Goal: Information Seeking & Learning: Learn about a topic

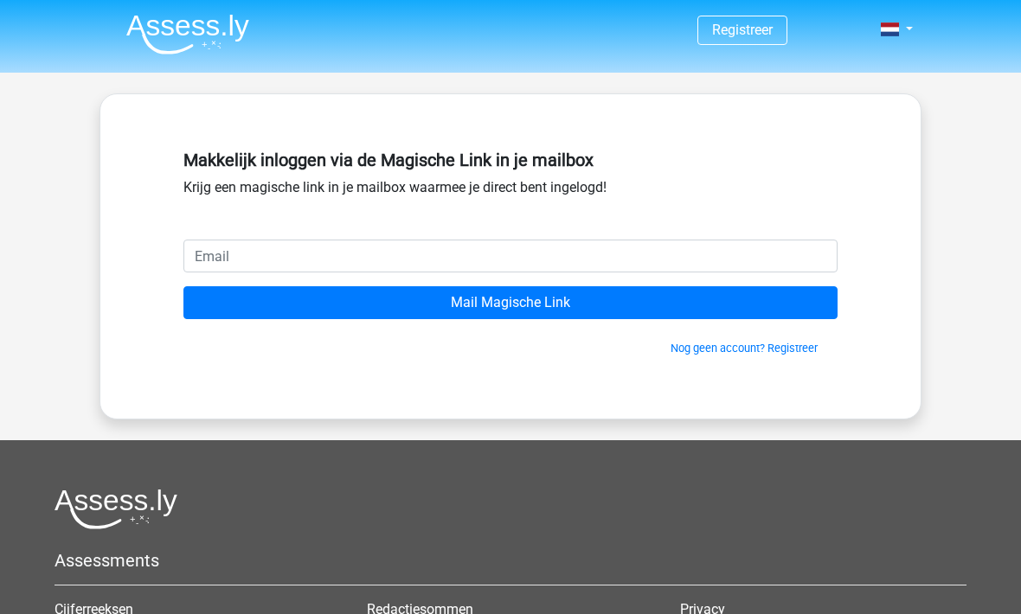
click at [218, 258] on input "email" at bounding box center [510, 256] width 654 height 33
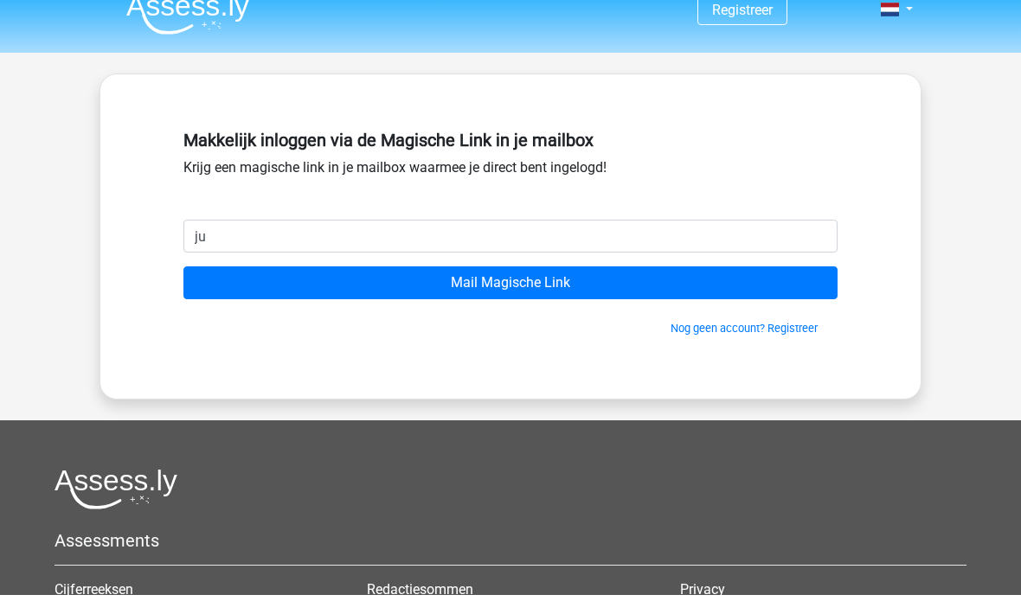
type input "j"
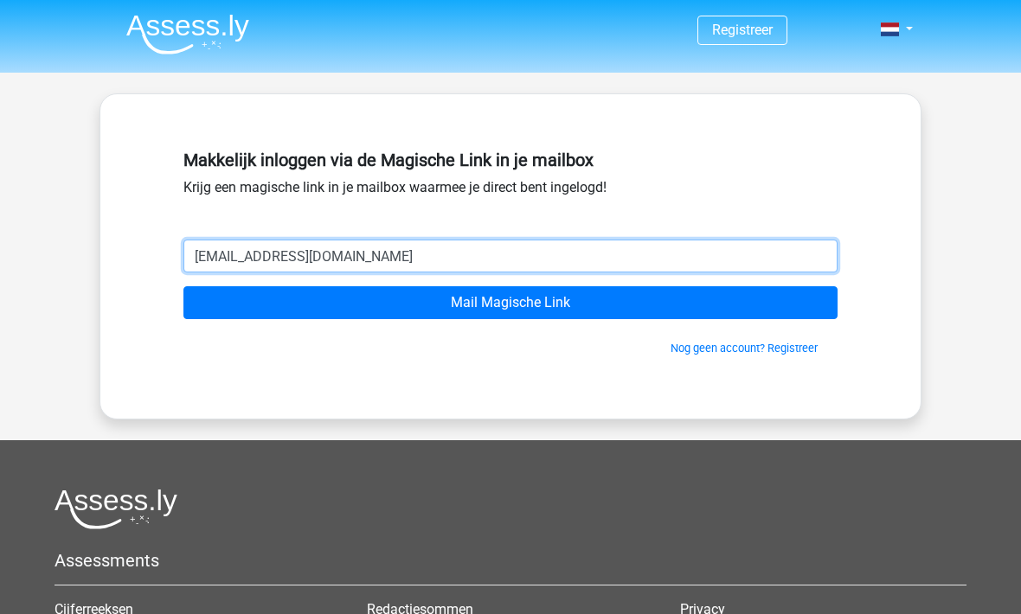
type input "[EMAIL_ADDRESS][DOMAIN_NAME]"
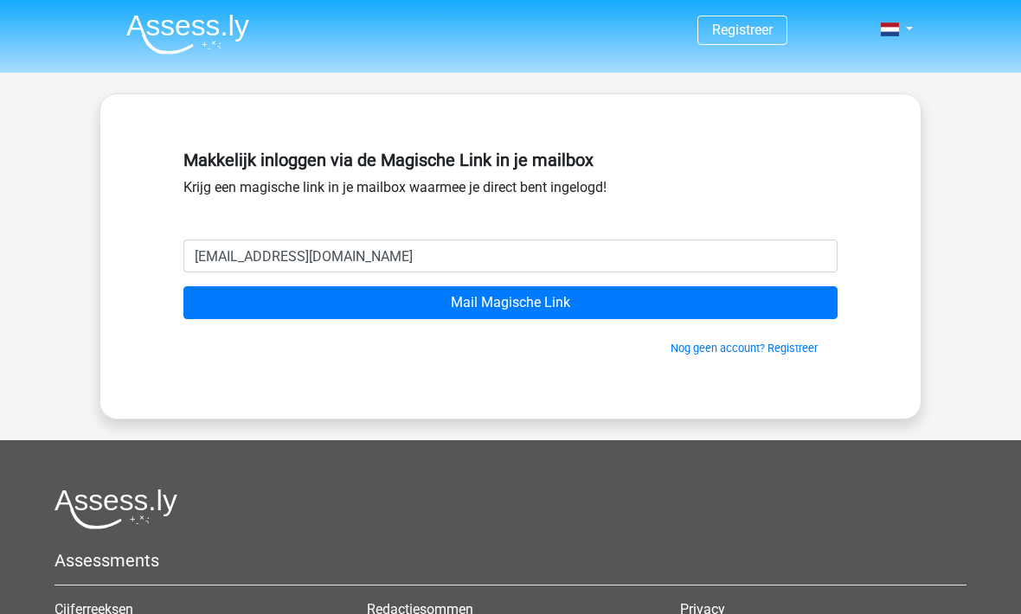
click at [397, 304] on input "Mail Magische Link" at bounding box center [510, 302] width 654 height 33
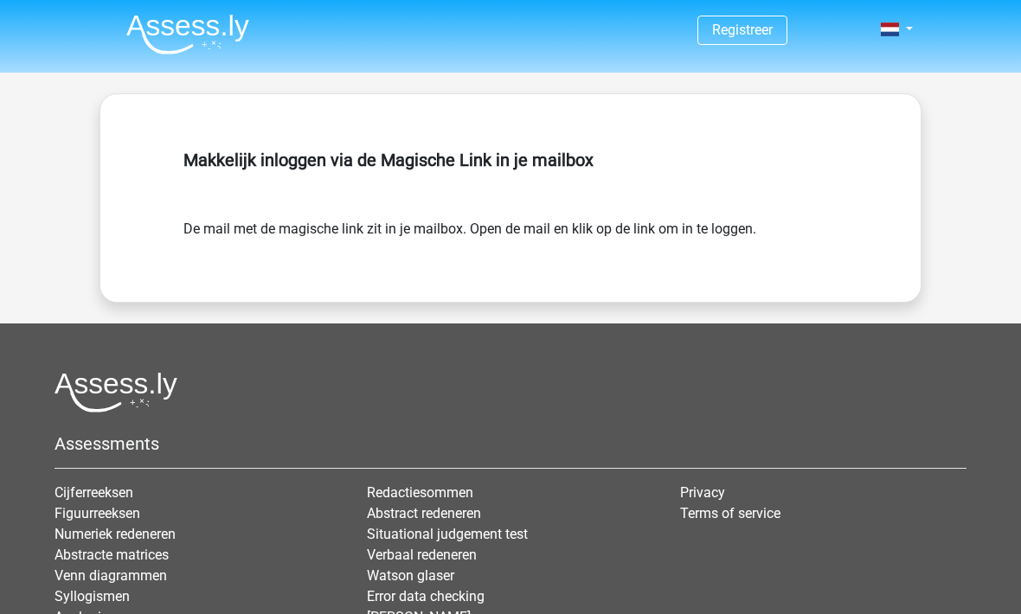
click at [737, 32] on link "Registreer" at bounding box center [742, 30] width 61 height 16
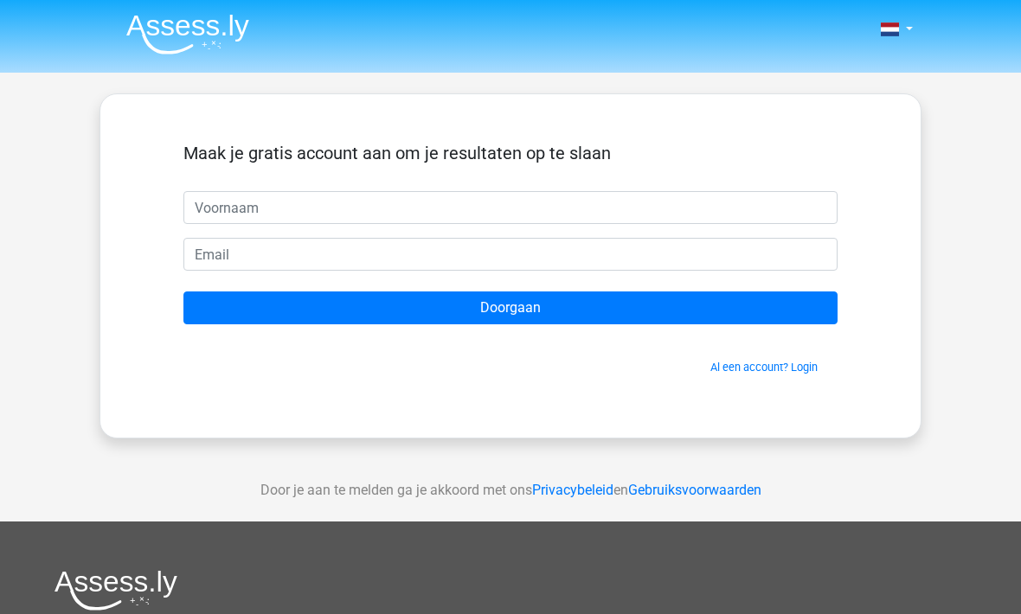
click at [909, 29] on link at bounding box center [891, 29] width 35 height 21
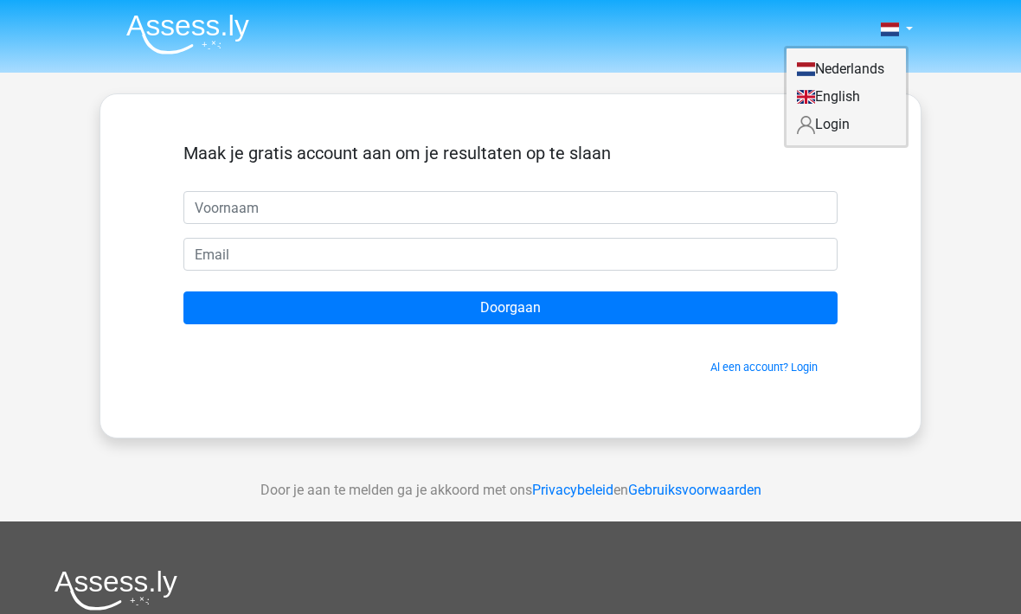
click at [812, 138] on link "Login" at bounding box center [846, 125] width 119 height 28
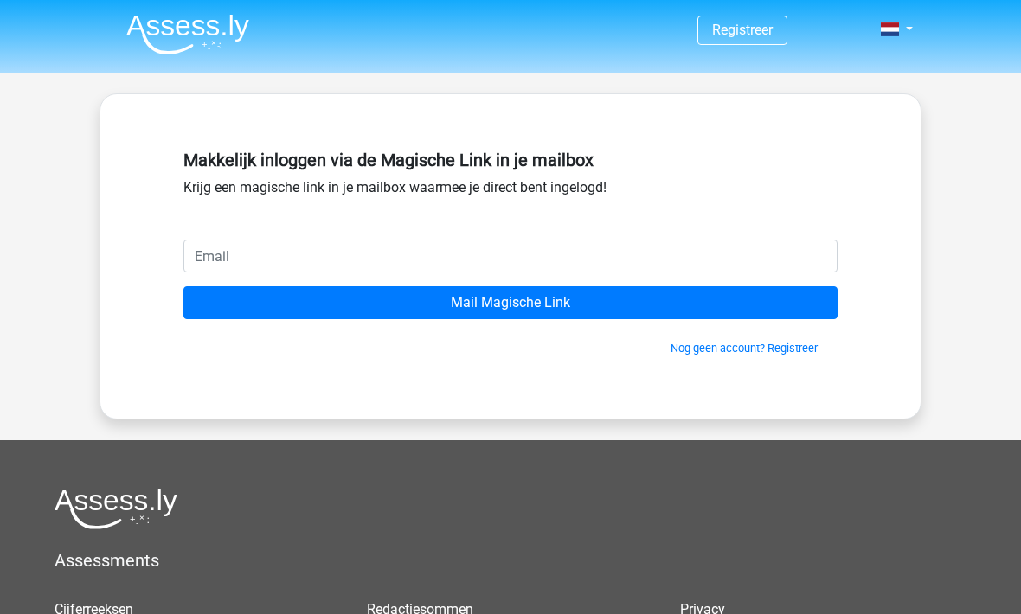
click at [263, 269] on input "email" at bounding box center [510, 256] width 654 height 33
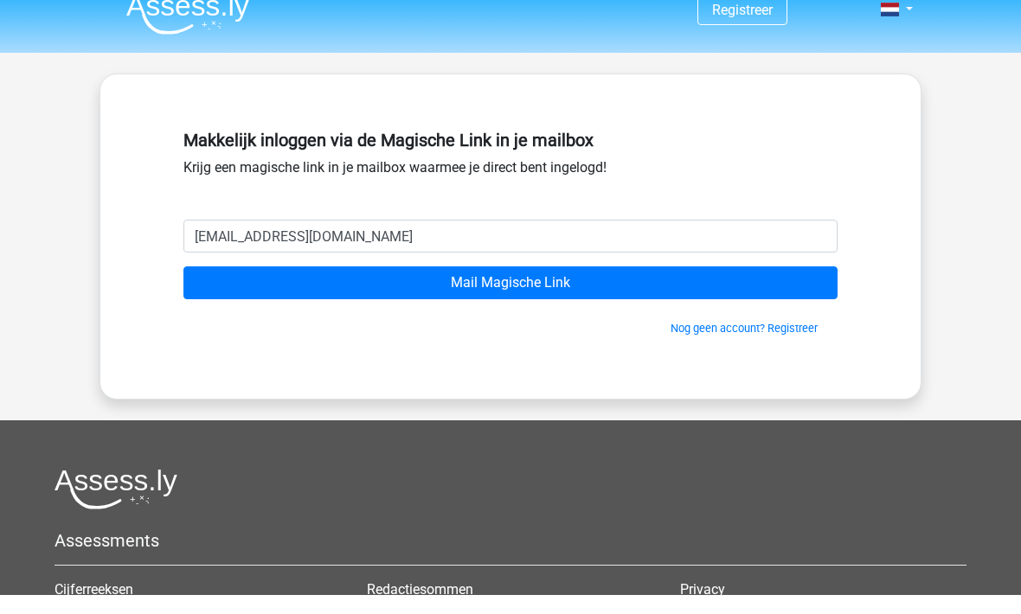
scroll to position [20, 0]
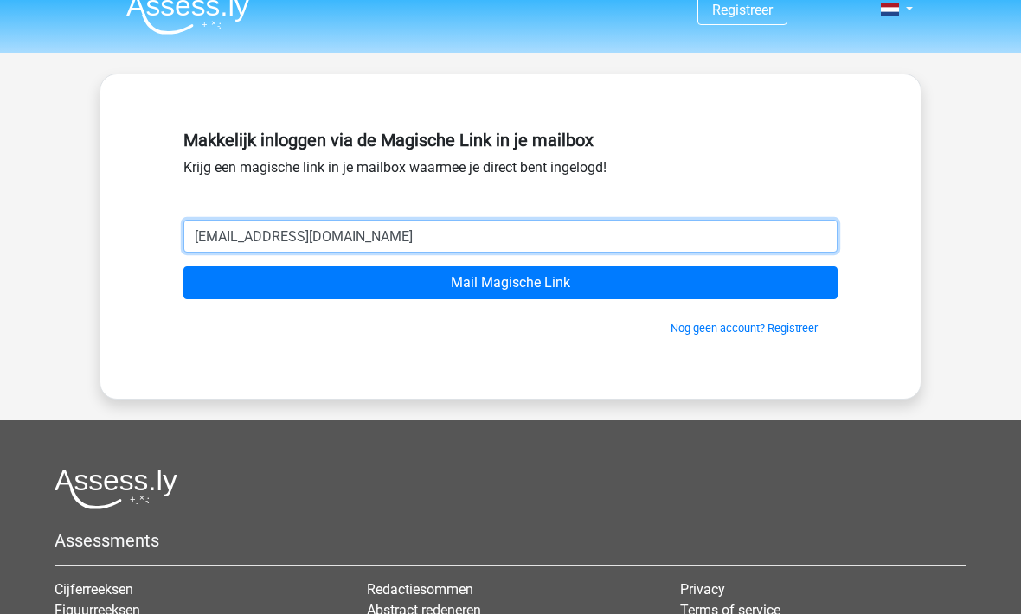
type input "airportjulius@gmail.com"
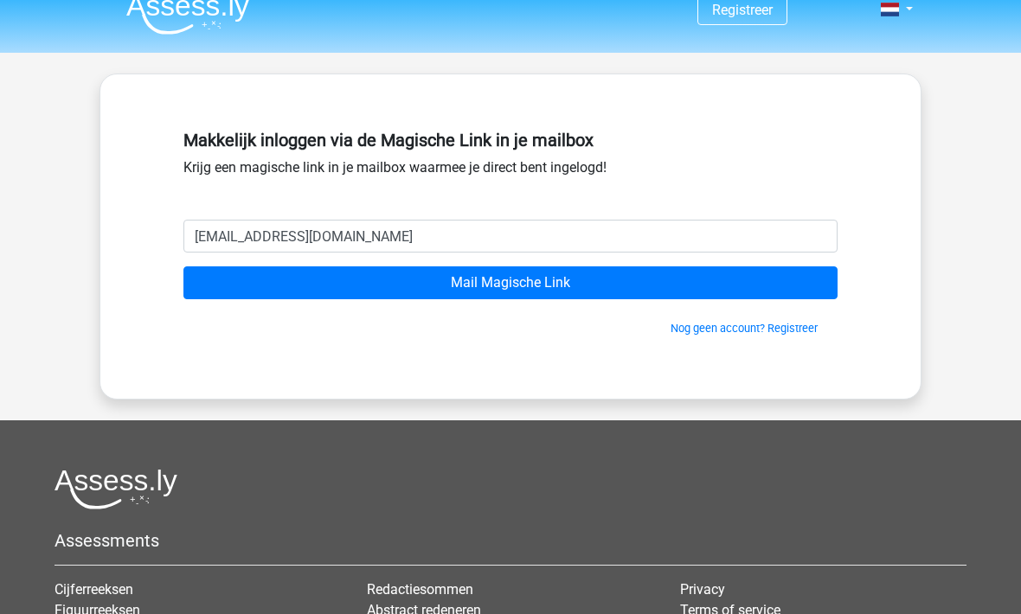
click at [451, 285] on input "Mail Magische Link" at bounding box center [510, 283] width 654 height 33
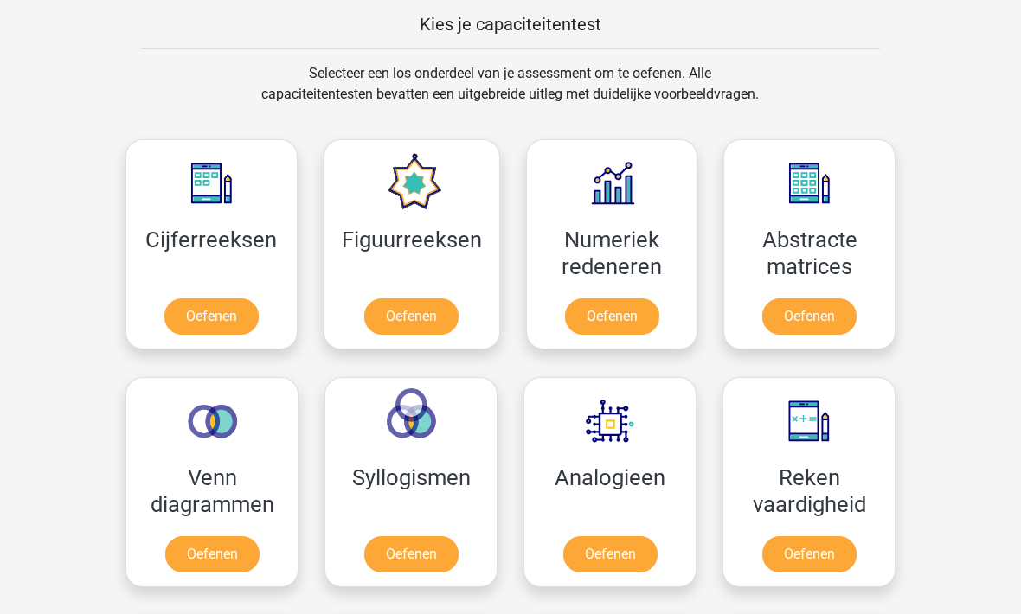
scroll to position [729, 0]
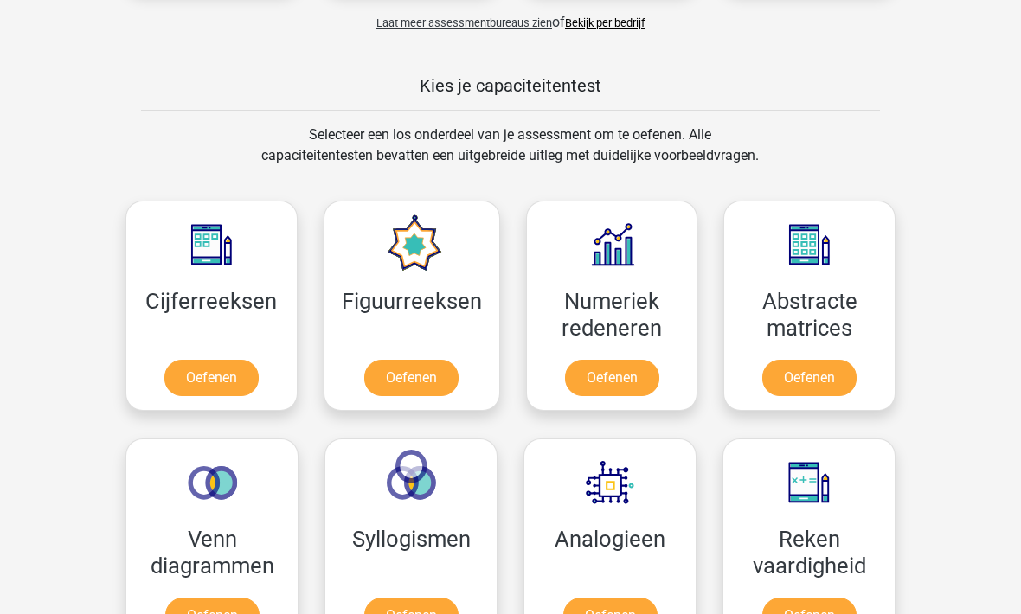
click at [181, 383] on link "Oefenen" at bounding box center [211, 379] width 94 height 36
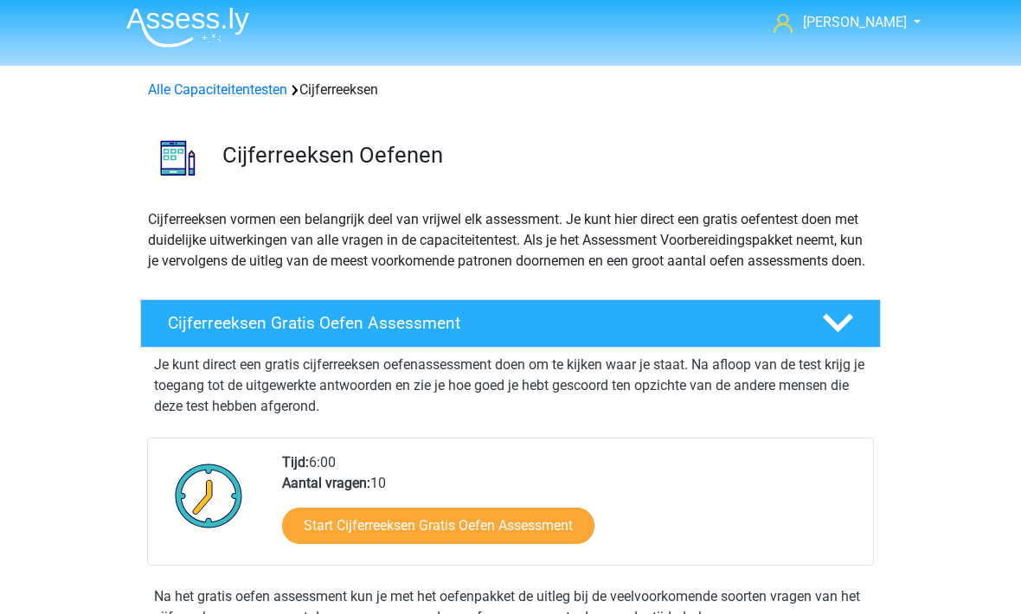
scroll to position [5, 0]
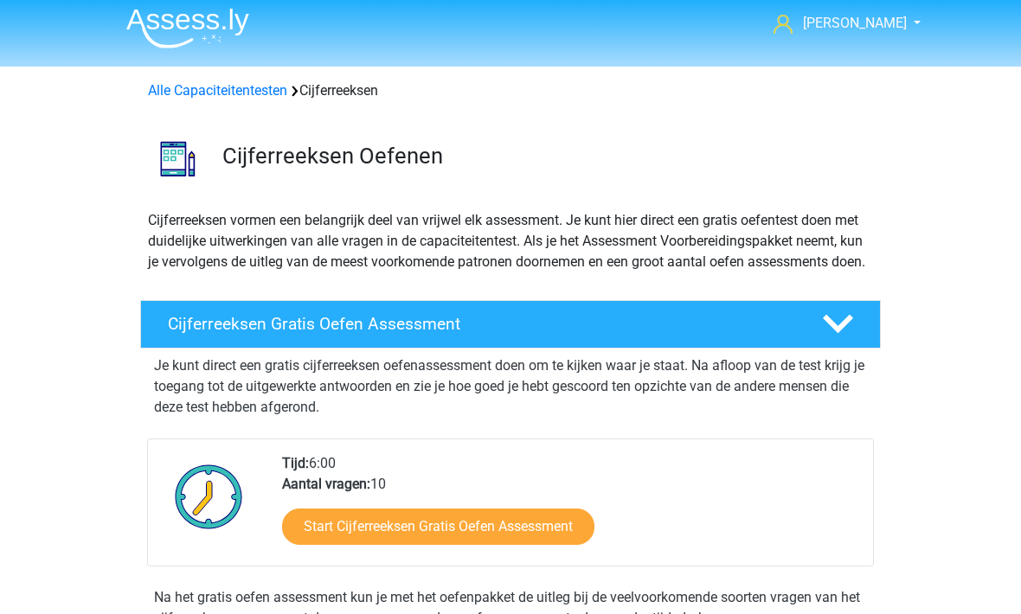
click at [336, 546] on link "Start Cijferreeksen Gratis Oefen Assessment" at bounding box center [438, 528] width 312 height 36
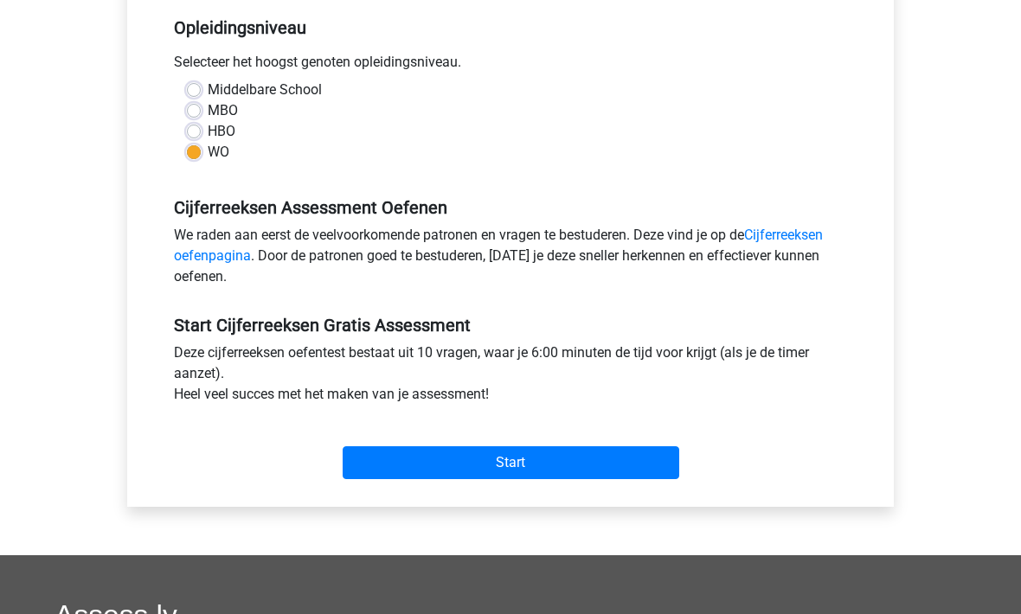
scroll to position [386, 0]
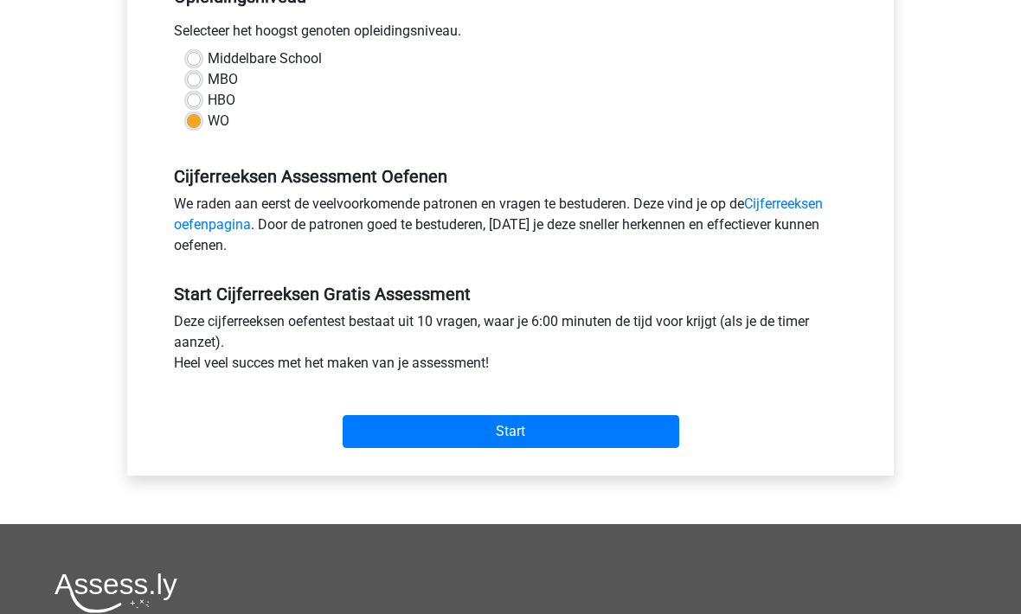
click at [422, 440] on input "Start" at bounding box center [511, 431] width 337 height 33
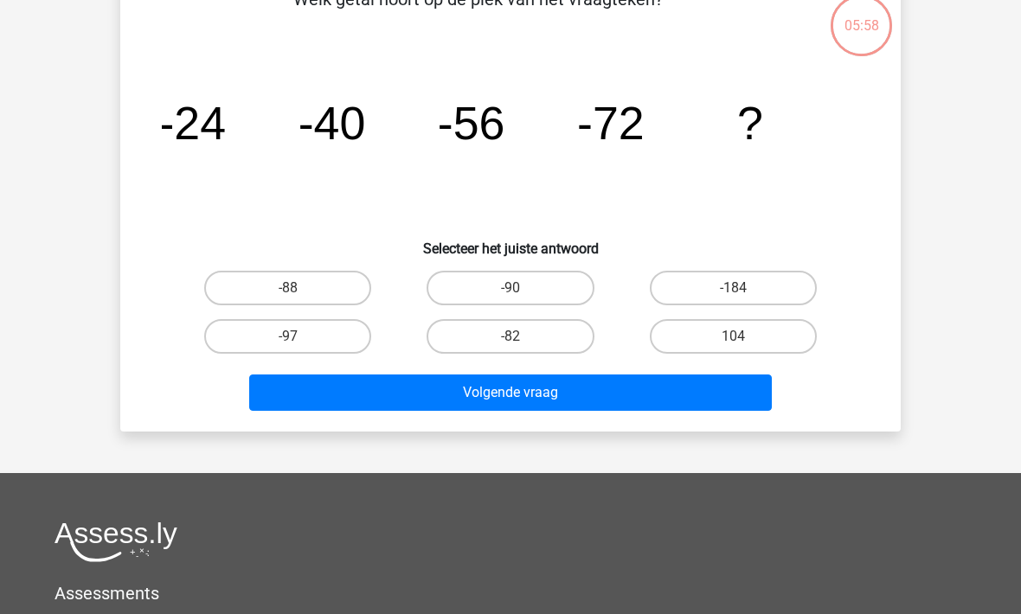
scroll to position [107, 0]
click at [276, 287] on label "-88" at bounding box center [287, 288] width 167 height 35
click at [288, 288] on input "-88" at bounding box center [293, 293] width 11 height 11
radio input "true"
click at [402, 395] on button "Volgende vraag" at bounding box center [510, 393] width 523 height 36
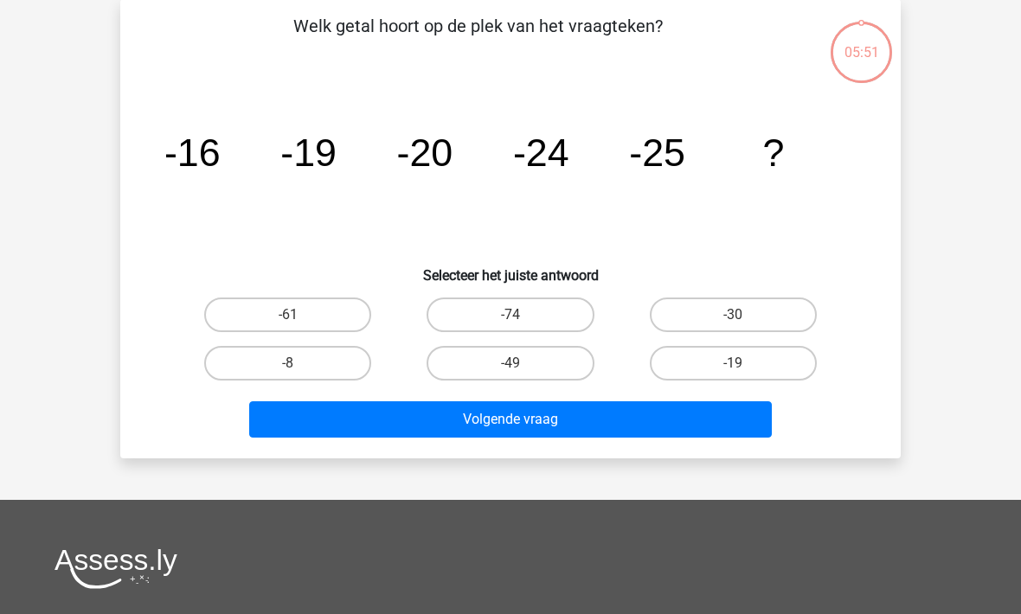
scroll to position [80, 0]
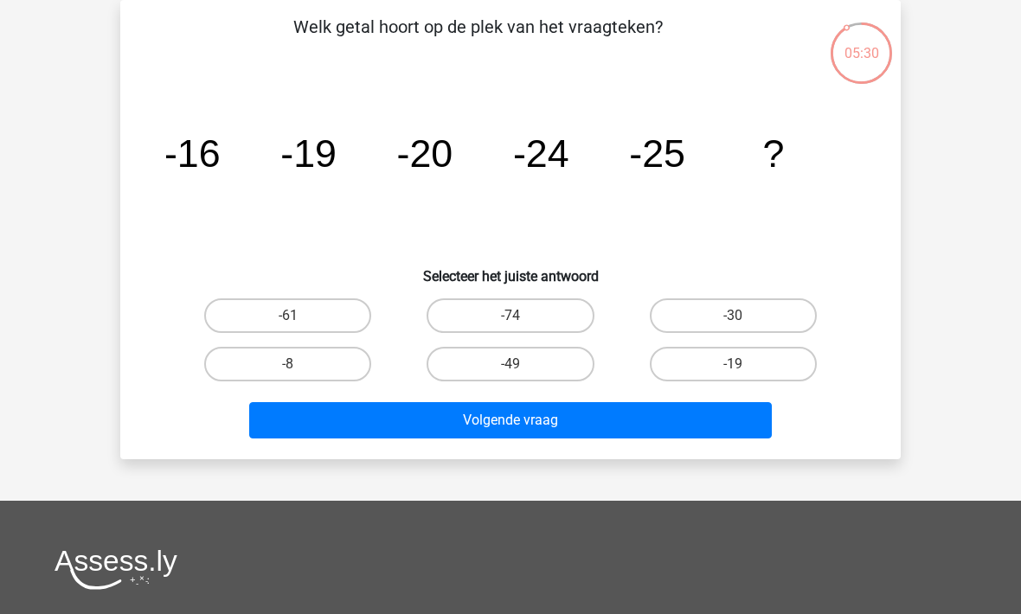
click at [706, 318] on label "-30" at bounding box center [733, 316] width 167 height 35
click at [733, 318] on input "-30" at bounding box center [738, 321] width 11 height 11
radio input "true"
click at [522, 423] on button "Volgende vraag" at bounding box center [510, 420] width 523 height 36
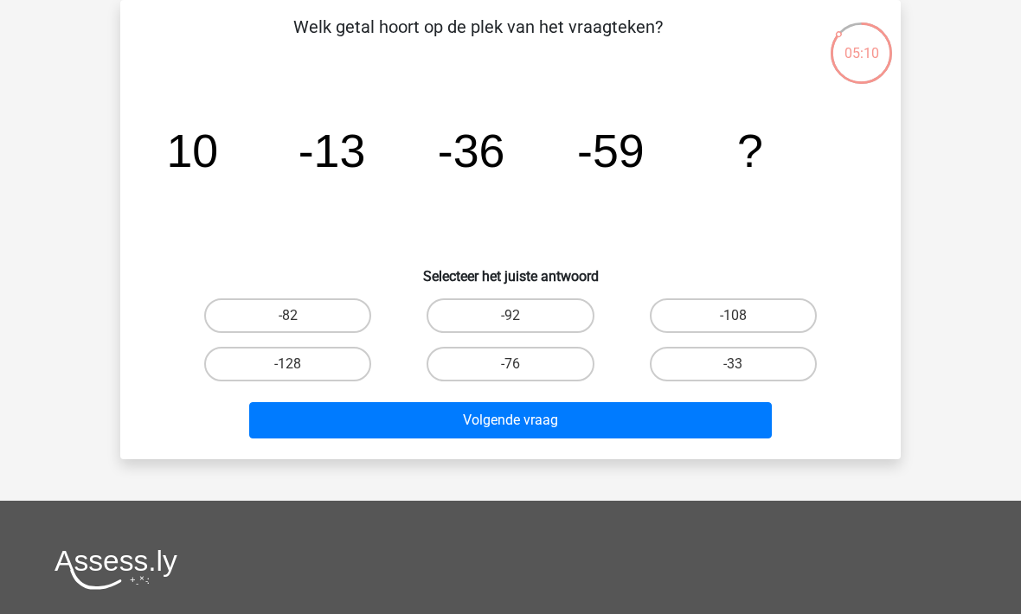
click at [257, 325] on label "-82" at bounding box center [287, 316] width 167 height 35
click at [288, 325] on input "-82" at bounding box center [293, 321] width 11 height 11
radio input "true"
click at [396, 436] on button "Volgende vraag" at bounding box center [510, 420] width 523 height 36
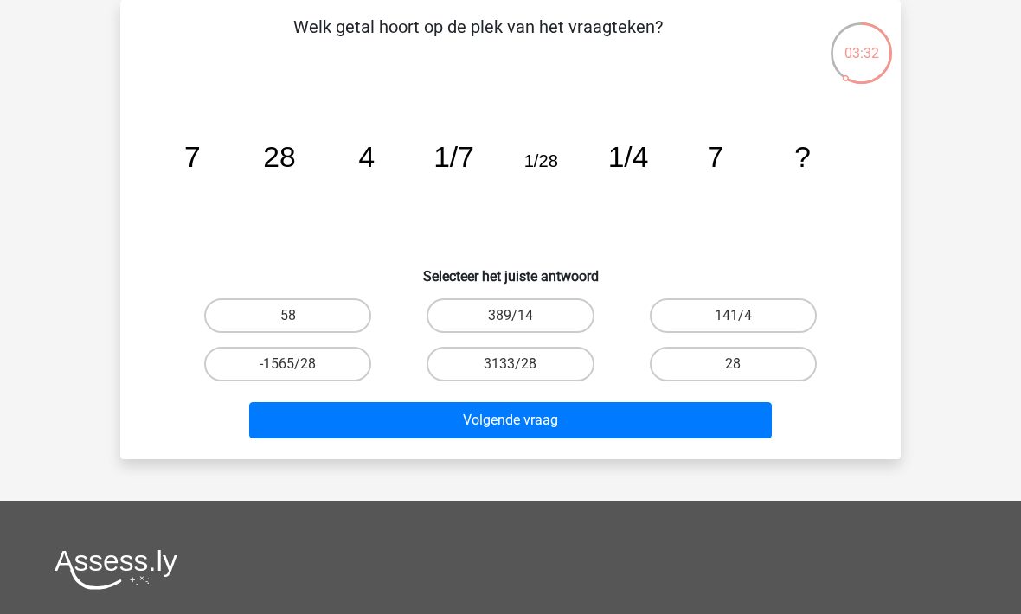
click at [675, 362] on label "28" at bounding box center [733, 364] width 167 height 35
click at [733, 364] on input "28" at bounding box center [738, 369] width 11 height 11
radio input "true"
click at [485, 428] on button "Volgende vraag" at bounding box center [510, 420] width 523 height 36
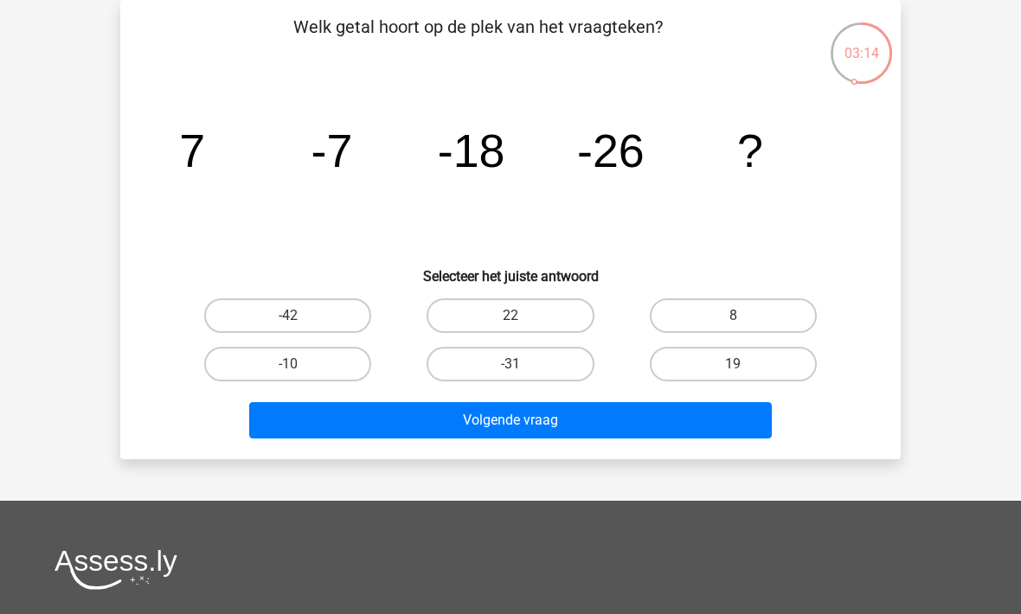
click at [458, 375] on label "-31" at bounding box center [510, 364] width 167 height 35
click at [511, 375] on input "-31" at bounding box center [516, 369] width 11 height 11
radio input "true"
click at [463, 413] on button "Volgende vraag" at bounding box center [510, 420] width 523 height 36
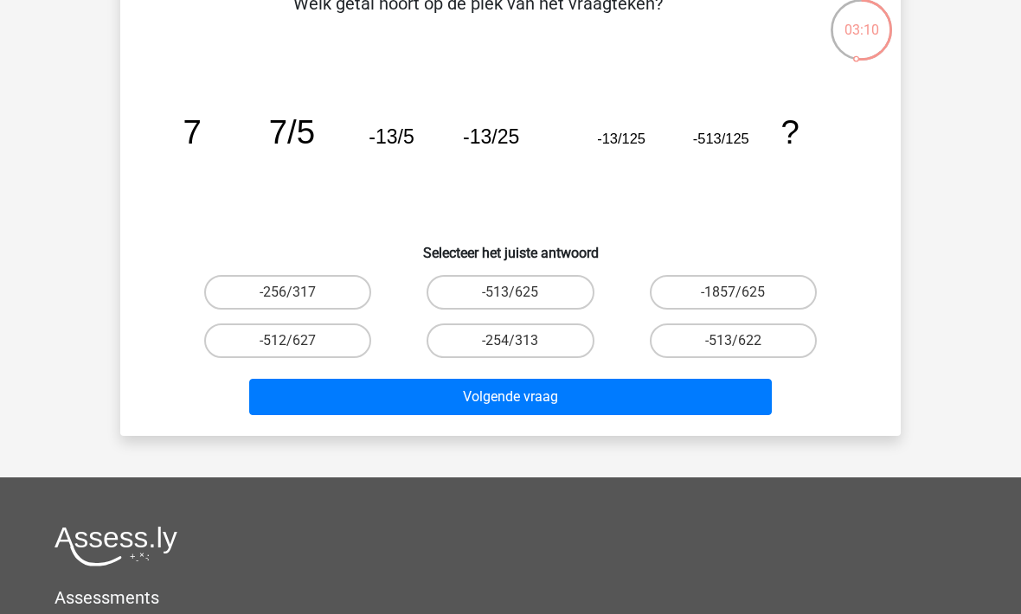
scroll to position [104, 0]
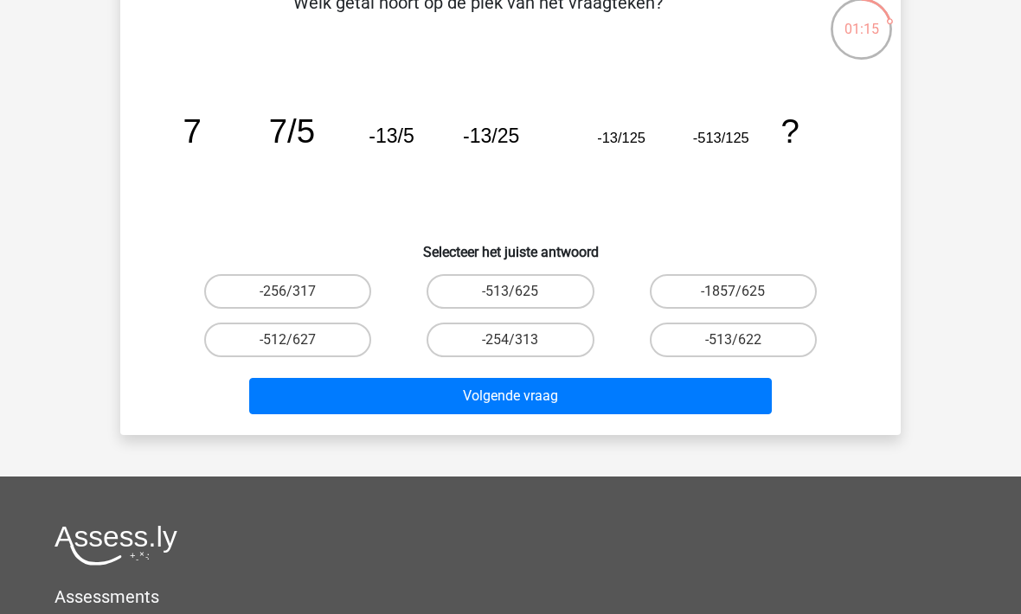
click at [480, 291] on label "-513/625" at bounding box center [510, 291] width 167 height 35
click at [511, 292] on input "-513/625" at bounding box center [516, 297] width 11 height 11
radio input "true"
click at [452, 401] on button "Volgende vraag" at bounding box center [510, 396] width 523 height 36
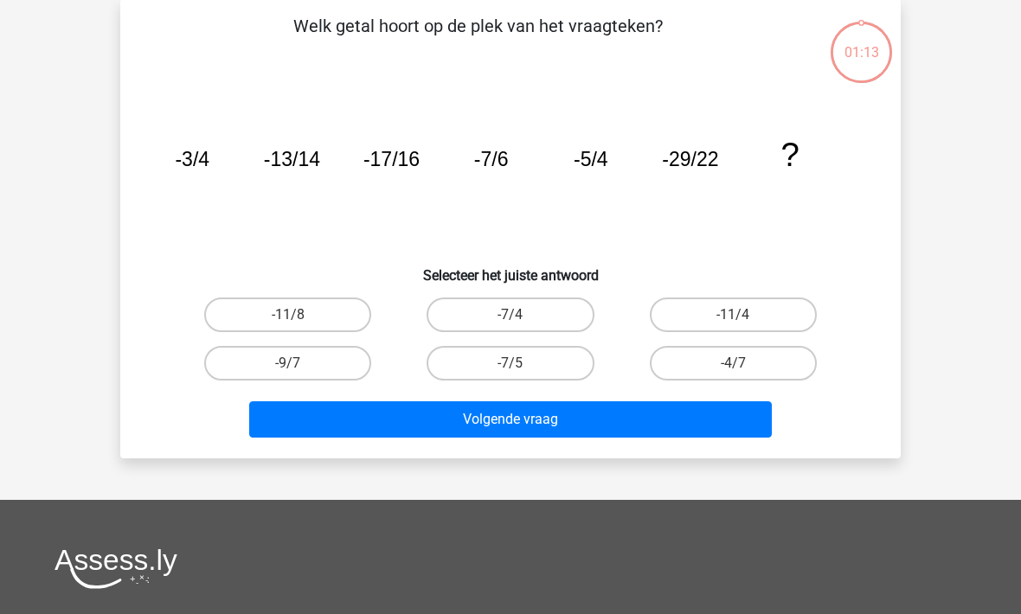
scroll to position [80, 0]
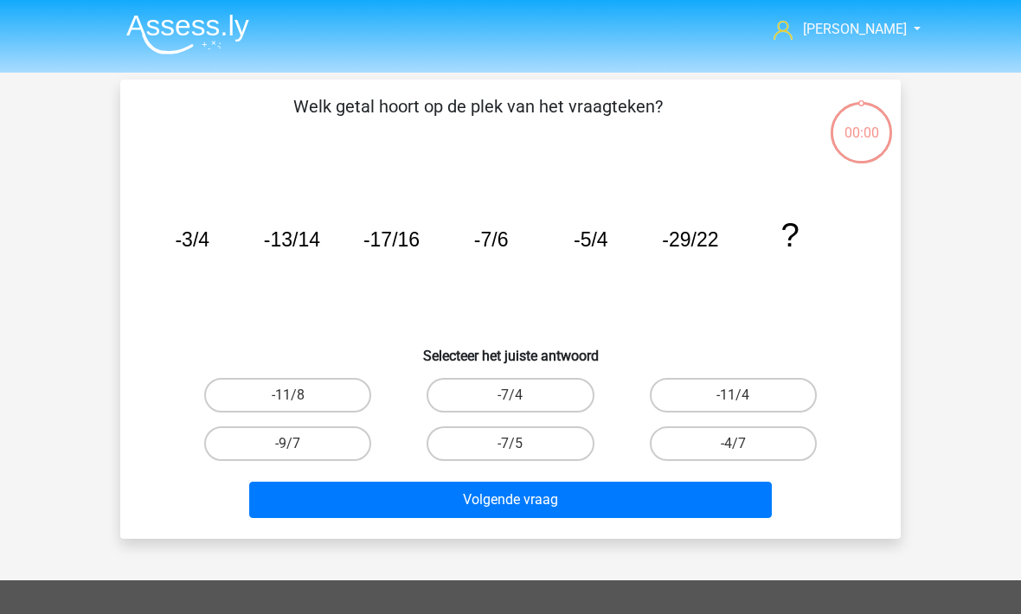
scroll to position [136, 0]
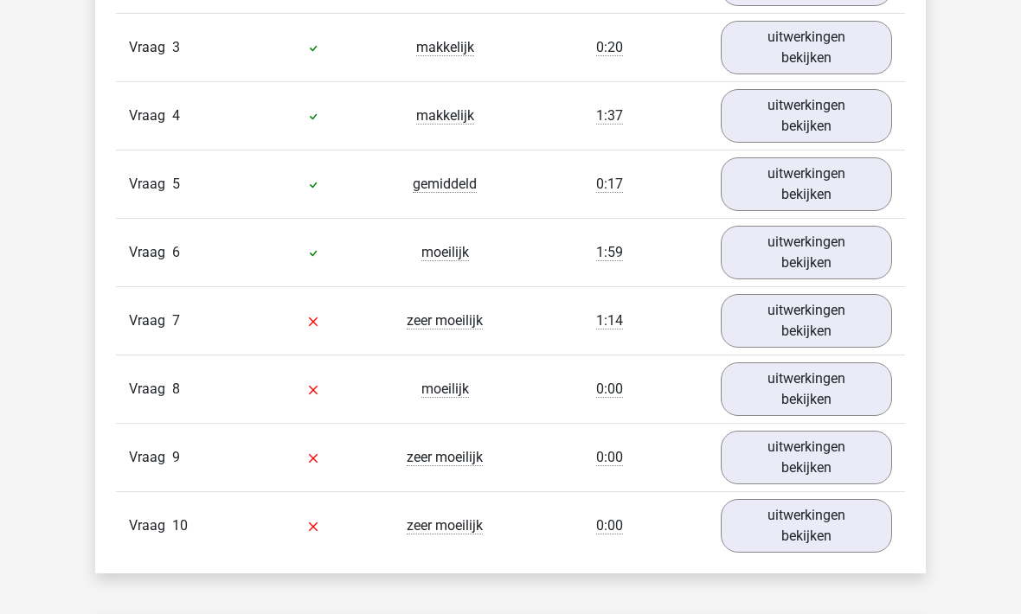
scroll to position [1298, 0]
click at [806, 324] on link "uitwerkingen bekijken" at bounding box center [806, 321] width 171 height 54
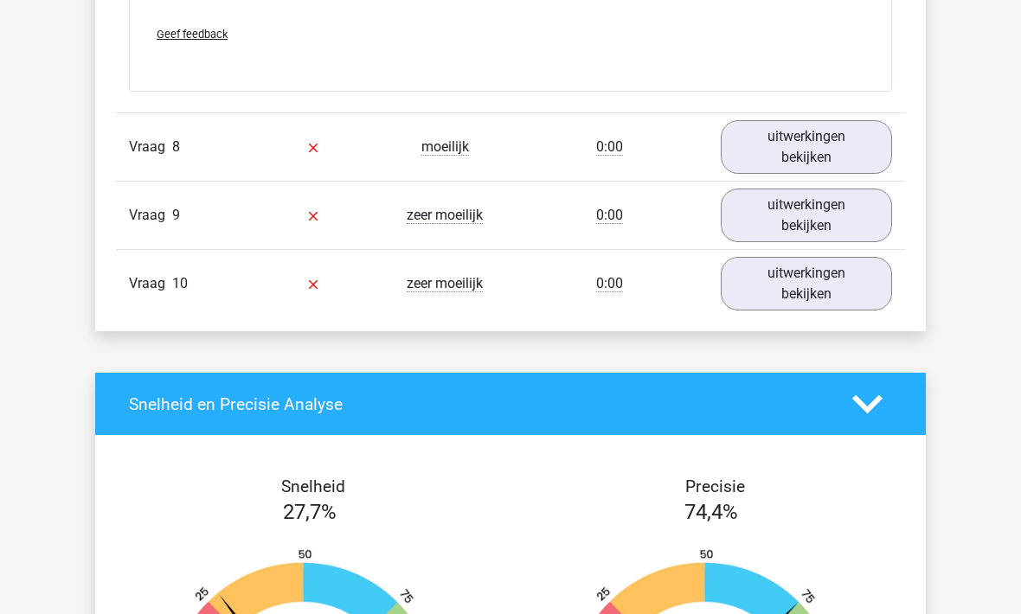
scroll to position [2579, 0]
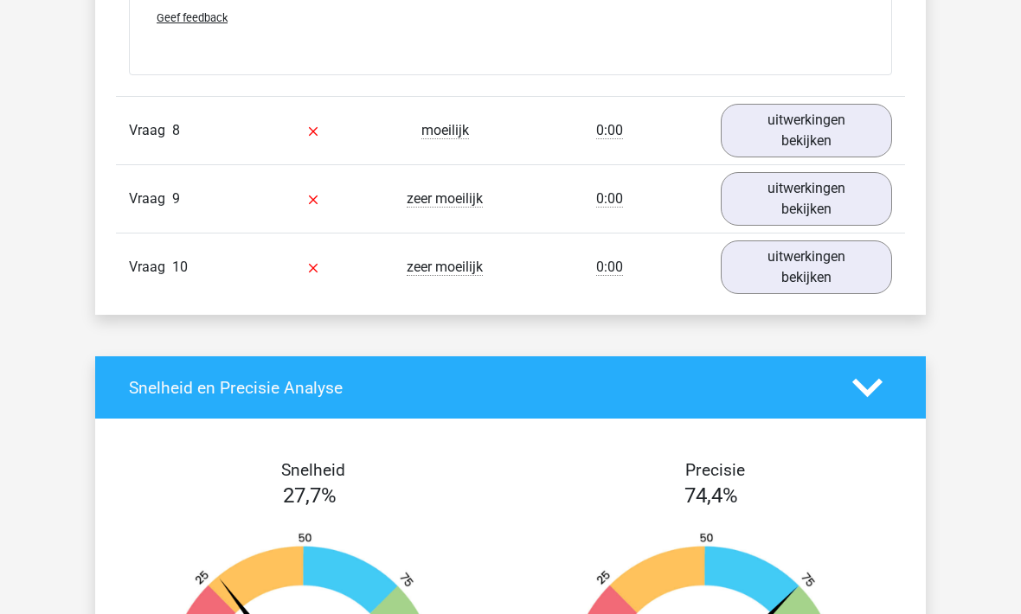
click at [790, 125] on link "uitwerkingen bekijken" at bounding box center [806, 132] width 171 height 54
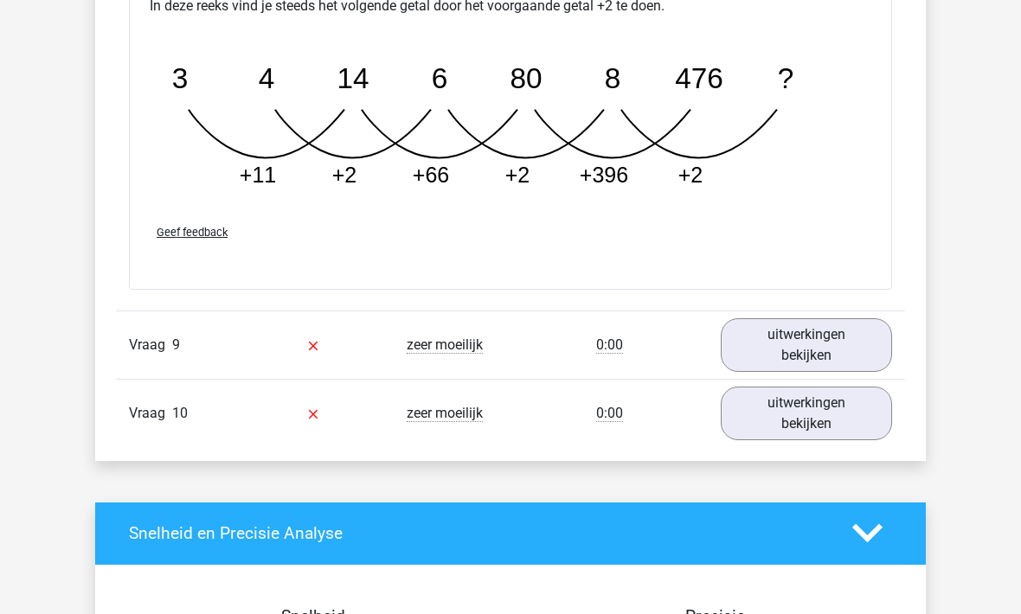
scroll to position [3305, 0]
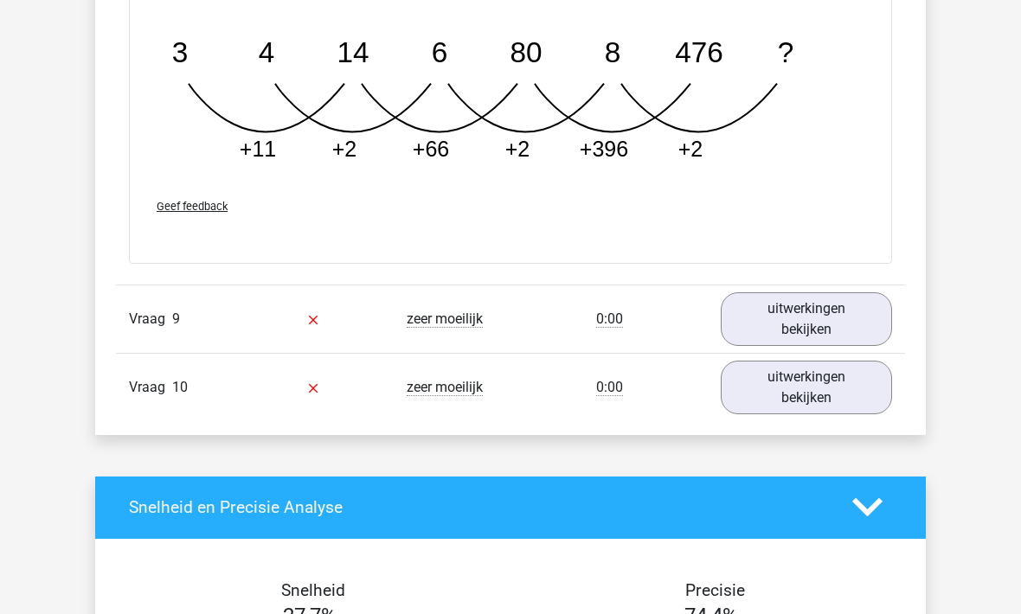
click at [773, 305] on link "uitwerkingen bekijken" at bounding box center [806, 319] width 171 height 54
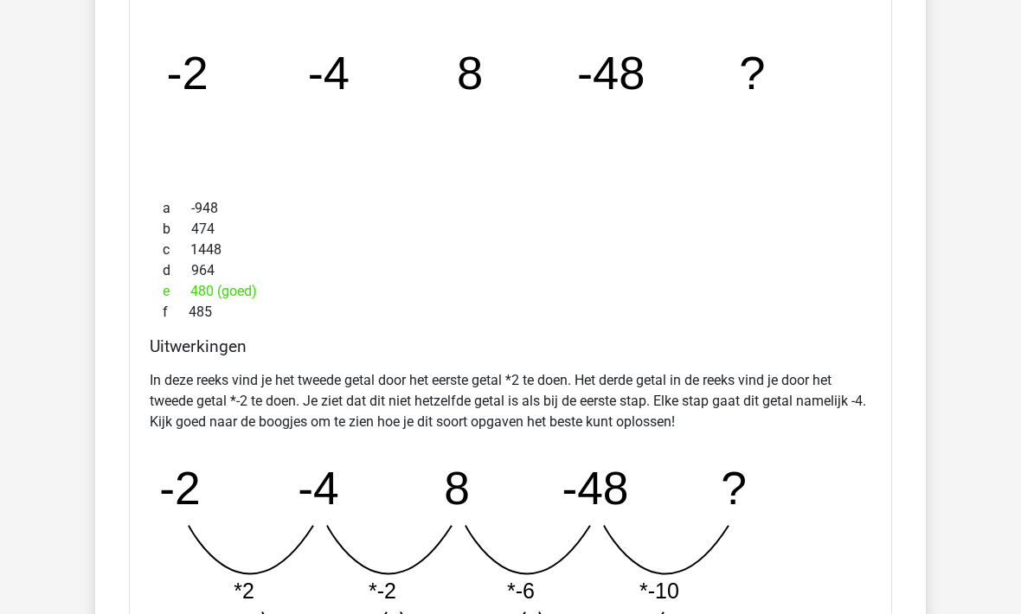
scroll to position [3716, 0]
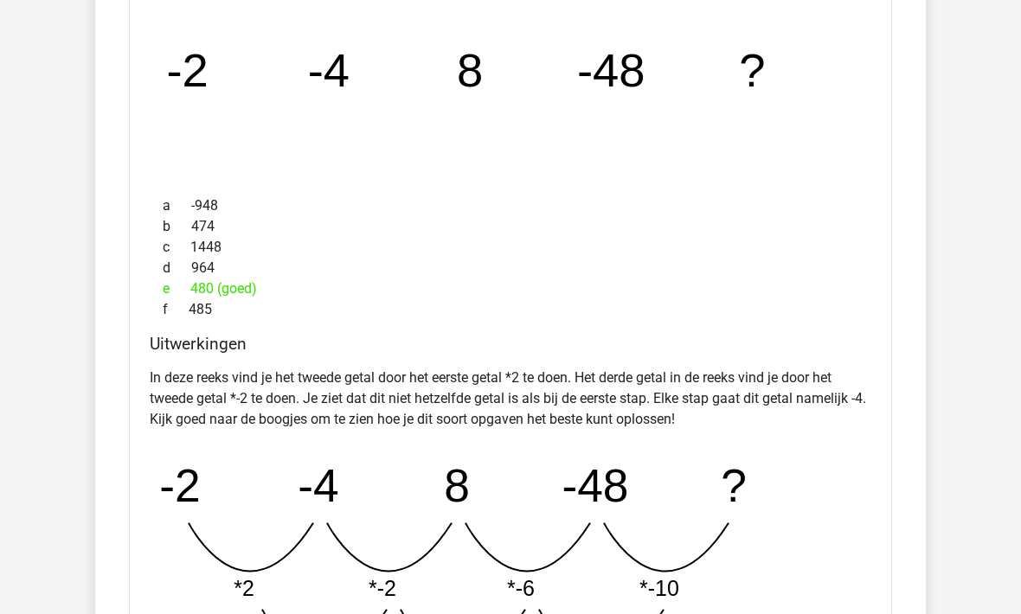
click at [149, 545] on div "Uitwerkingen In deze reeks vind je het tweede getal door het eerste getal *2 te…" at bounding box center [510, 522] width 735 height 376
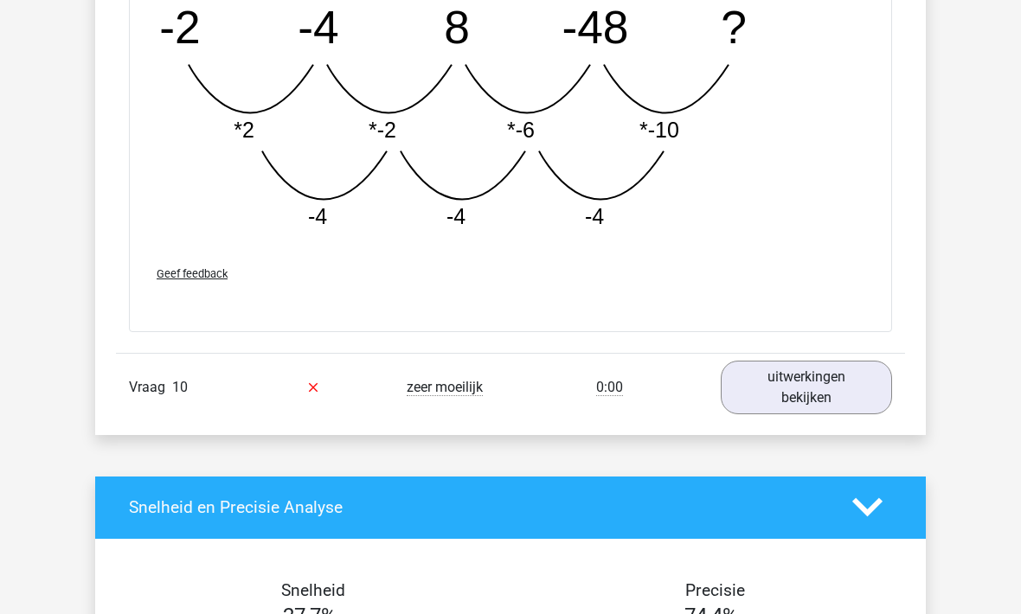
scroll to position [4178, 0]
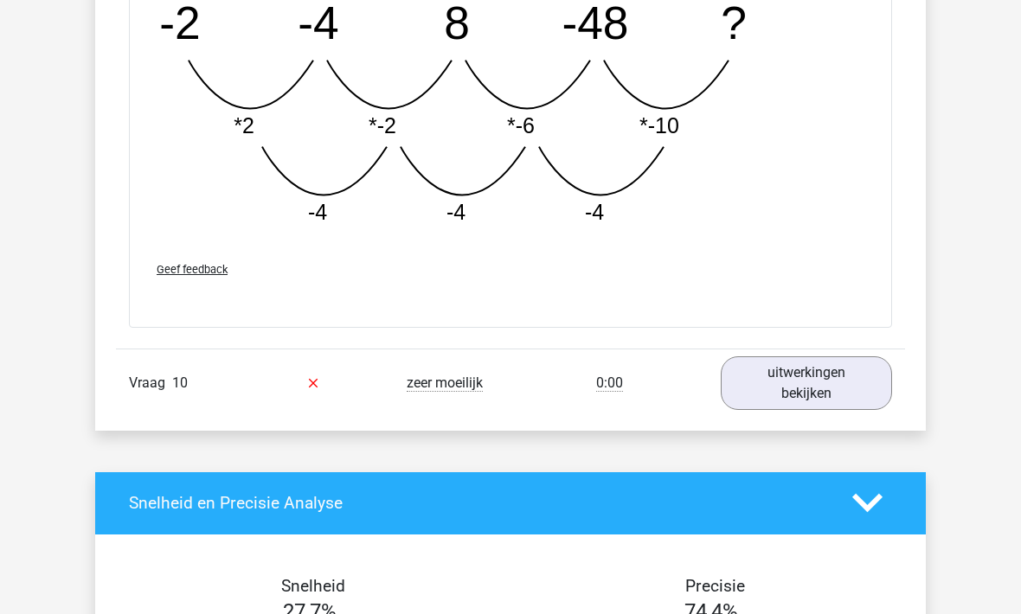
click at [802, 390] on link "uitwerkingen bekijken" at bounding box center [806, 384] width 171 height 54
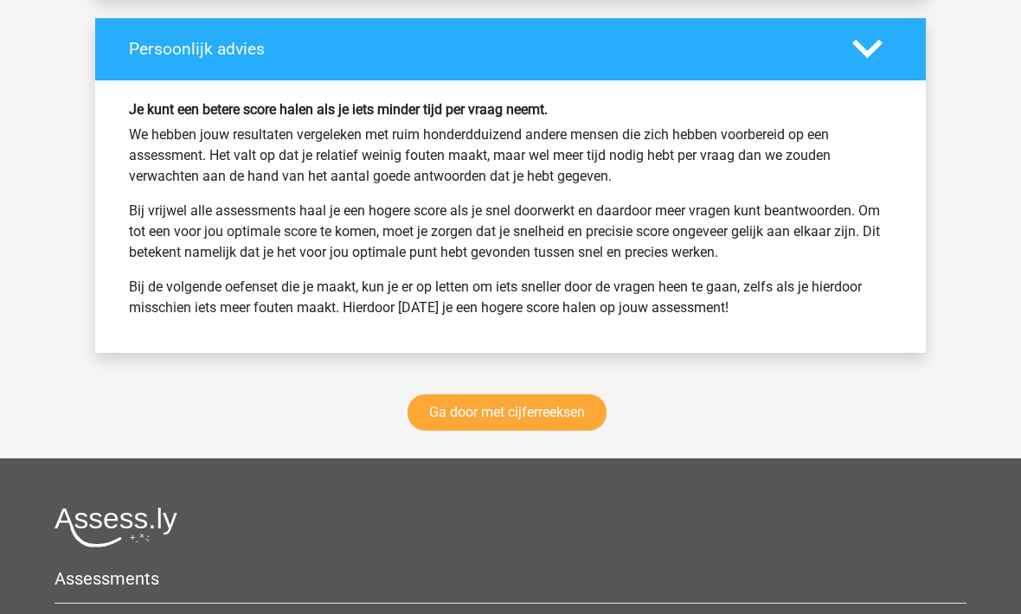
scroll to position [6048, 0]
click at [459, 407] on link "Ga door met cijferreeksen" at bounding box center [507, 413] width 199 height 36
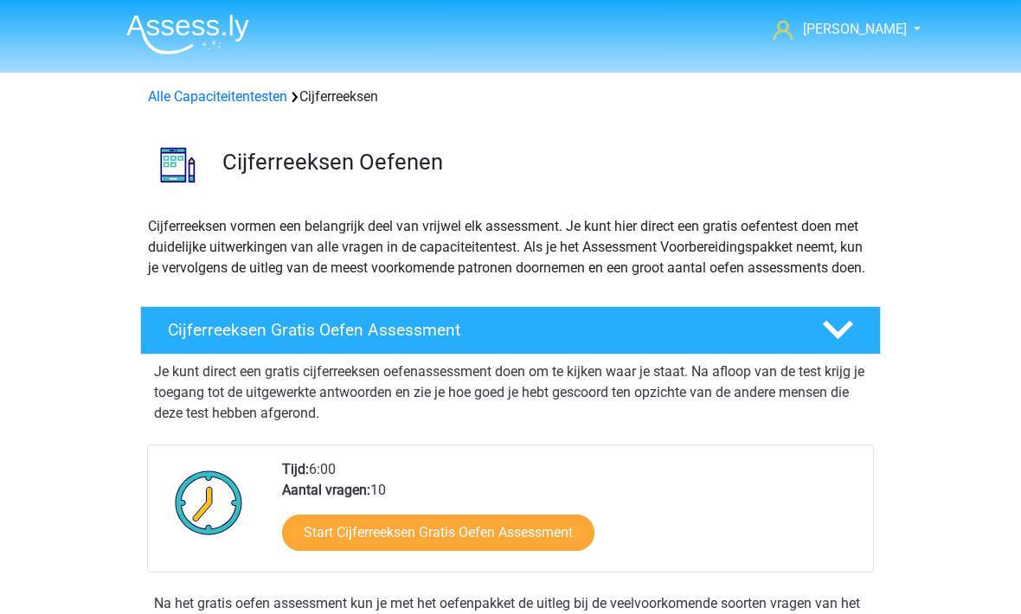
click at [184, 102] on link "Alle Capaciteitentesten" at bounding box center [217, 96] width 139 height 16
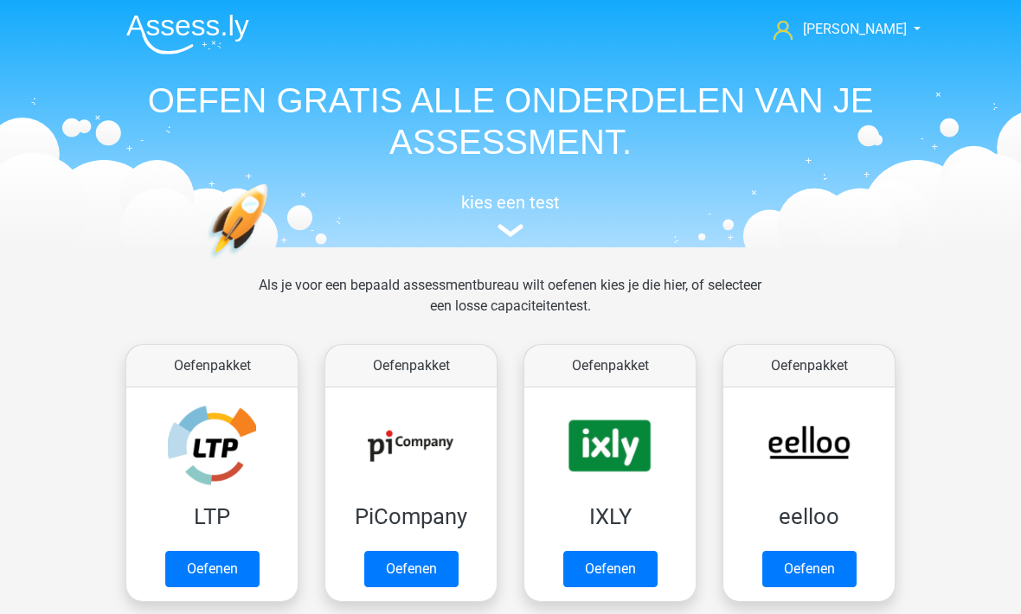
scroll to position [735, 0]
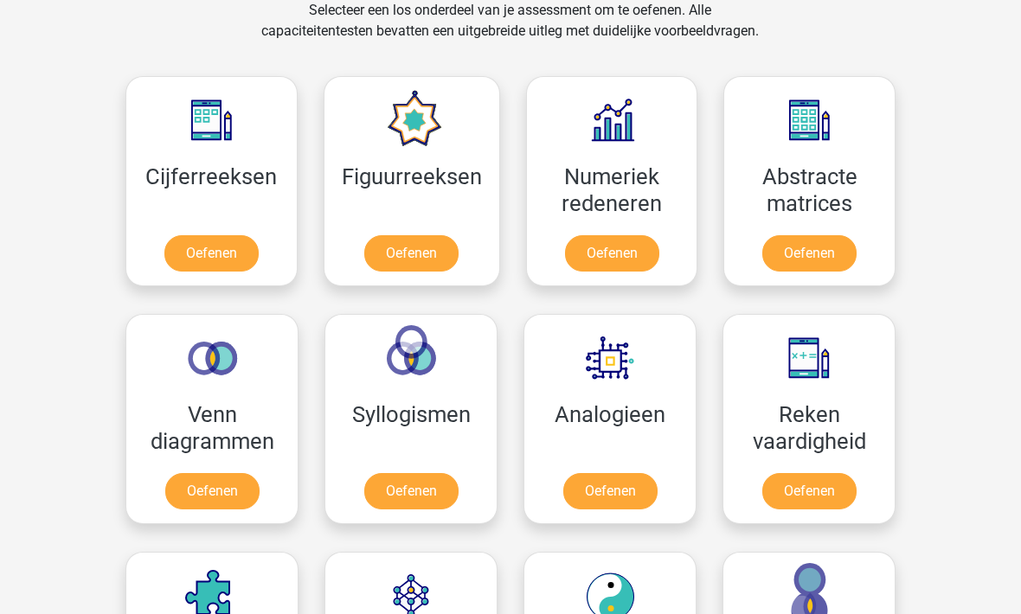
click at [395, 256] on link "Oefenen" at bounding box center [411, 254] width 94 height 36
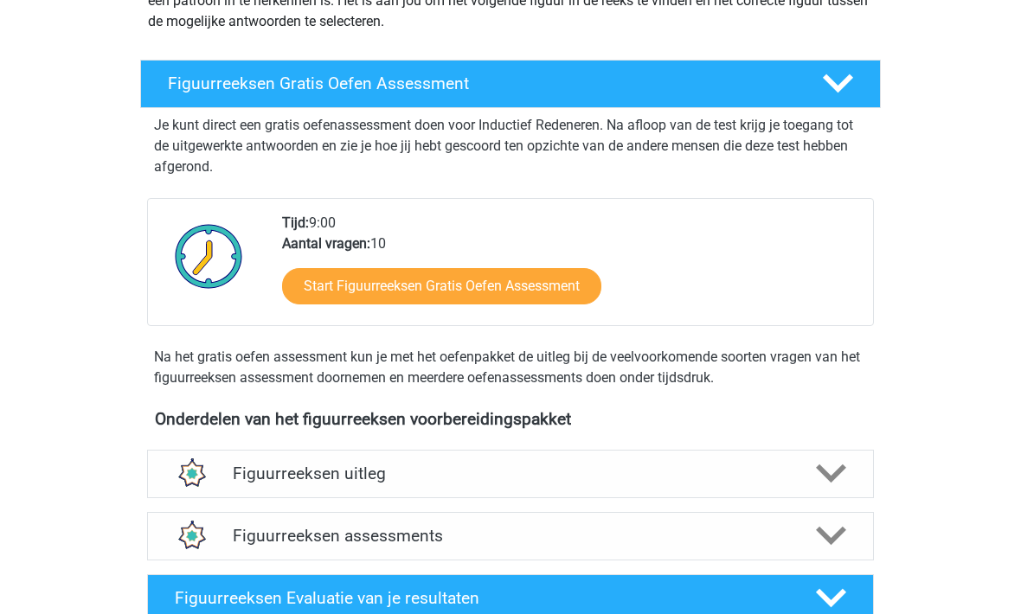
scroll to position [247, 0]
click at [324, 300] on link "Start Figuurreeksen Gratis Oefen Assessment" at bounding box center [441, 286] width 319 height 36
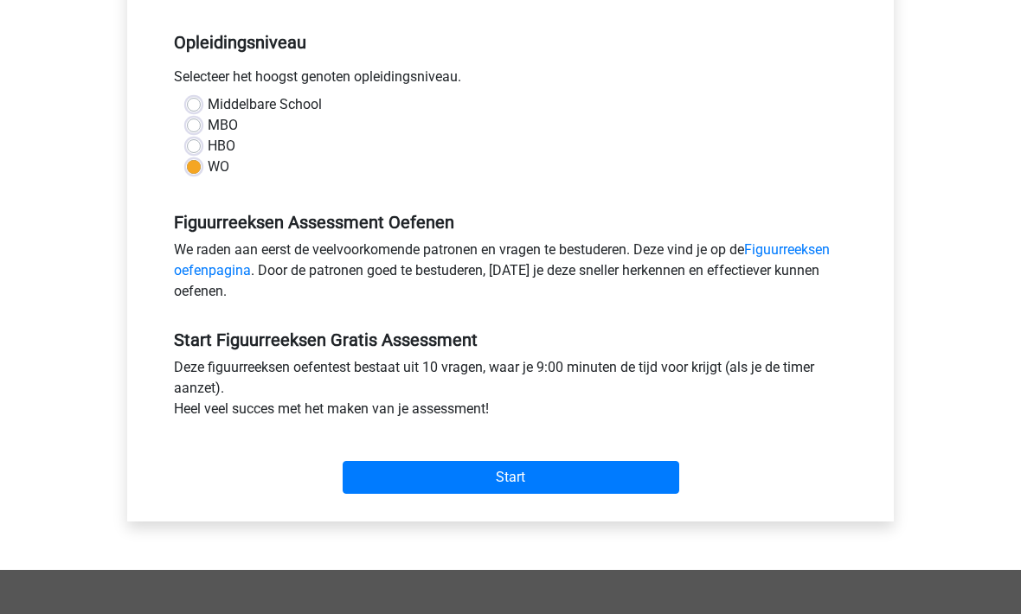
scroll to position [447, 0]
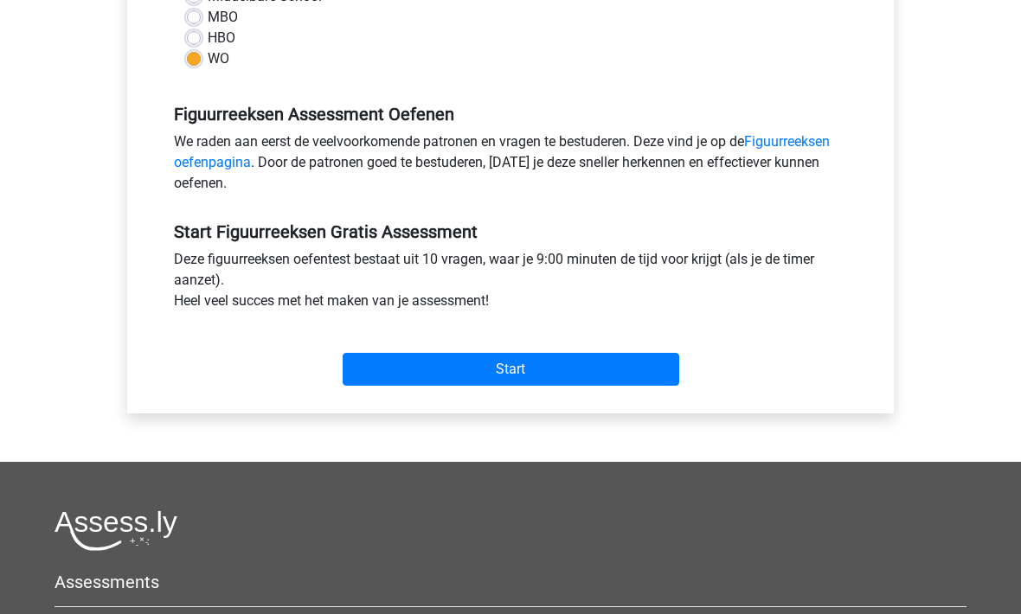
click at [412, 369] on input "Start" at bounding box center [511, 370] width 337 height 33
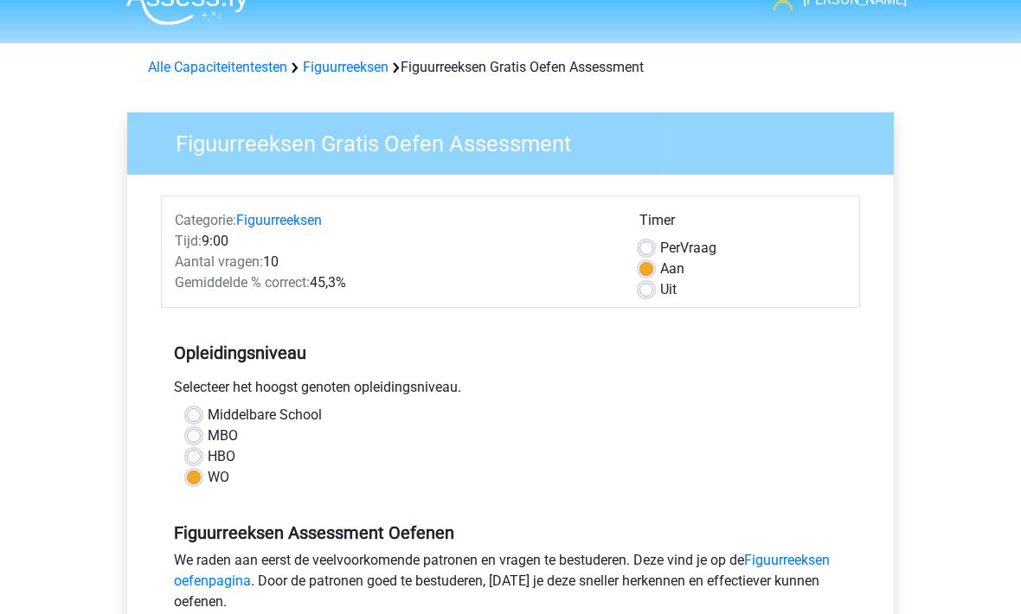
scroll to position [0, 0]
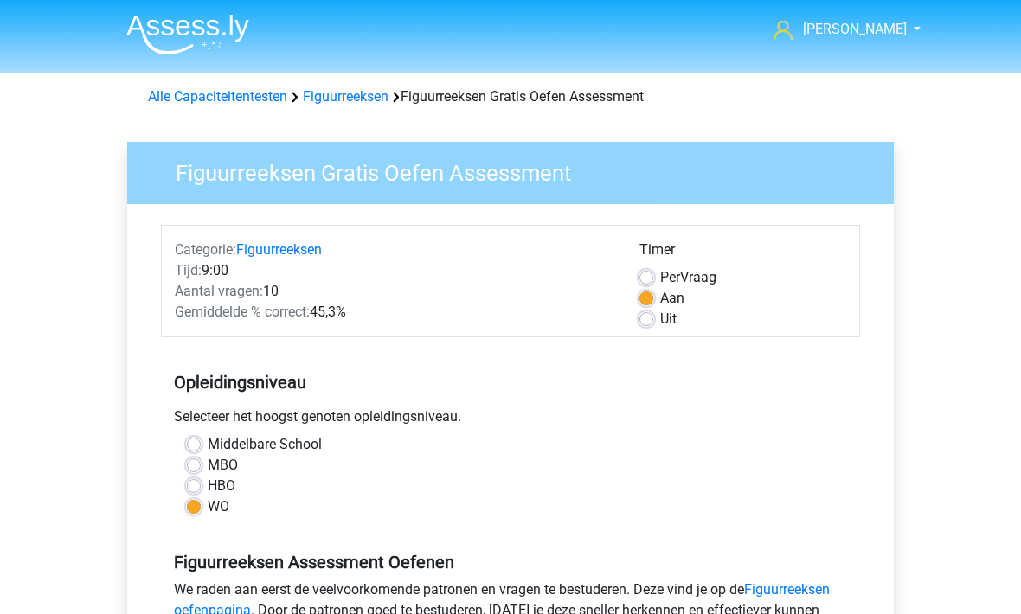
click at [335, 99] on link "Figuurreeksen" at bounding box center [346, 96] width 86 height 16
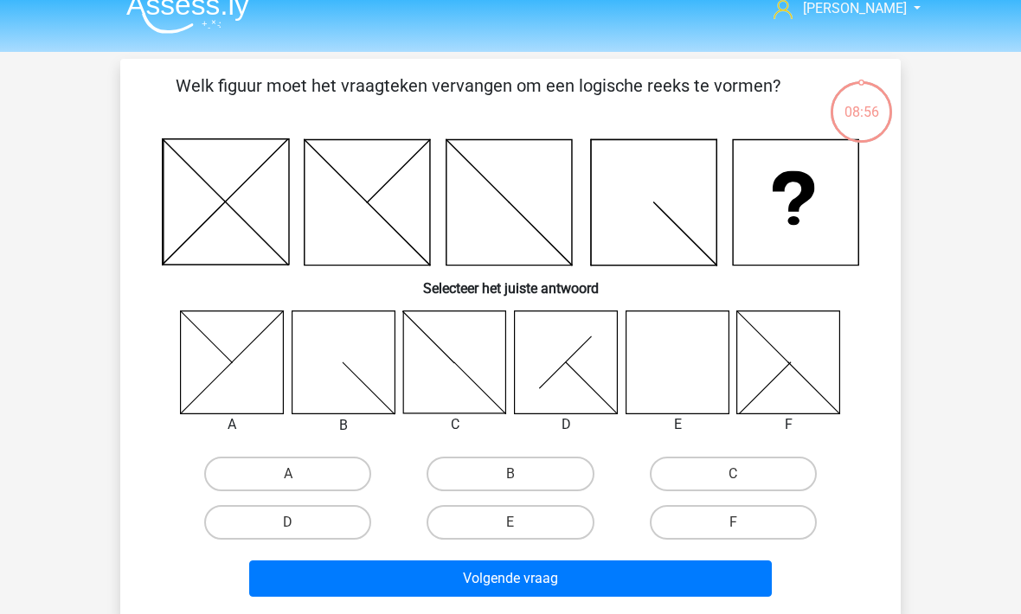
scroll to position [21, 0]
click at [490, 523] on label "E" at bounding box center [510, 522] width 167 height 35
click at [511, 523] on input "E" at bounding box center [516, 528] width 11 height 11
radio input "true"
click at [482, 581] on button "Volgende vraag" at bounding box center [510, 579] width 523 height 36
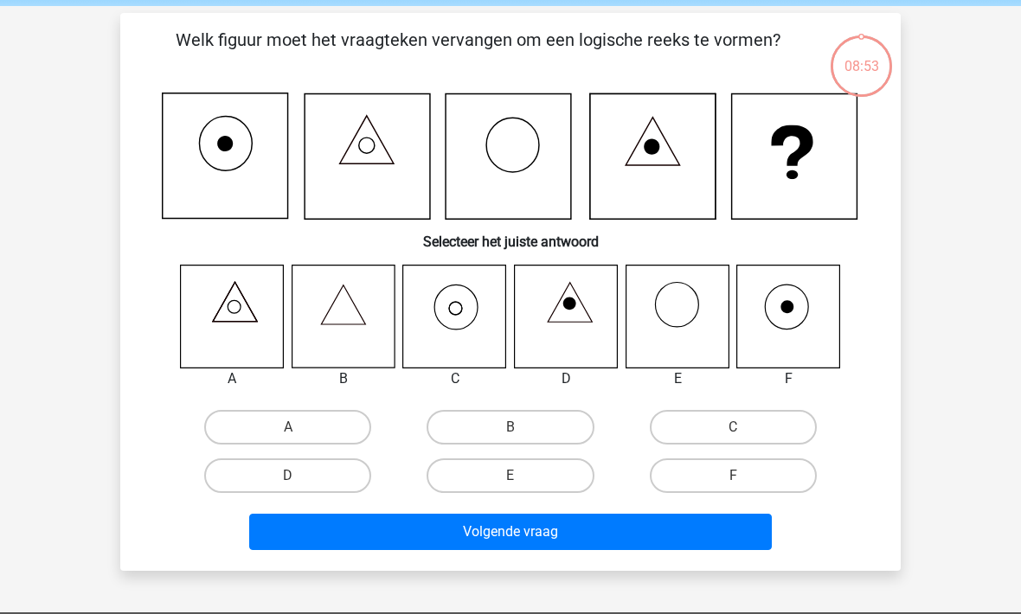
scroll to position [80, 0]
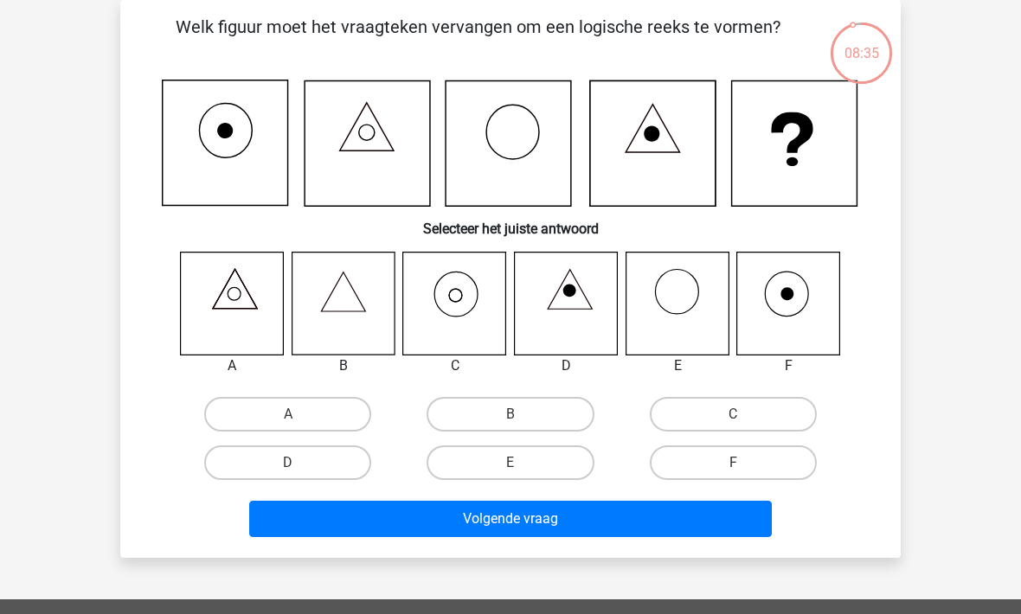
click at [697, 402] on label "C" at bounding box center [733, 414] width 167 height 35
click at [733, 414] on input "C" at bounding box center [738, 419] width 11 height 11
radio input "true"
click at [510, 524] on button "Volgende vraag" at bounding box center [510, 519] width 523 height 36
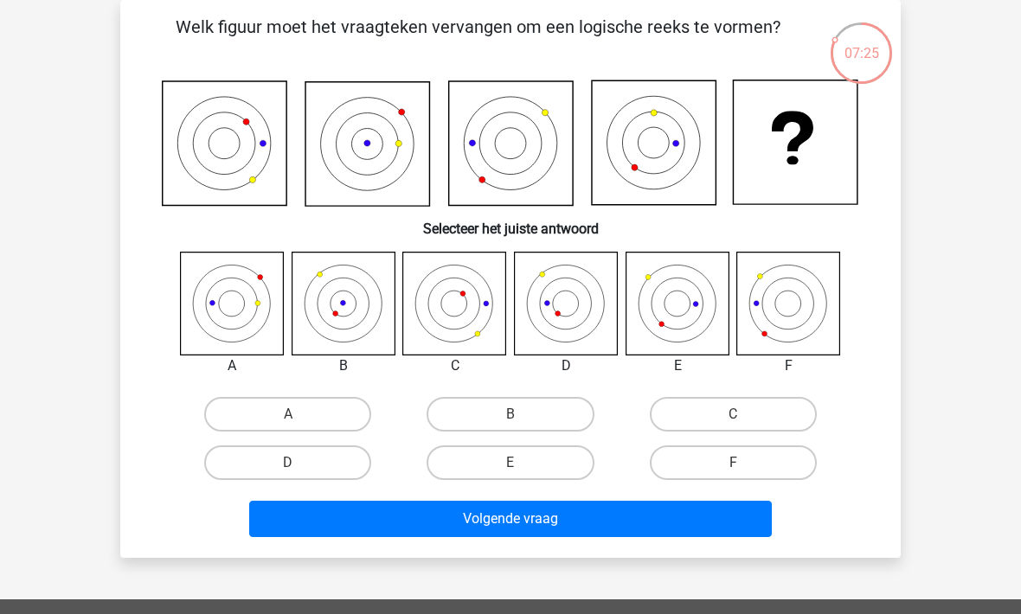
click at [495, 456] on label "E" at bounding box center [510, 463] width 167 height 35
click at [511, 463] on input "E" at bounding box center [516, 468] width 11 height 11
radio input "true"
click at [476, 522] on button "Volgende vraag" at bounding box center [510, 519] width 523 height 36
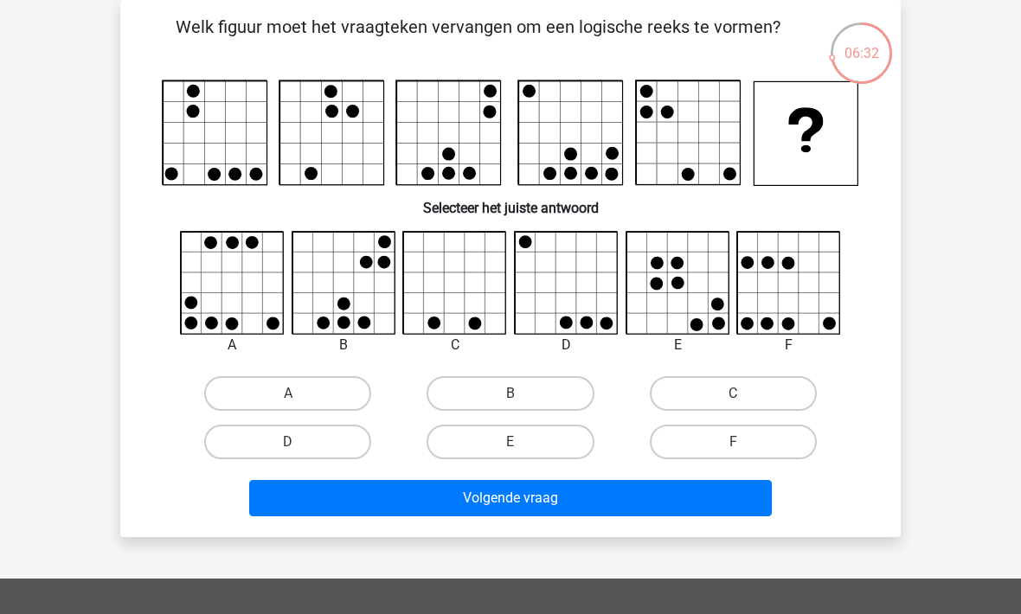
click at [187, 284] on icon at bounding box center [232, 283] width 103 height 103
click at [242, 381] on label "A" at bounding box center [287, 393] width 167 height 35
click at [288, 394] on input "A" at bounding box center [293, 399] width 11 height 11
radio input "true"
click at [335, 485] on button "Volgende vraag" at bounding box center [510, 498] width 523 height 36
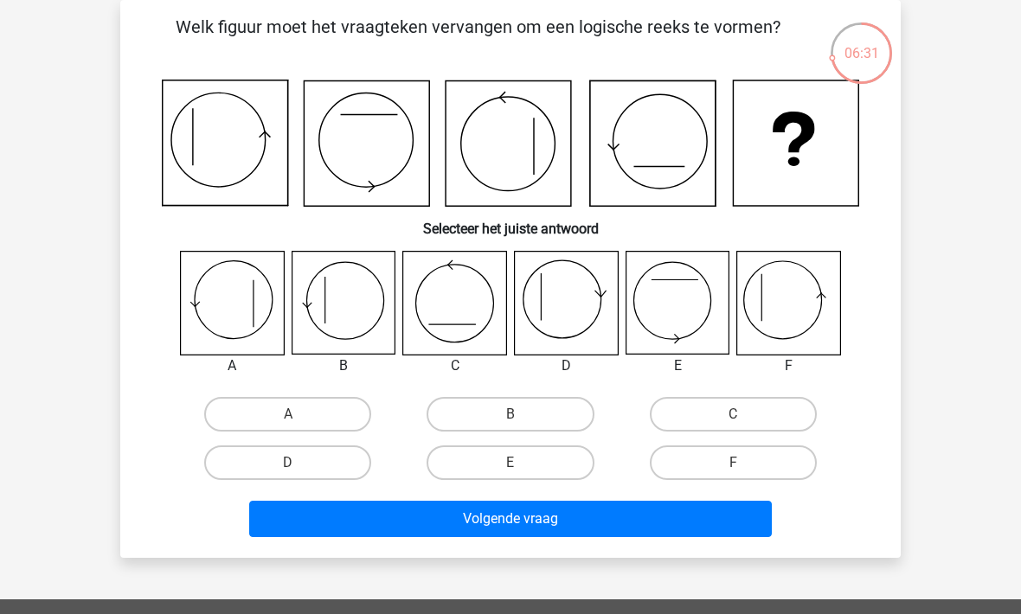
scroll to position [81, 0]
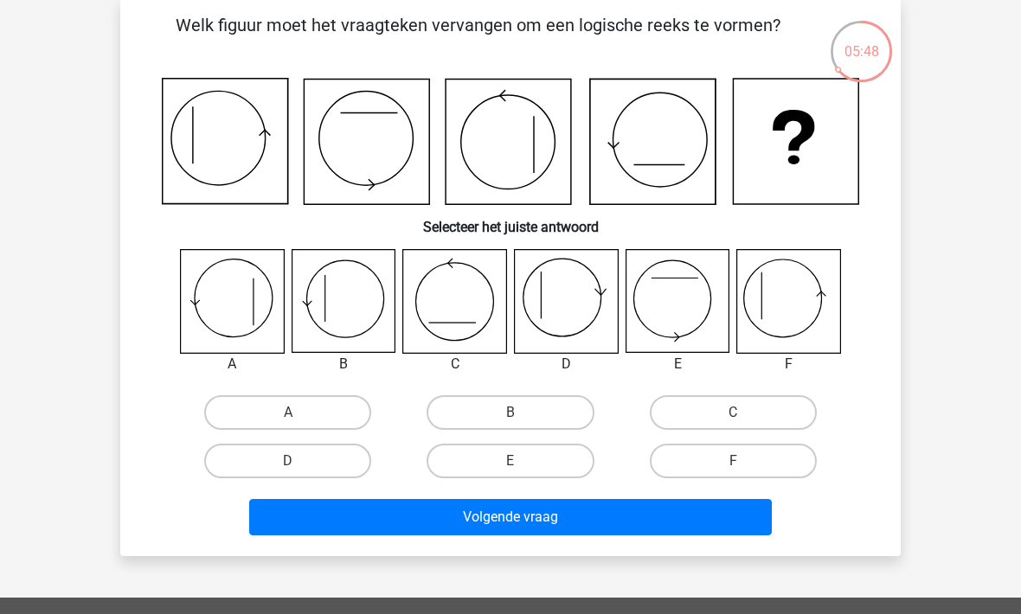
click at [501, 466] on label "E" at bounding box center [510, 461] width 167 height 35
click at [511, 466] on input "E" at bounding box center [516, 466] width 11 height 11
radio input "true"
click at [527, 520] on button "Volgende vraag" at bounding box center [510, 517] width 523 height 36
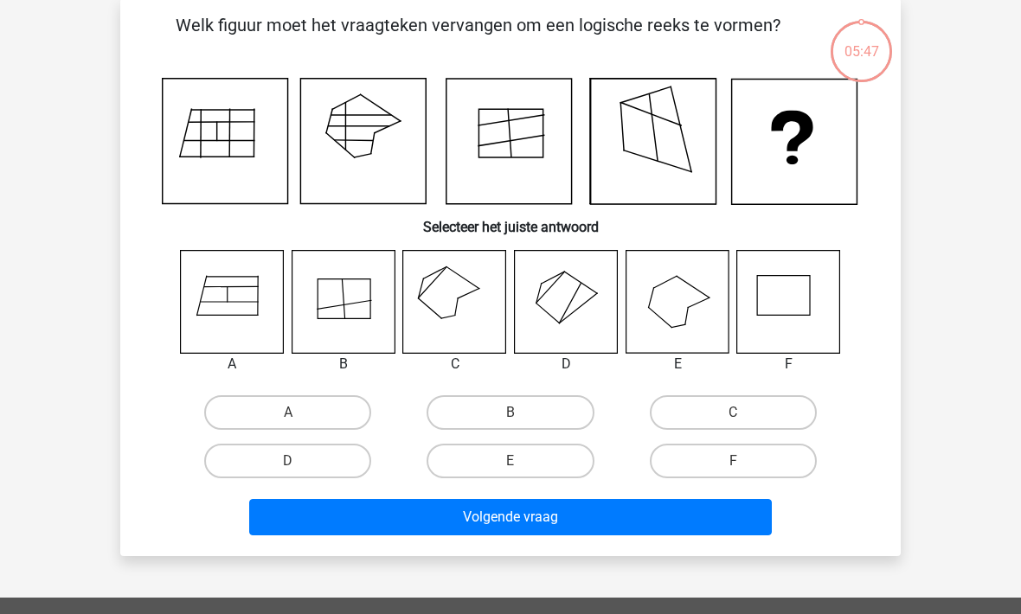
scroll to position [80, 0]
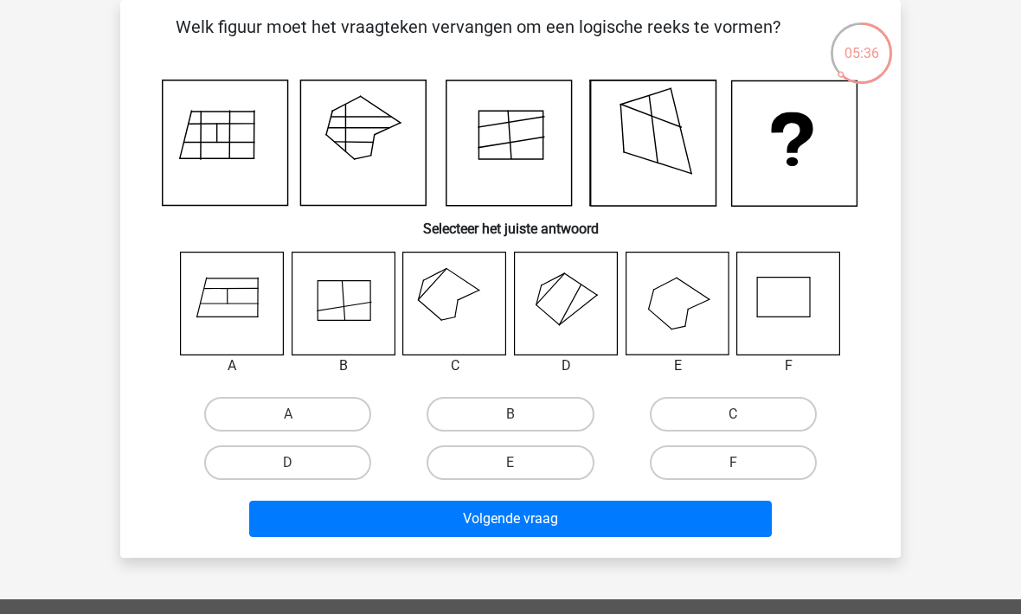
click at [700, 417] on label "C" at bounding box center [733, 414] width 167 height 35
click at [733, 417] on input "C" at bounding box center [738, 419] width 11 height 11
radio input "true"
click at [542, 529] on button "Volgende vraag" at bounding box center [510, 519] width 523 height 36
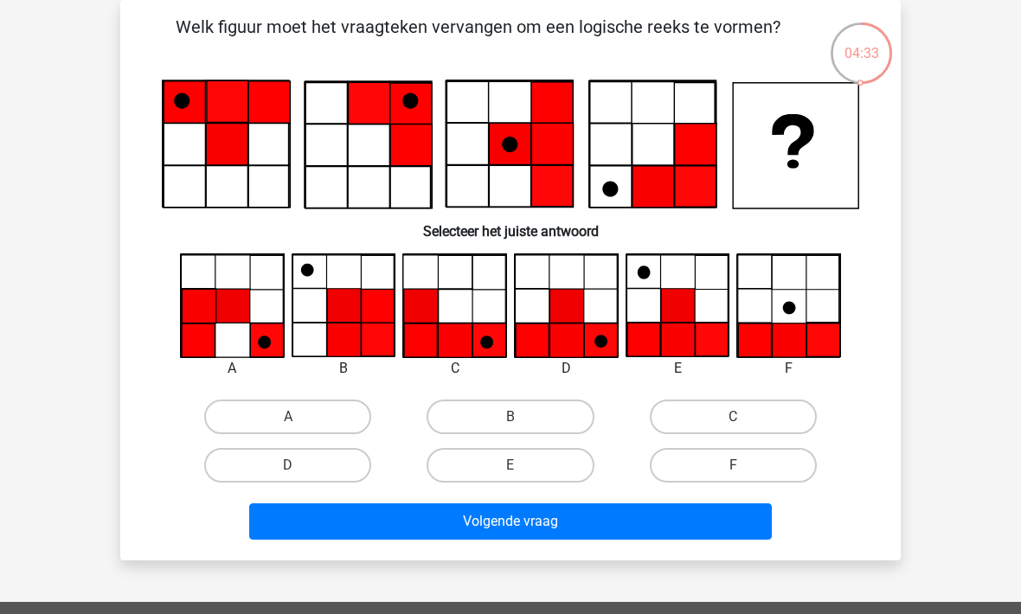
click at [260, 464] on label "D" at bounding box center [287, 465] width 167 height 35
click at [288, 466] on input "D" at bounding box center [293, 471] width 11 height 11
radio input "true"
click at [360, 518] on button "Volgende vraag" at bounding box center [510, 522] width 523 height 36
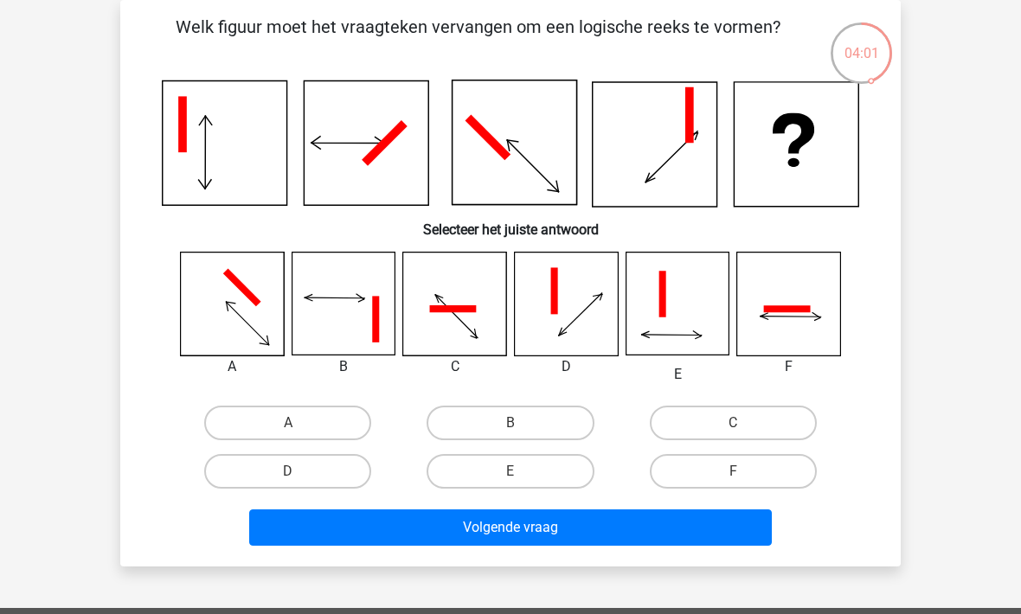
click at [479, 427] on label "B" at bounding box center [510, 423] width 167 height 35
click at [511, 427] on input "B" at bounding box center [516, 428] width 11 height 11
radio input "true"
click at [492, 525] on button "Volgende vraag" at bounding box center [510, 528] width 523 height 36
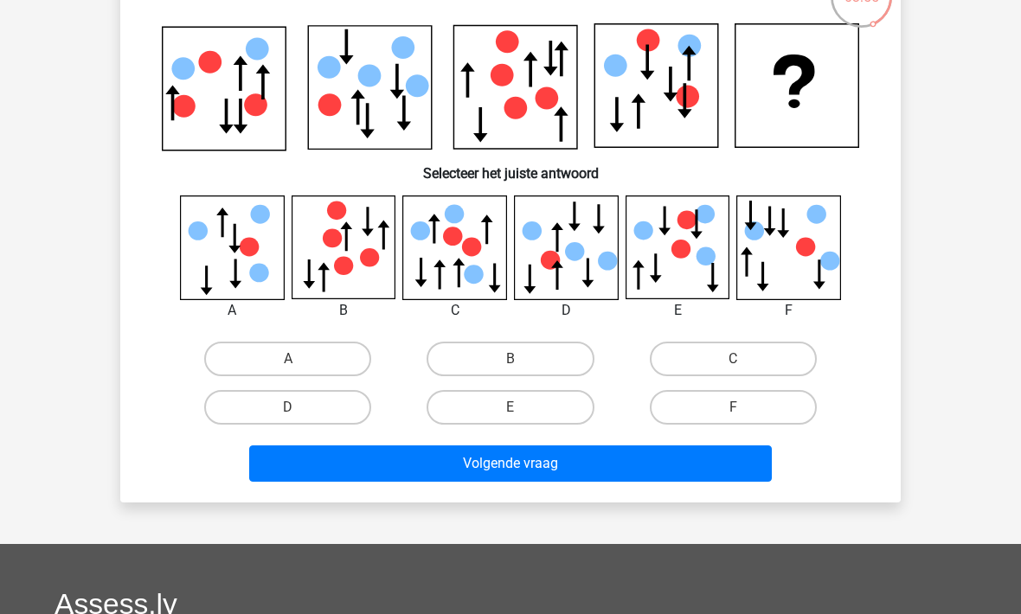
scroll to position [137, 0]
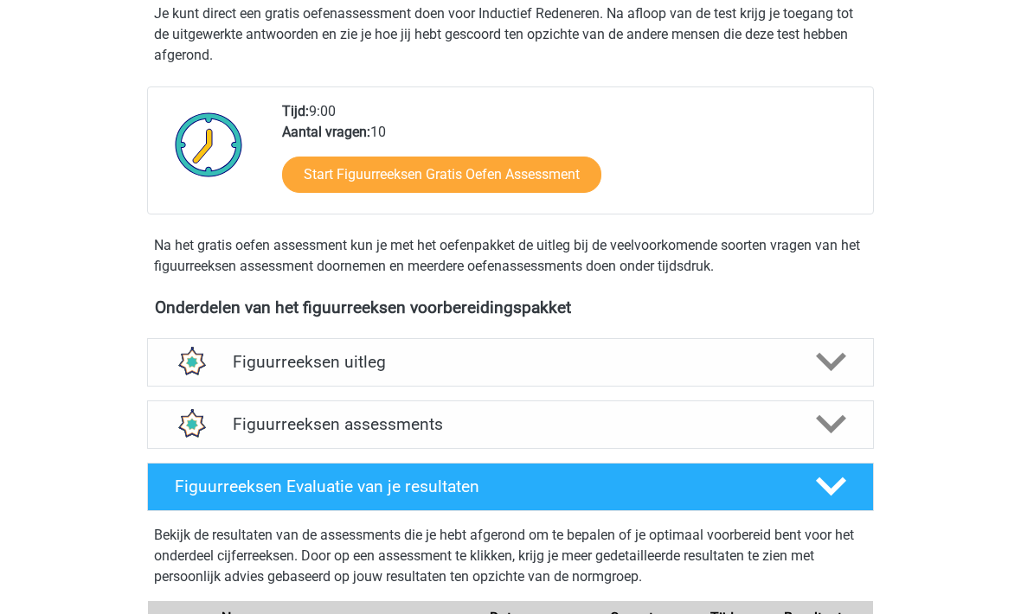
click at [243, 369] on h4 "Figuurreeksen uitleg" at bounding box center [510, 363] width 555 height 20
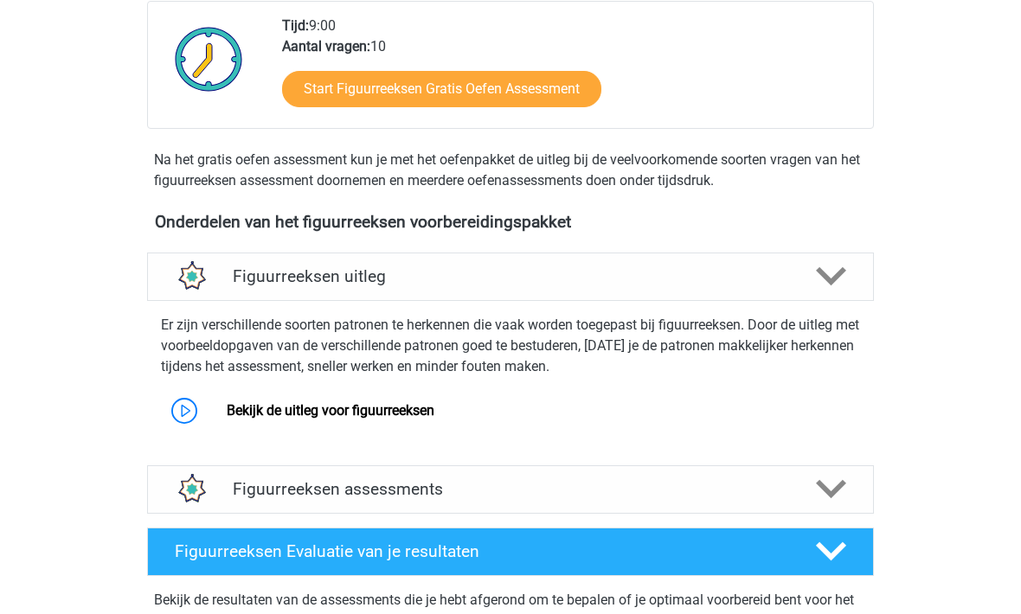
scroll to position [444, 0]
click at [254, 418] on link "Bekijk de uitleg voor figuurreeksen" at bounding box center [331, 410] width 208 height 16
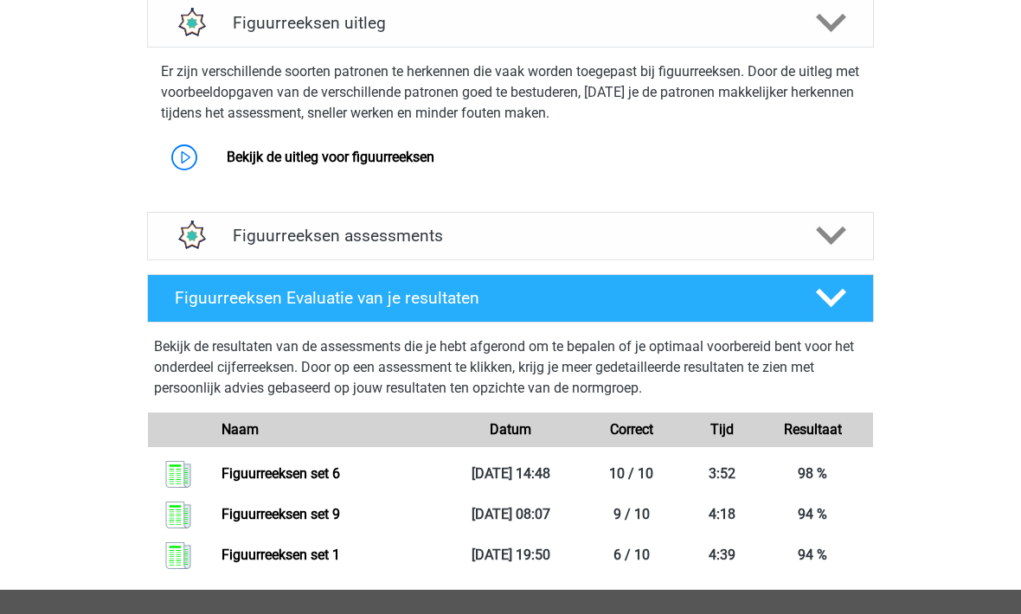
scroll to position [697, 0]
click at [830, 299] on polygon at bounding box center [831, 299] width 30 height 19
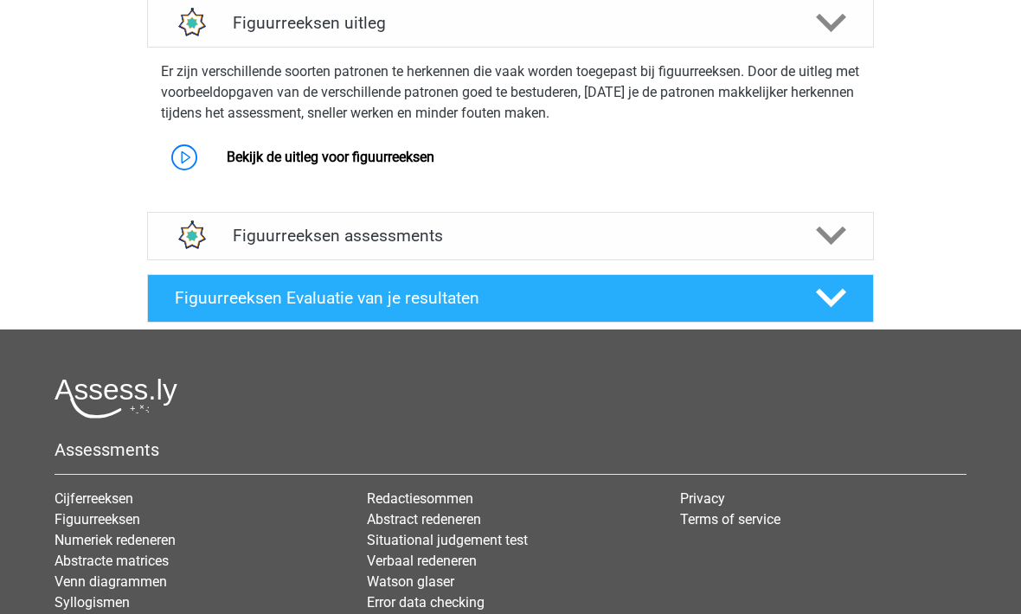
click at [838, 294] on polygon at bounding box center [831, 298] width 30 height 19
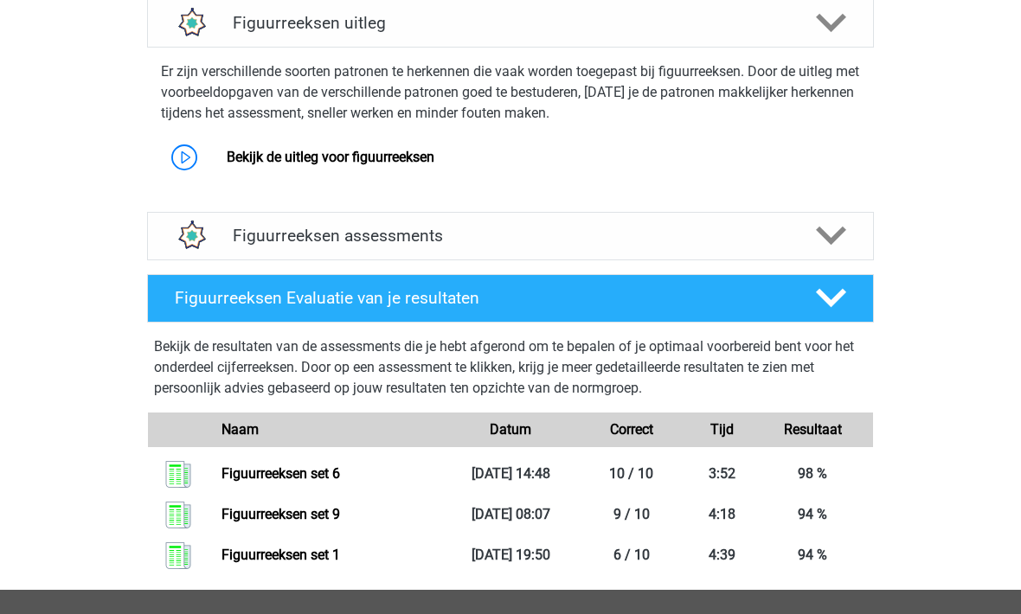
click at [833, 236] on polygon at bounding box center [831, 236] width 30 height 19
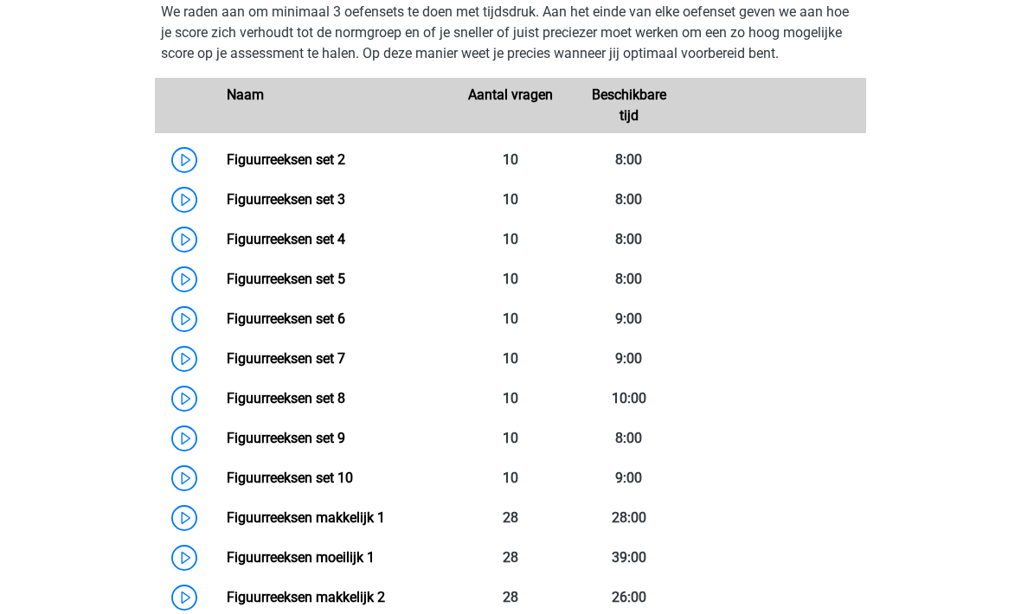
scroll to position [970, 0]
click at [282, 168] on link "Figuurreeksen set 2" at bounding box center [286, 159] width 119 height 16
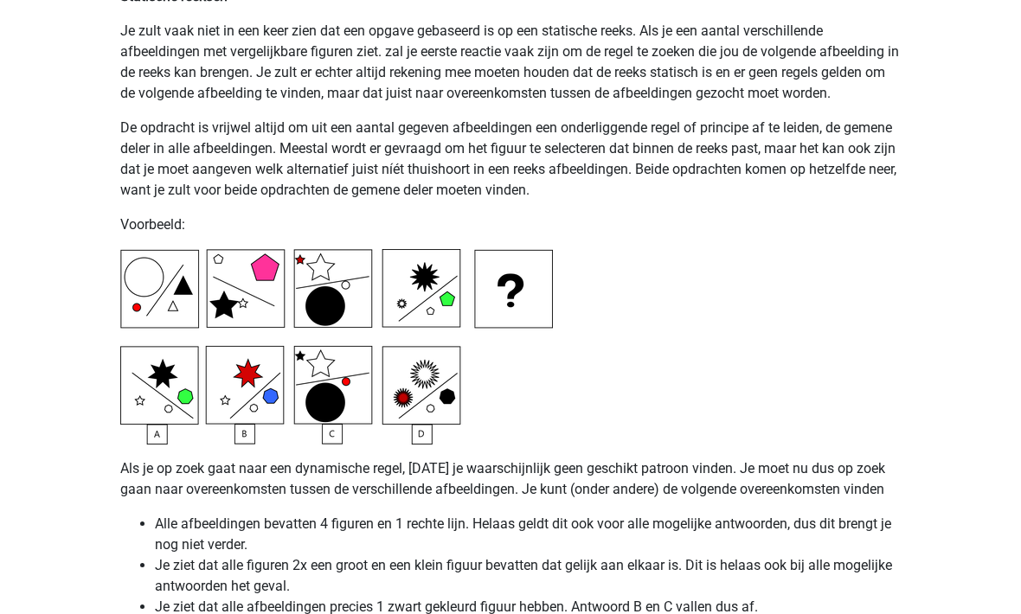
scroll to position [4107, 0]
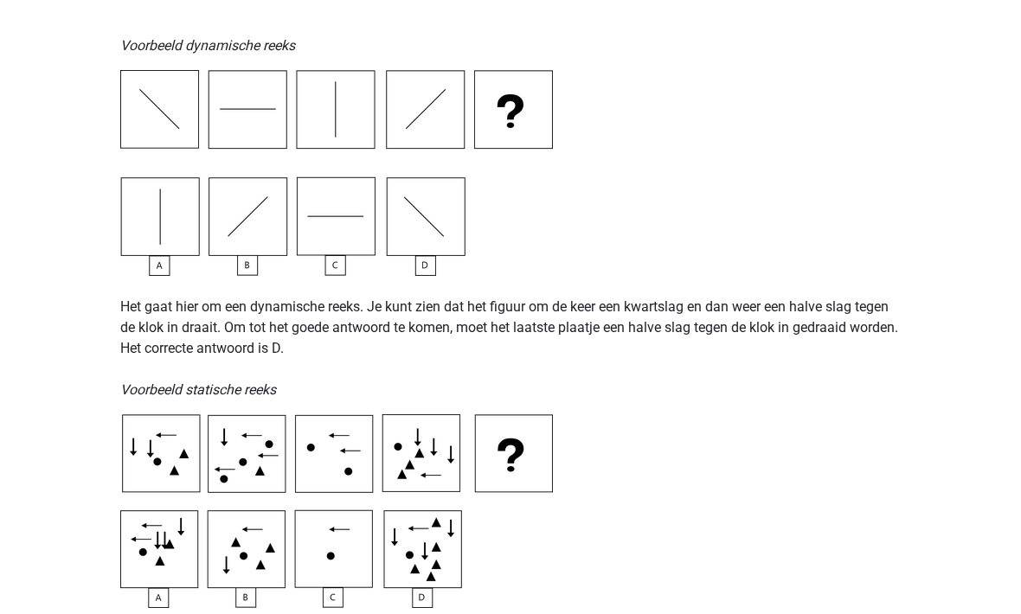
scroll to position [542, 0]
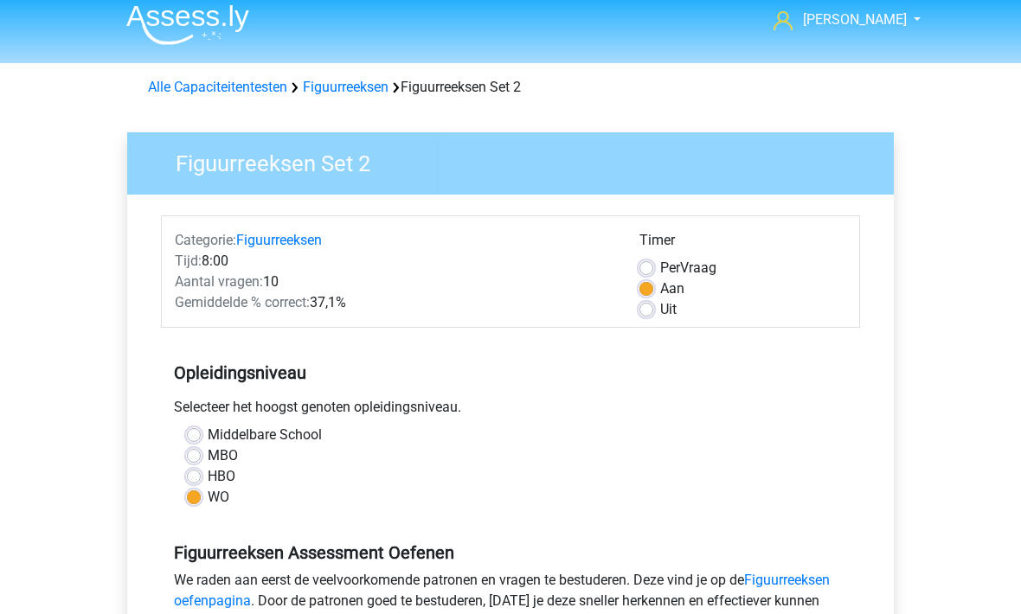
scroll to position [10, 0]
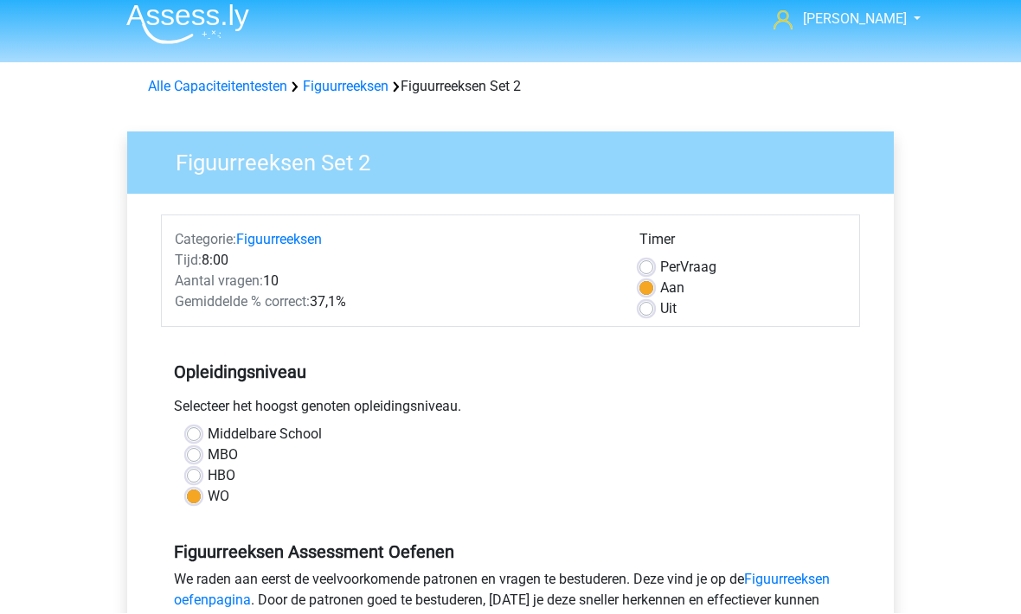
click at [660, 313] on label "Uit" at bounding box center [668, 309] width 16 height 21
click at [645, 313] on input "Uit" at bounding box center [646, 307] width 14 height 17
radio input "true"
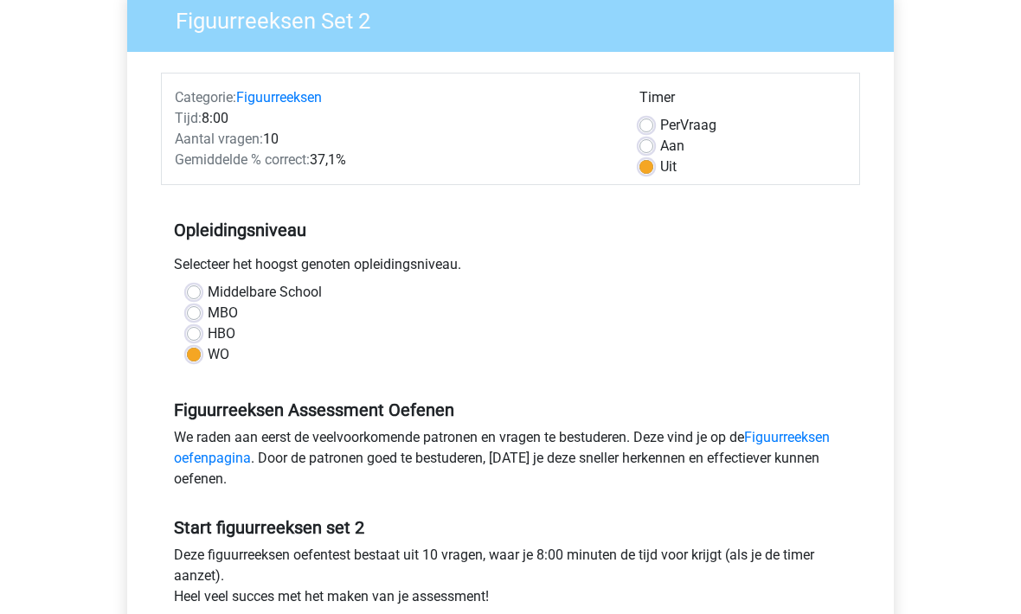
scroll to position [209, 0]
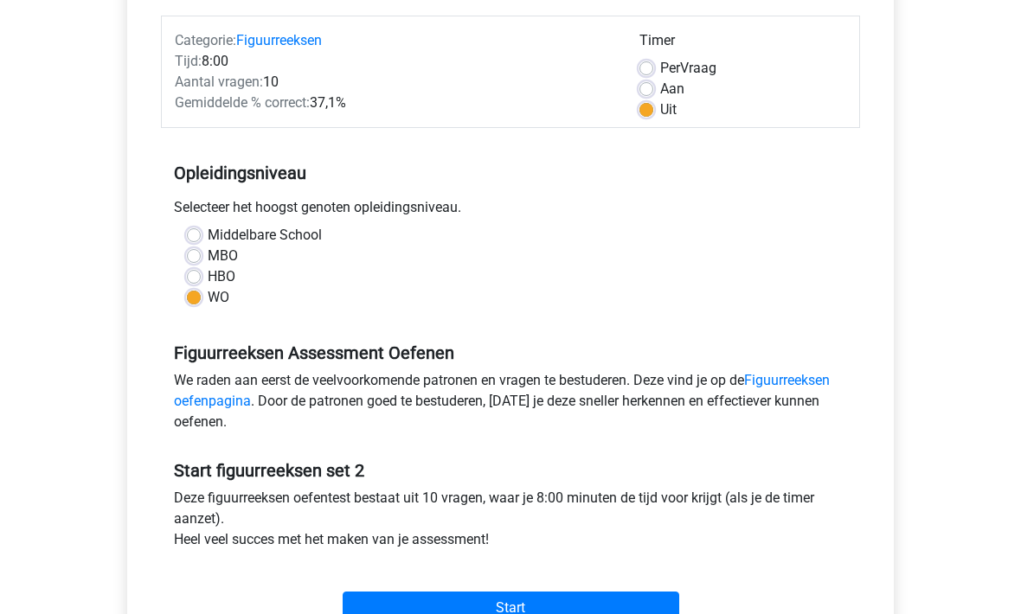
click at [208, 279] on label "HBO" at bounding box center [222, 277] width 28 height 21
click at [197, 279] on input "HBO" at bounding box center [194, 275] width 14 height 17
radio input "true"
click at [377, 613] on input "Start" at bounding box center [511, 608] width 337 height 33
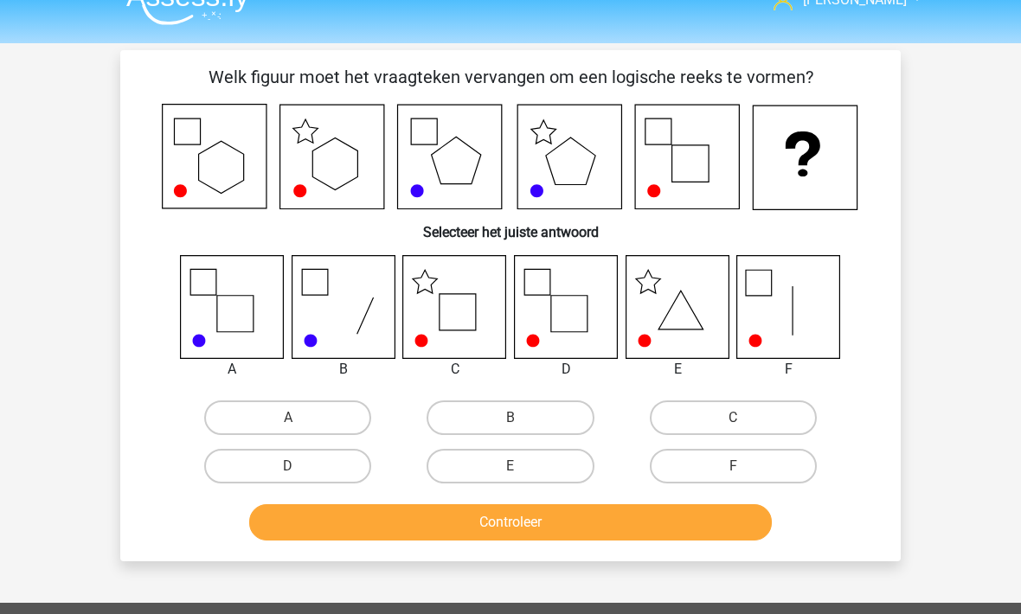
scroll to position [29, 0]
click at [722, 414] on label "C" at bounding box center [733, 418] width 167 height 35
click at [733, 418] on input "C" at bounding box center [738, 423] width 11 height 11
radio input "true"
click at [447, 530] on button "Controleer" at bounding box center [510, 522] width 523 height 36
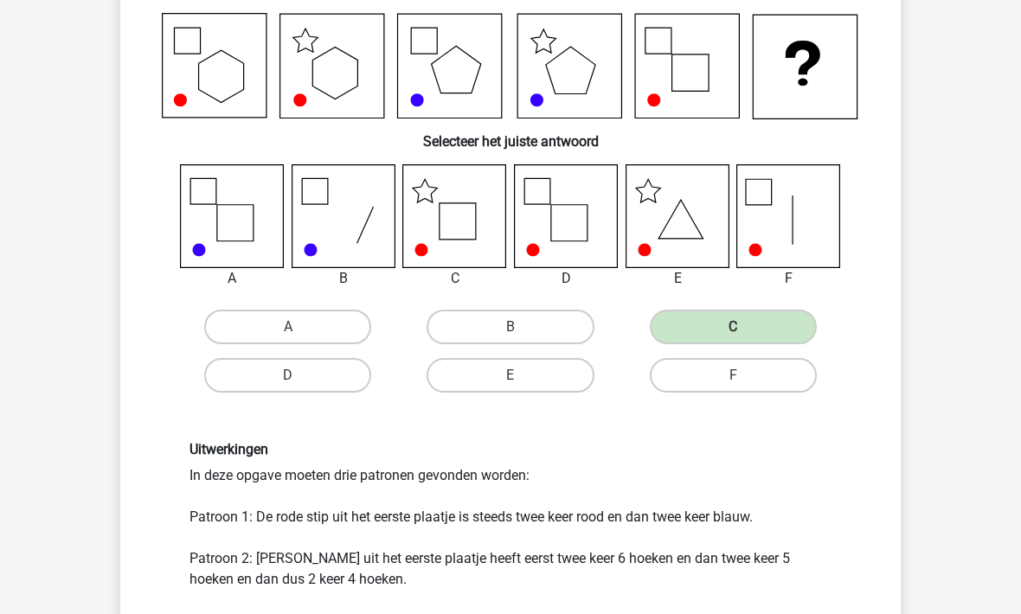
scroll to position [119, 0]
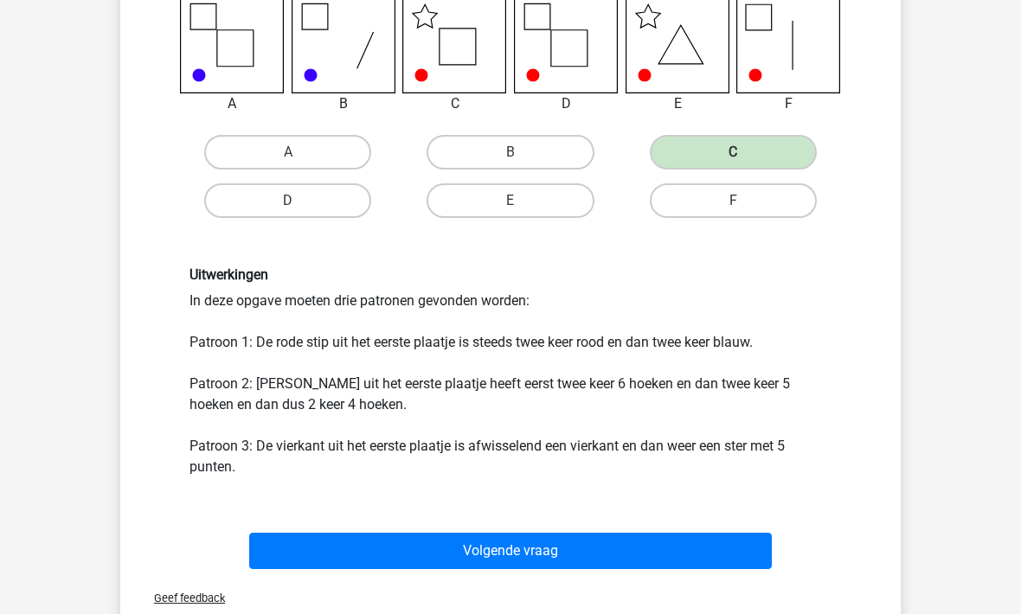
click at [415, 553] on button "Volgende vraag" at bounding box center [510, 551] width 523 height 36
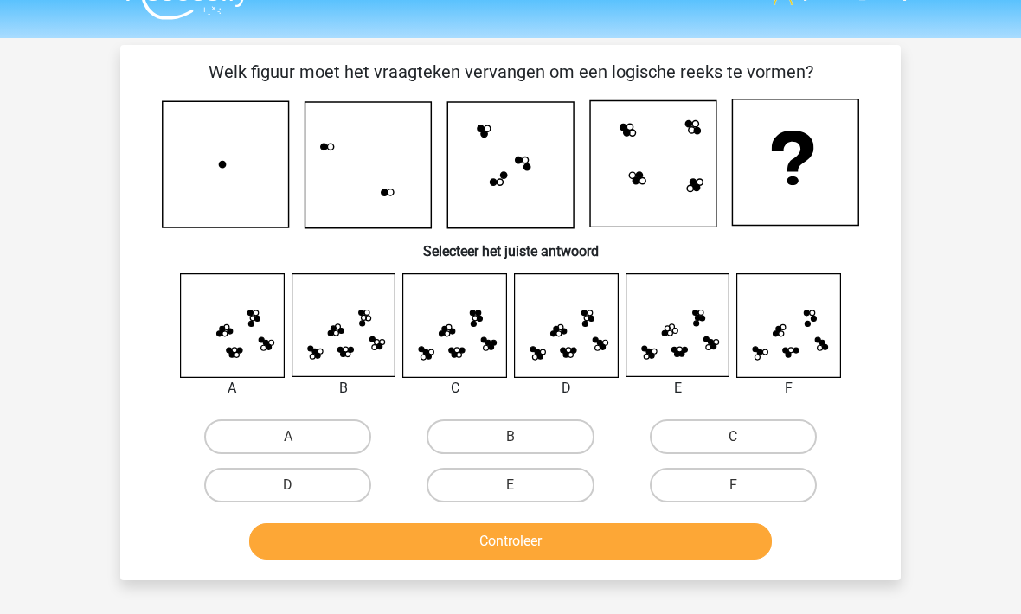
scroll to position [35, 0]
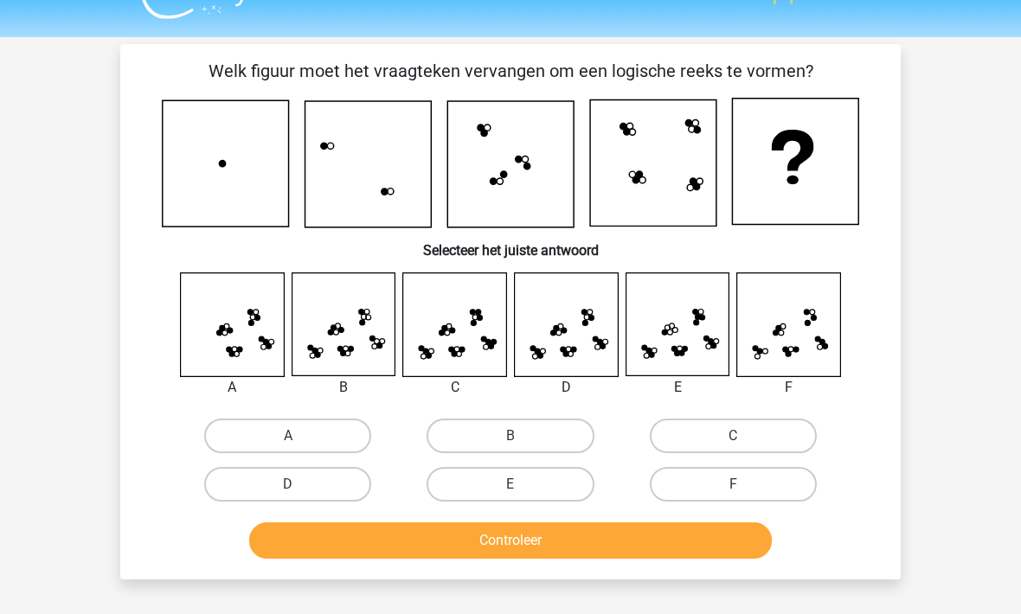
click at [288, 491] on input "D" at bounding box center [293, 490] width 11 height 11
radio input "true"
click at [425, 549] on button "Controleer" at bounding box center [510, 541] width 523 height 36
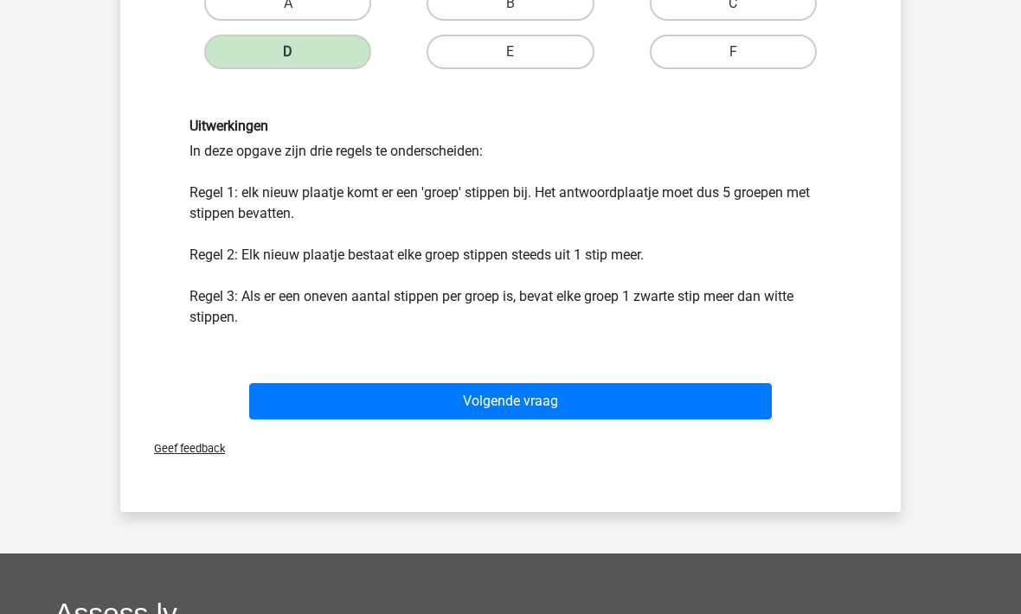
click at [329, 388] on button "Volgende vraag" at bounding box center [510, 402] width 523 height 36
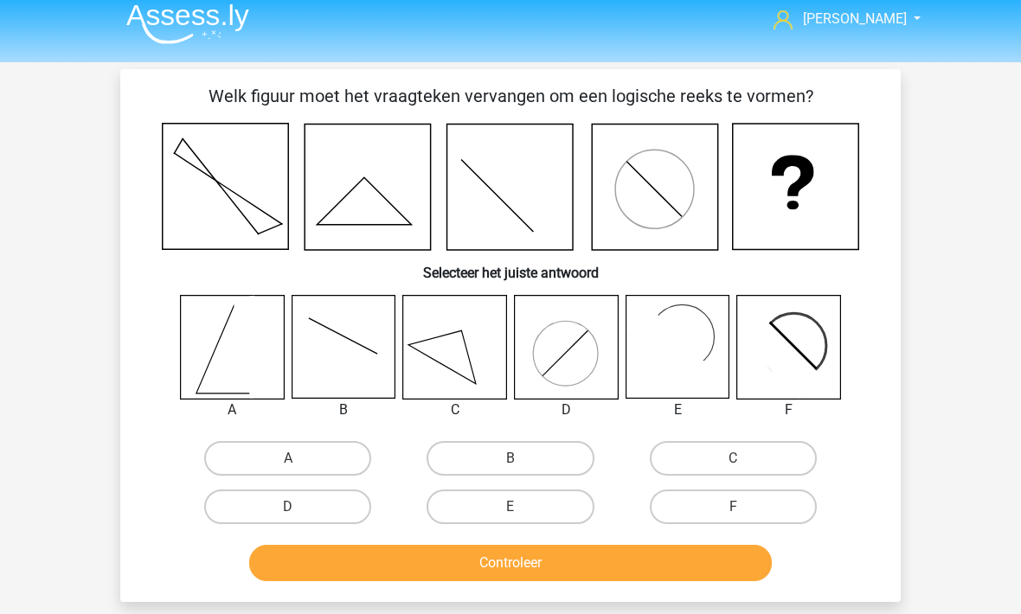
scroll to position [8, 0]
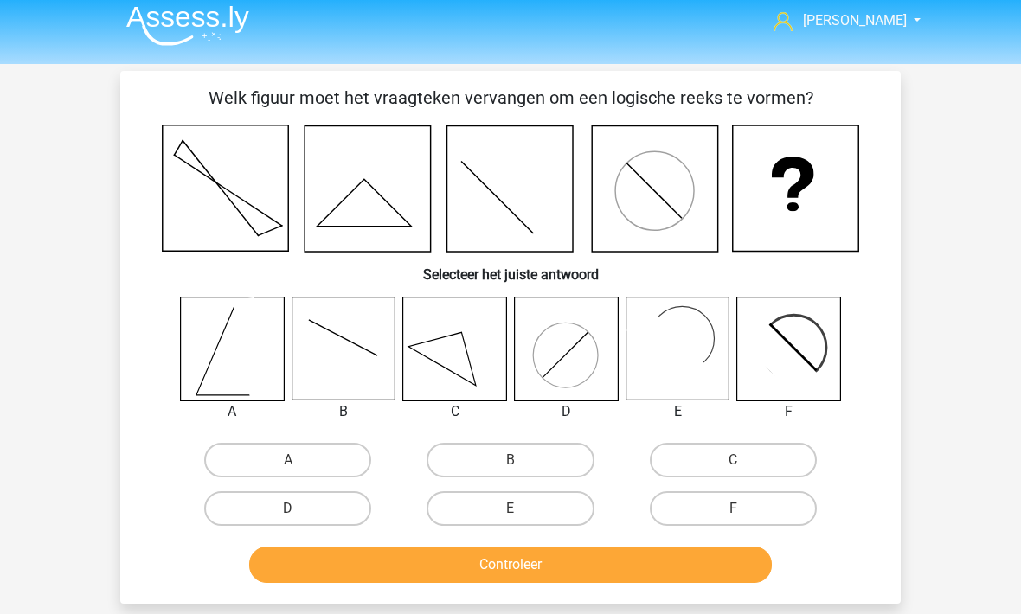
click at [252, 525] on label "D" at bounding box center [287, 509] width 167 height 35
click at [288, 521] on input "D" at bounding box center [293, 515] width 11 height 11
radio input "true"
click at [369, 581] on button "Controleer" at bounding box center [510, 565] width 523 height 36
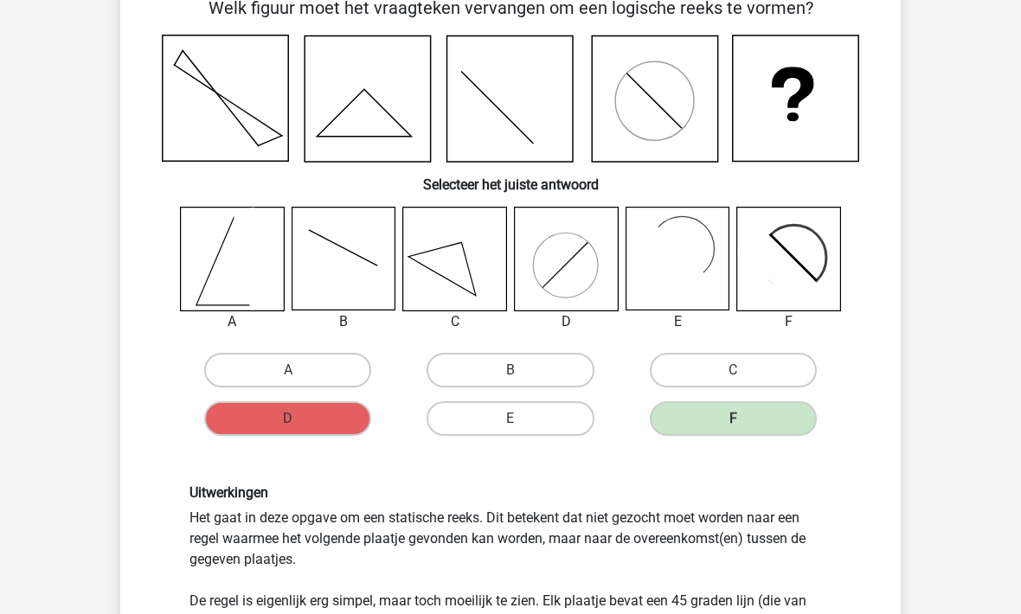
scroll to position [98, 0]
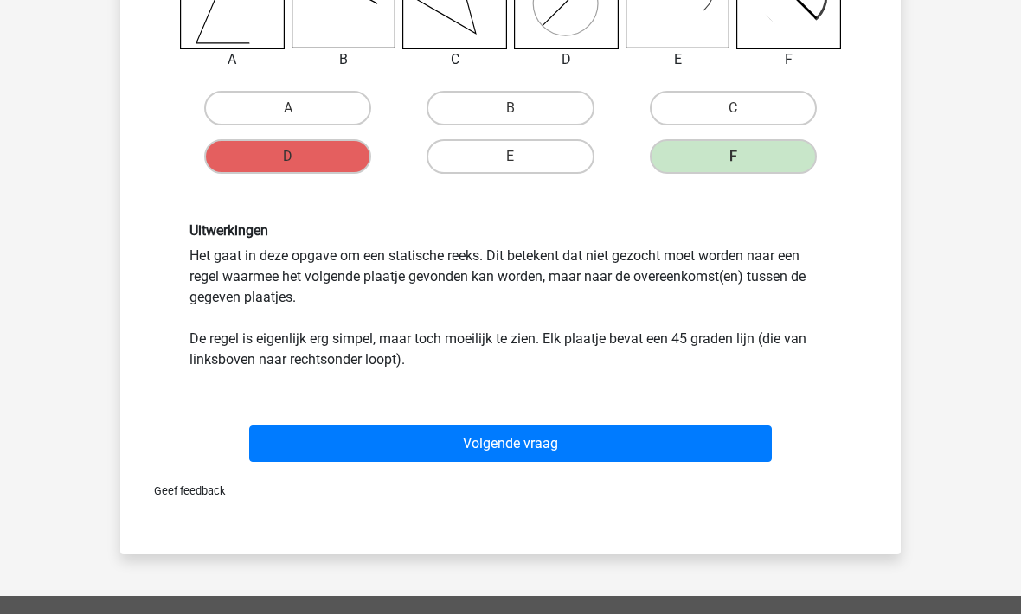
click at [331, 436] on button "Volgende vraag" at bounding box center [510, 444] width 523 height 36
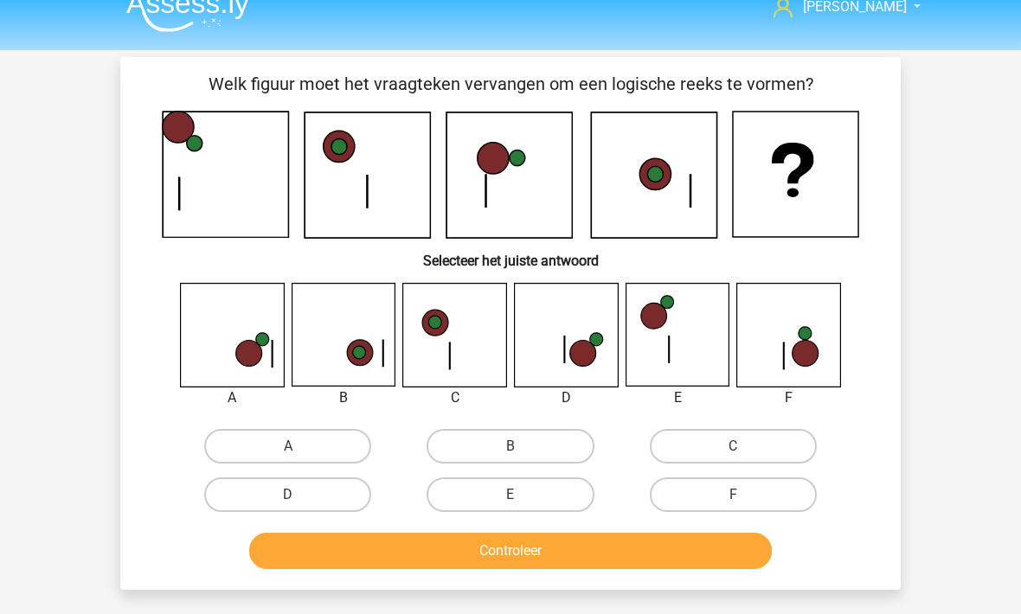
scroll to position [20, 0]
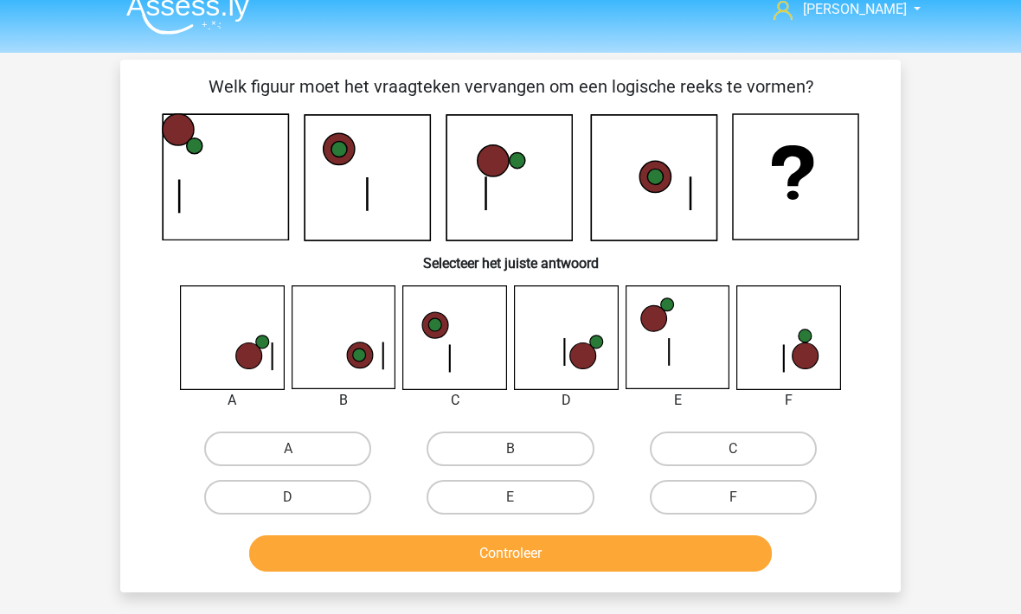
click at [492, 512] on label "E" at bounding box center [510, 497] width 167 height 35
click at [511, 509] on input "E" at bounding box center [516, 503] width 11 height 11
radio input "true"
click at [753, 499] on label "F" at bounding box center [733, 497] width 167 height 35
click at [744, 499] on input "F" at bounding box center [738, 503] width 11 height 11
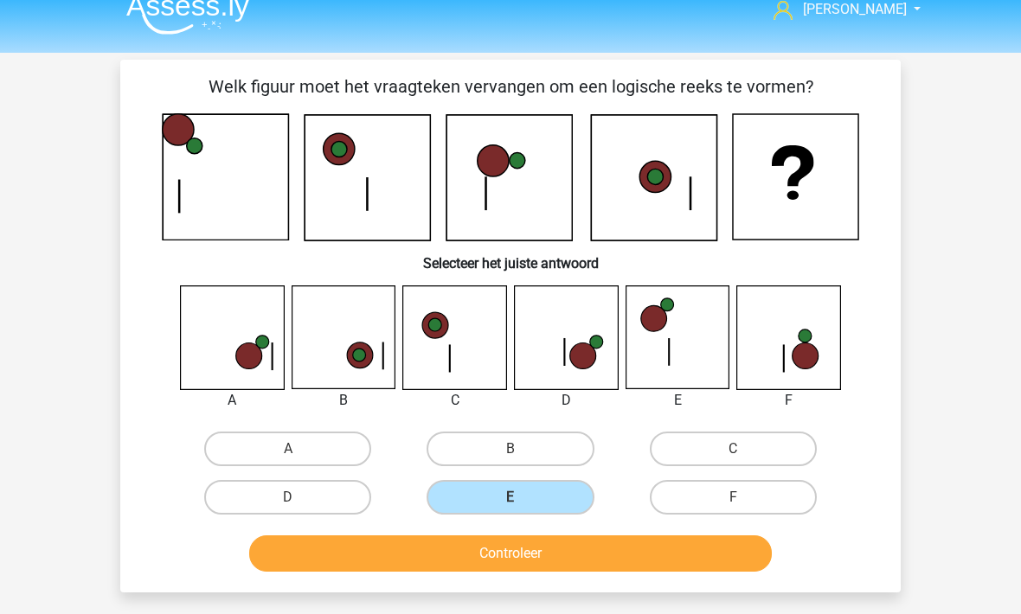
radio input "true"
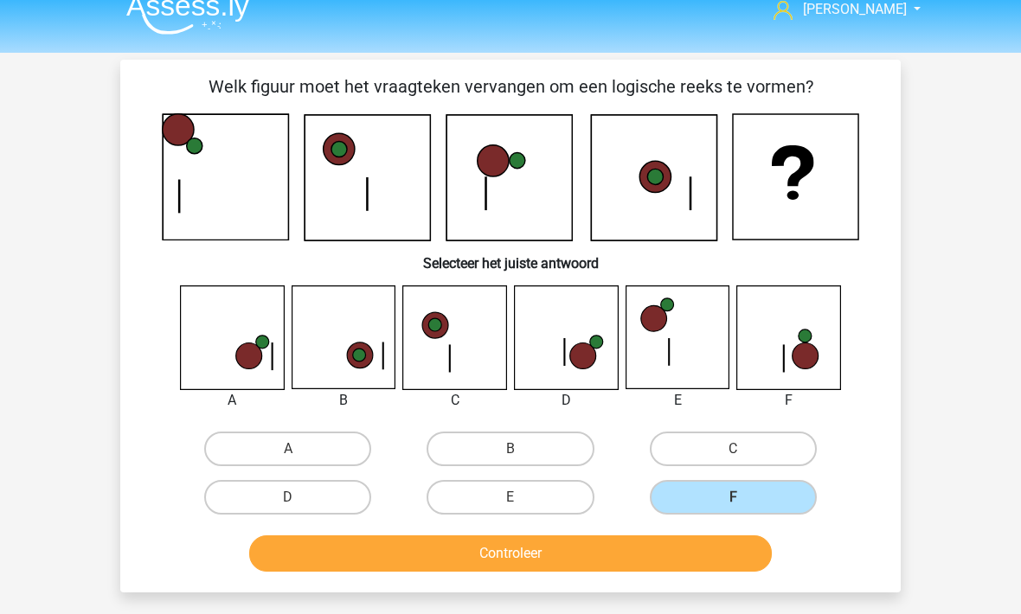
click at [476, 565] on button "Controleer" at bounding box center [510, 554] width 523 height 36
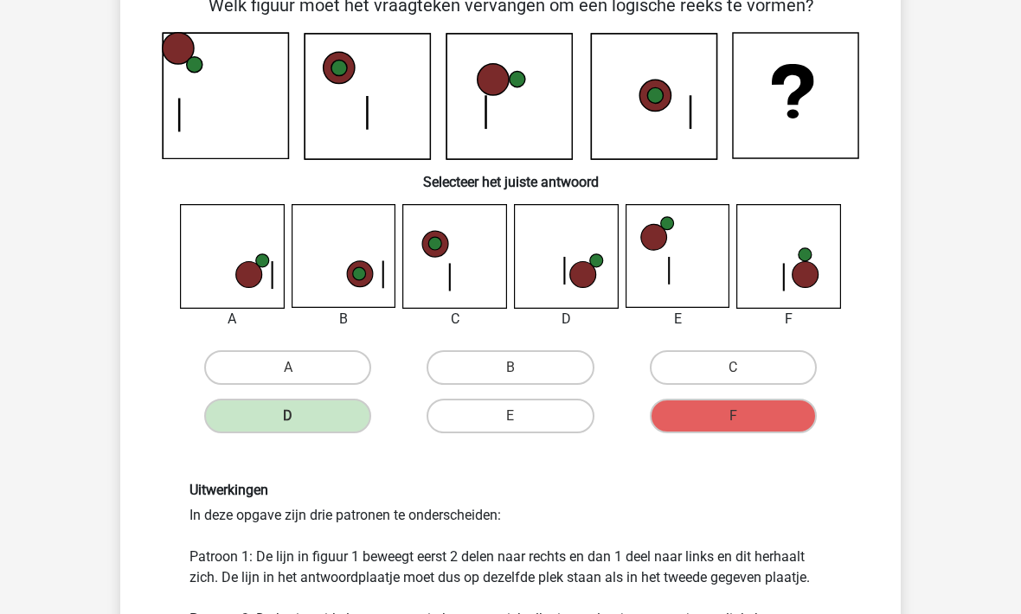
scroll to position [100, 0]
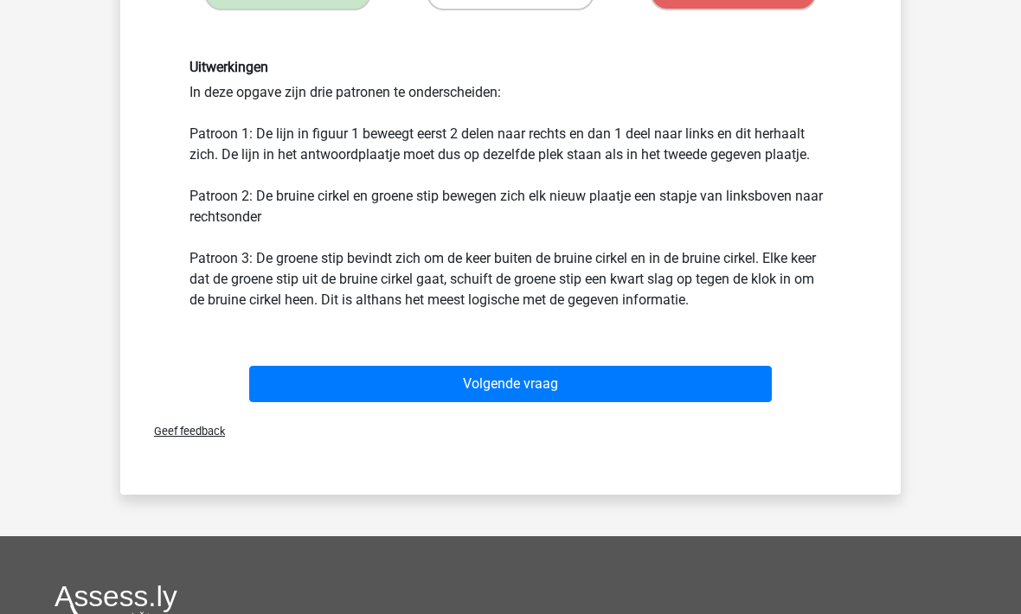
click at [307, 376] on button "Volgende vraag" at bounding box center [510, 385] width 523 height 36
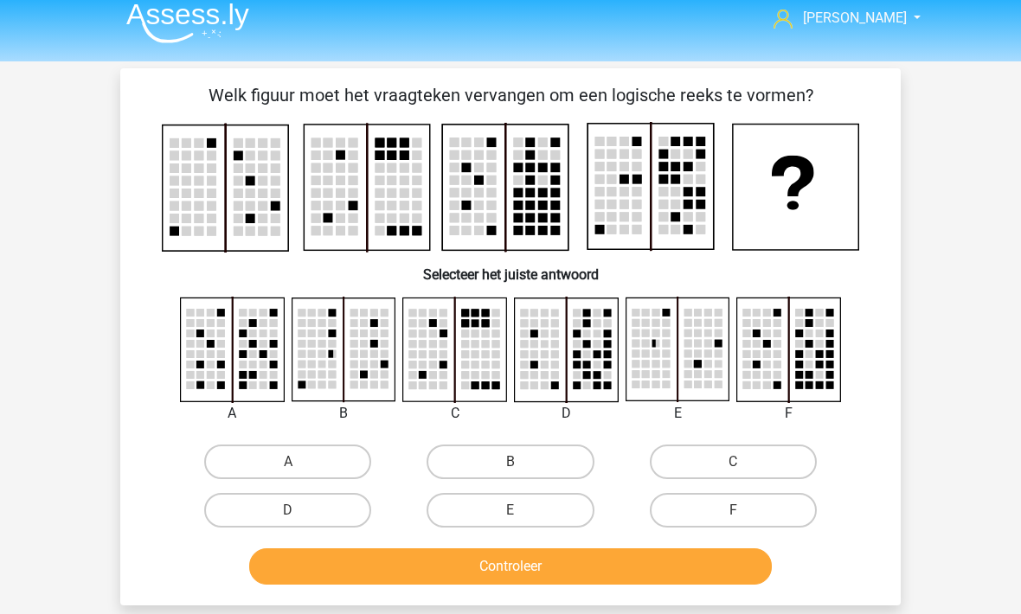
scroll to position [11, 0]
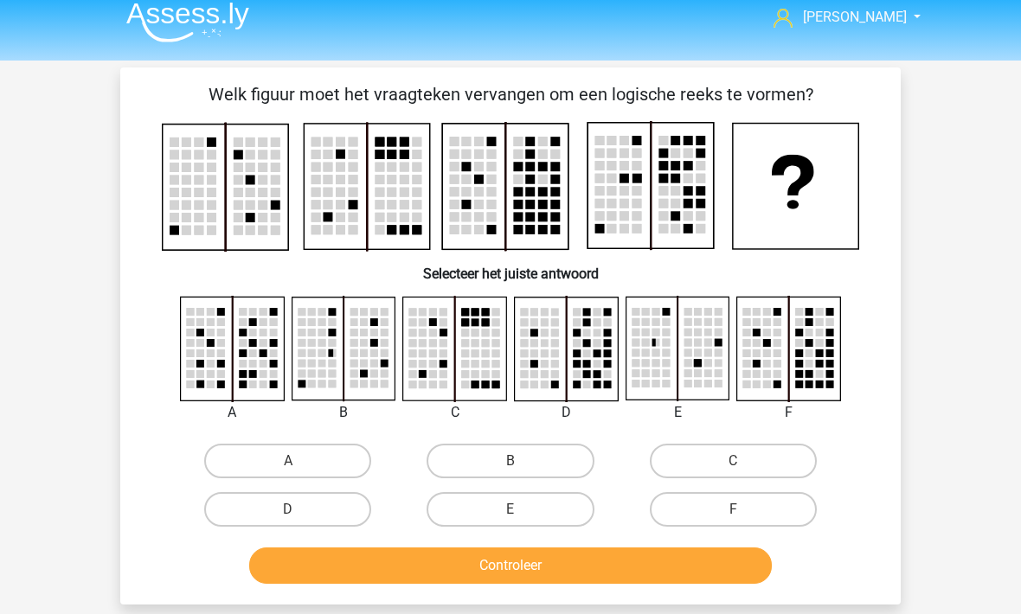
click at [274, 478] on label "A" at bounding box center [287, 462] width 167 height 35
click at [288, 473] on input "A" at bounding box center [293, 467] width 11 height 11
radio input "true"
click at [375, 572] on button "Controleer" at bounding box center [510, 566] width 523 height 36
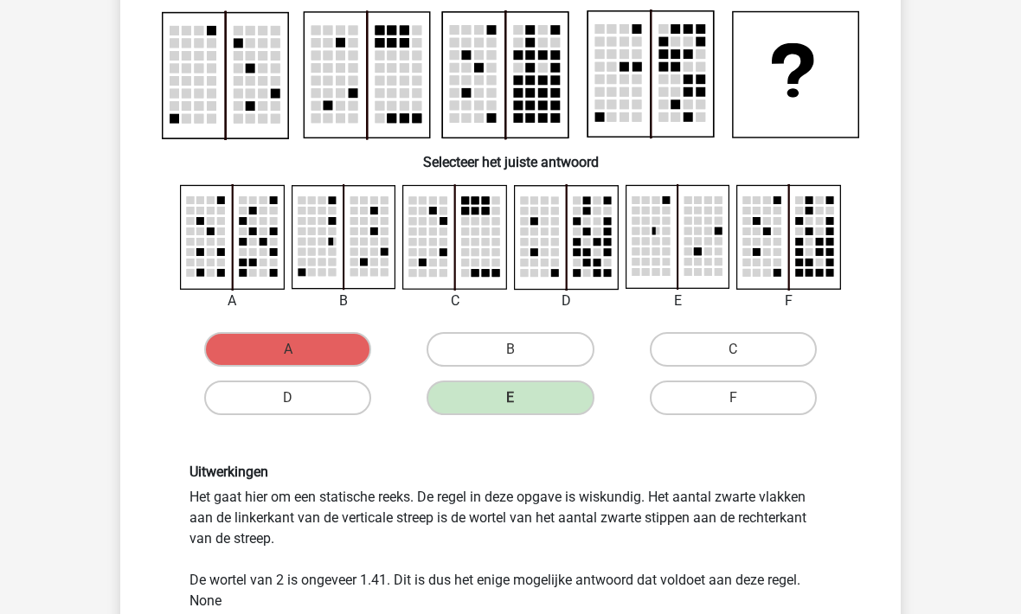
scroll to position [124, 0]
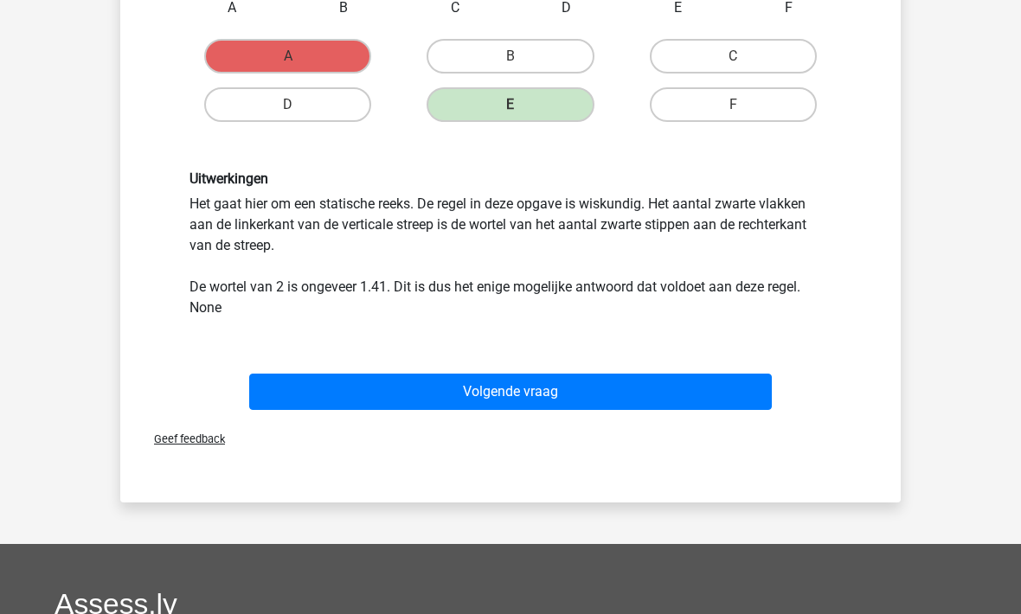
click at [309, 401] on button "Volgende vraag" at bounding box center [510, 392] width 523 height 36
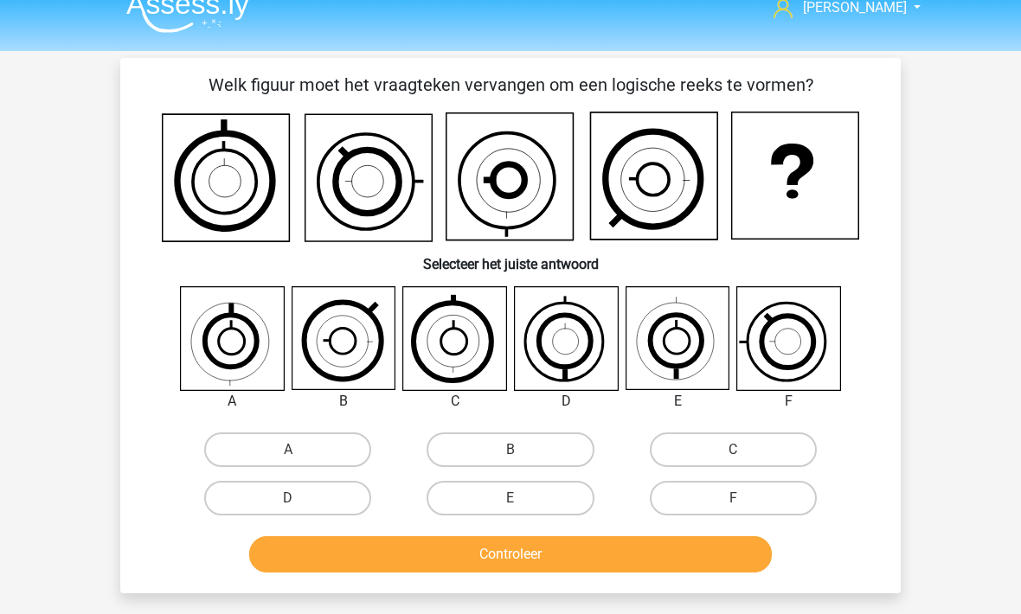
scroll to position [21, 0]
click at [476, 513] on label "E" at bounding box center [510, 499] width 167 height 35
click at [511, 511] on input "E" at bounding box center [516, 504] width 11 height 11
radio input "true"
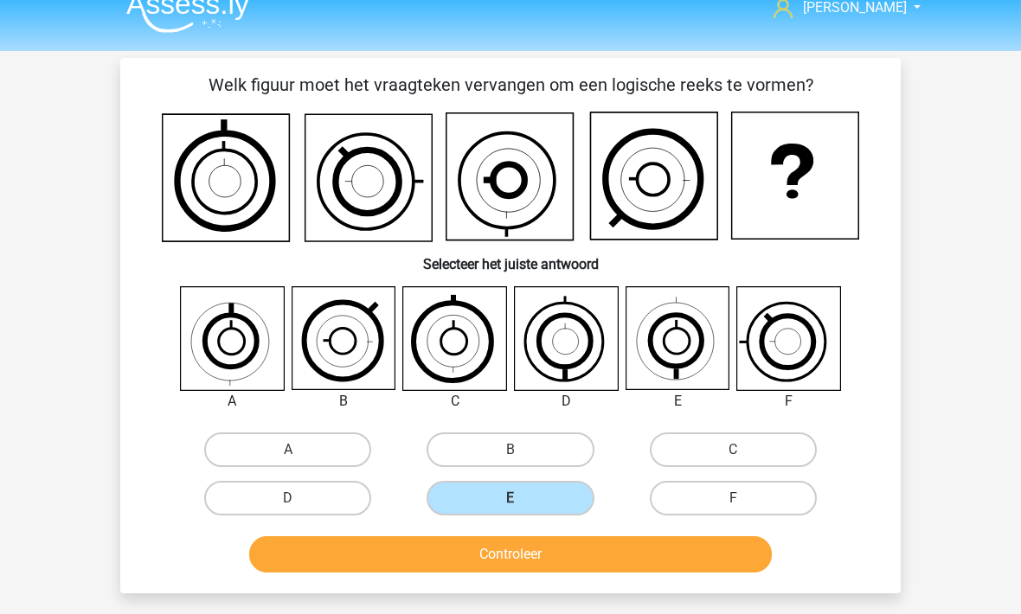
click at [467, 559] on button "Controleer" at bounding box center [510, 554] width 523 height 36
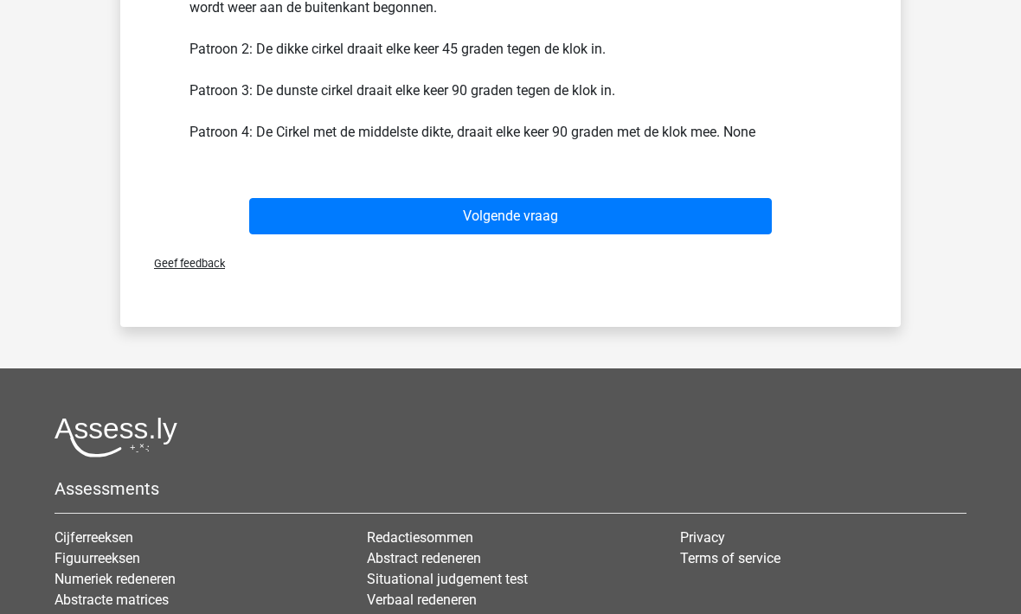
click at [343, 228] on button "Volgende vraag" at bounding box center [510, 217] width 523 height 36
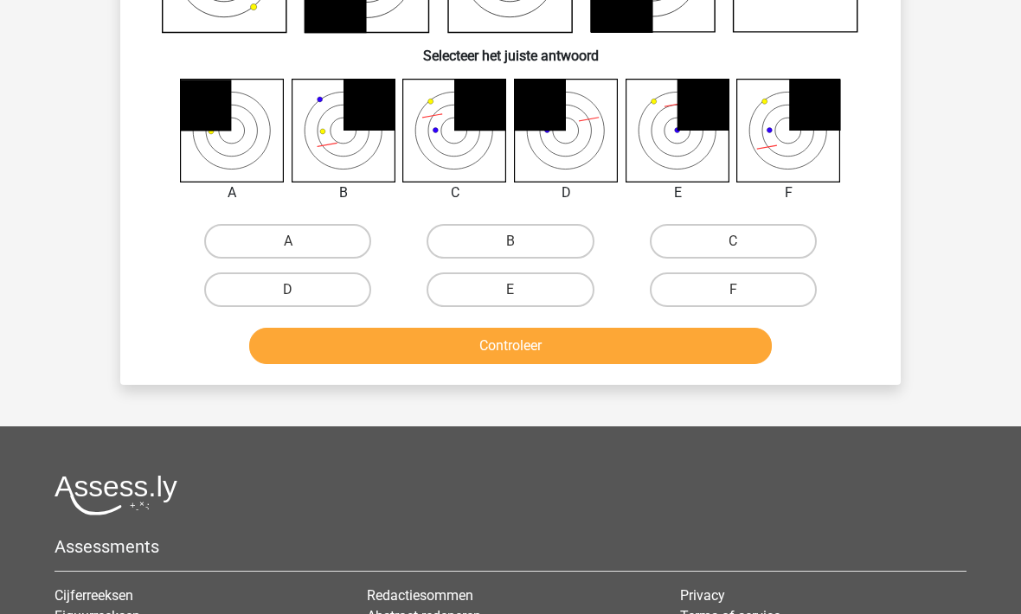
scroll to position [80, 0]
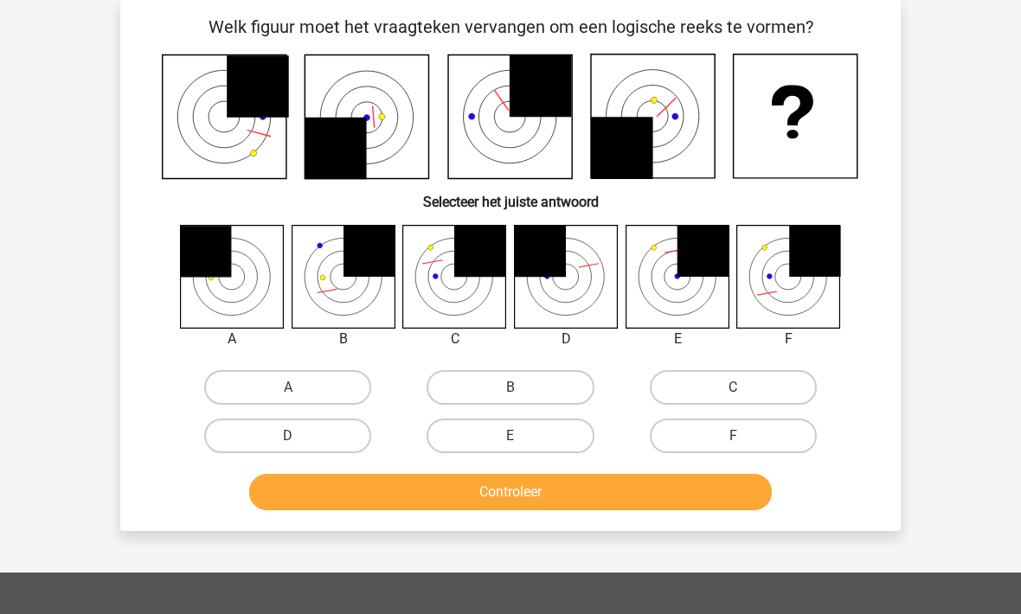
click at [202, 174] on icon at bounding box center [225, 117] width 124 height 124
click at [491, 430] on label "E" at bounding box center [510, 436] width 167 height 35
click at [511, 436] on input "E" at bounding box center [516, 441] width 11 height 11
radio input "true"
click at [468, 491] on button "Controleer" at bounding box center [510, 492] width 523 height 36
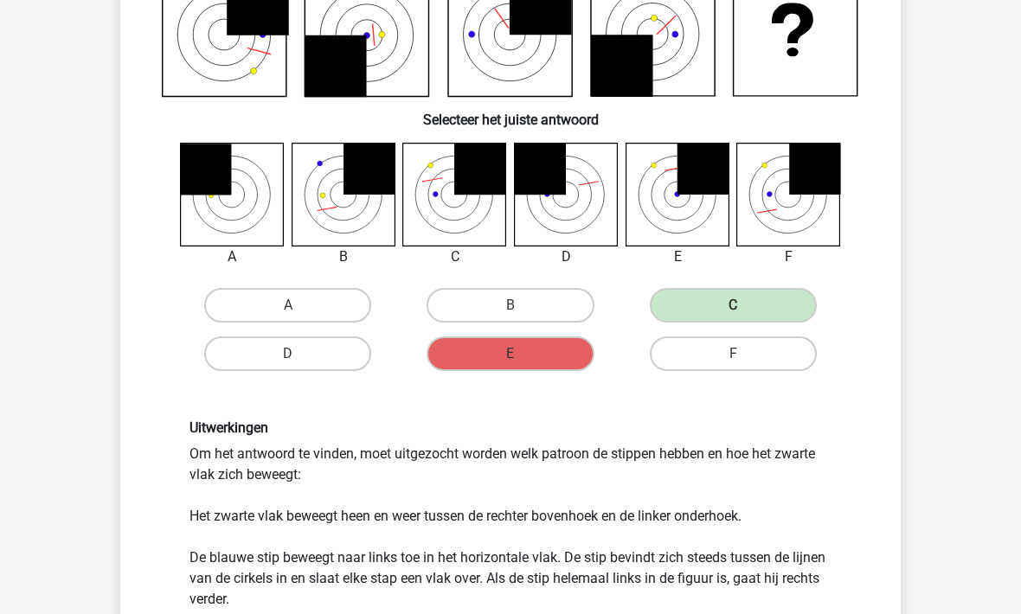
scroll to position [161, 0]
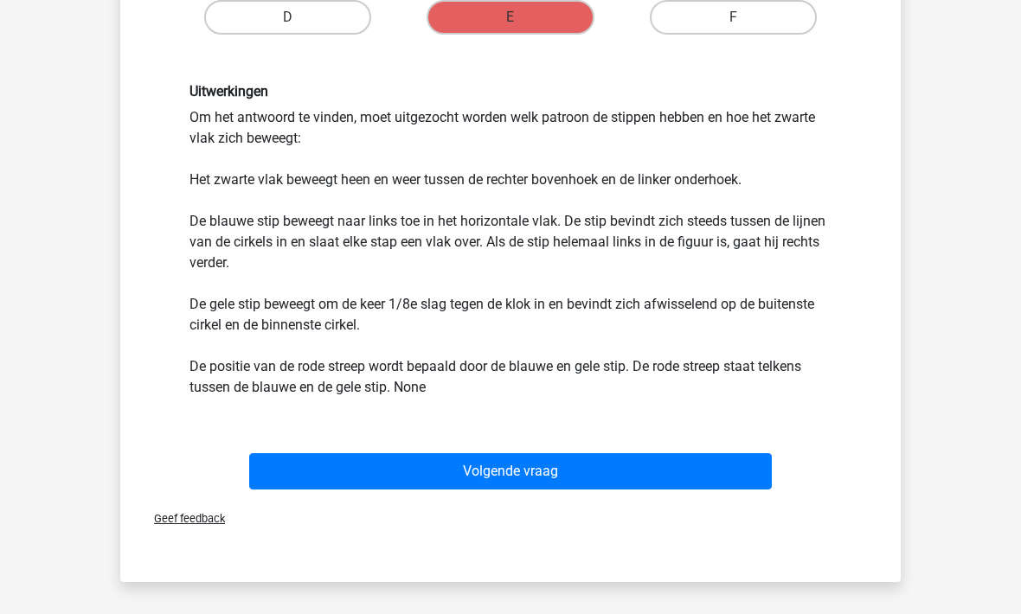
click at [284, 476] on button "Volgende vraag" at bounding box center [510, 472] width 523 height 36
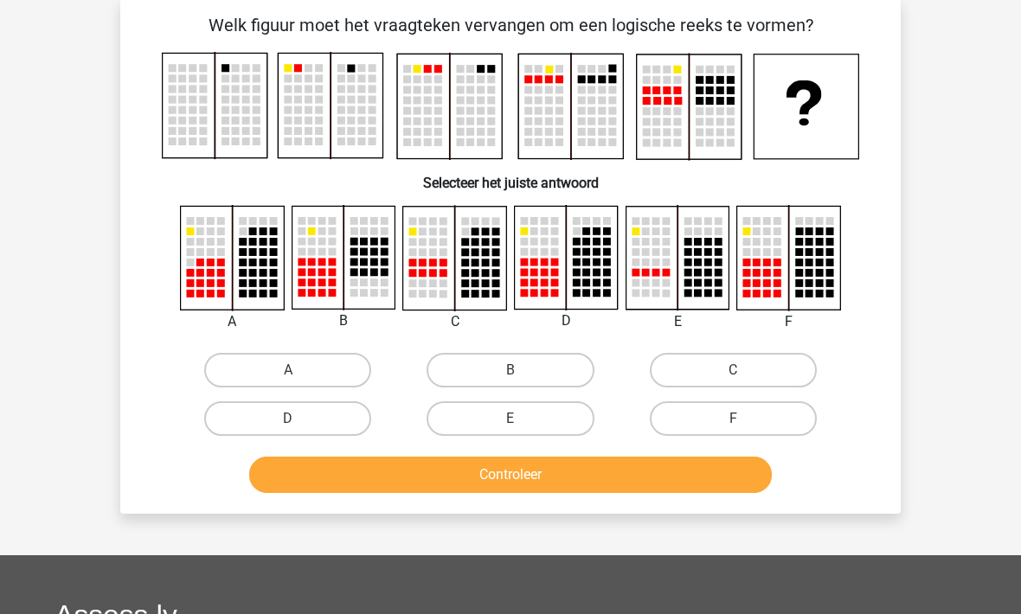
scroll to position [80, 0]
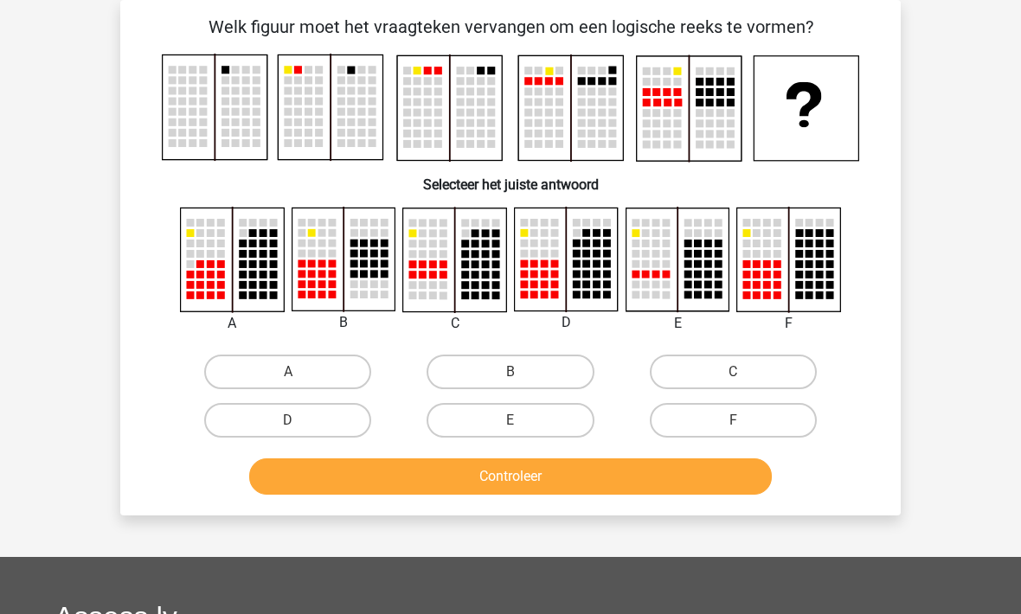
click at [718, 415] on label "F" at bounding box center [733, 420] width 167 height 35
click at [733, 421] on input "F" at bounding box center [738, 426] width 11 height 11
radio input "true"
click at [506, 490] on button "Controleer" at bounding box center [510, 477] width 523 height 36
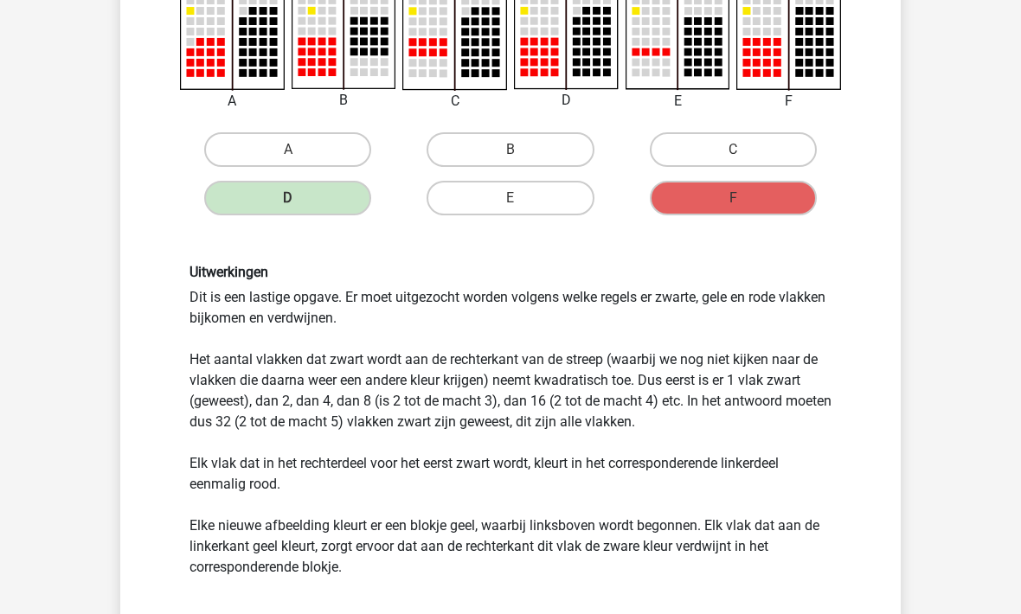
scroll to position [306, 0]
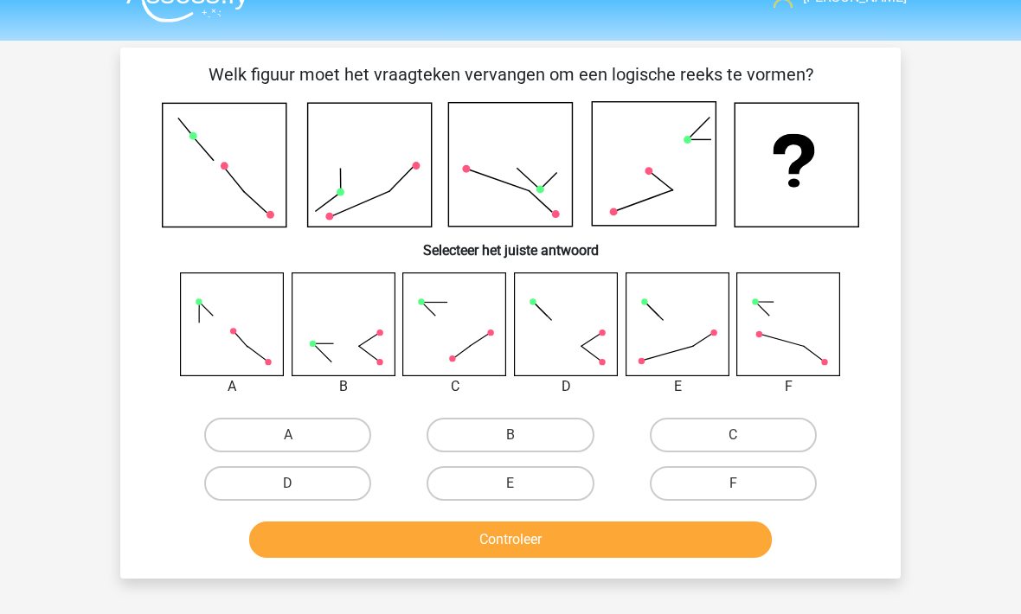
scroll to position [32, 0]
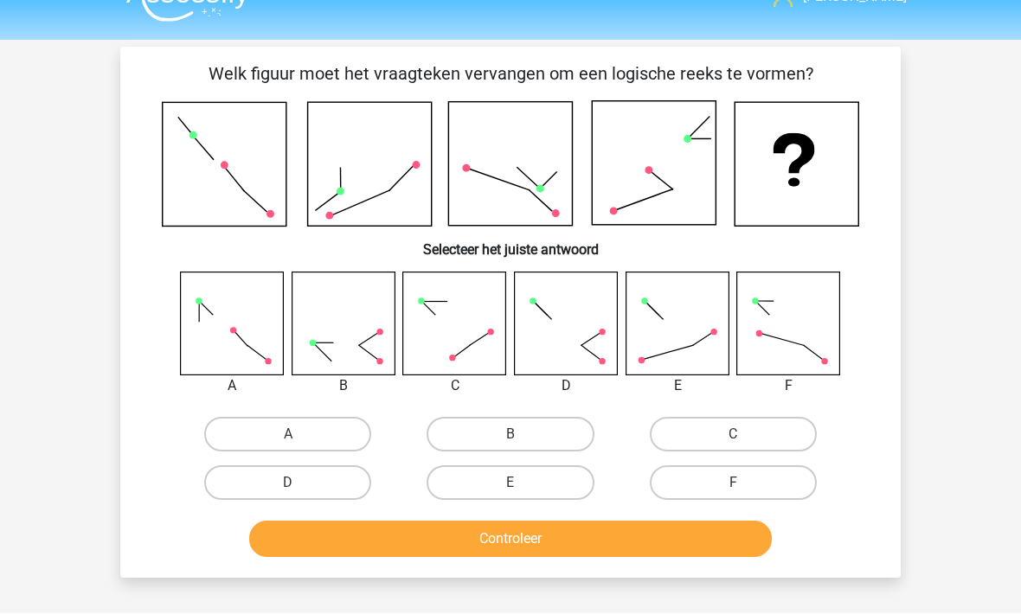
click at [490, 432] on label "B" at bounding box center [510, 435] width 167 height 35
click at [511, 435] on input "B" at bounding box center [516, 440] width 11 height 11
radio input "true"
click at [457, 538] on button "Controleer" at bounding box center [510, 539] width 523 height 36
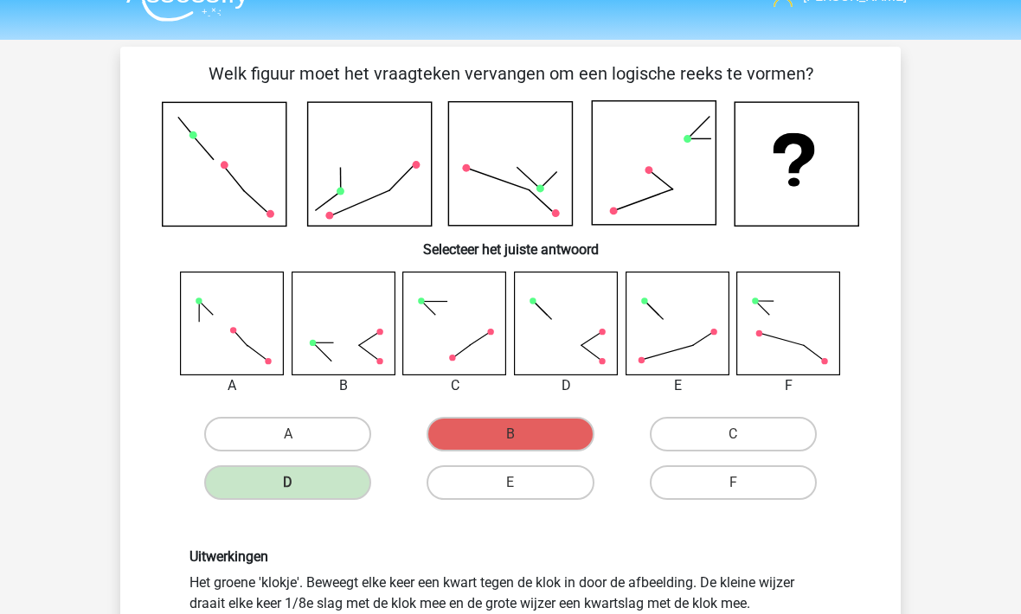
click at [132, 509] on div "Welk figuur moet het vraagteken vervangen om een logische reeks te vormen? Sele…" at bounding box center [510, 428] width 767 height 735
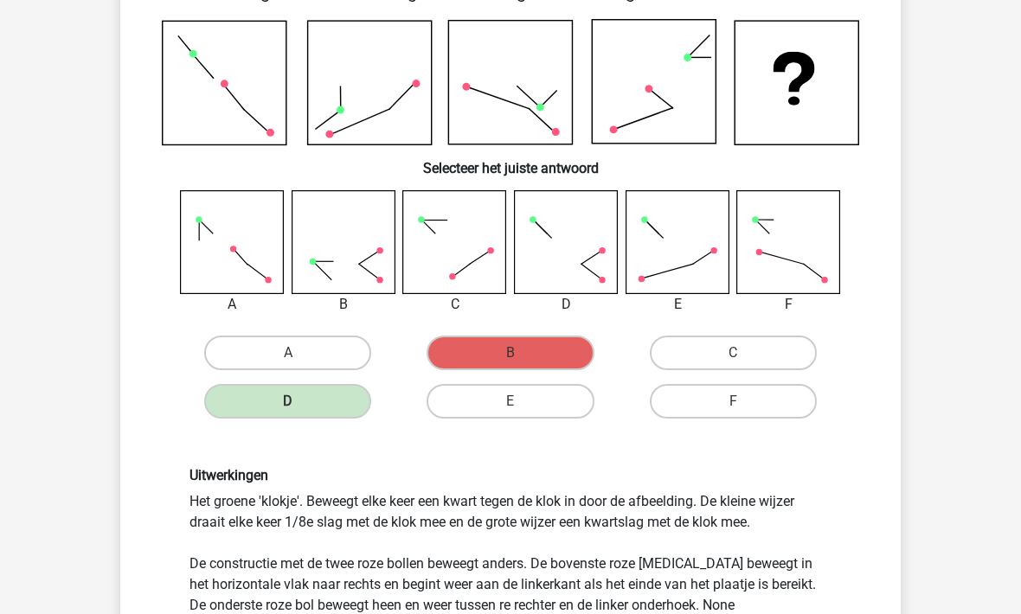
scroll to position [113, 0]
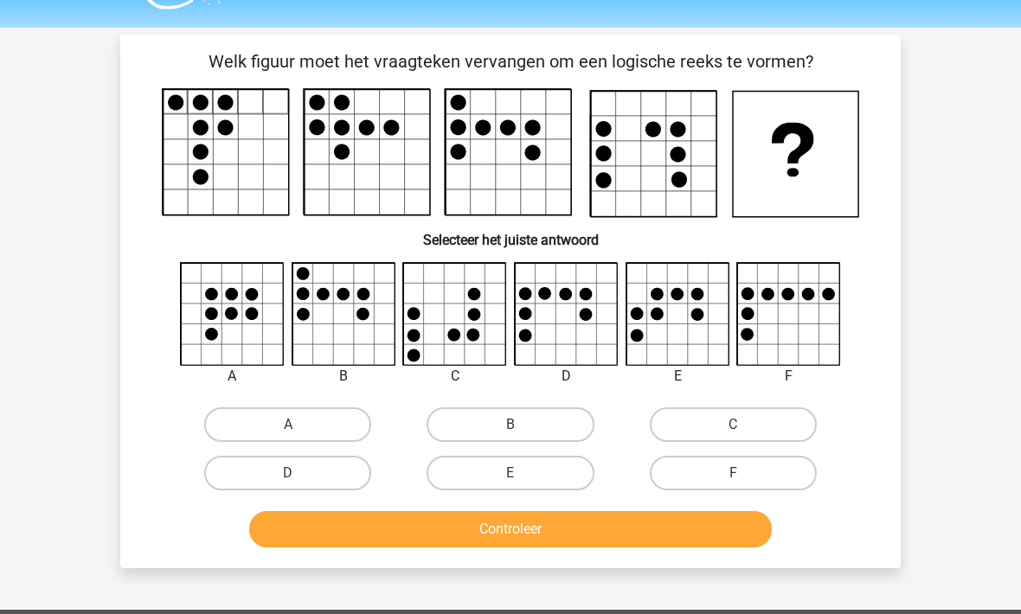
scroll to position [45, 0]
click at [680, 431] on label "C" at bounding box center [733, 425] width 167 height 35
click at [733, 431] on input "C" at bounding box center [738, 430] width 11 height 11
radio input "true"
click at [427, 539] on button "Controleer" at bounding box center [510, 529] width 523 height 36
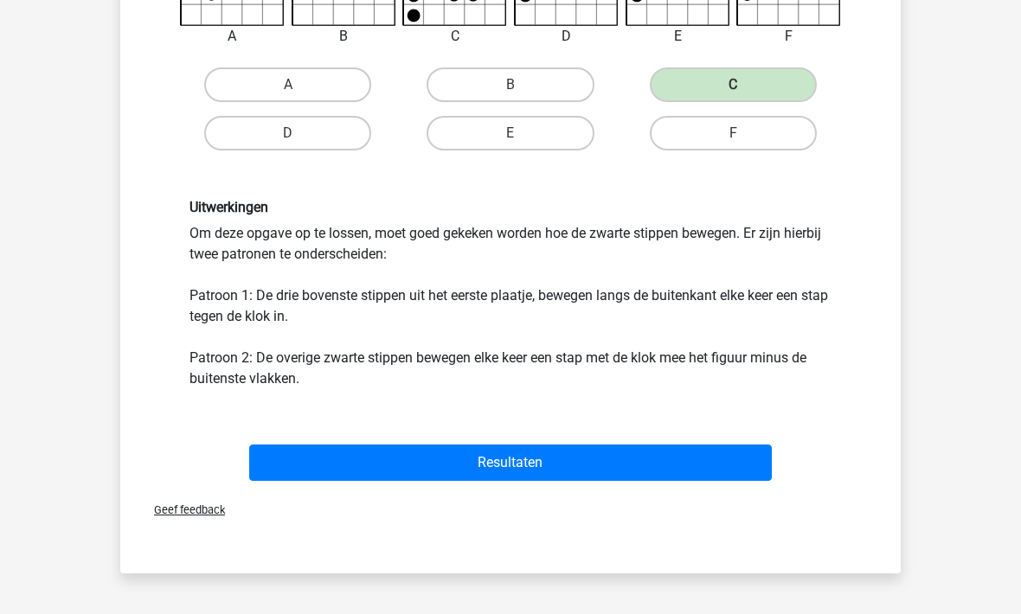
scroll to position [405, 0]
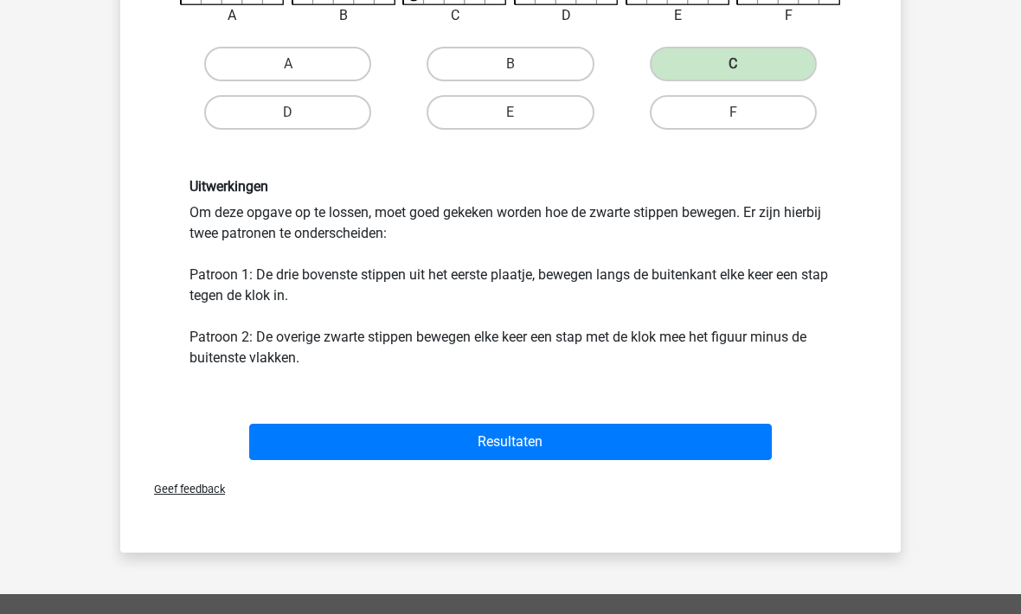
click at [347, 454] on button "Resultaten" at bounding box center [510, 443] width 523 height 36
click at [306, 425] on button "Resultaten" at bounding box center [510, 443] width 523 height 36
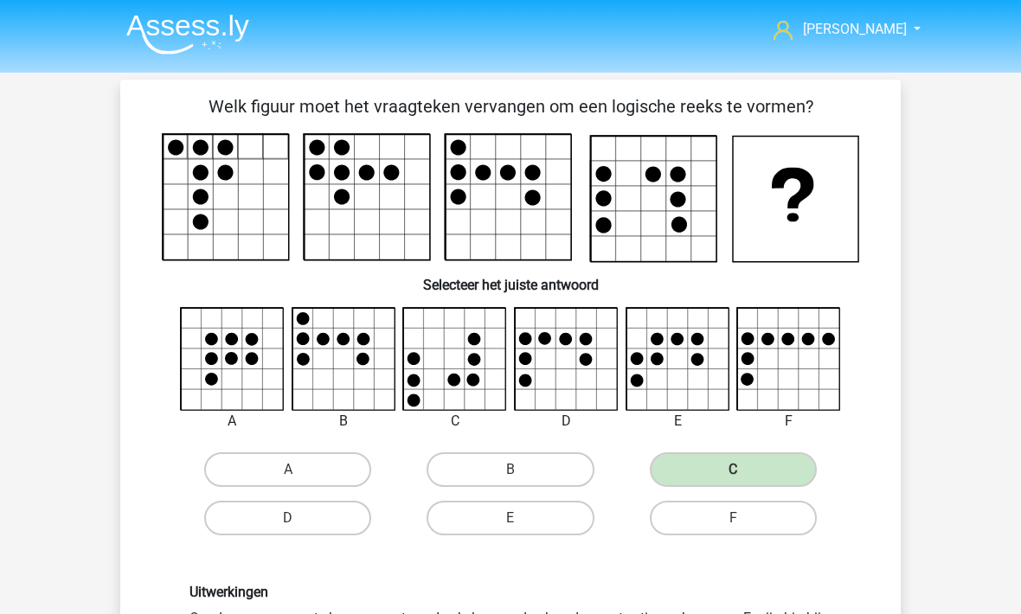
click at [843, 26] on link "[PERSON_NAME]" at bounding box center [838, 29] width 142 height 21
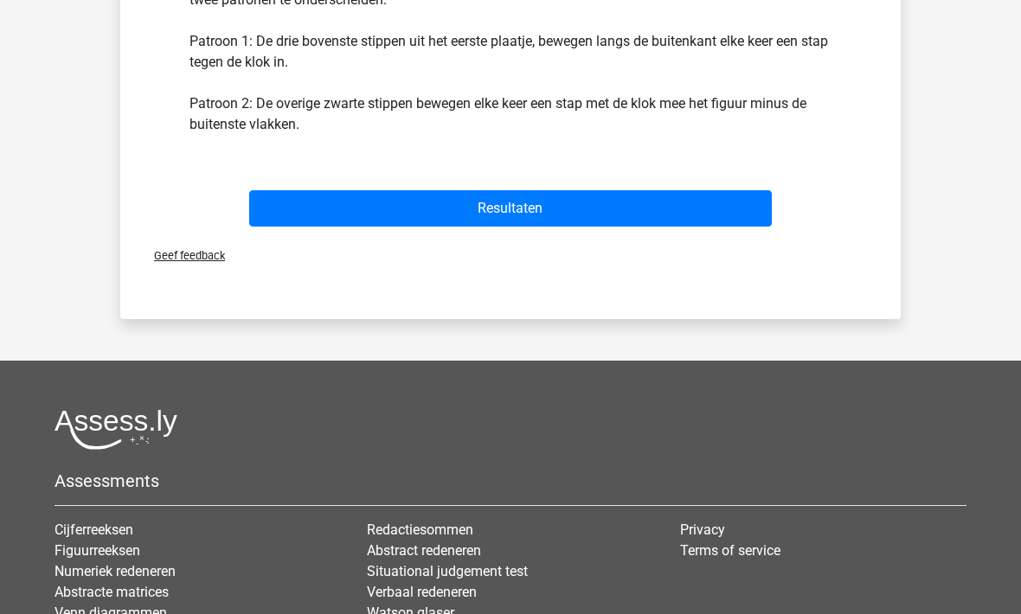
scroll to position [785, 0]
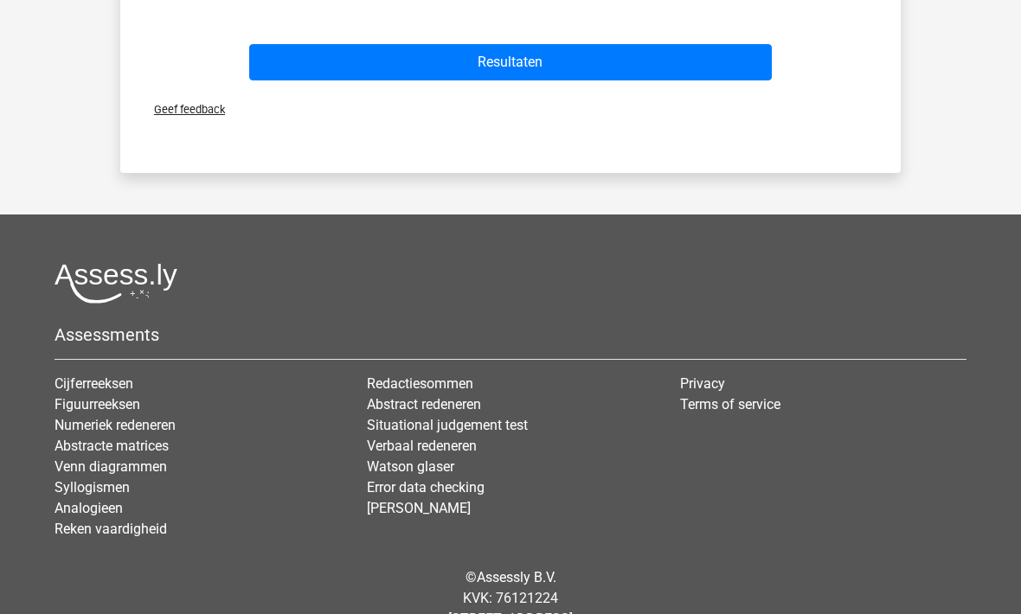
click at [390, 408] on link "Abstract redeneren" at bounding box center [424, 405] width 114 height 16
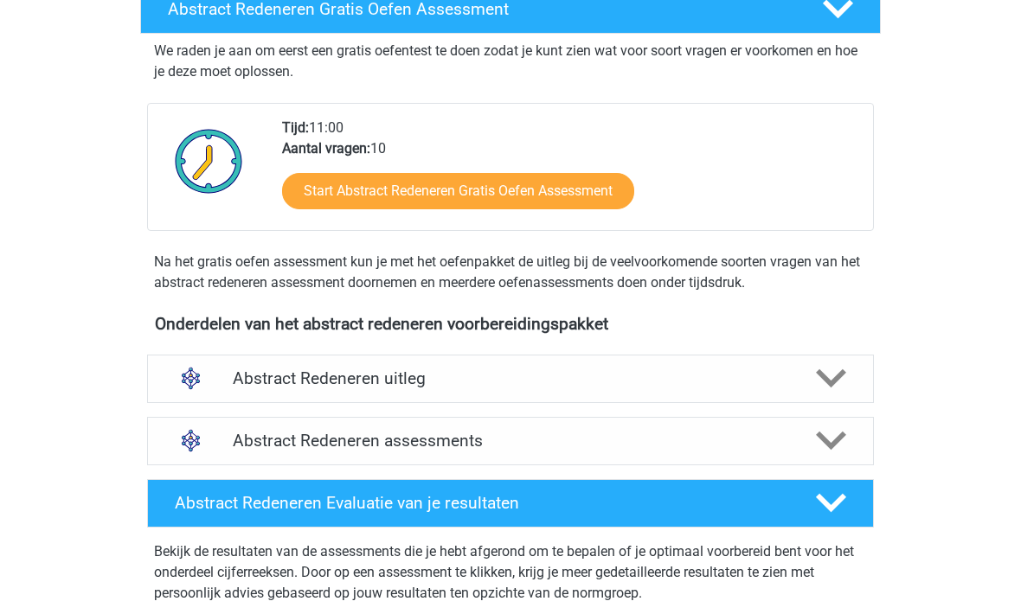
click at [236, 376] on h4 "Abstract Redeneren uitleg" at bounding box center [510, 379] width 555 height 20
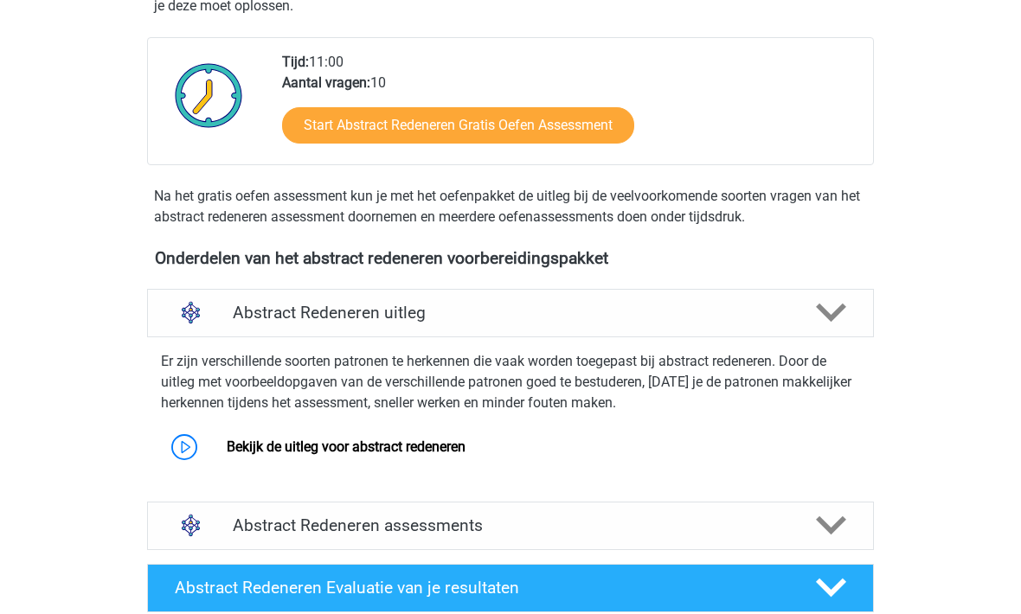
scroll to position [387, 0]
click at [288, 455] on link "Bekijk de uitleg voor abstract redeneren" at bounding box center [346, 447] width 239 height 16
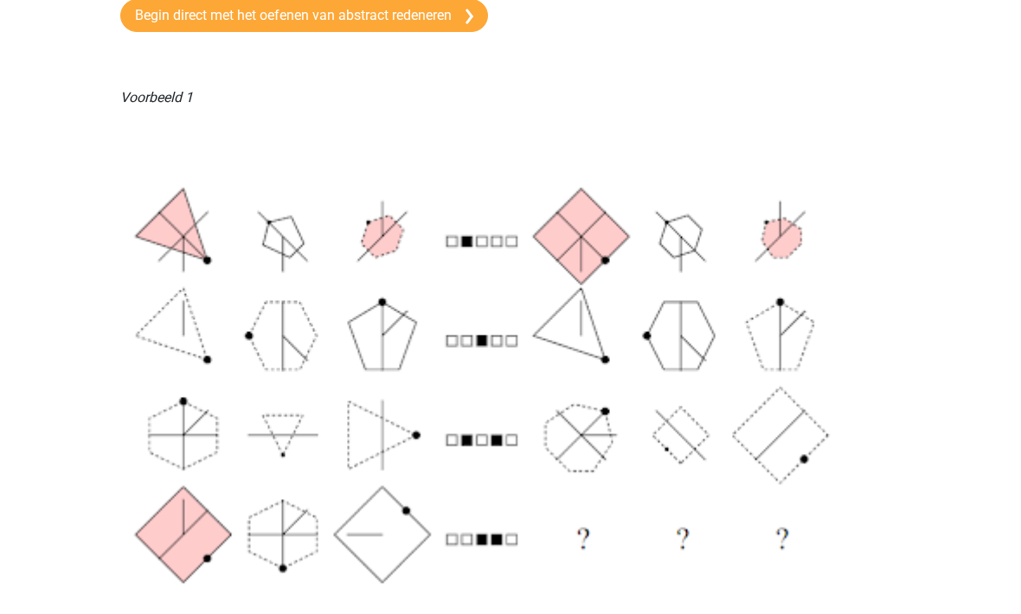
scroll to position [324, 0]
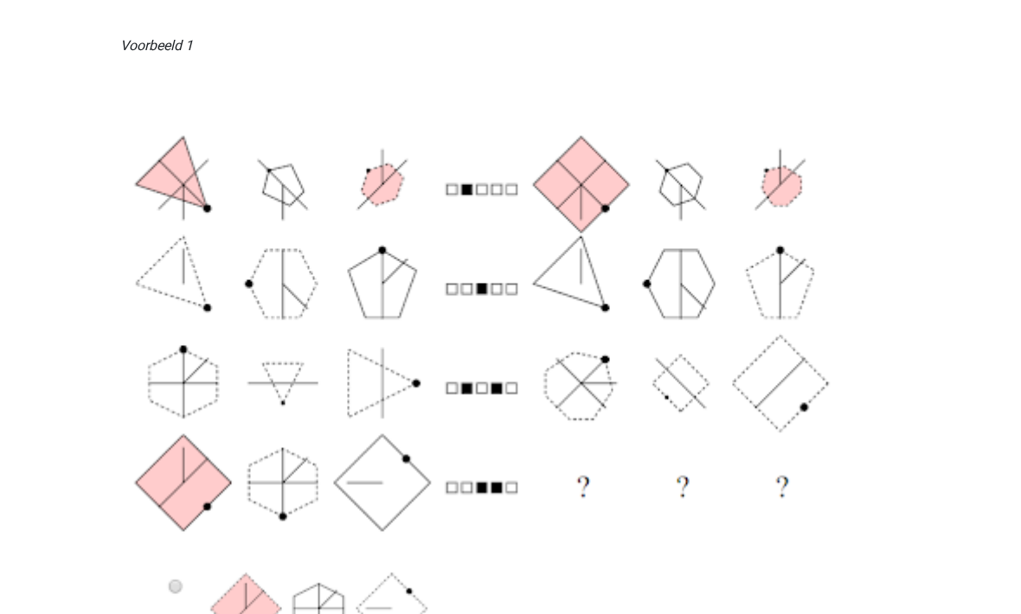
scroll to position [380, 0]
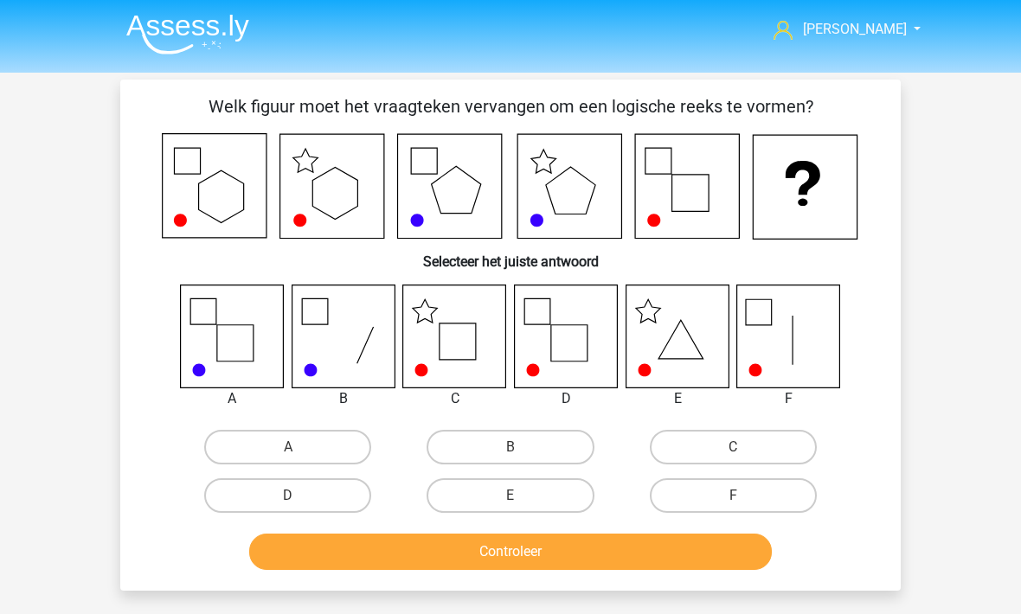
scroll to position [476, 0]
click at [869, 22] on span "[PERSON_NAME]" at bounding box center [855, 29] width 104 height 16
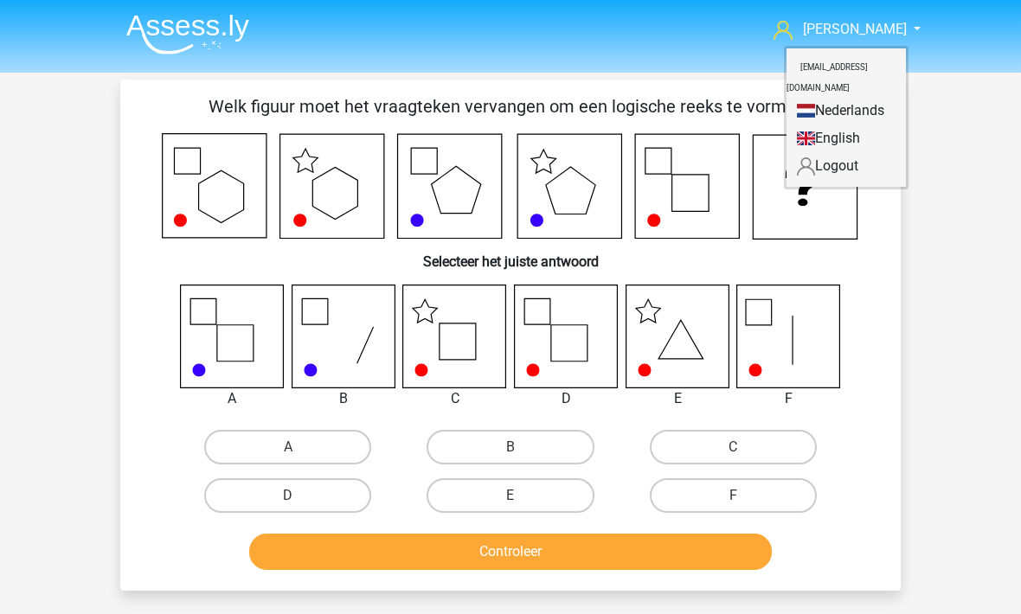
click at [961, 306] on div "Julius airportjulius@gmail.com Nederlands English" at bounding box center [510, 544] width 1021 height 1089
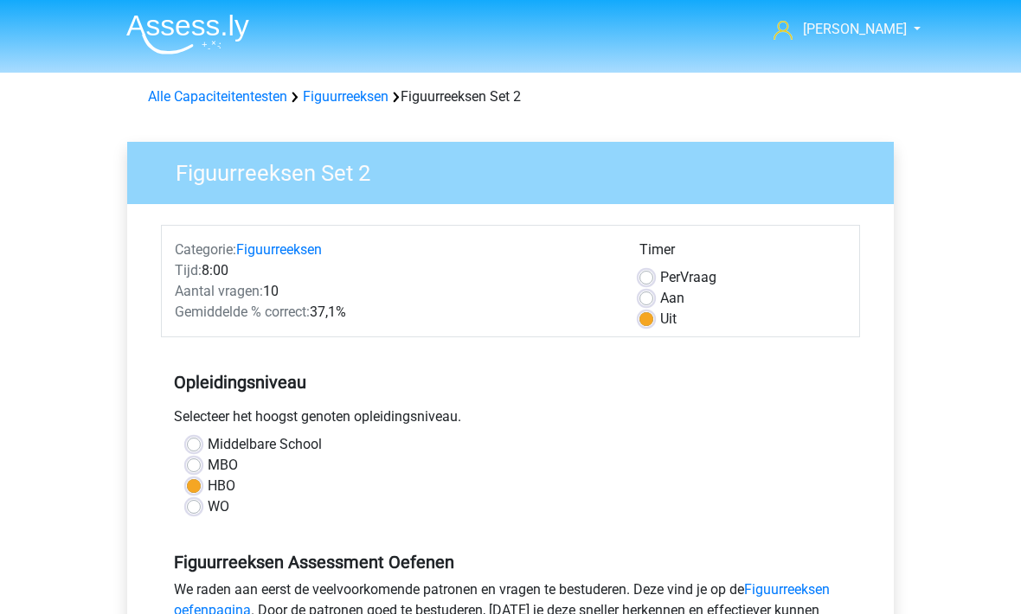
click at [194, 98] on link "Alle Capaciteitentesten" at bounding box center [217, 96] width 139 height 16
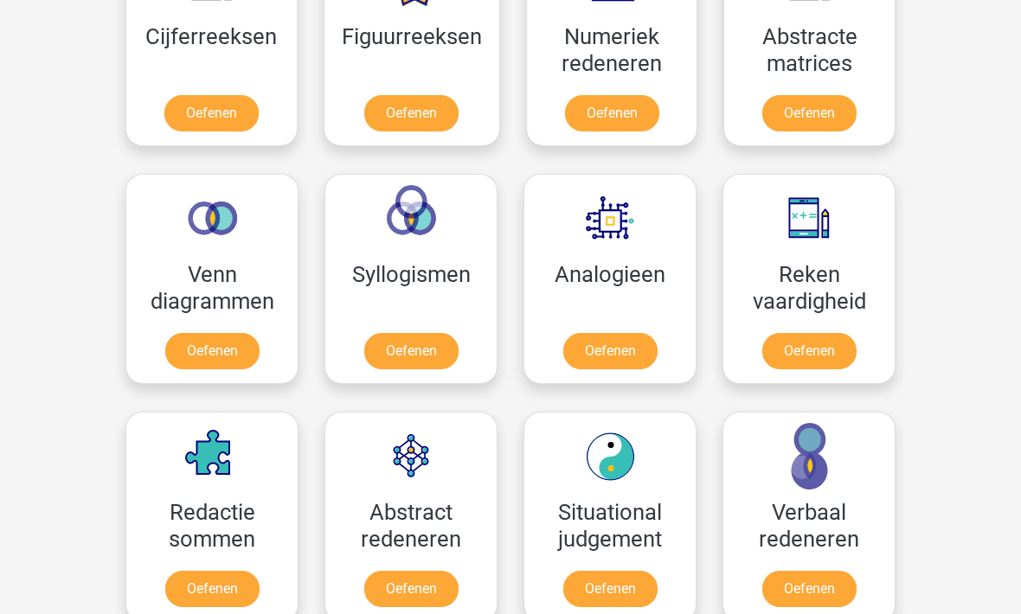
scroll to position [876, 0]
click at [395, 344] on link "Oefenen" at bounding box center [411, 351] width 94 height 36
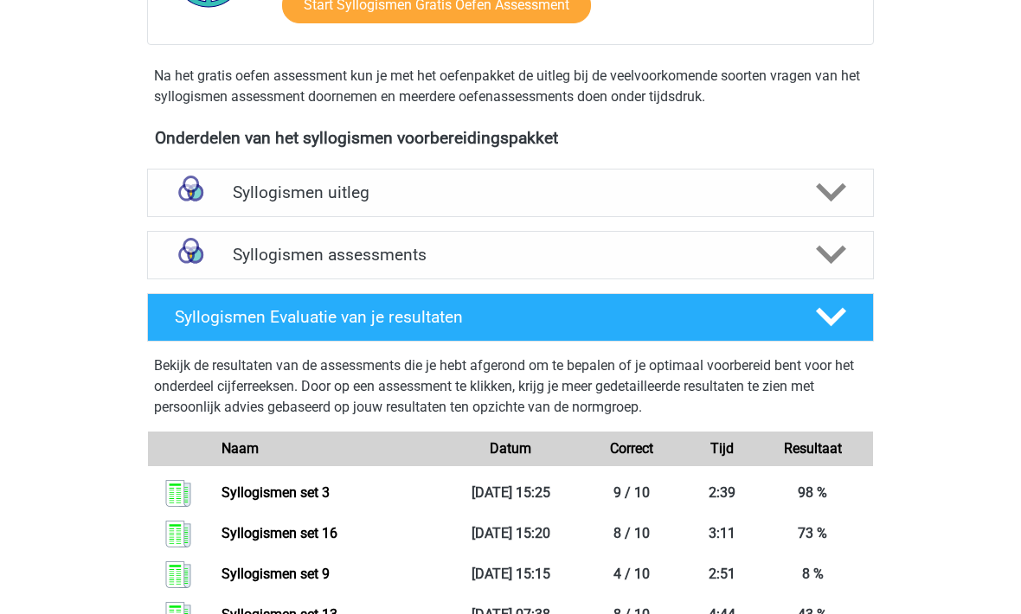
scroll to position [478, 0]
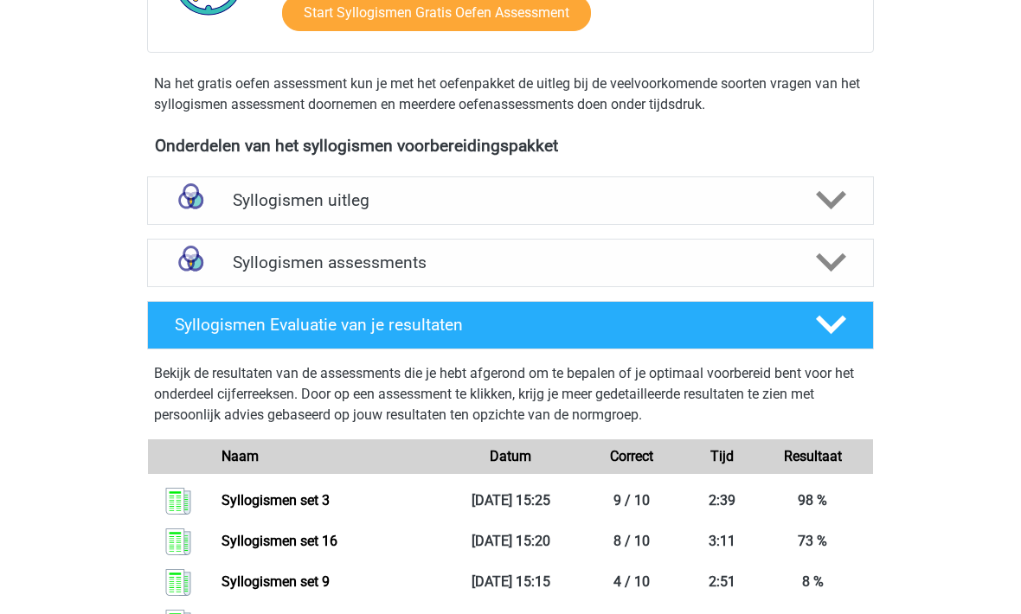
click at [209, 270] on img at bounding box center [191, 263] width 44 height 44
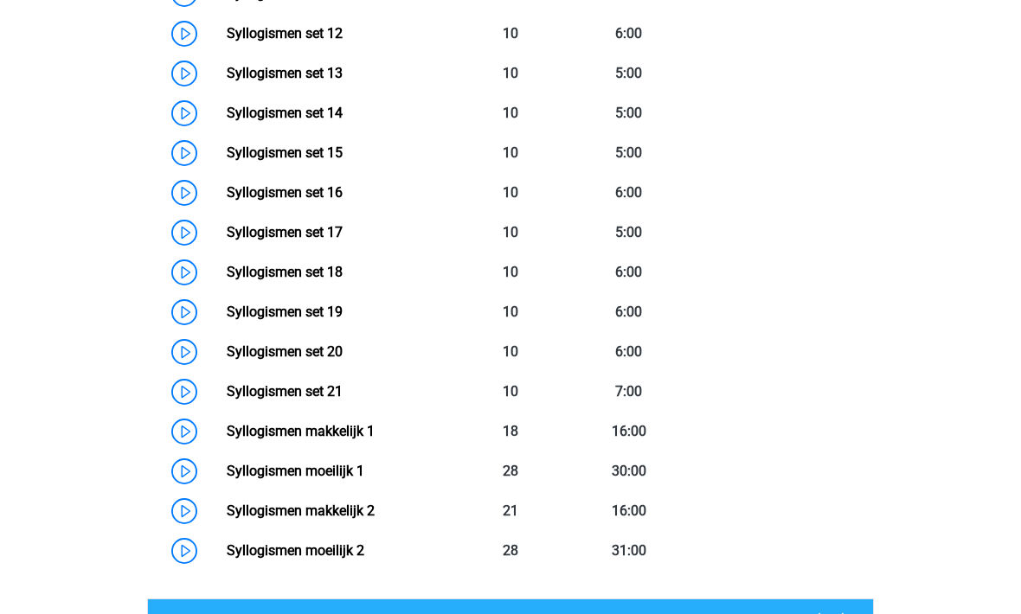
scroll to position [1302, 0]
click at [231, 430] on link "Syllogismen makkelijk 1" at bounding box center [301, 431] width 148 height 16
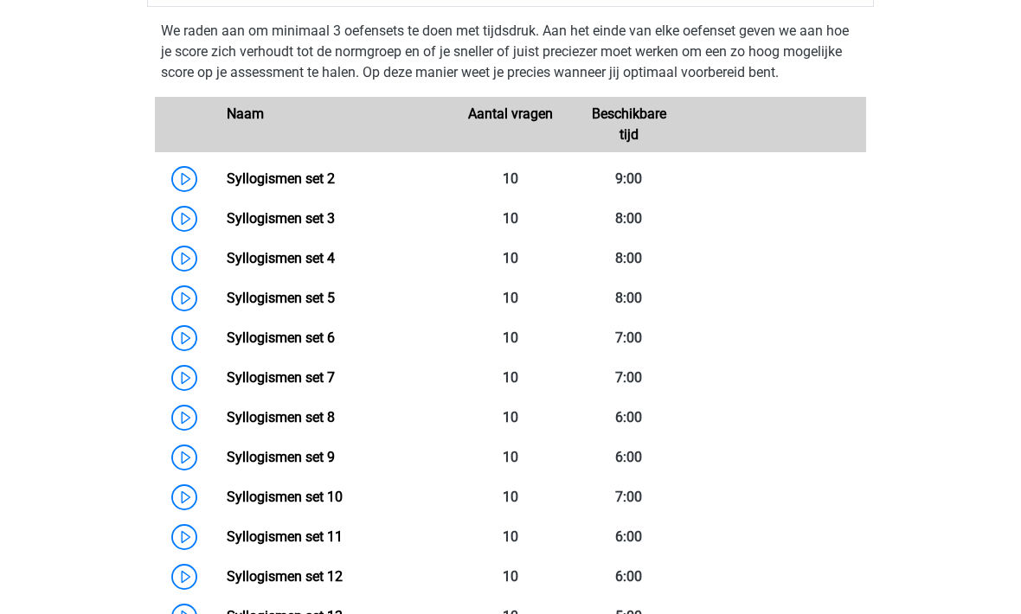
scroll to position [552, 0]
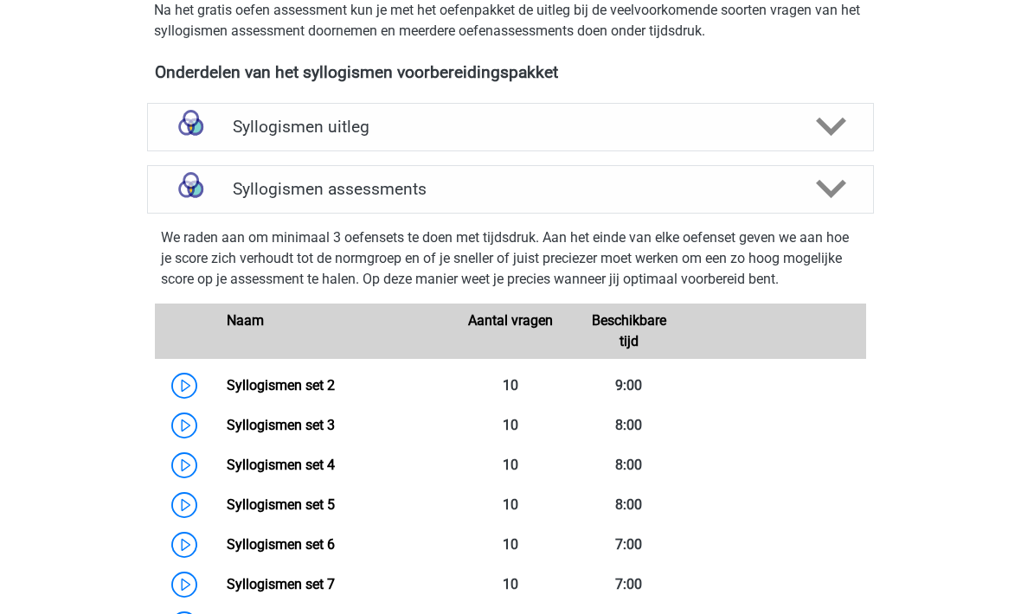
click at [224, 199] on div "Syllogismen assessments" at bounding box center [510, 189] width 581 height 20
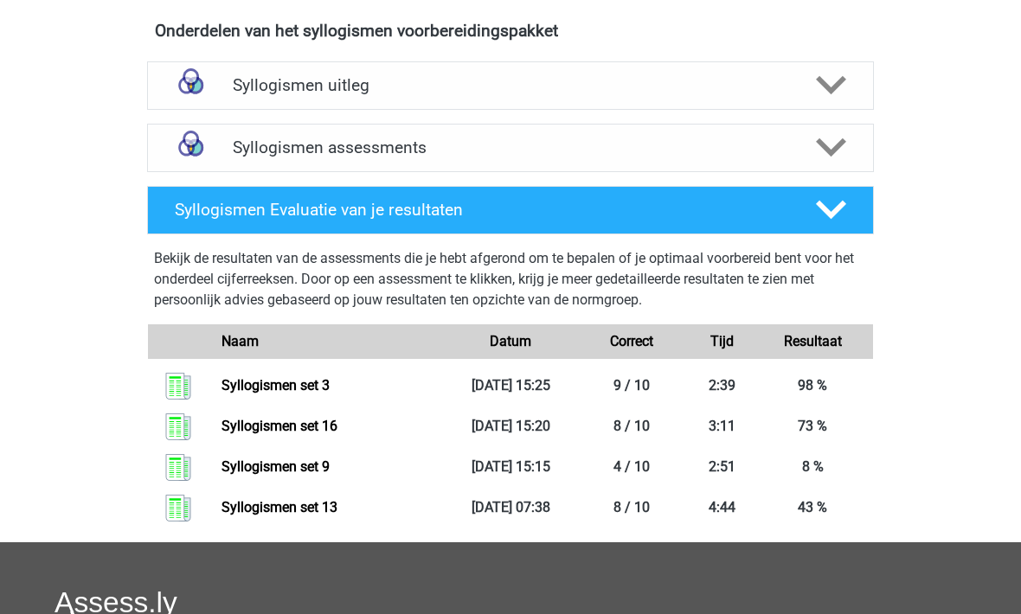
scroll to position [594, 0]
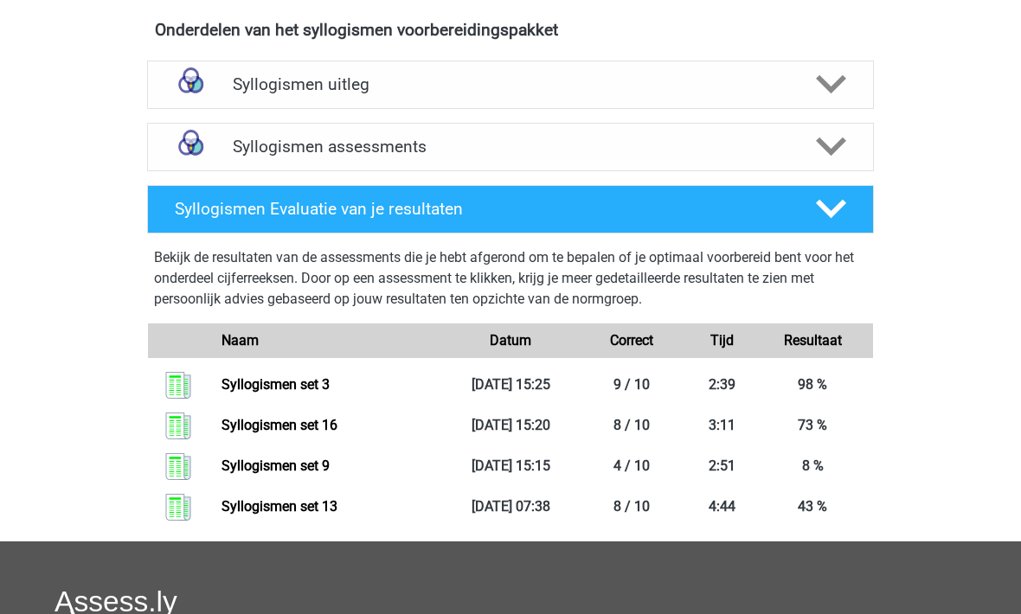
click at [213, 153] on img at bounding box center [191, 147] width 44 height 44
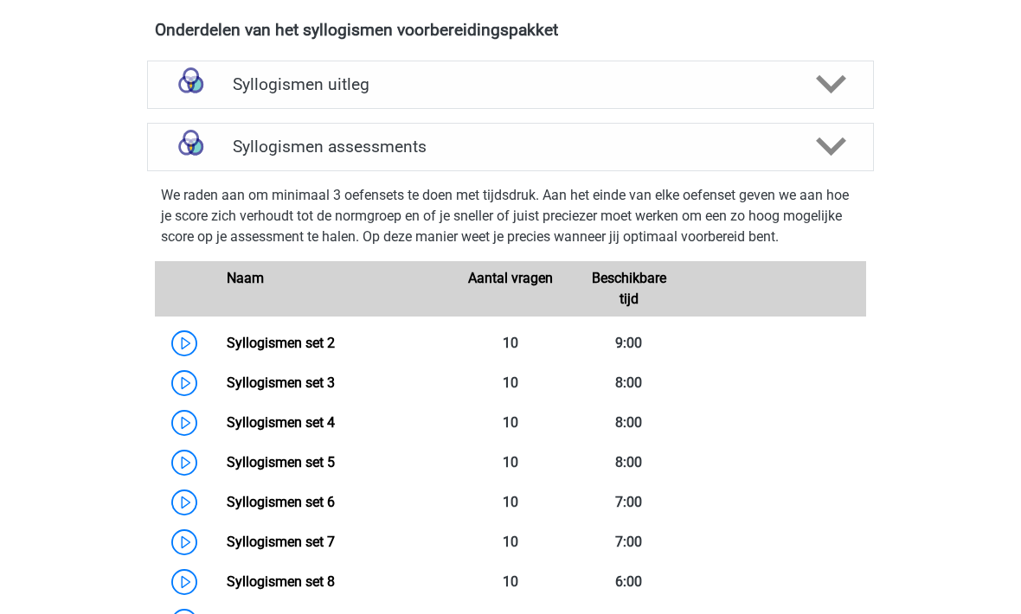
click at [232, 350] on link "Syllogismen set 2" at bounding box center [281, 343] width 108 height 16
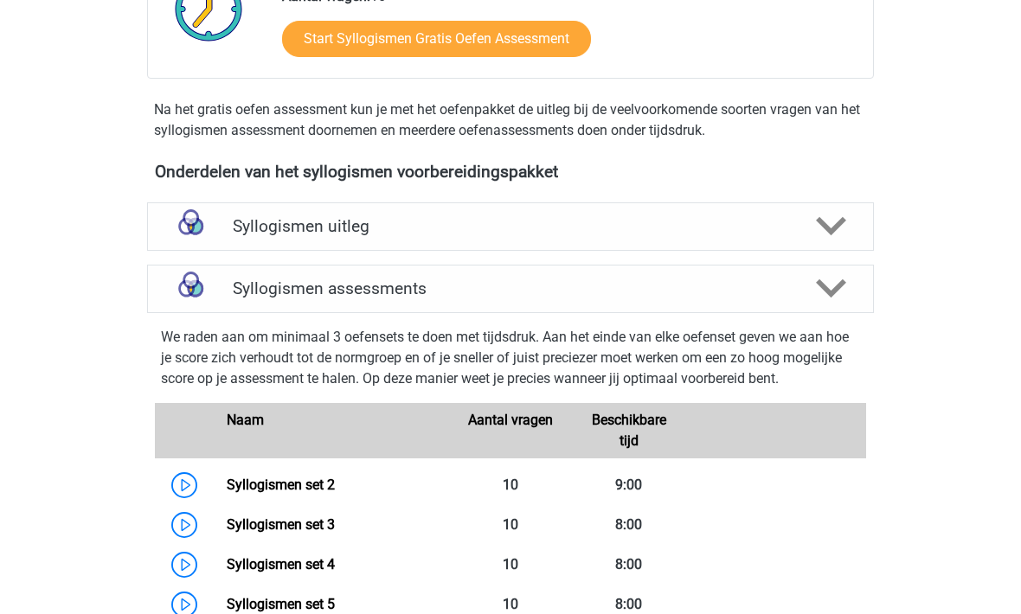
click at [244, 243] on div "Syllogismen uitleg" at bounding box center [510, 227] width 727 height 48
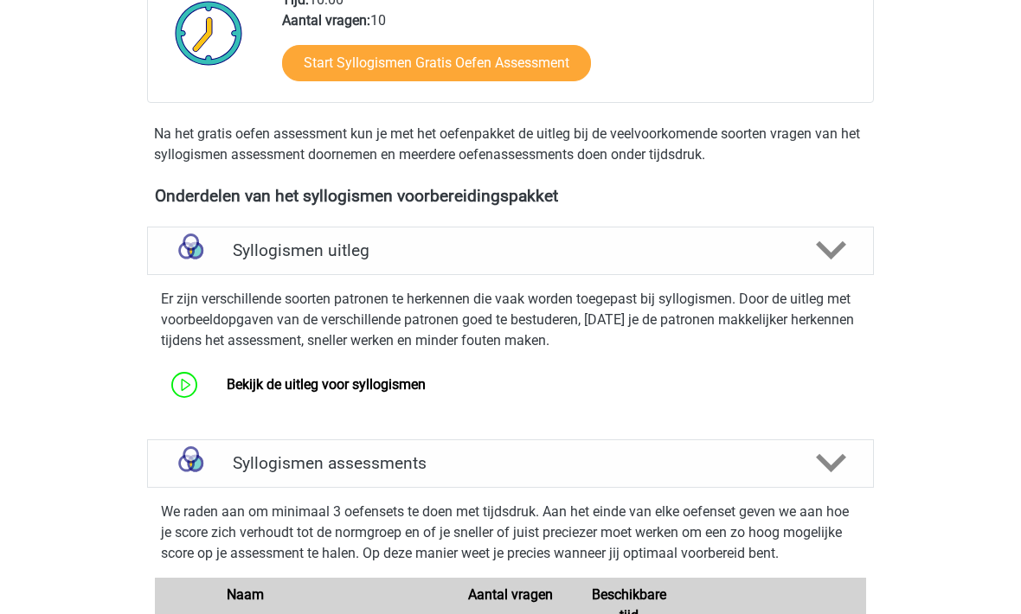
scroll to position [428, 0]
click at [248, 393] on link "Bekijk de uitleg voor syllogismen" at bounding box center [326, 384] width 199 height 16
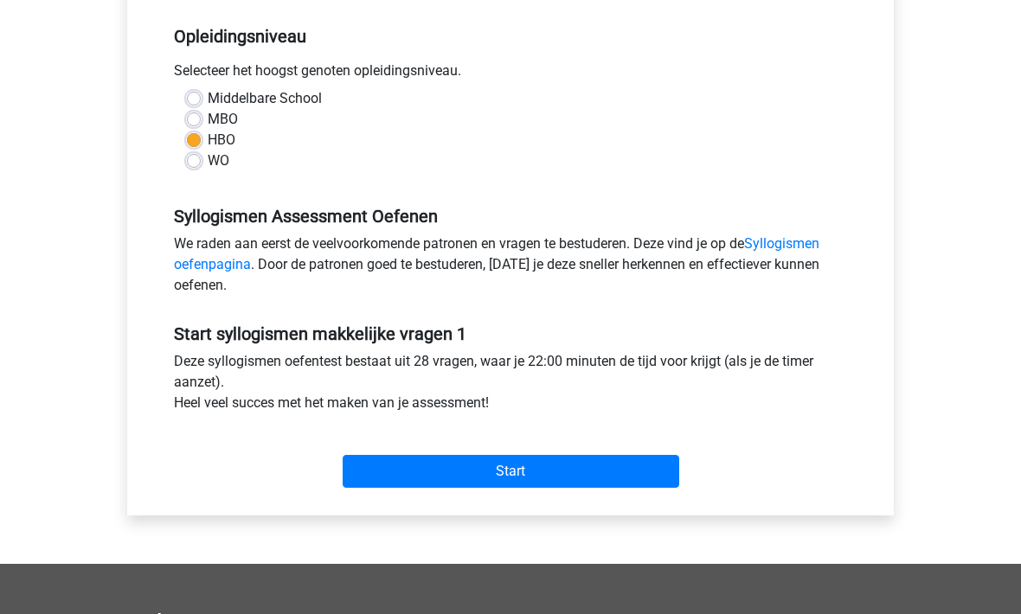
scroll to position [397, 0]
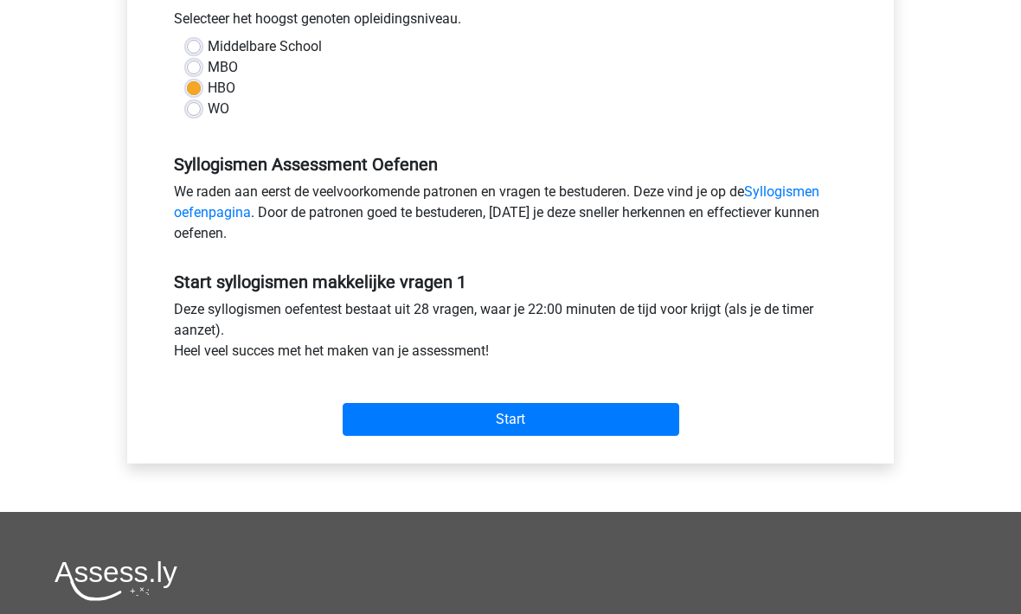
click at [391, 419] on input "Start" at bounding box center [511, 420] width 337 height 33
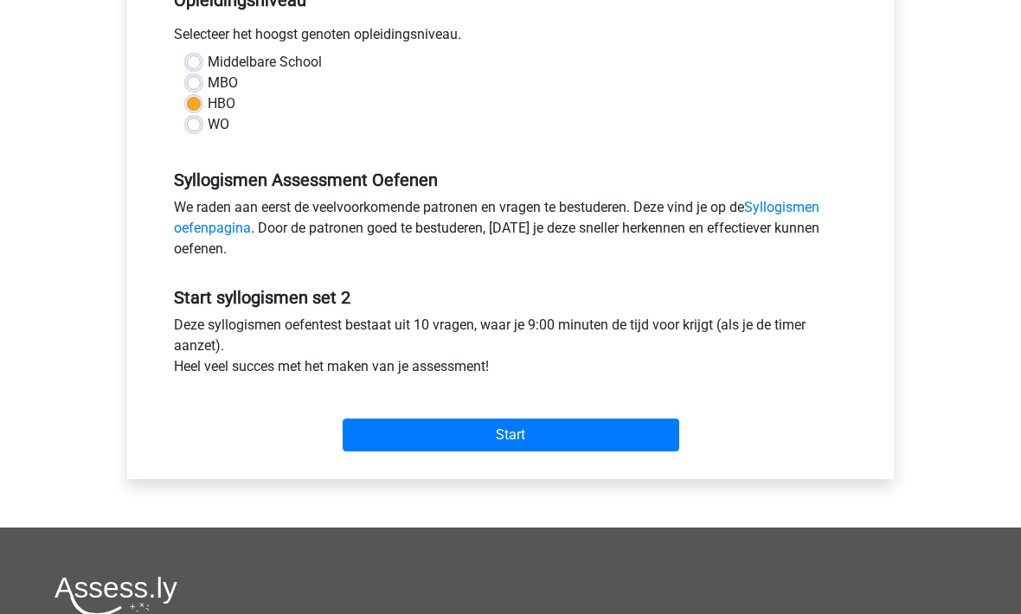
scroll to position [387, 0]
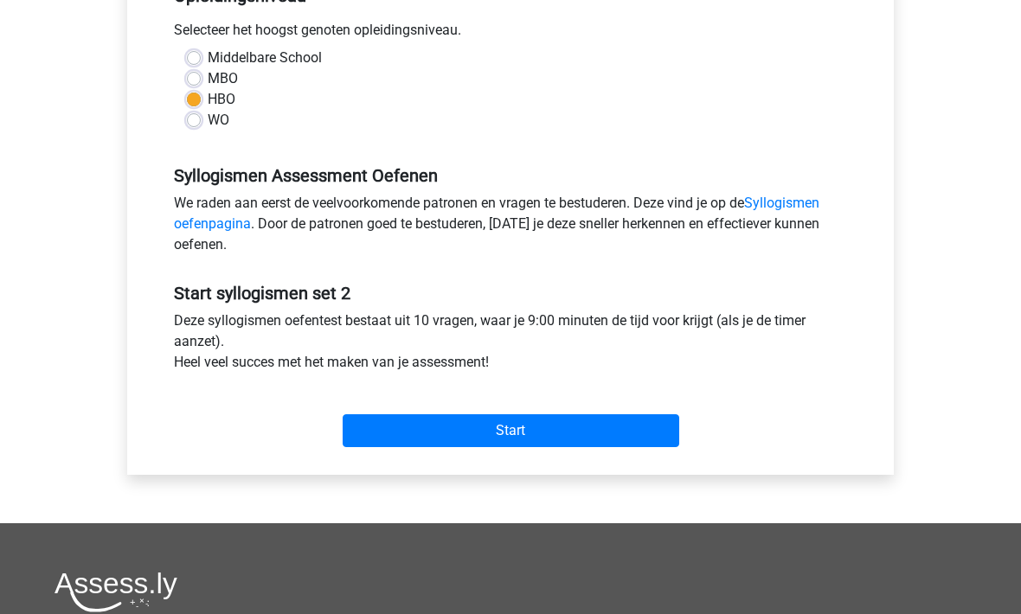
click at [400, 441] on input "Start" at bounding box center [511, 430] width 337 height 33
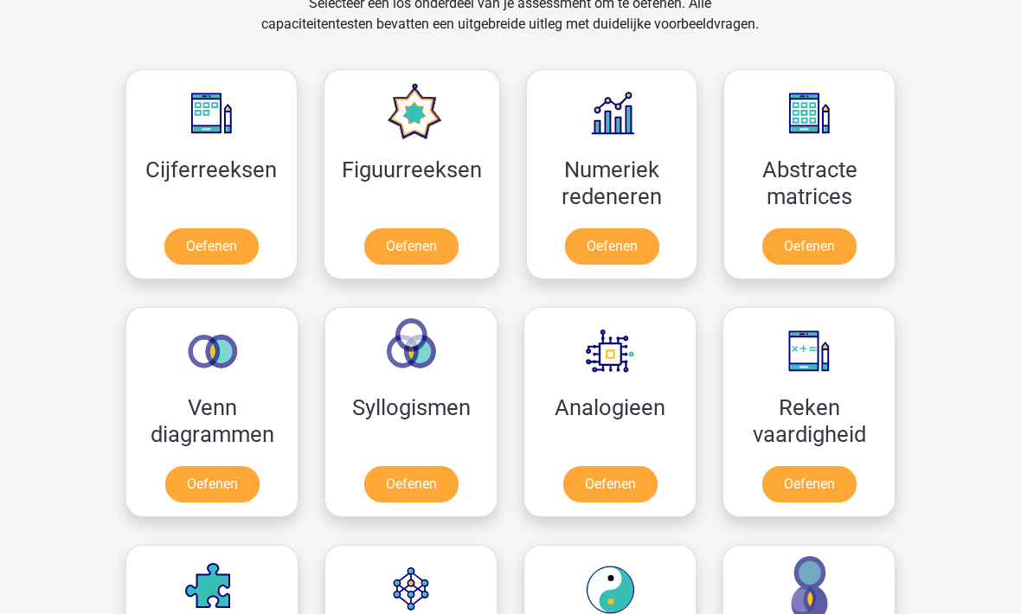
scroll to position [742, 0]
click at [807, 246] on link "Oefenen" at bounding box center [809, 246] width 94 height 36
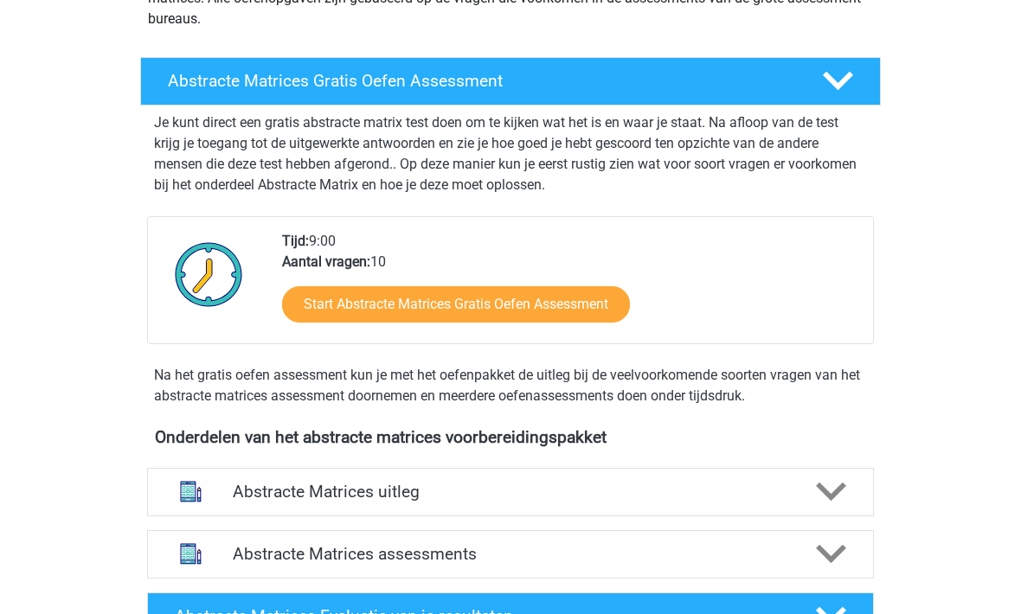
scroll to position [317, 0]
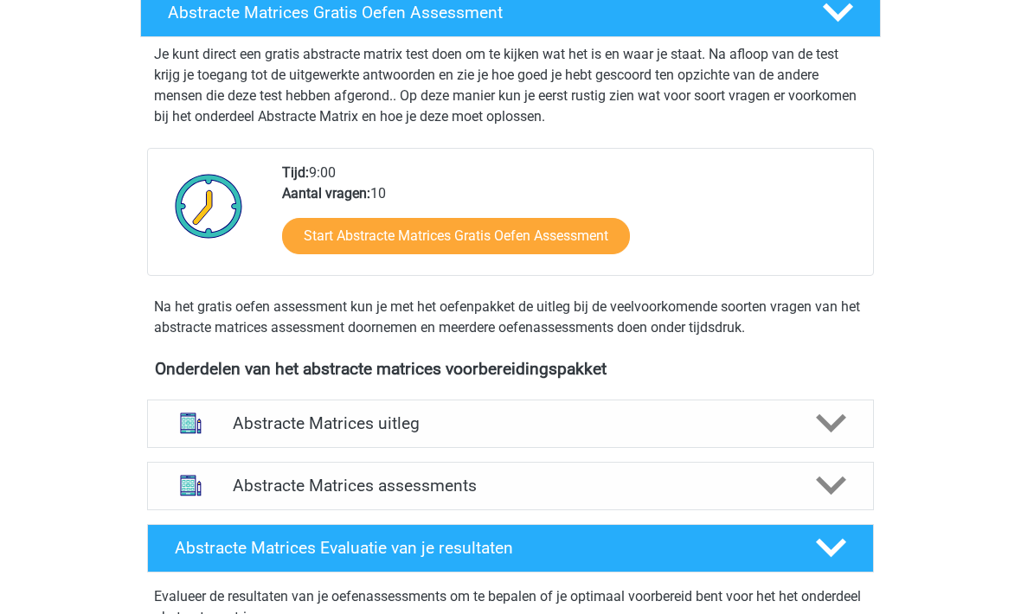
click at [234, 429] on h4 "Abstracte Matrices uitleg" at bounding box center [510, 424] width 555 height 20
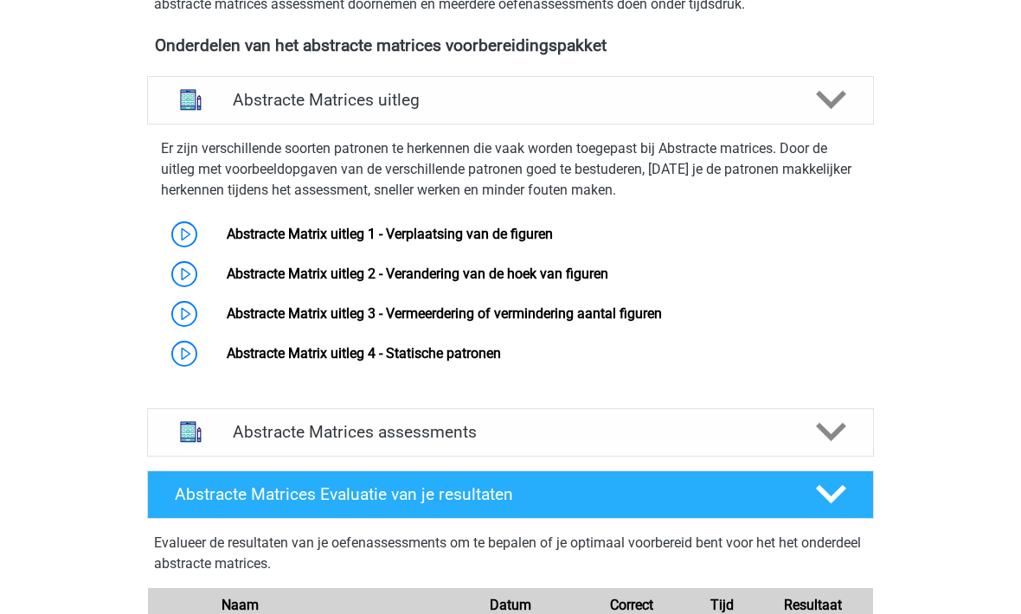
scroll to position [641, 0]
click at [257, 238] on link "Abstracte Matrix uitleg 1 - Verplaatsing van de figuren" at bounding box center [390, 234] width 326 height 16
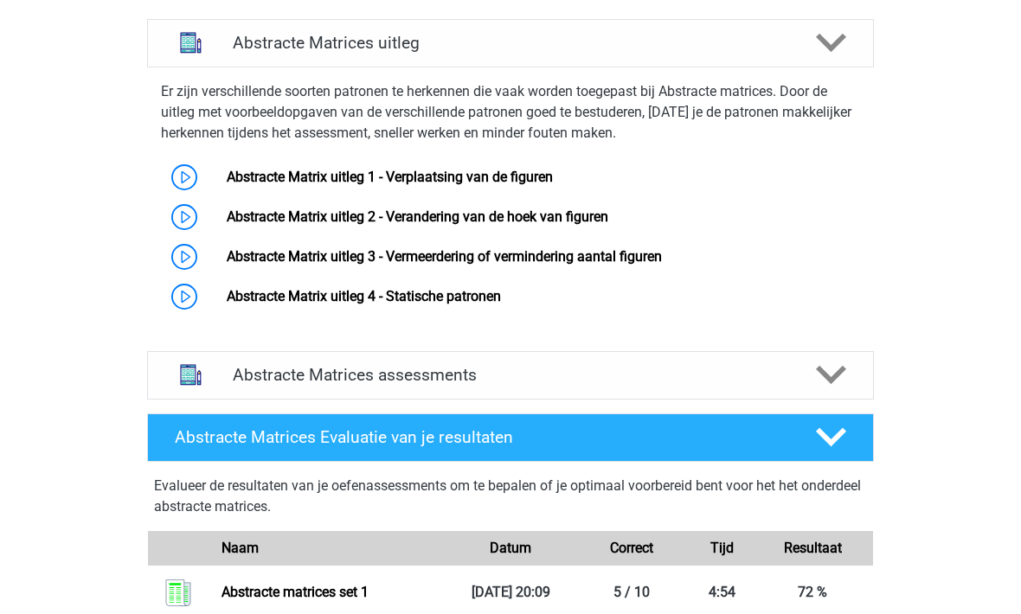
scroll to position [698, 0]
click at [265, 217] on link "Abstracte Matrix uitleg 2 - Verandering van de hoek van figuren" at bounding box center [418, 217] width 382 height 16
click at [254, 261] on link "Abstracte Matrix uitleg 3 - Vermeerdering of vermindering aantal figuren" at bounding box center [444, 256] width 435 height 16
click at [465, 261] on link "Abstracte Matrix uitleg 3 - Vermeerdering of vermindering aantal figuren" at bounding box center [444, 256] width 435 height 16
click at [387, 299] on link "Abstracte Matrix uitleg 4 - Statische patronen" at bounding box center [364, 296] width 274 height 16
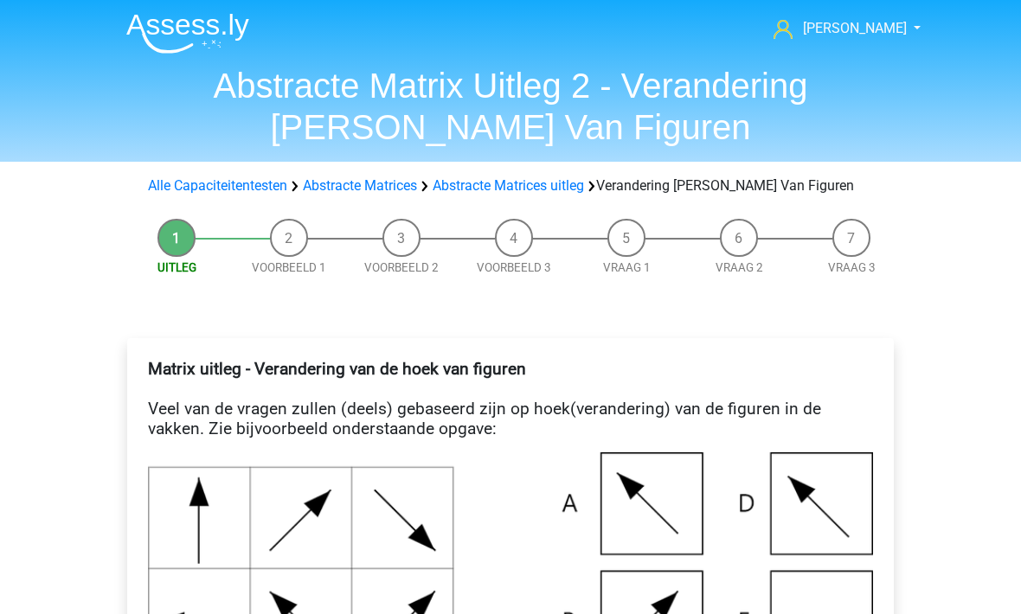
scroll to position [19, 0]
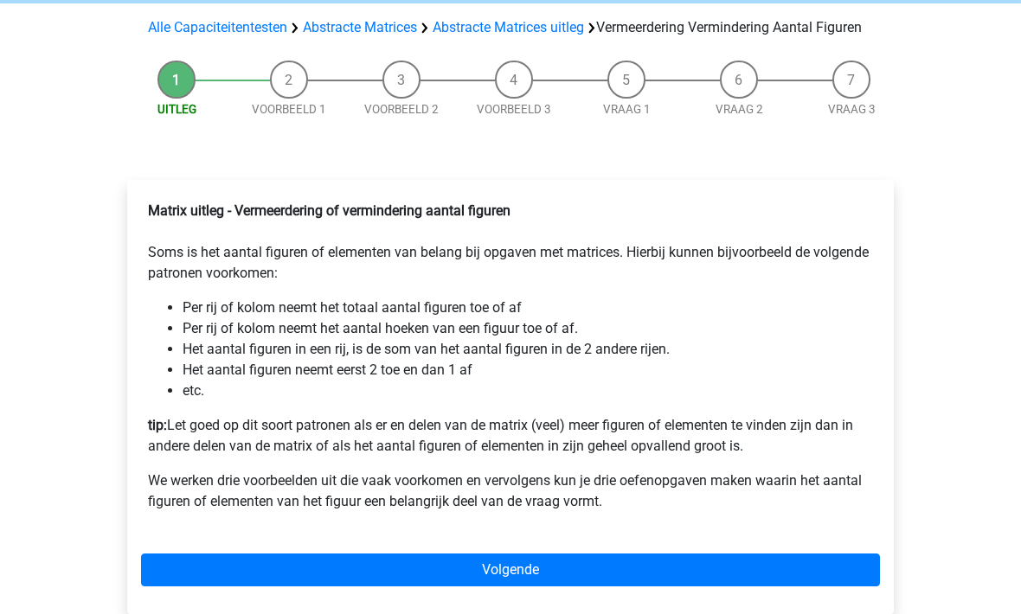
scroll to position [80, 0]
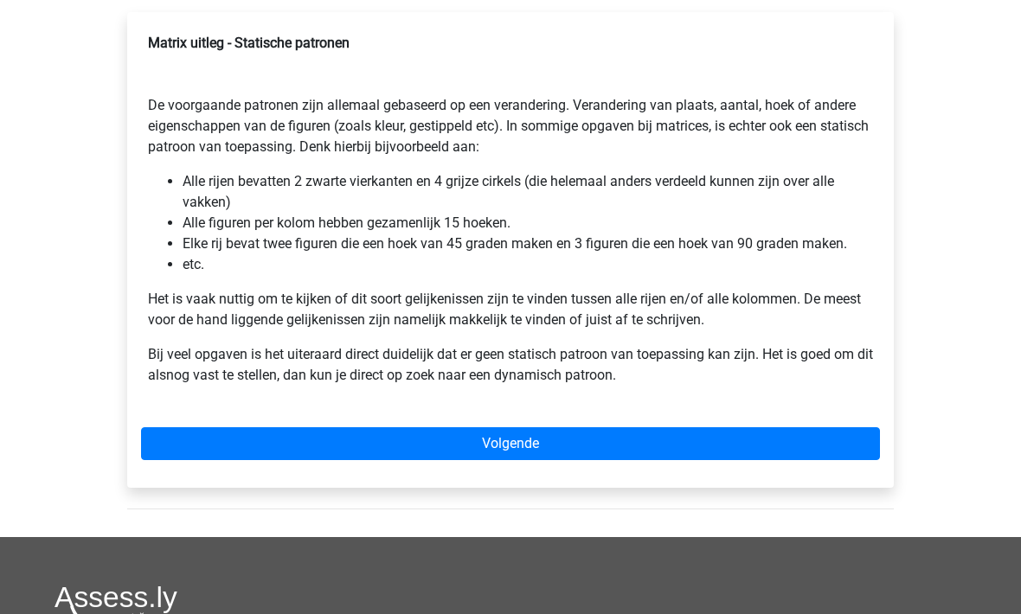
scroll to position [301, 0]
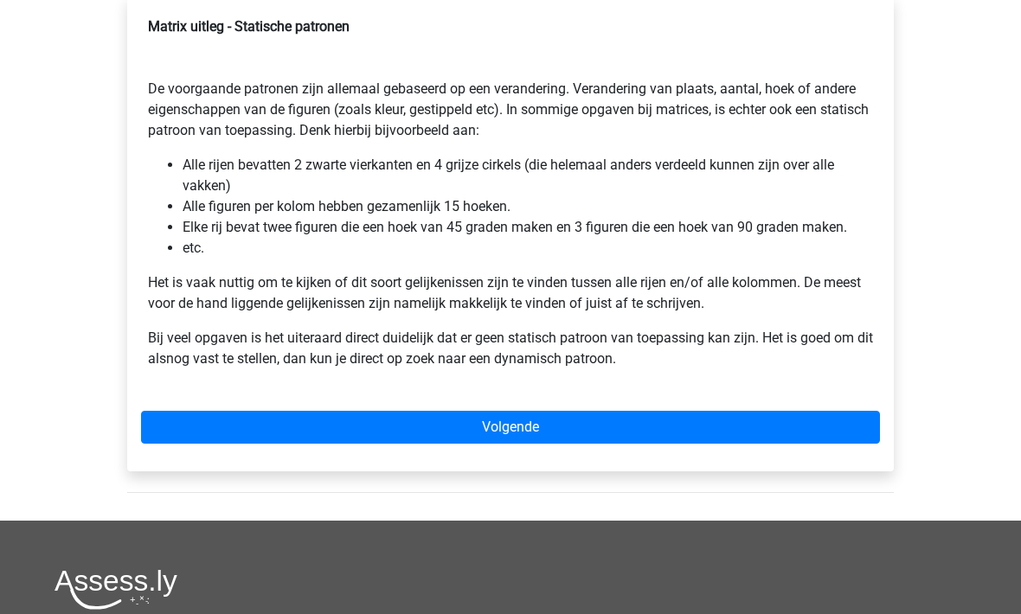
click at [257, 421] on link "Volgende" at bounding box center [510, 428] width 739 height 33
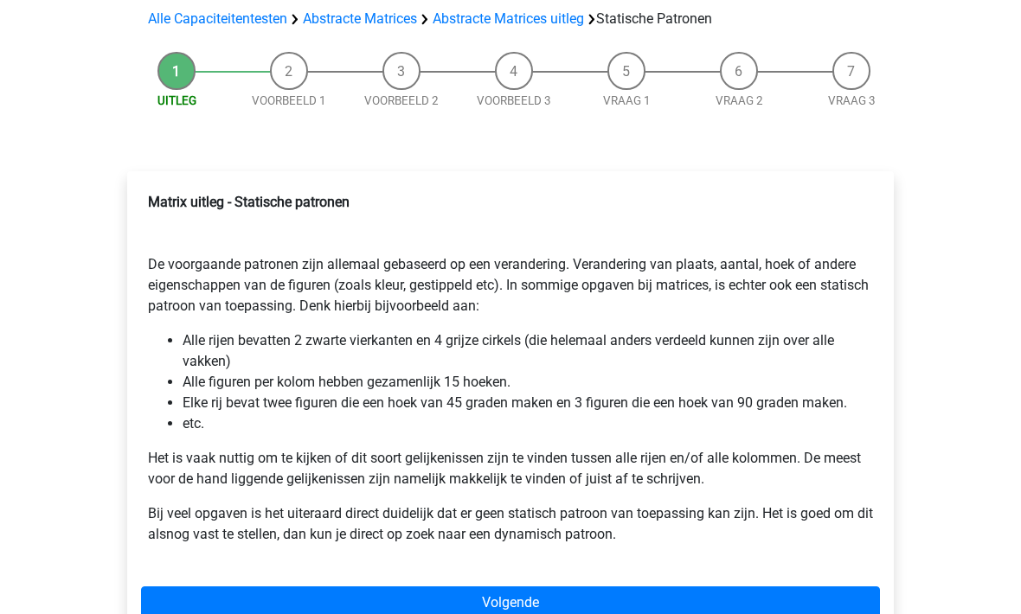
scroll to position [0, 0]
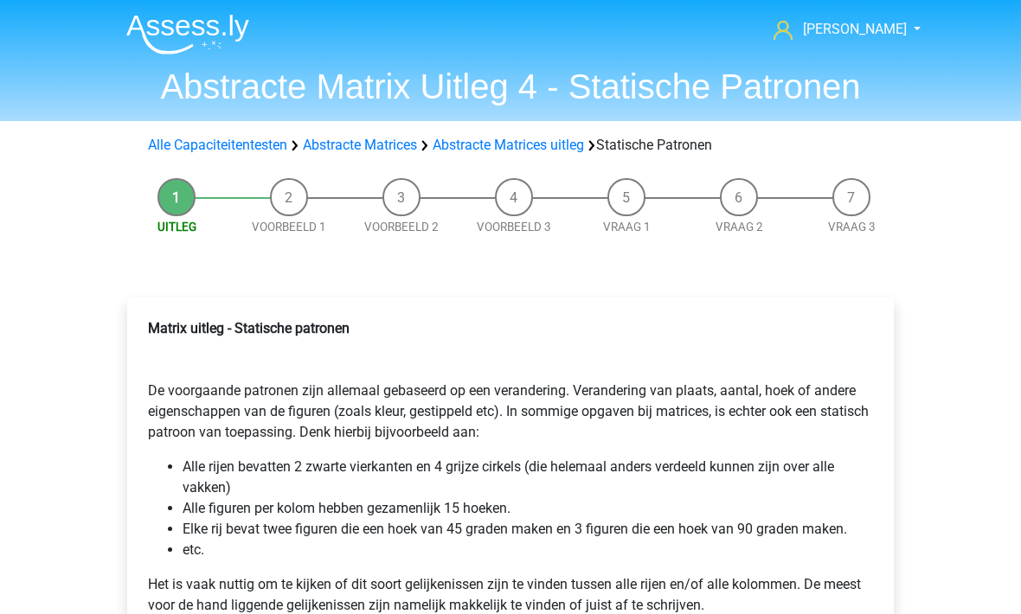
click at [202, 139] on link "Alle Capaciteitentesten" at bounding box center [217, 145] width 139 height 16
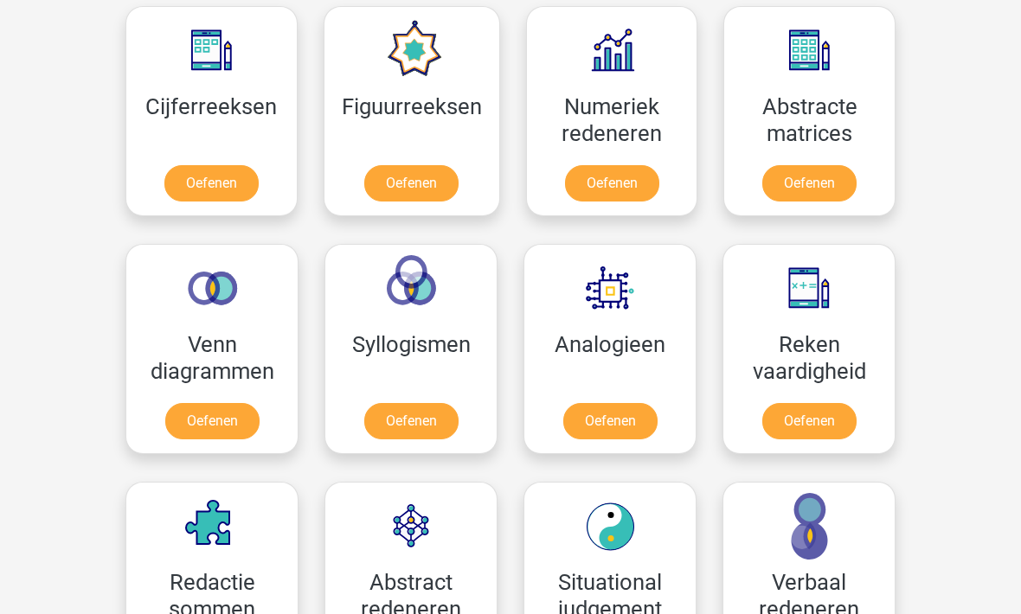
scroll to position [805, 0]
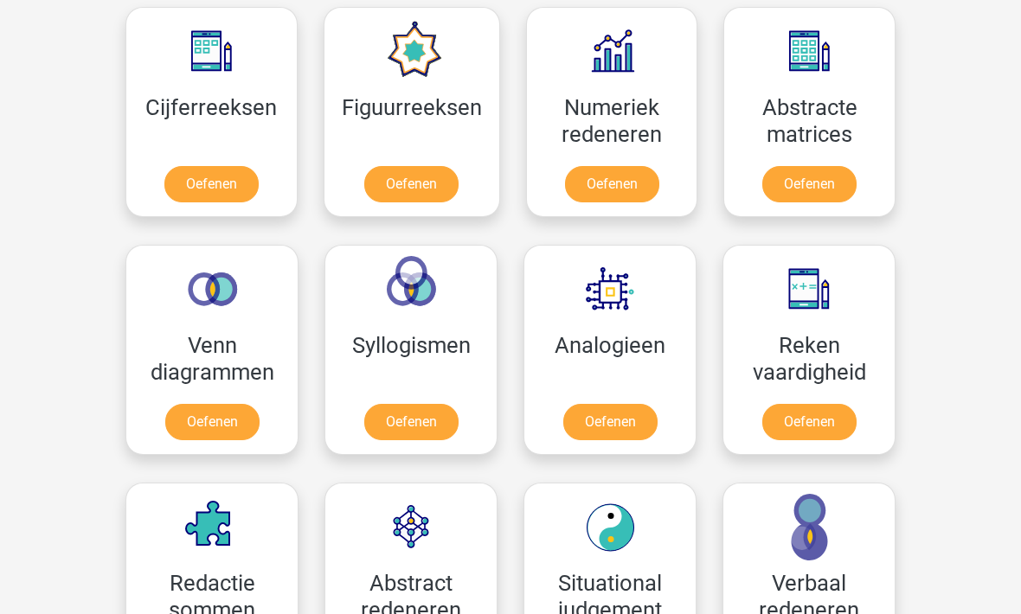
click at [615, 411] on link "Oefenen" at bounding box center [610, 422] width 94 height 36
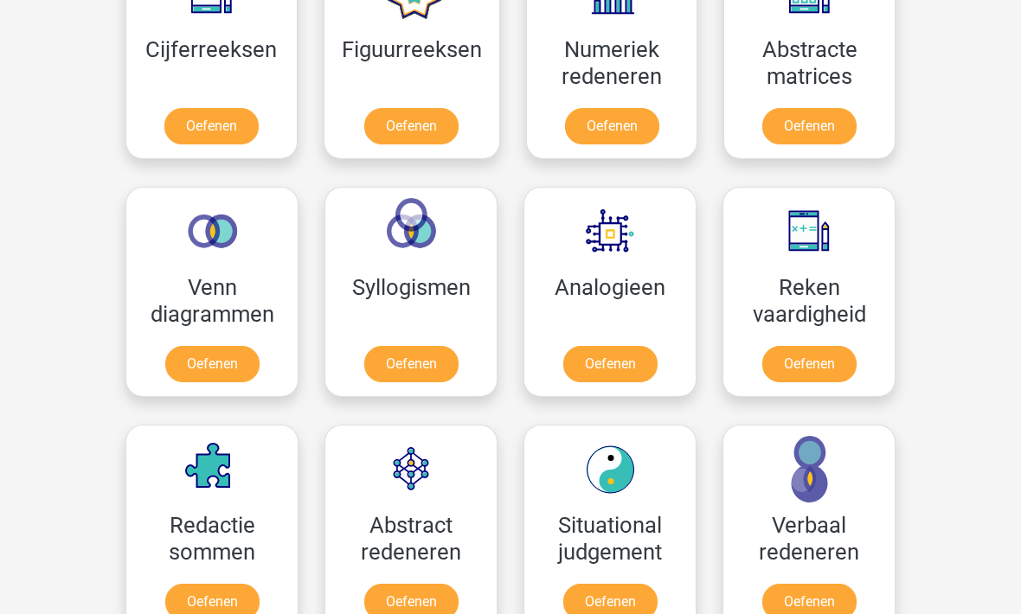
scroll to position [878, 0]
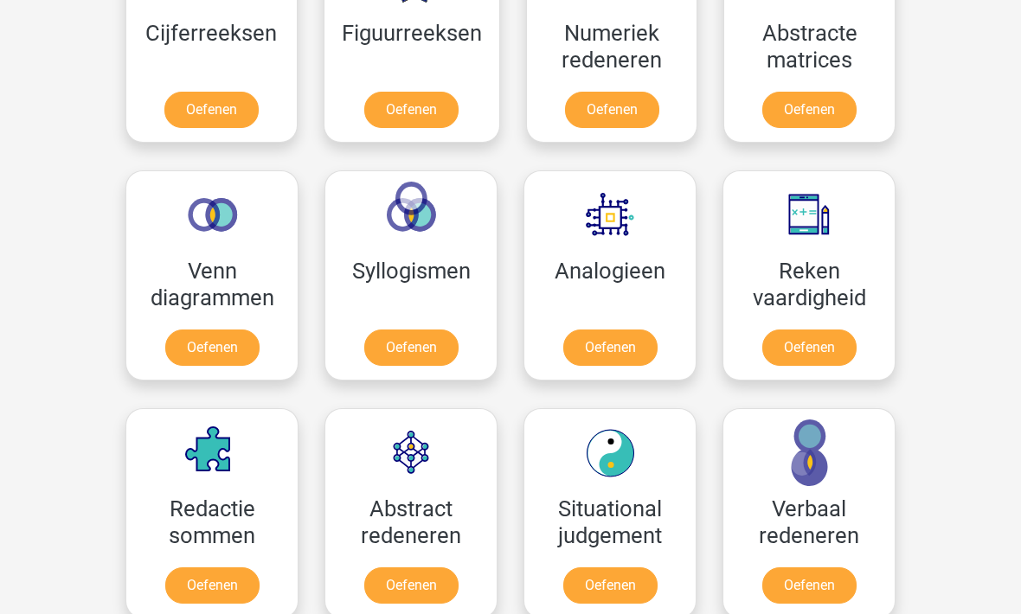
click at [390, 331] on link "Oefenen" at bounding box center [411, 349] width 94 height 36
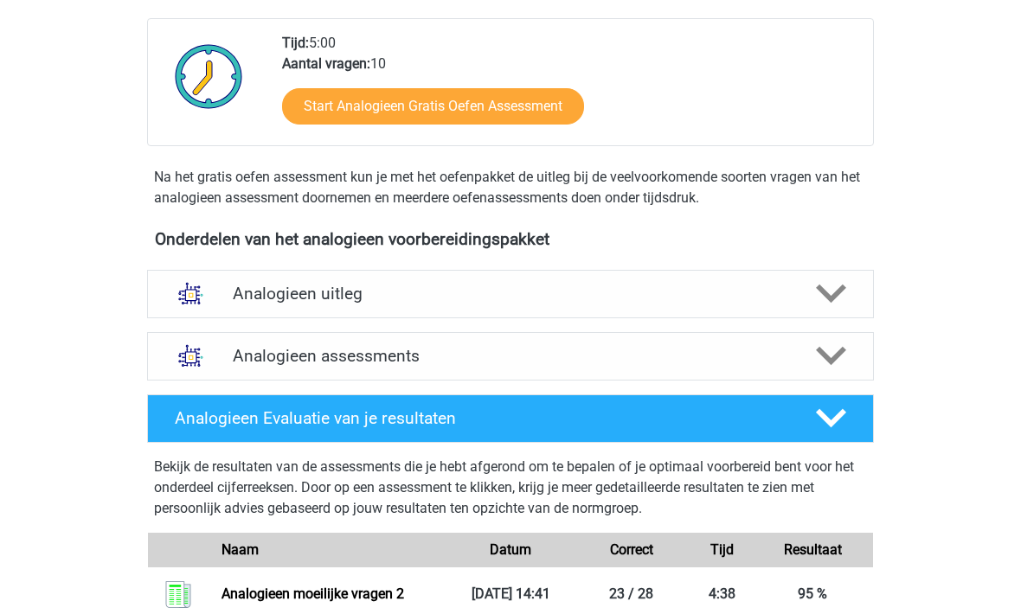
scroll to position [488, 0]
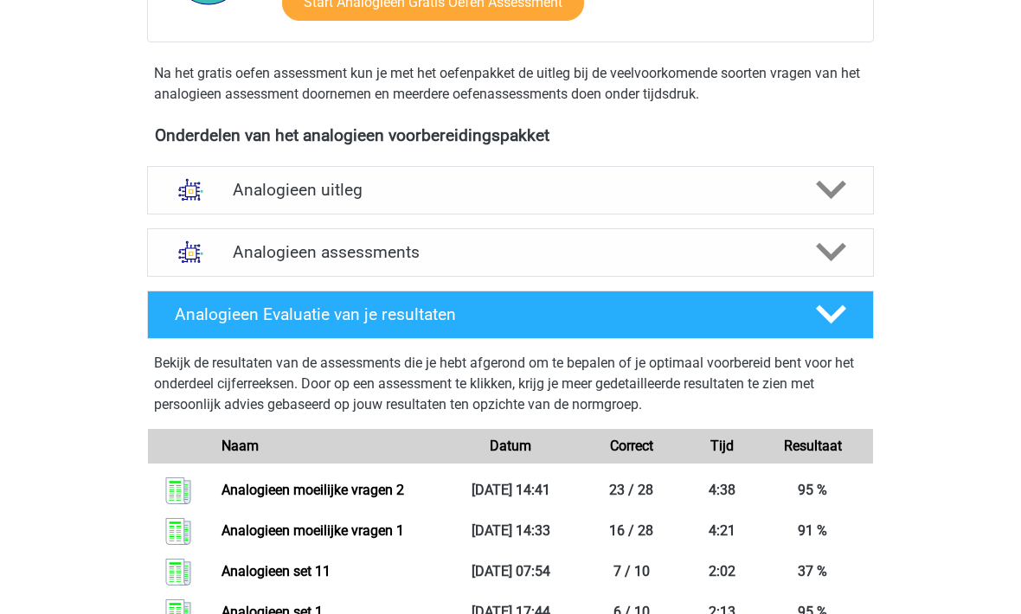
click at [241, 198] on h4 "Analogieen uitleg" at bounding box center [510, 191] width 555 height 20
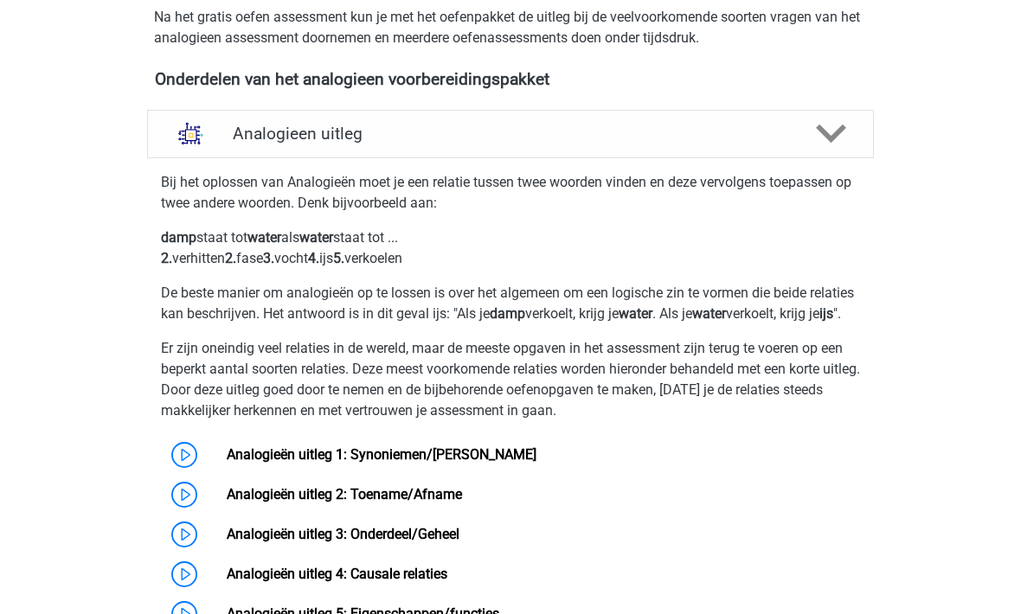
scroll to position [545, 0]
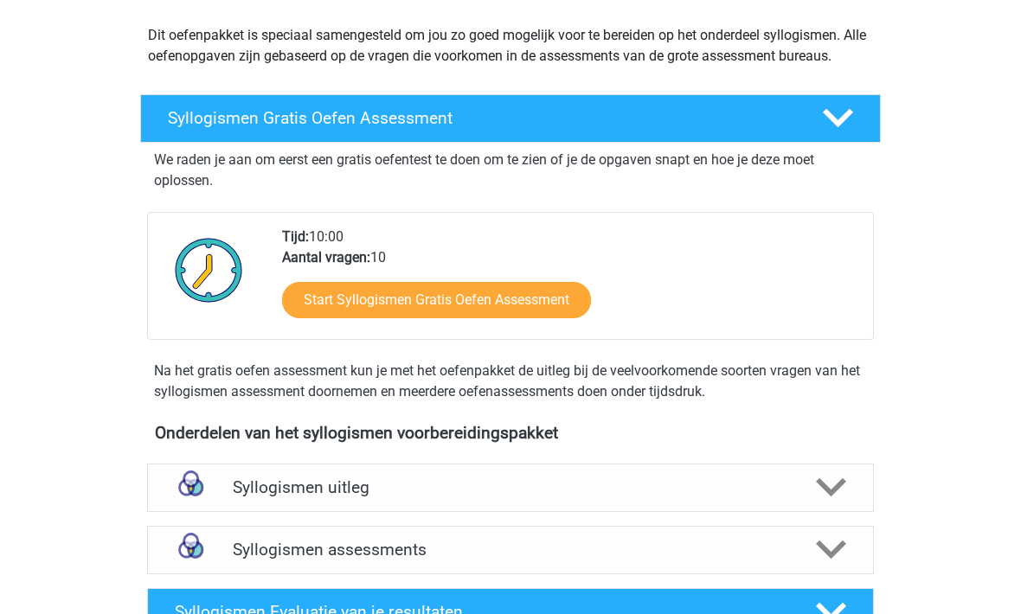
click at [266, 491] on h4 "Syllogismen uitleg" at bounding box center [510, 488] width 555 height 20
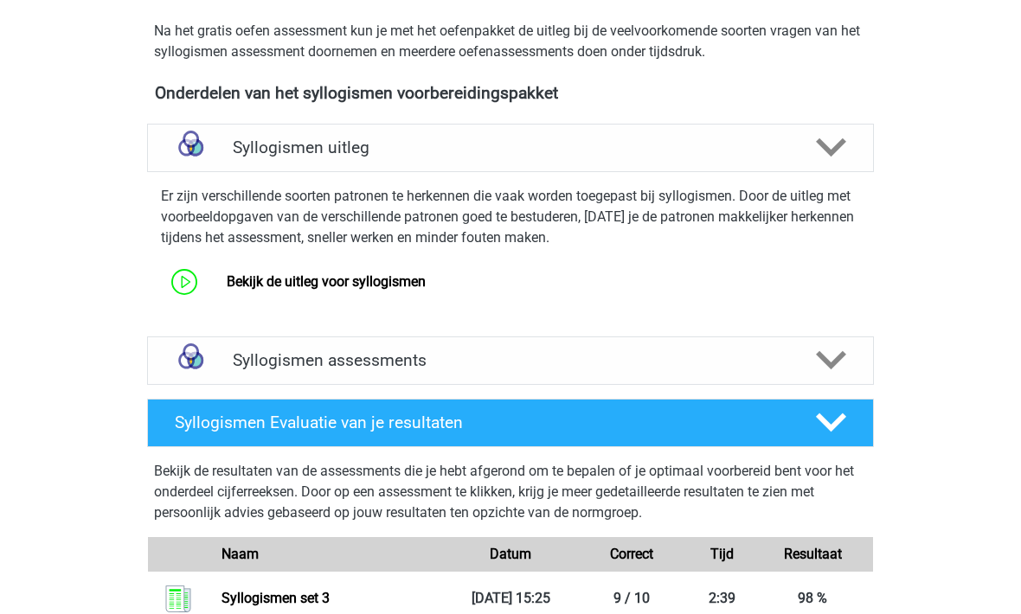
scroll to position [531, 0]
click at [275, 290] on link "Bekijk de uitleg voor syllogismen" at bounding box center [326, 281] width 199 height 16
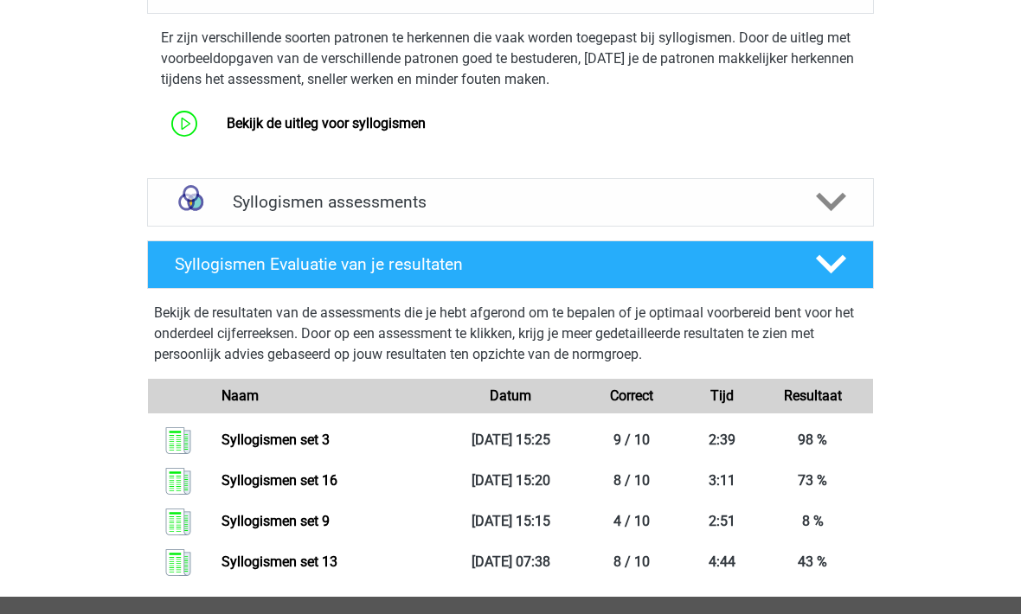
scroll to position [687, 0]
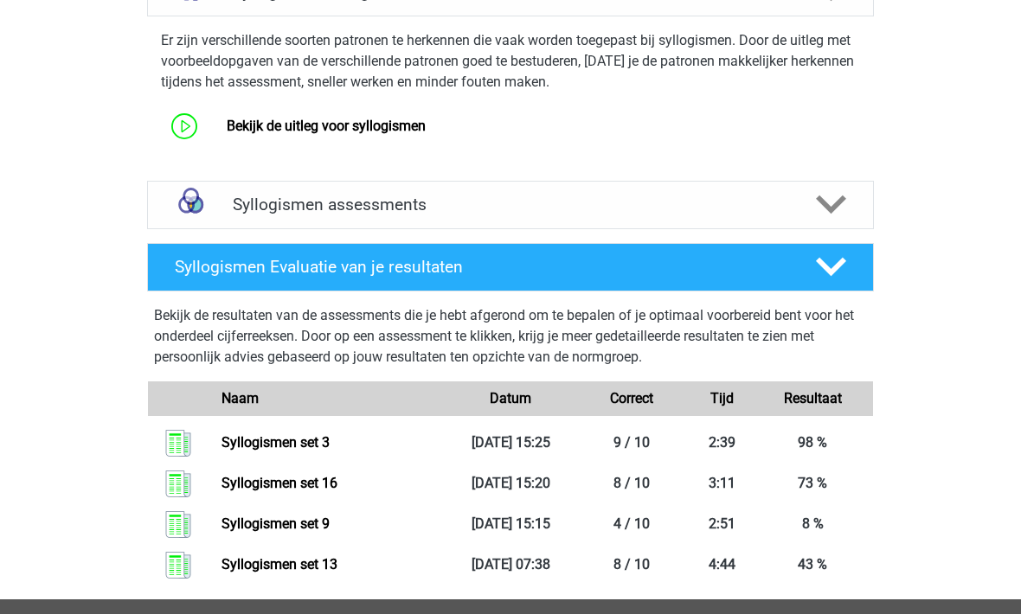
click at [237, 211] on h4 "Syllogismen assessments" at bounding box center [510, 205] width 555 height 20
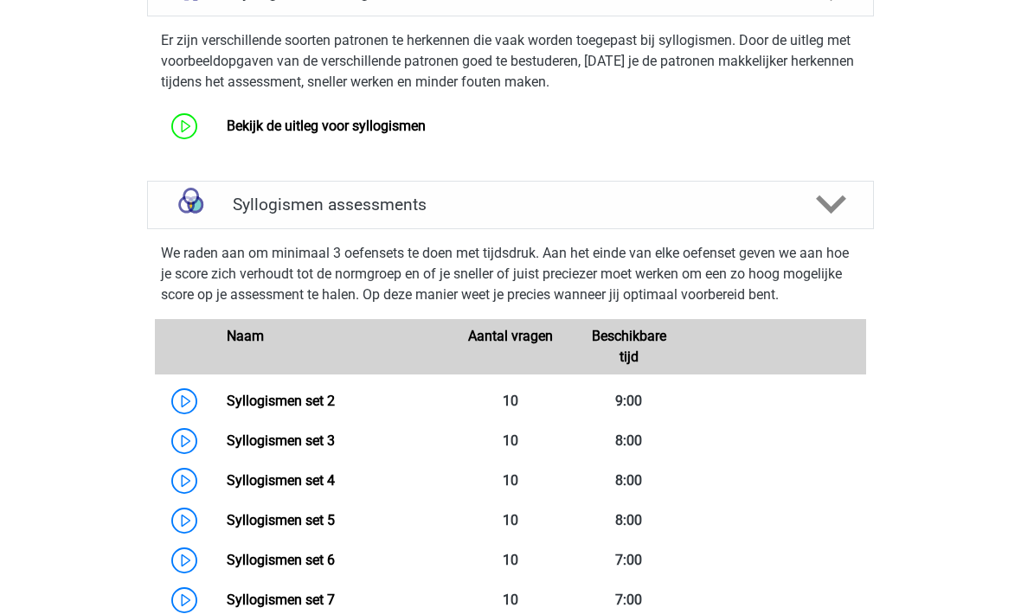
click at [244, 403] on link "Syllogismen set 2" at bounding box center [281, 401] width 108 height 16
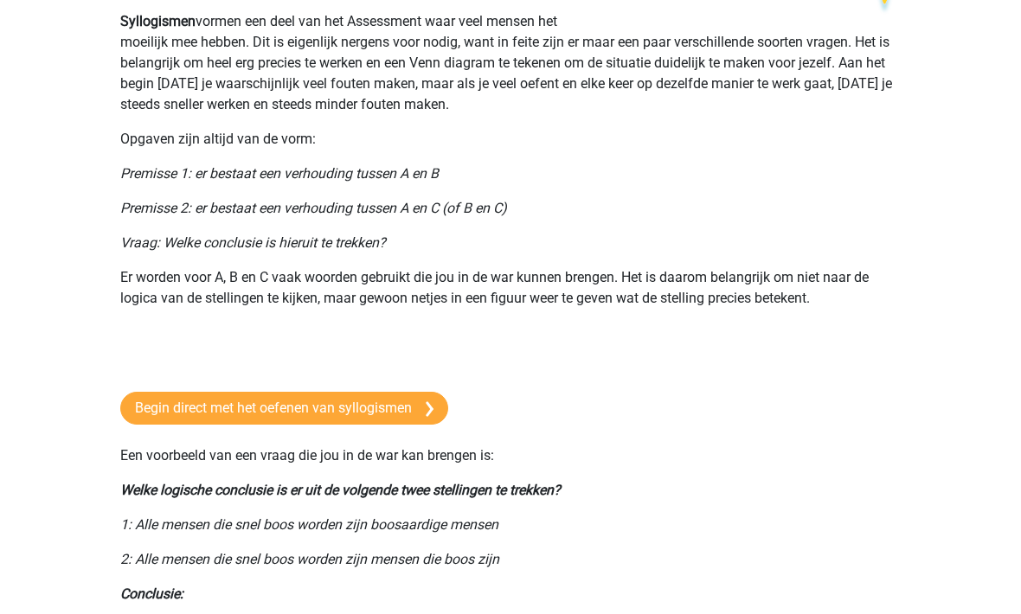
scroll to position [106, 0]
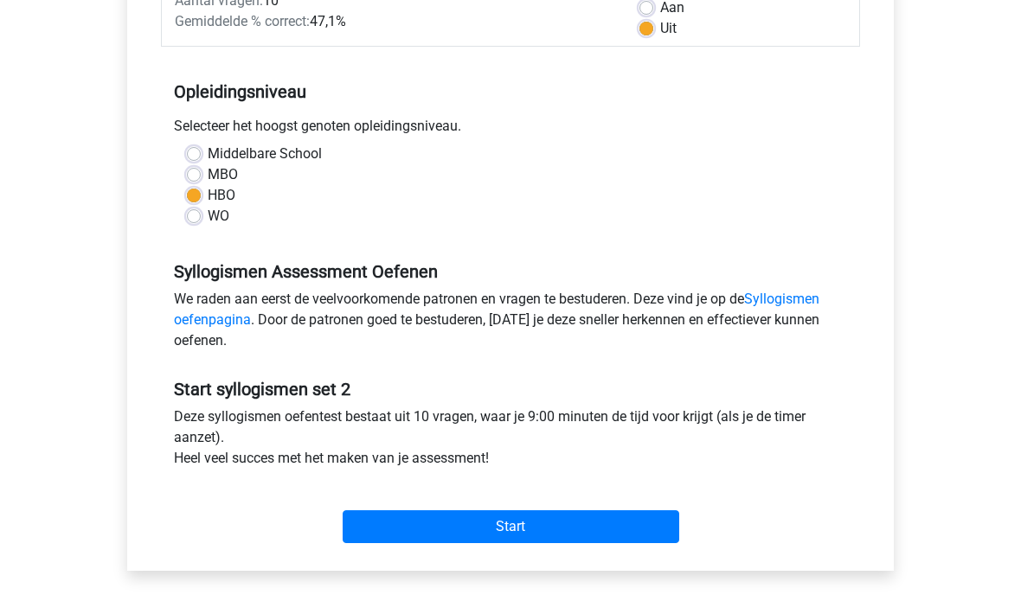
scroll to position [324, 0]
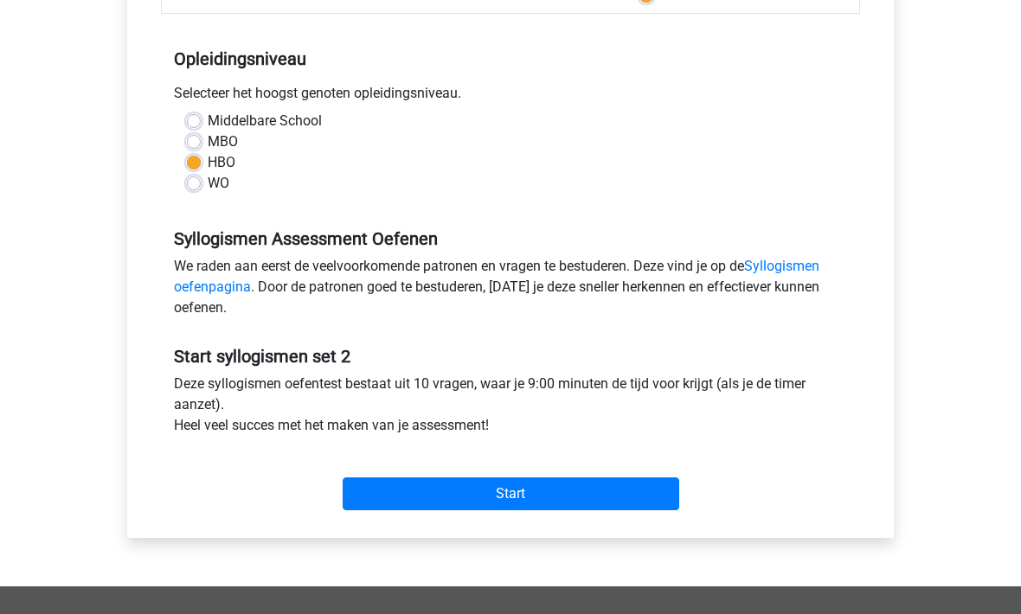
click at [410, 479] on input "Start" at bounding box center [511, 494] width 337 height 33
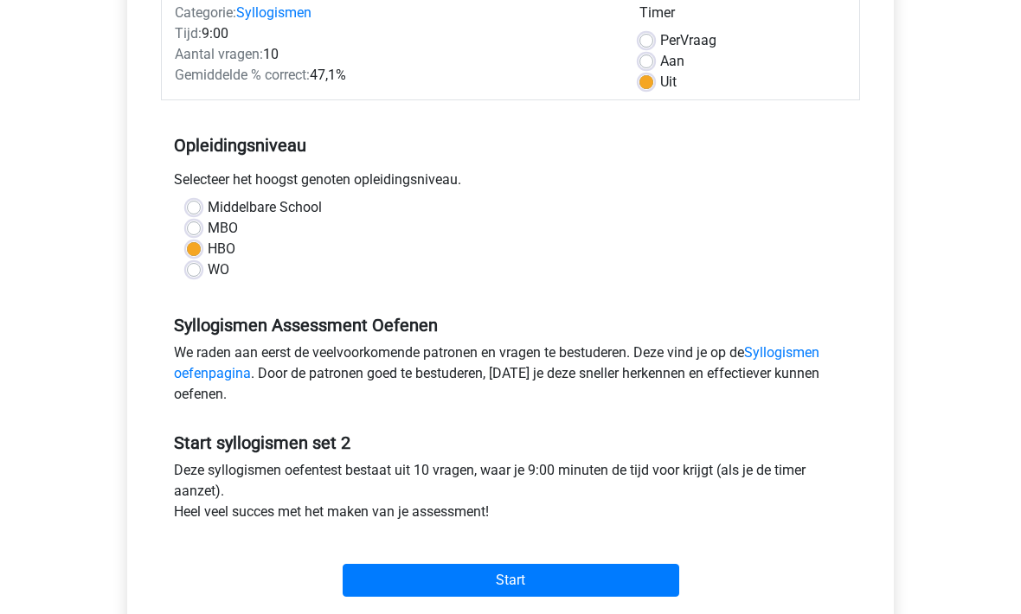
scroll to position [237, 0]
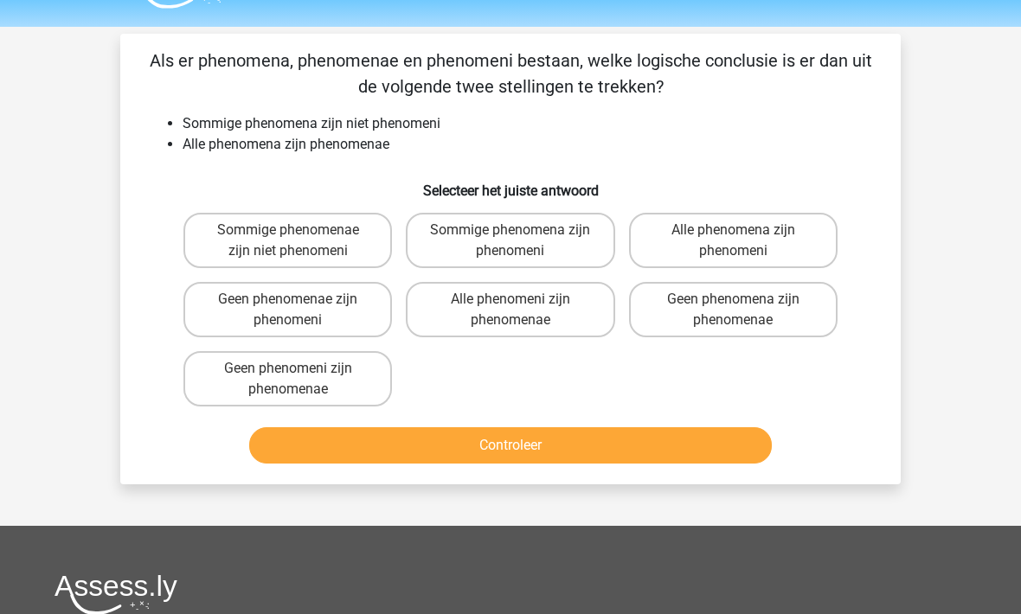
scroll to position [46, 0]
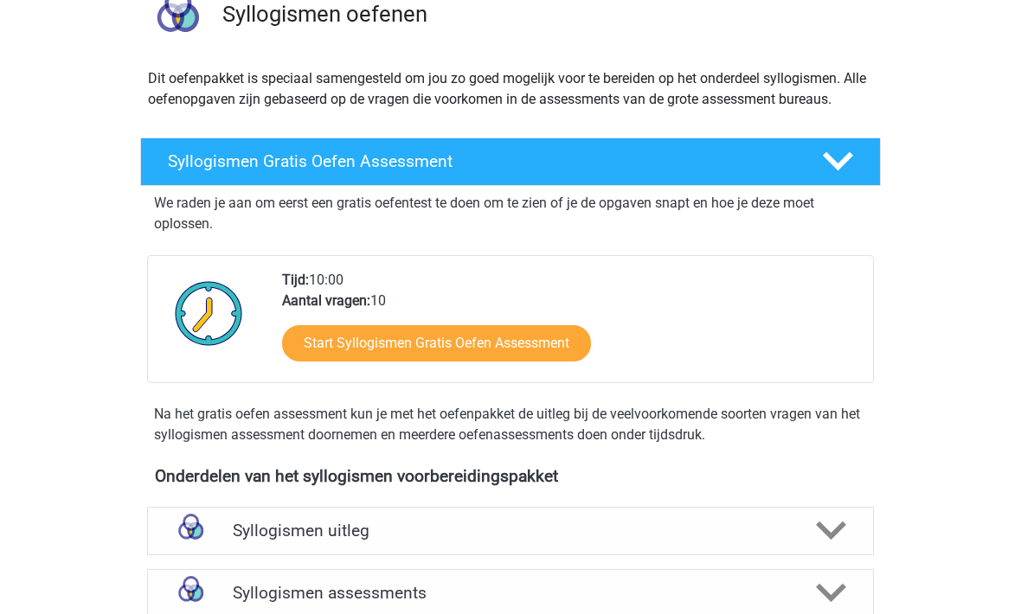
scroll to position [145, 0]
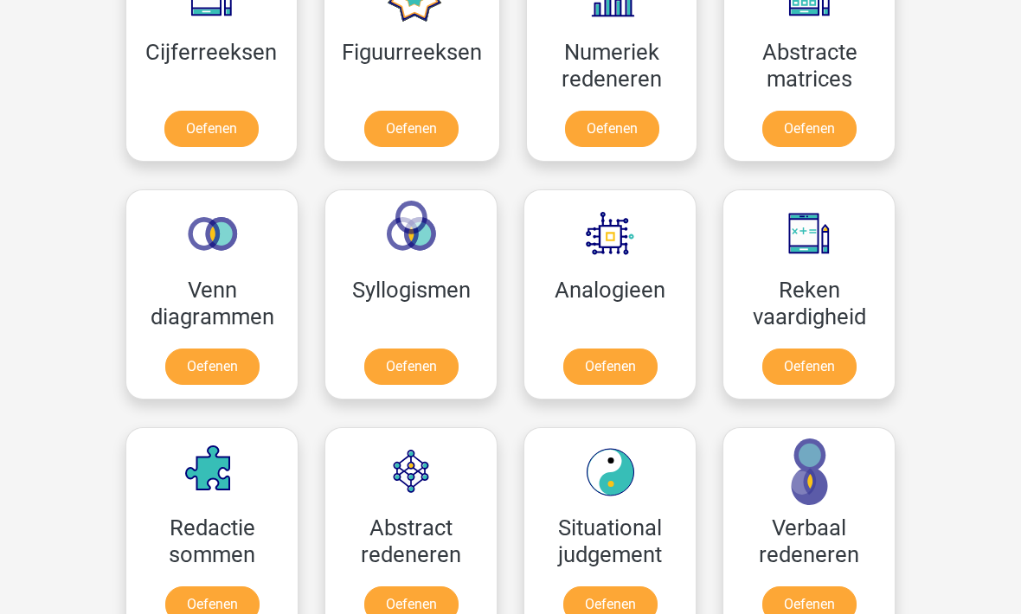
scroll to position [860, 0]
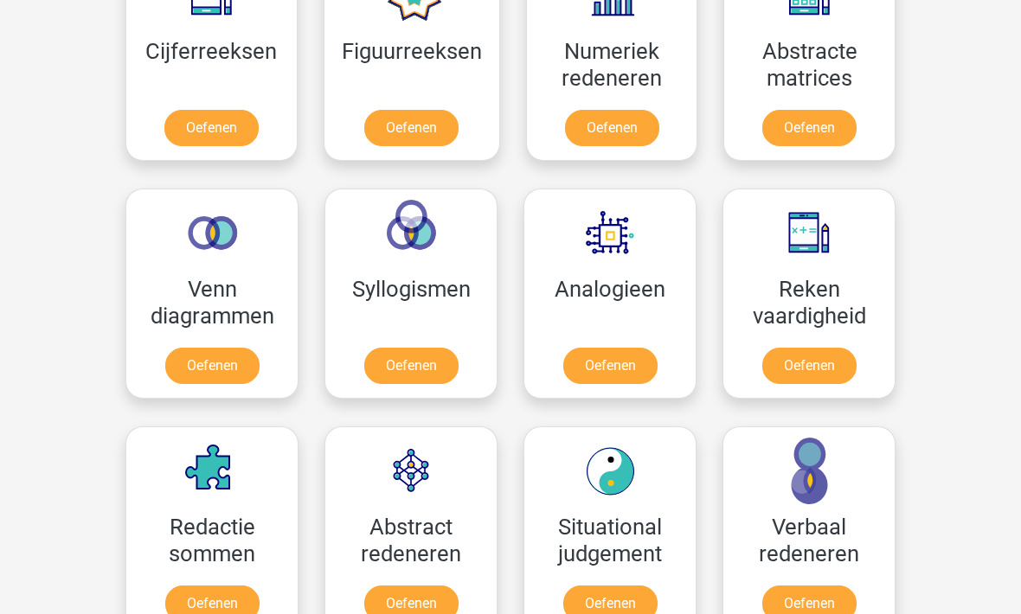
click at [568, 349] on link "Oefenen" at bounding box center [610, 367] width 94 height 36
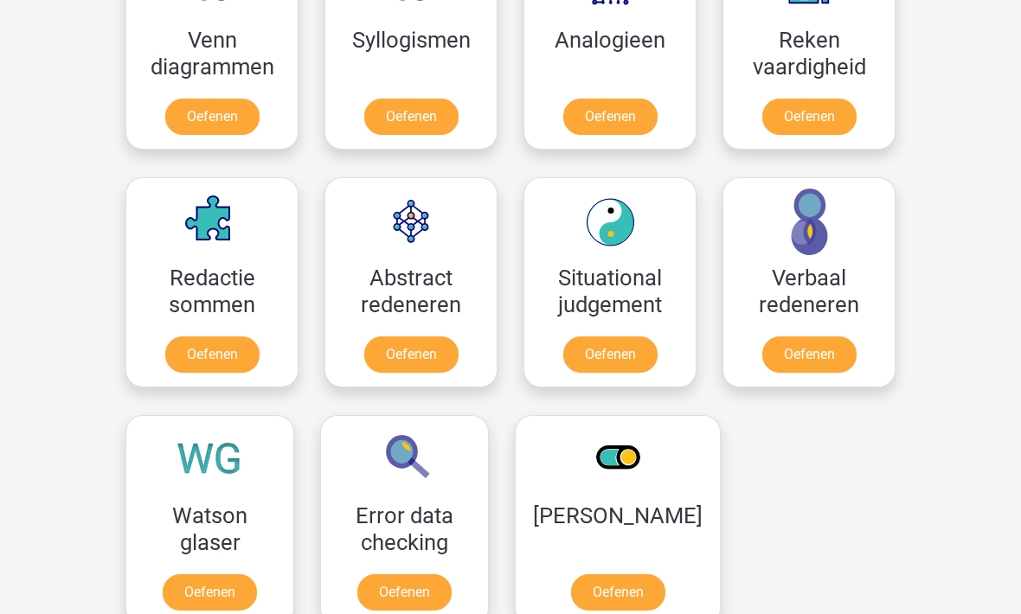
scroll to position [1125, 0]
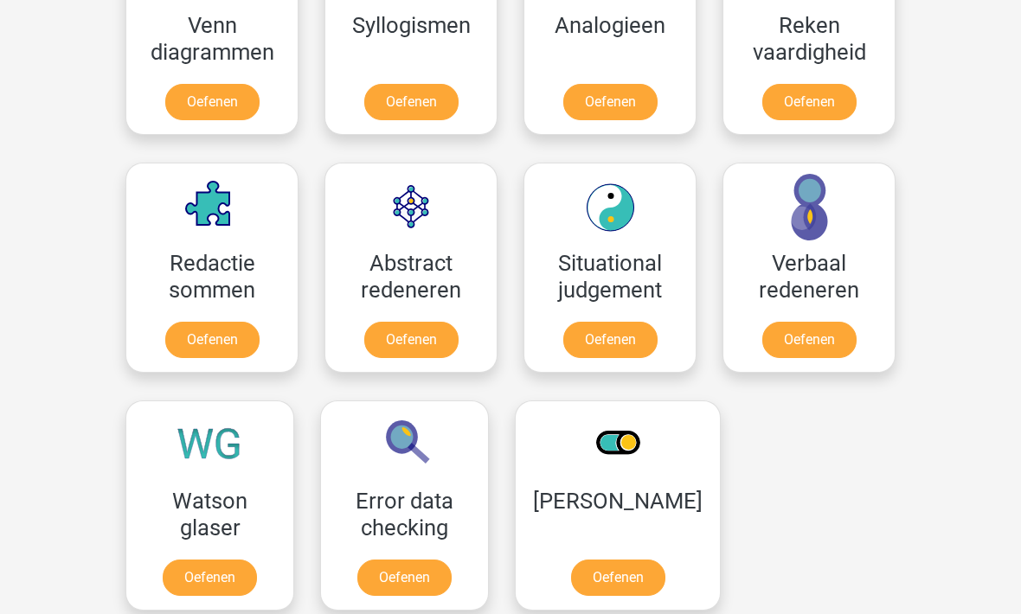
click at [810, 344] on link "Oefenen" at bounding box center [809, 340] width 94 height 36
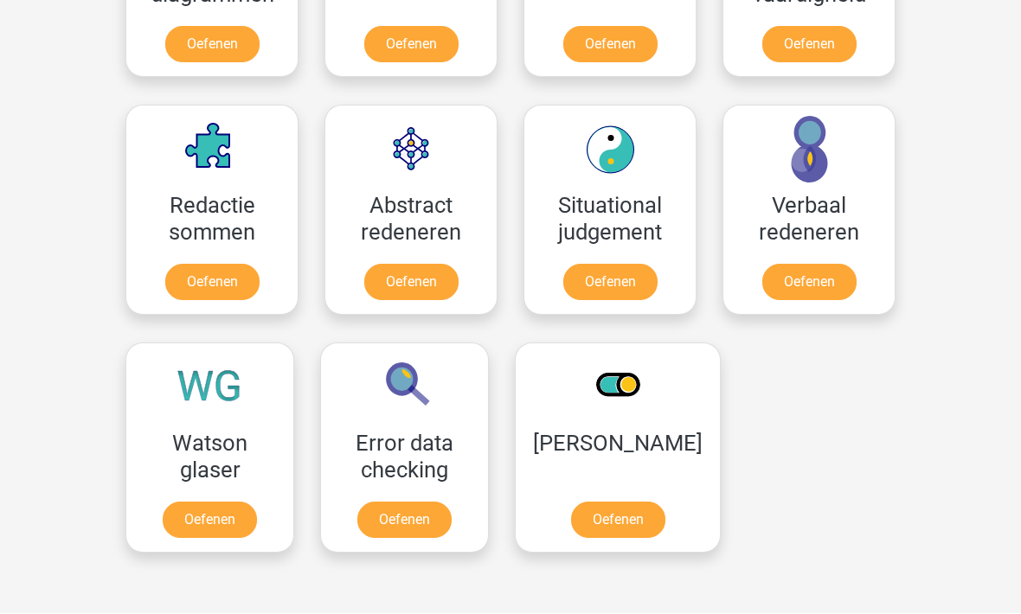
click at [421, 288] on link "Oefenen" at bounding box center [411, 283] width 94 height 36
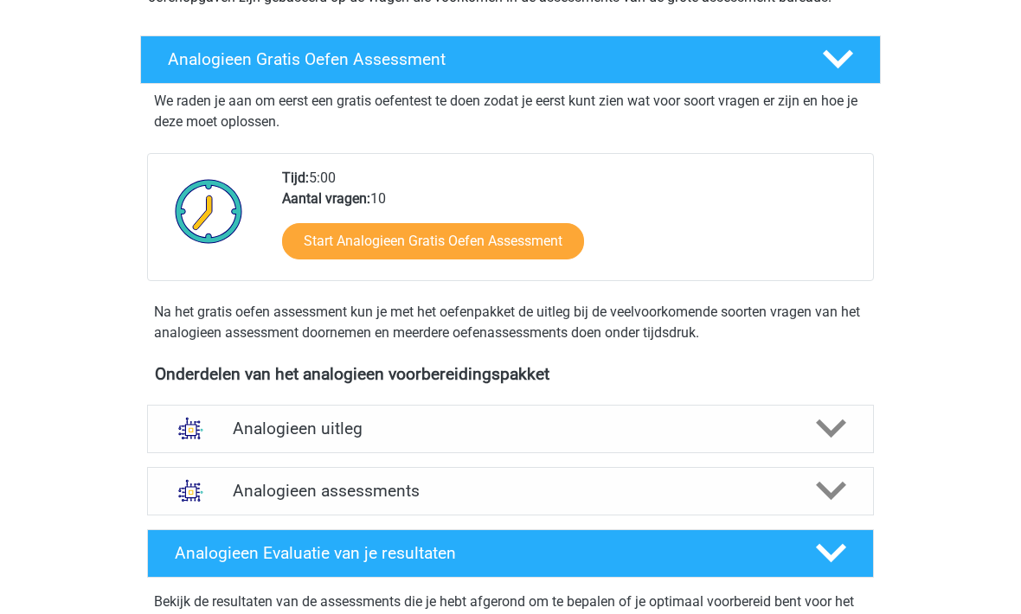
click at [259, 431] on h4 "Analogieen uitleg" at bounding box center [510, 430] width 555 height 20
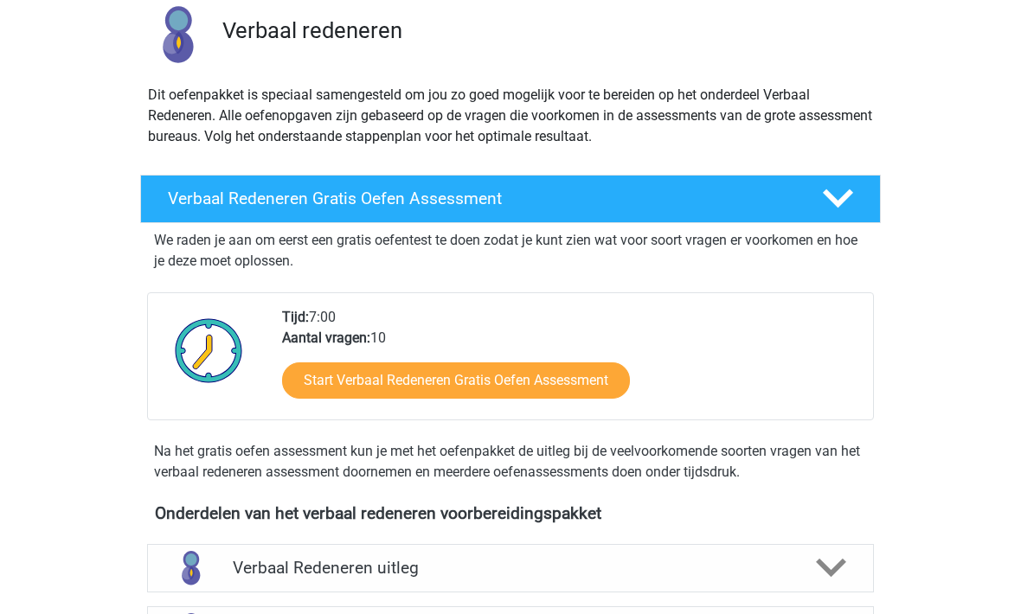
scroll to position [243, 0]
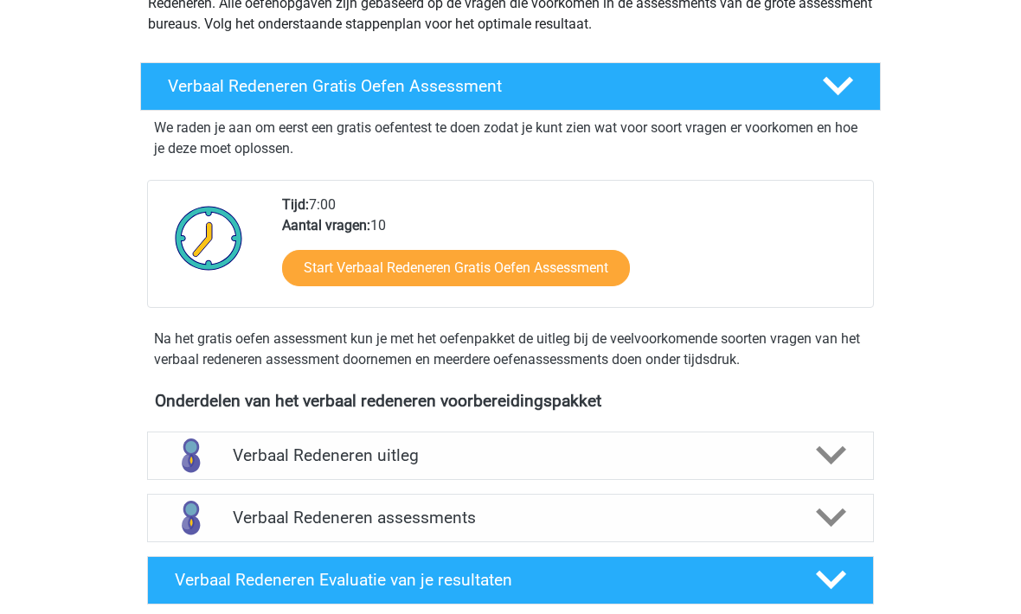
click at [238, 452] on h4 "Verbaal Redeneren uitleg" at bounding box center [510, 456] width 555 height 20
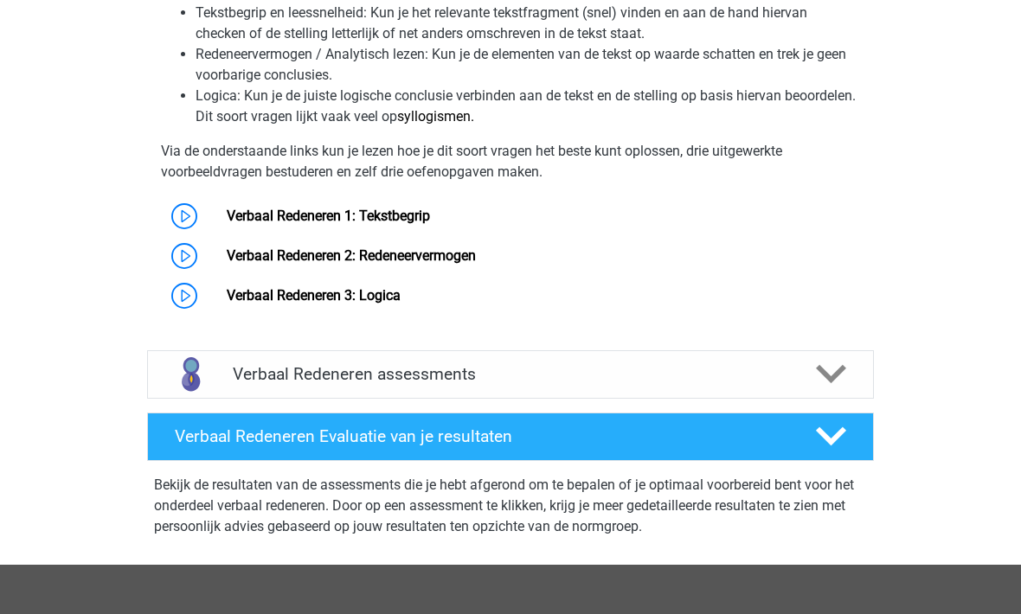
scroll to position [1004, 0]
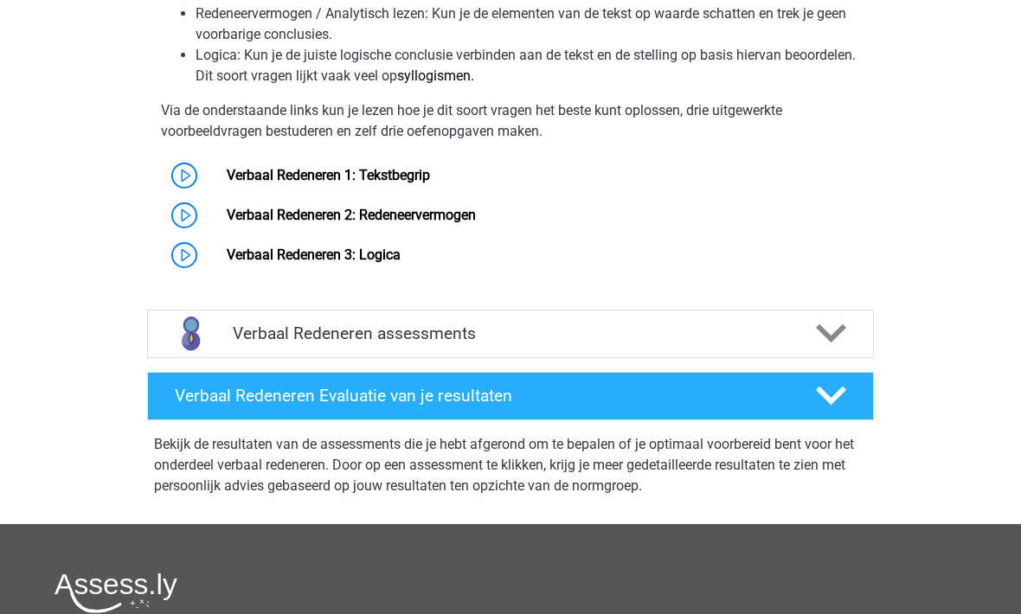
click at [312, 180] on link "Verbaal Redeneren 1: Tekstbegrip" at bounding box center [328, 175] width 203 height 16
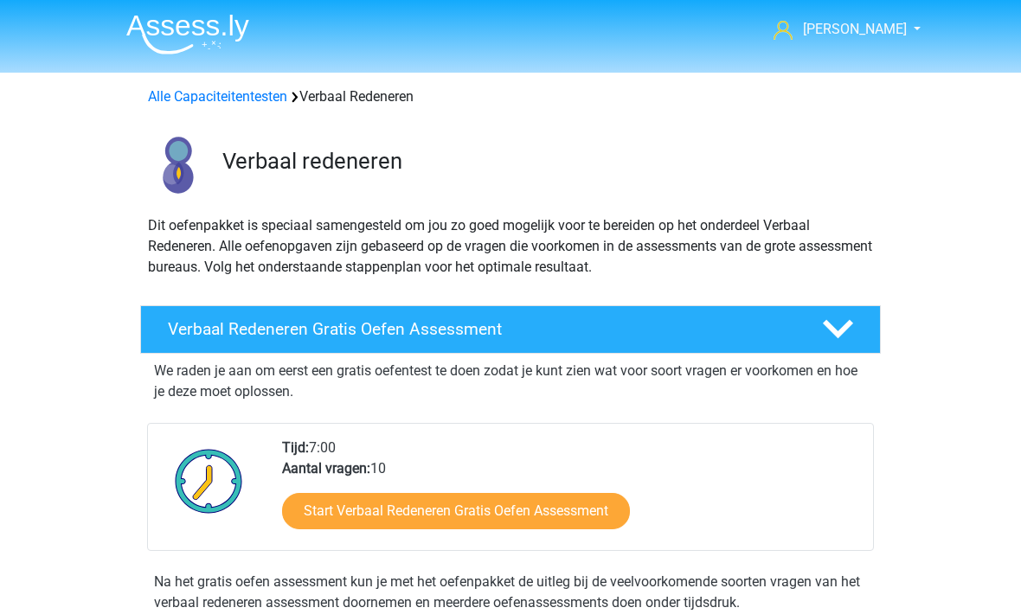
scroll to position [1060, 0]
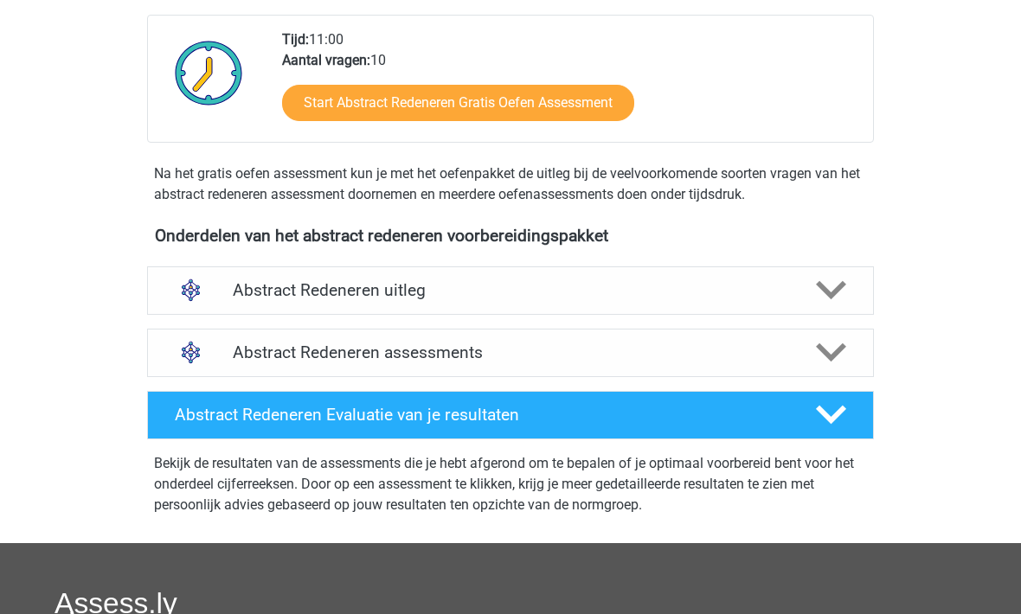
scroll to position [421, 0]
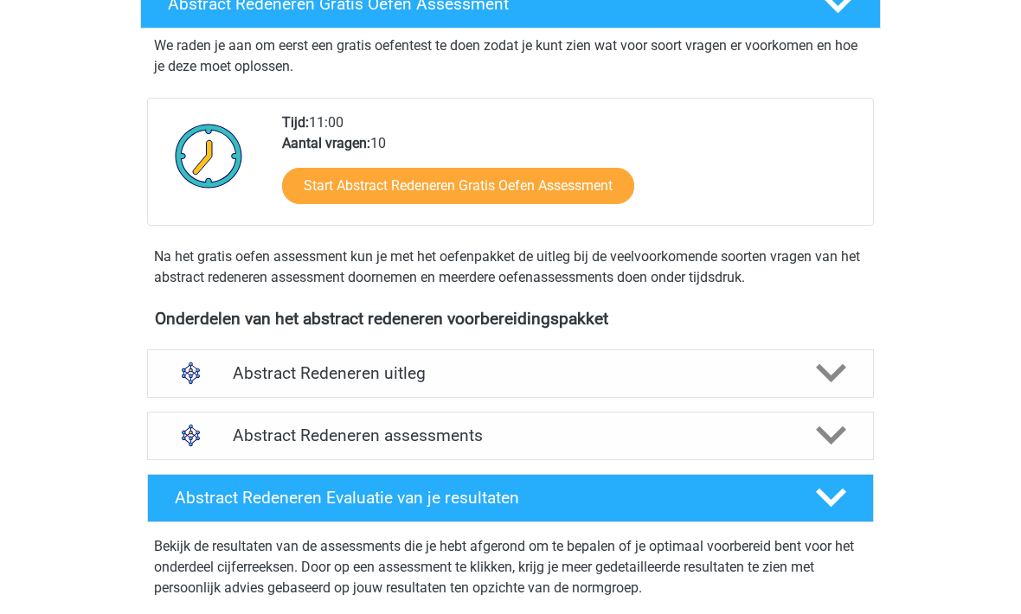
click at [199, 435] on img at bounding box center [191, 436] width 44 height 44
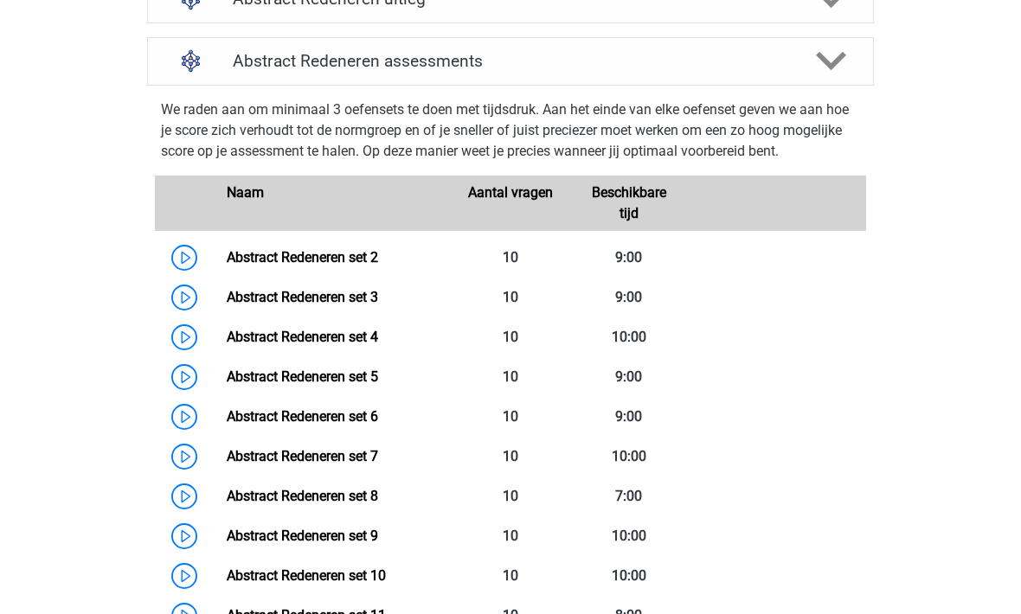
scroll to position [701, 0]
click at [263, 263] on link "Abstract Redeneren set 2" at bounding box center [302, 257] width 151 height 16
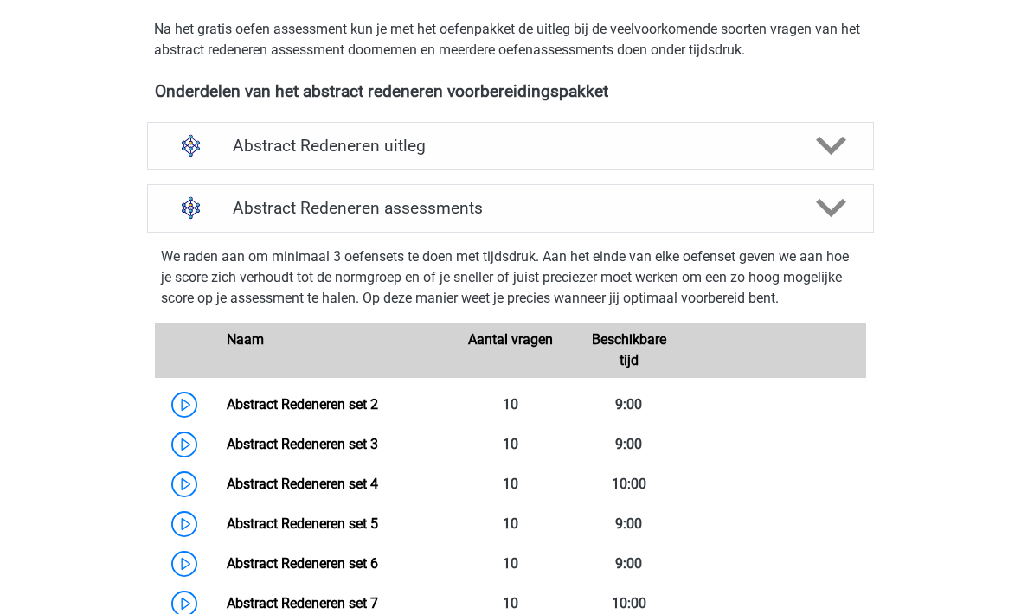
scroll to position [549, 0]
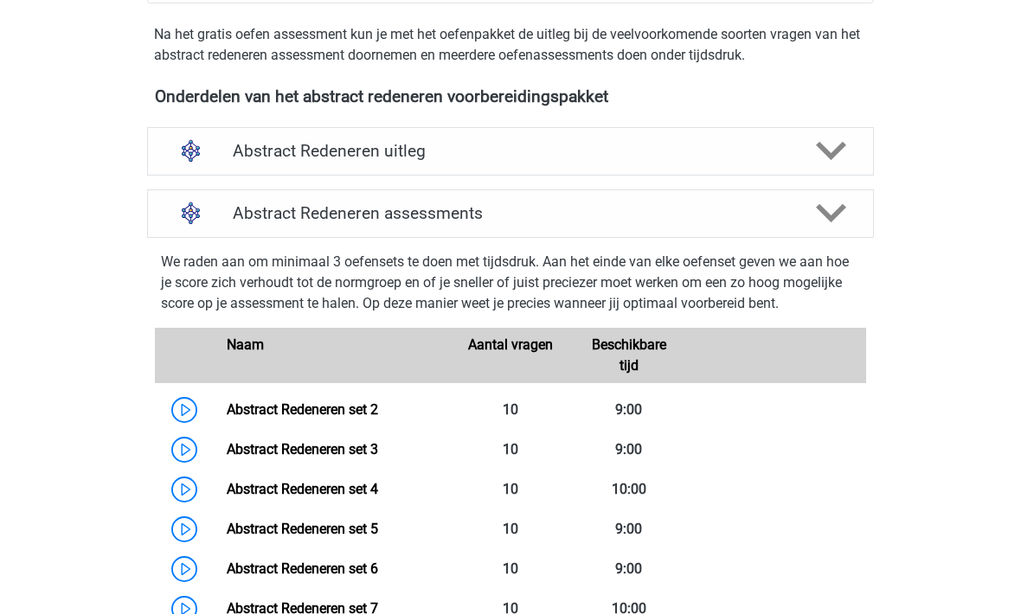
click at [241, 167] on div "Abstract Redeneren uitleg" at bounding box center [510, 151] width 727 height 48
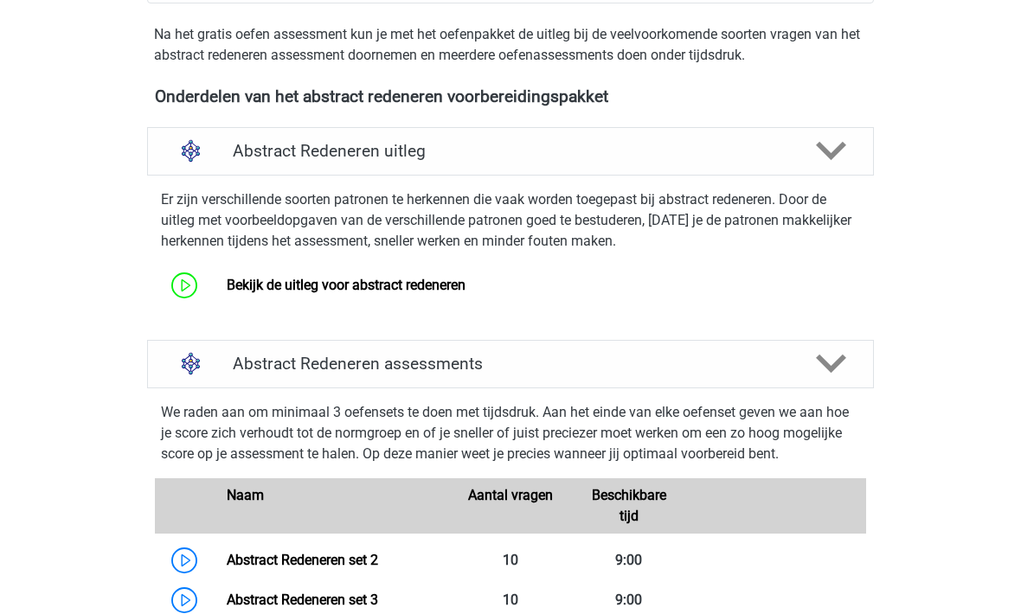
click at [250, 361] on h4 "Abstract Redeneren assessments" at bounding box center [510, 364] width 555 height 20
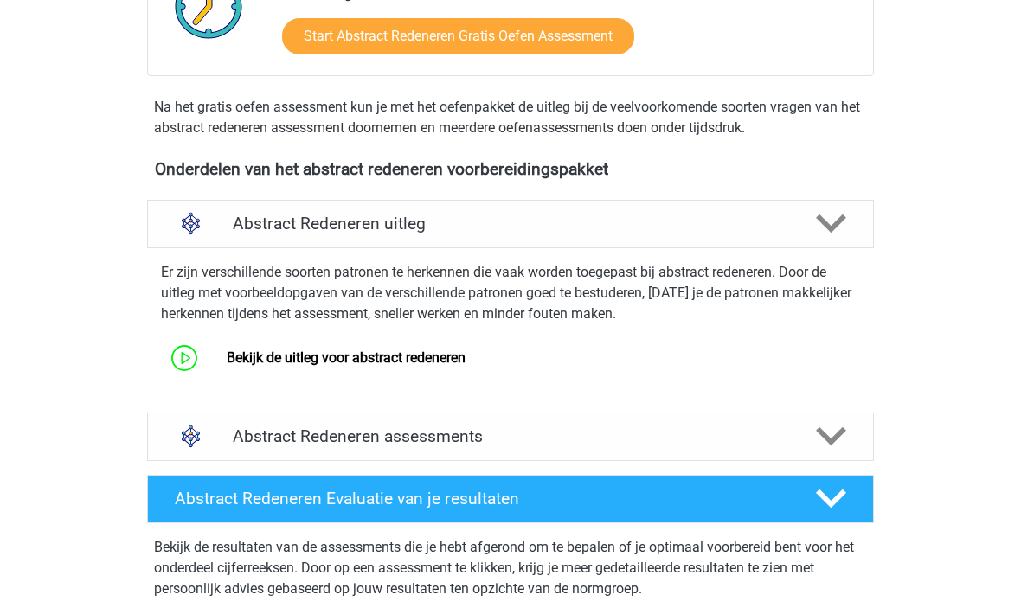
scroll to position [476, 0]
click at [269, 356] on link "Bekijk de uitleg voor abstract redeneren" at bounding box center [346, 358] width 239 height 16
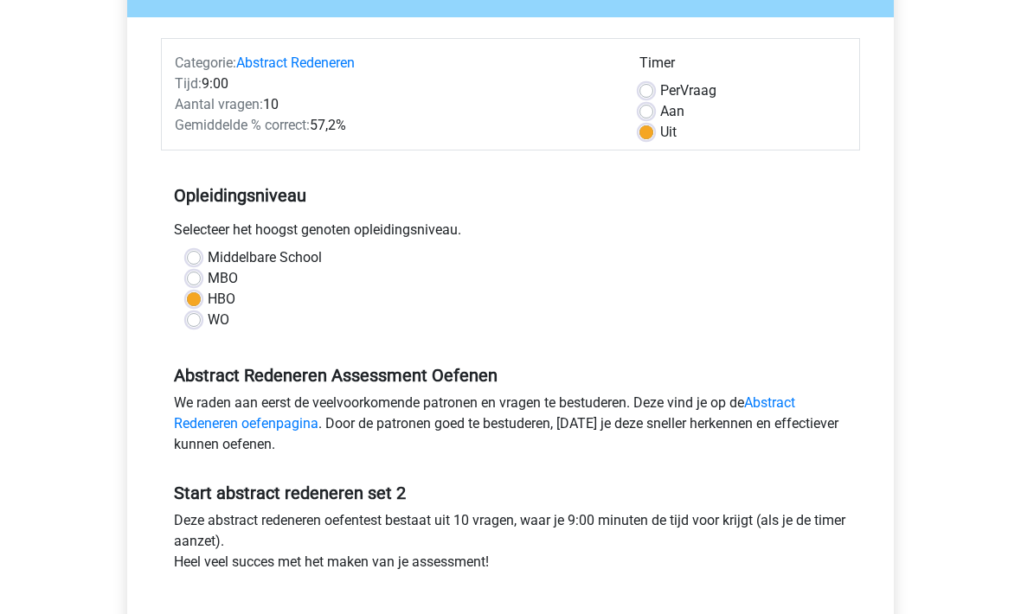
scroll to position [207, 0]
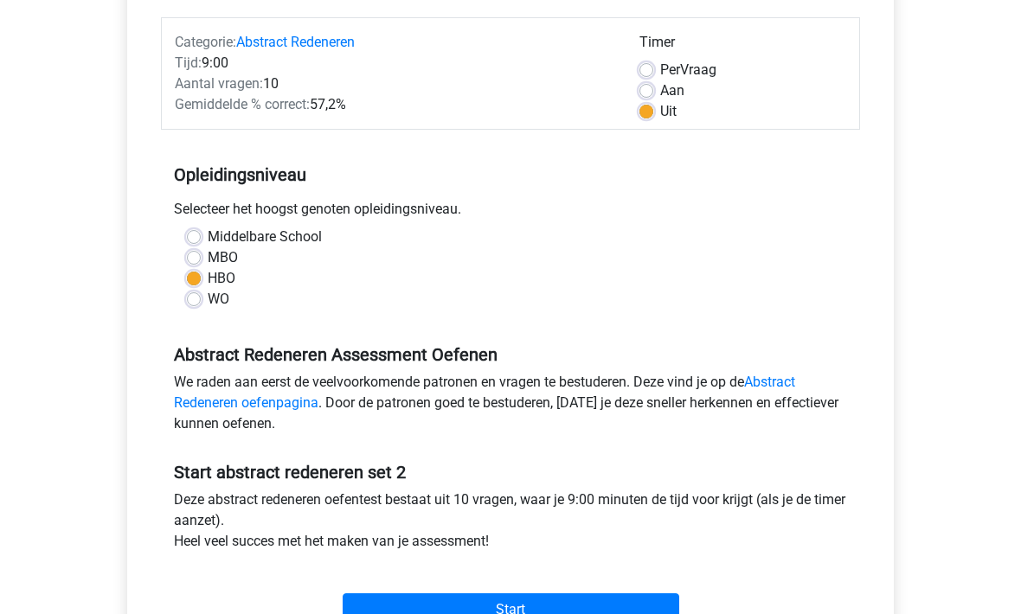
click at [394, 613] on input "Start" at bounding box center [511, 610] width 337 height 33
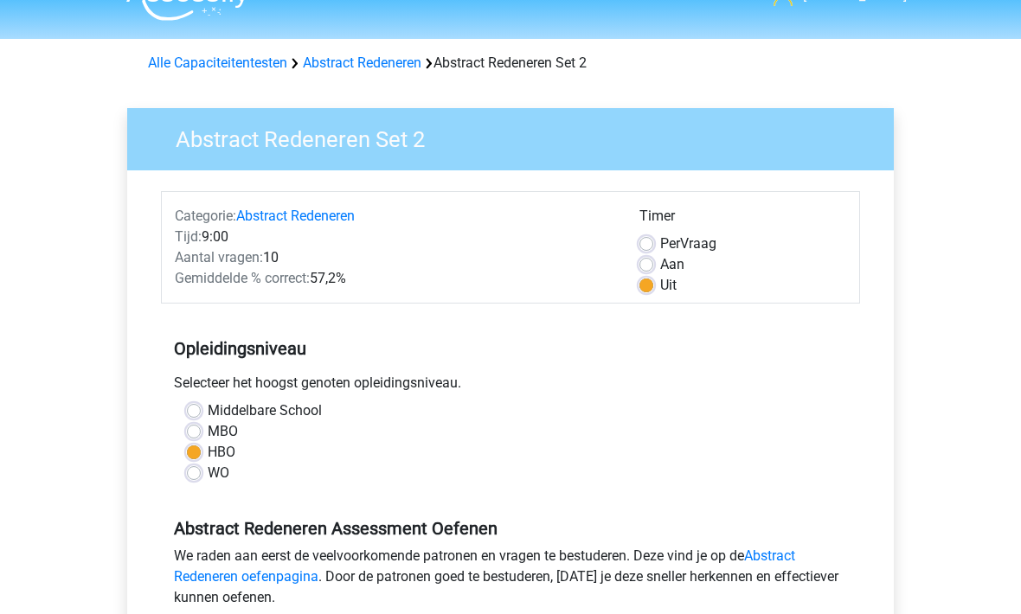
scroll to position [0, 0]
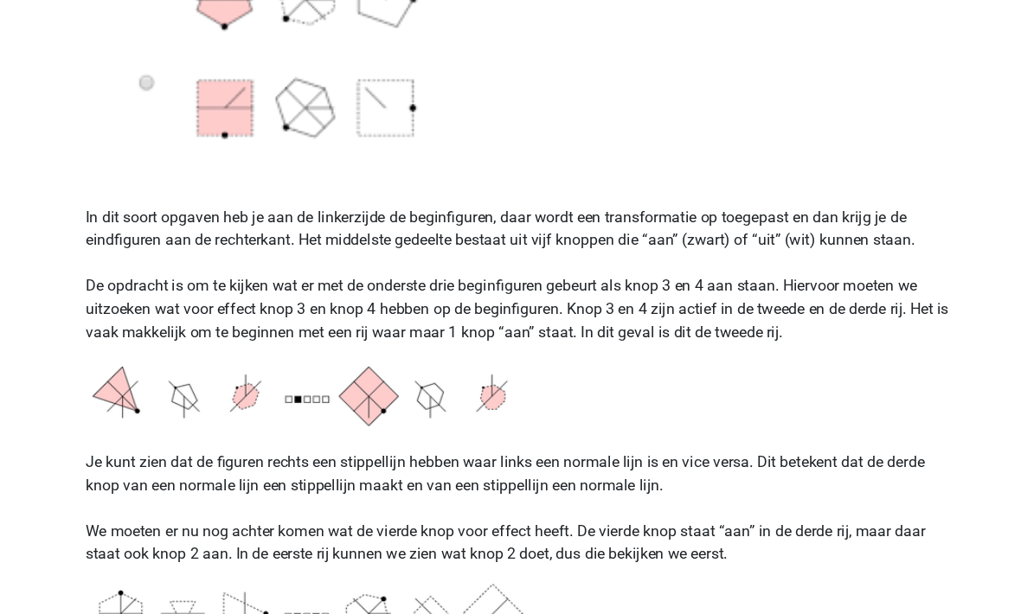
scroll to position [1127, 0]
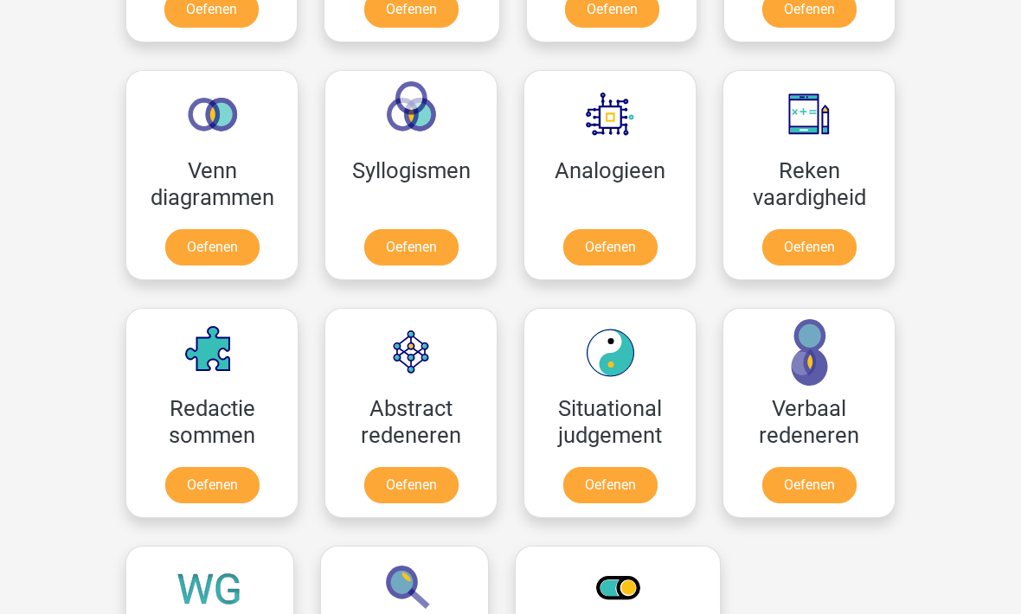
scroll to position [979, 0]
click at [596, 245] on link "Oefenen" at bounding box center [610, 248] width 94 height 36
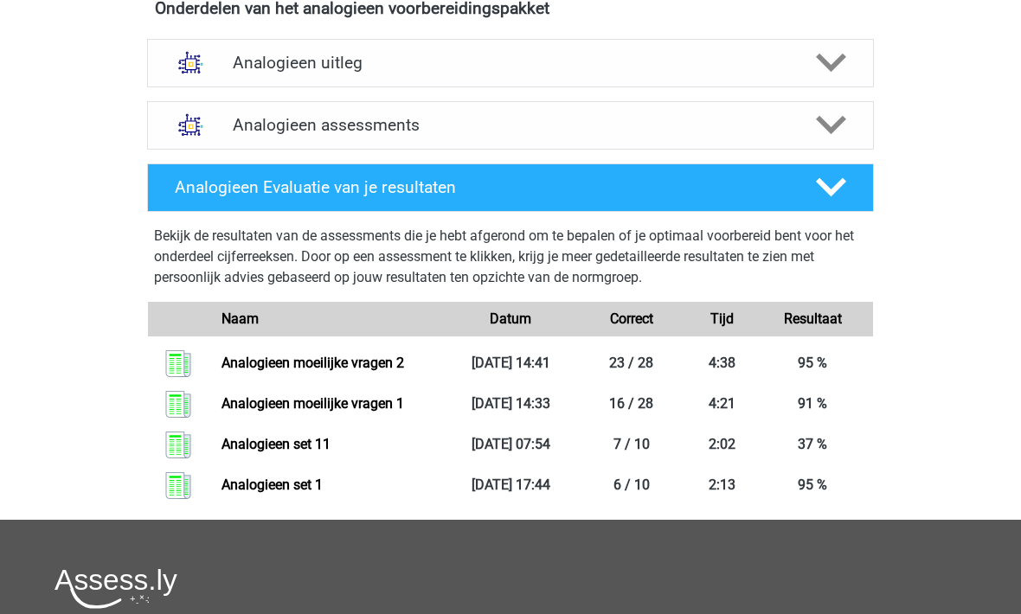
scroll to position [615, 0]
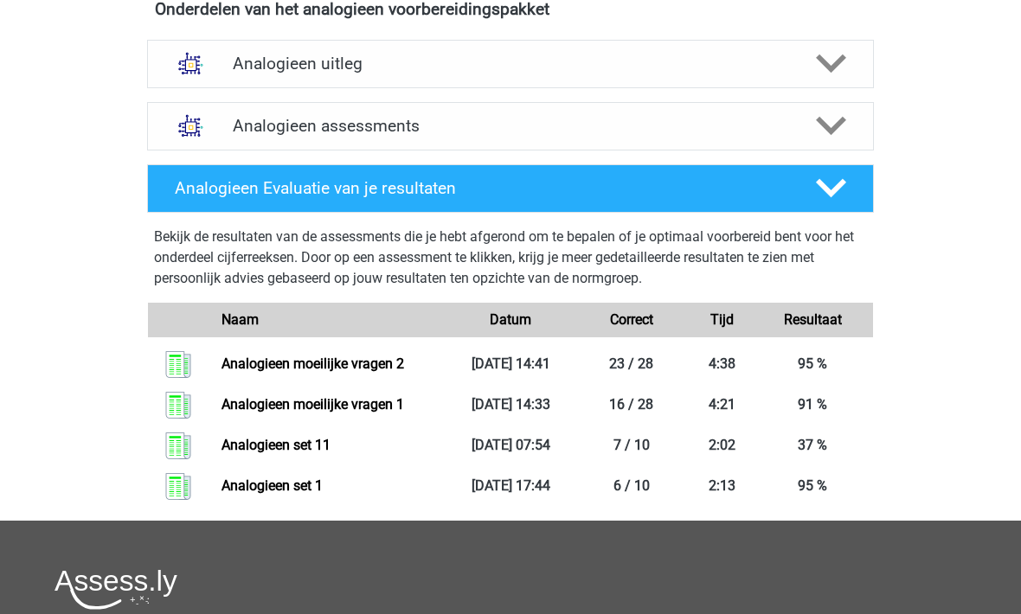
click at [206, 127] on img at bounding box center [191, 126] width 44 height 44
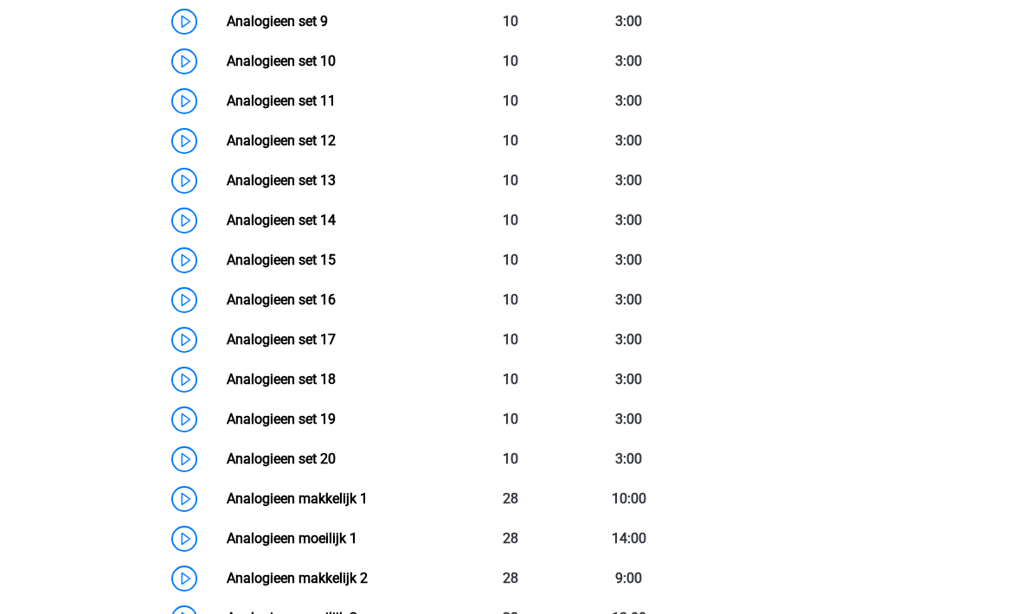
scroll to position [1195, 0]
click at [264, 581] on link "Analogieen makkelijk 2" at bounding box center [297, 578] width 141 height 16
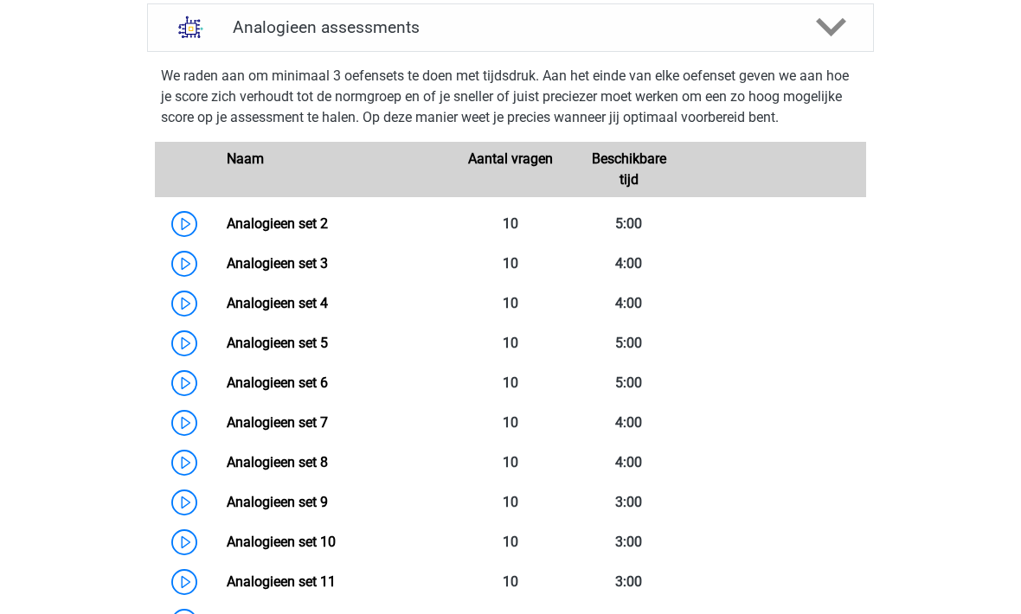
scroll to position [714, 0]
click at [267, 223] on link "Analogieen set 2" at bounding box center [277, 223] width 101 height 16
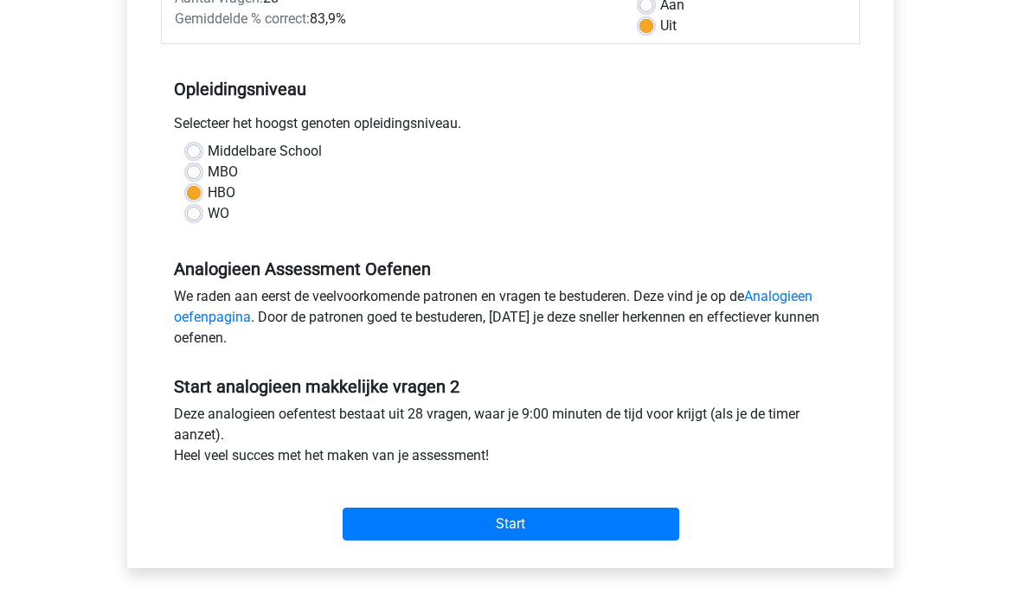
scroll to position [320, 0]
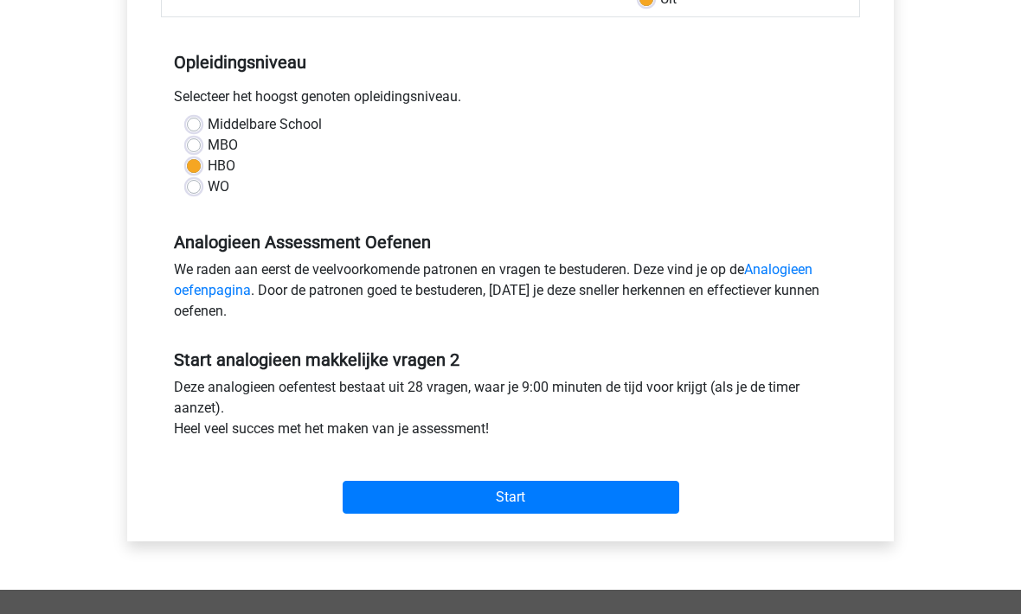
click at [376, 492] on input "Start" at bounding box center [511, 497] width 337 height 33
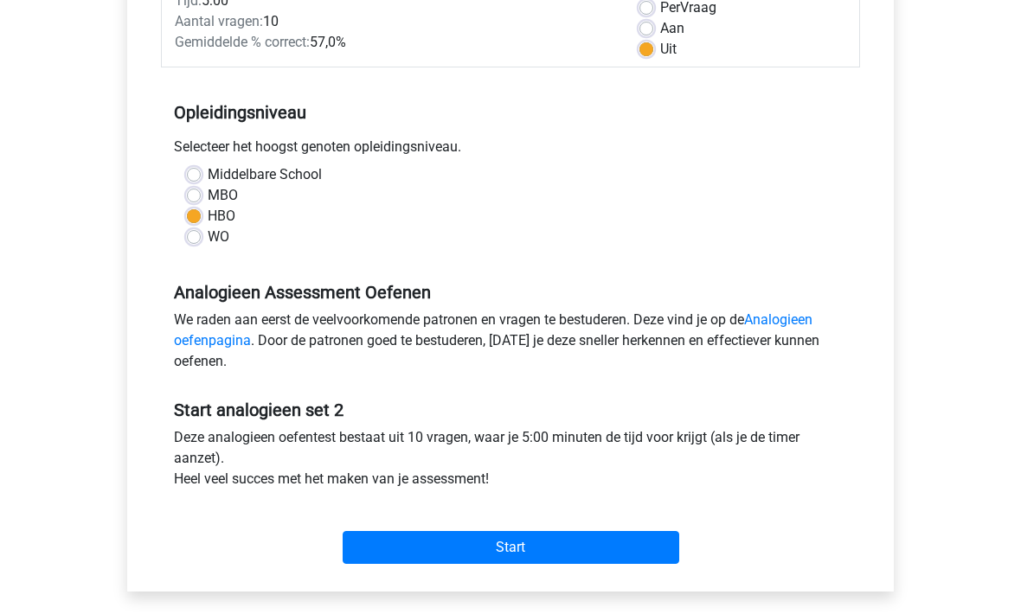
scroll to position [277, 0]
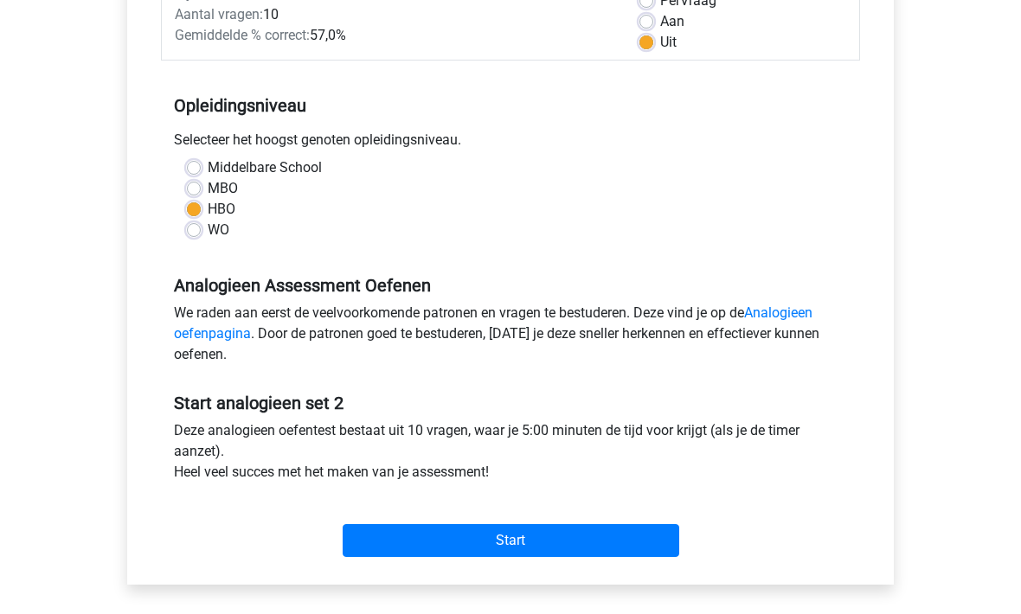
click at [427, 548] on input "Start" at bounding box center [511, 540] width 337 height 33
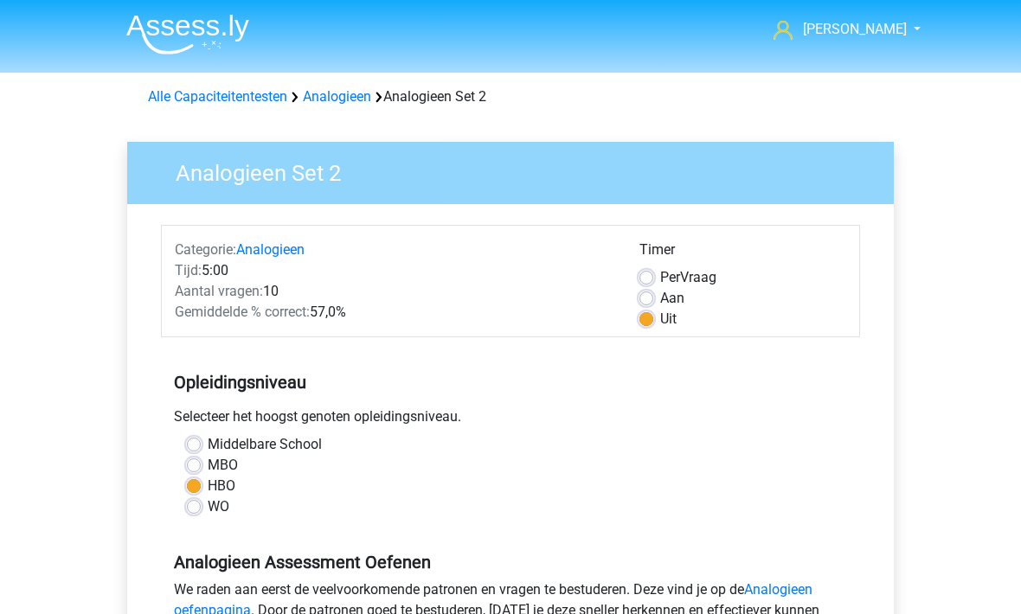
scroll to position [334, 0]
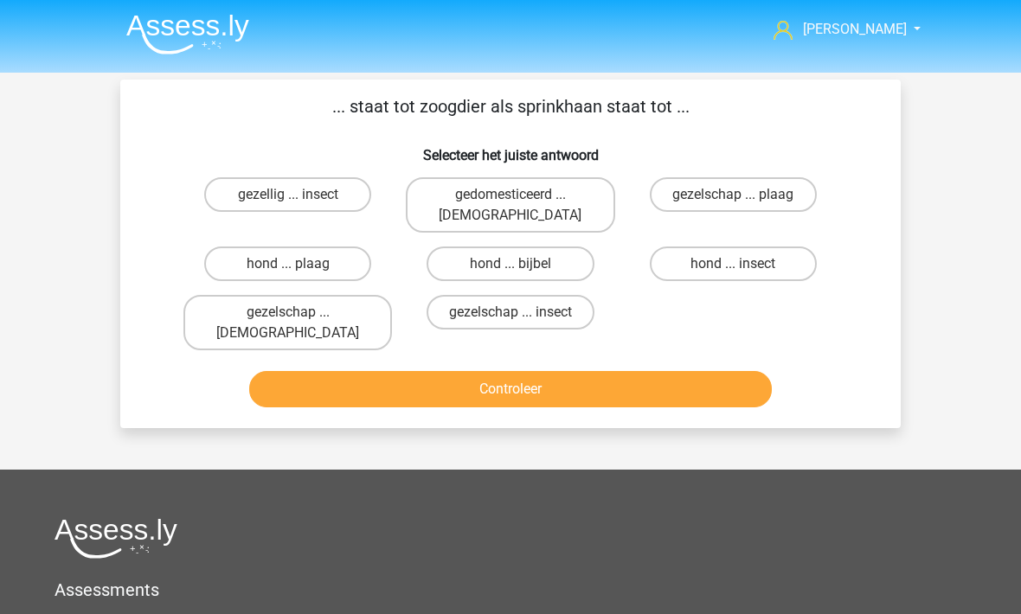
click at [695, 247] on label "hond ... insect" at bounding box center [733, 264] width 167 height 35
click at [733, 264] on input "hond ... insect" at bounding box center [738, 269] width 11 height 11
radio input "true"
click at [476, 371] on button "Controleer" at bounding box center [510, 389] width 523 height 36
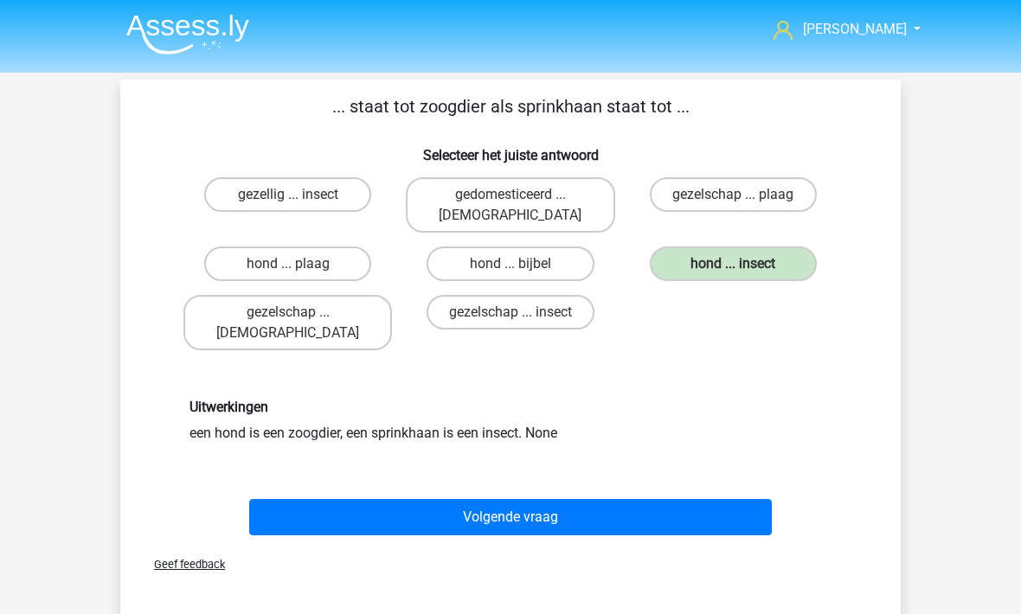
click at [298, 499] on button "Volgende vraag" at bounding box center [510, 517] width 523 height 36
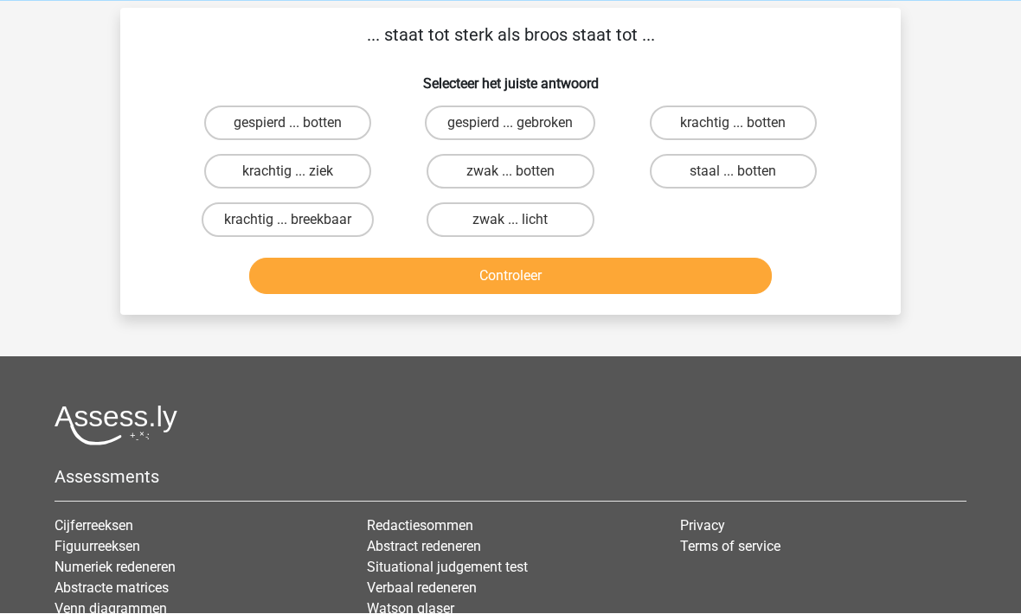
scroll to position [79, 0]
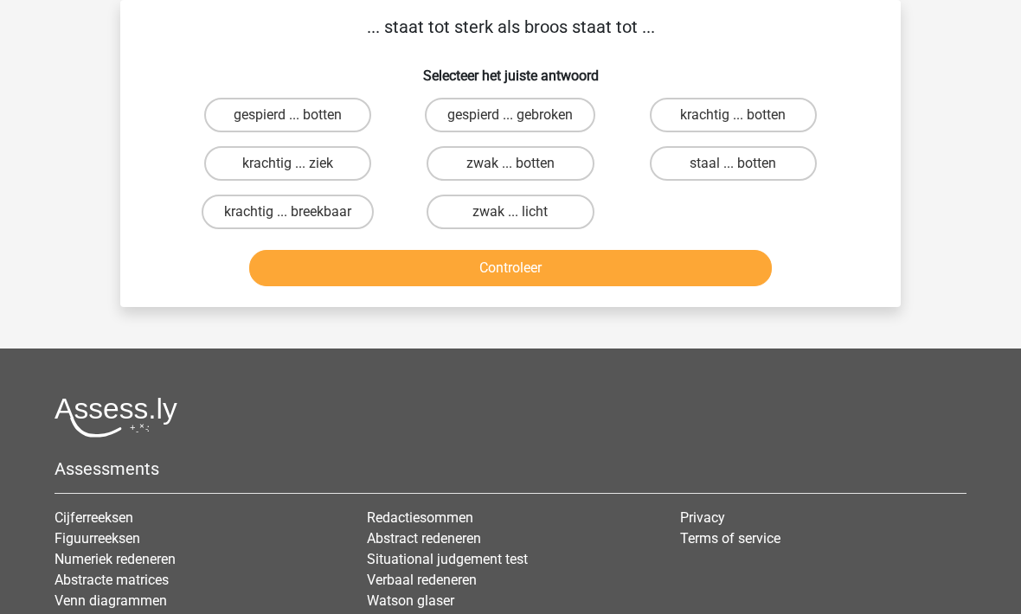
click at [244, 222] on label "krachtig ... breekbaar" at bounding box center [288, 213] width 172 height 35
click at [288, 222] on input "krachtig ... breekbaar" at bounding box center [293, 218] width 11 height 11
radio input "true"
click at [331, 286] on button "Controleer" at bounding box center [510, 268] width 523 height 36
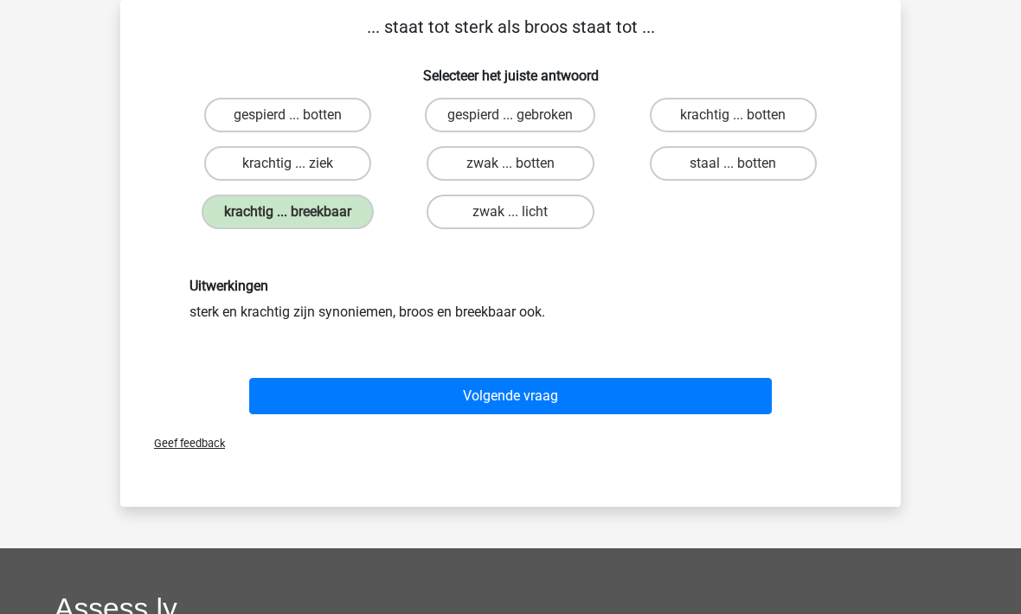
click at [349, 378] on button "Volgende vraag" at bounding box center [510, 396] width 523 height 36
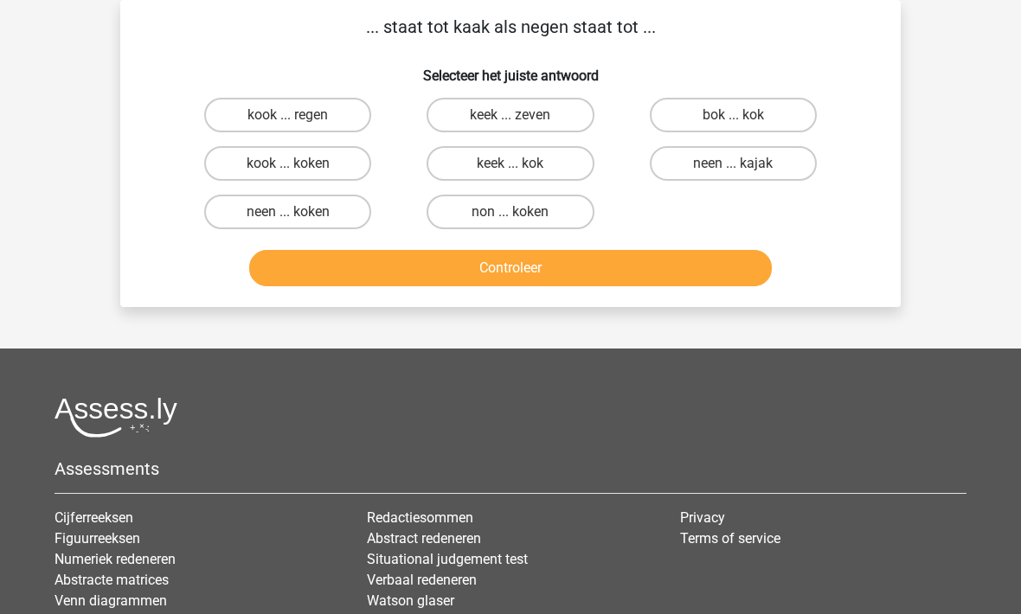
click at [461, 129] on label "keek ... zeven" at bounding box center [510, 115] width 167 height 35
click at [511, 126] on input "keek ... zeven" at bounding box center [516, 120] width 11 height 11
radio input "true"
click at [435, 263] on button "Controleer" at bounding box center [510, 268] width 523 height 36
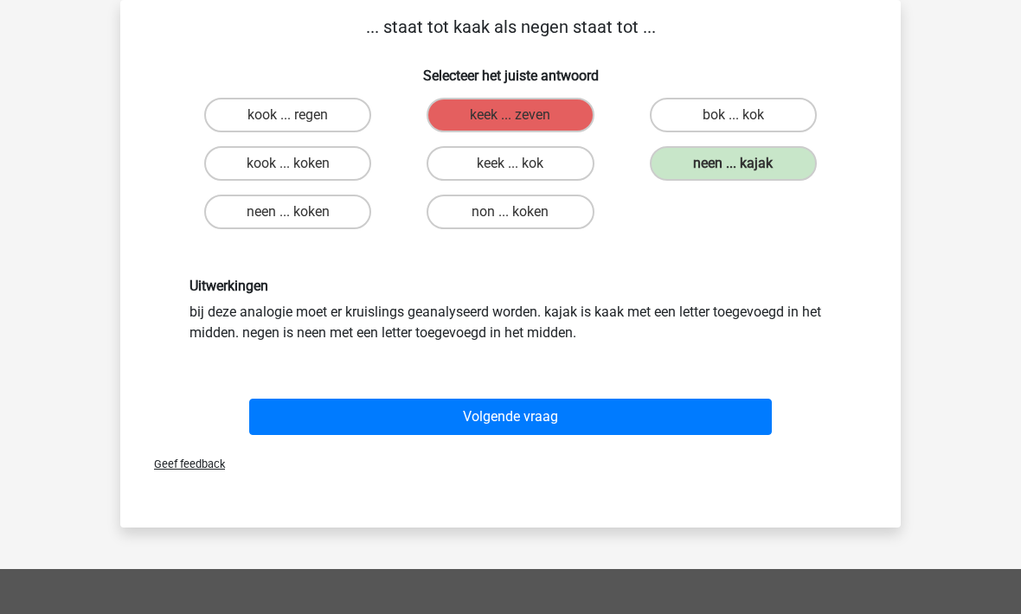
click at [468, 424] on button "Volgende vraag" at bounding box center [510, 417] width 523 height 36
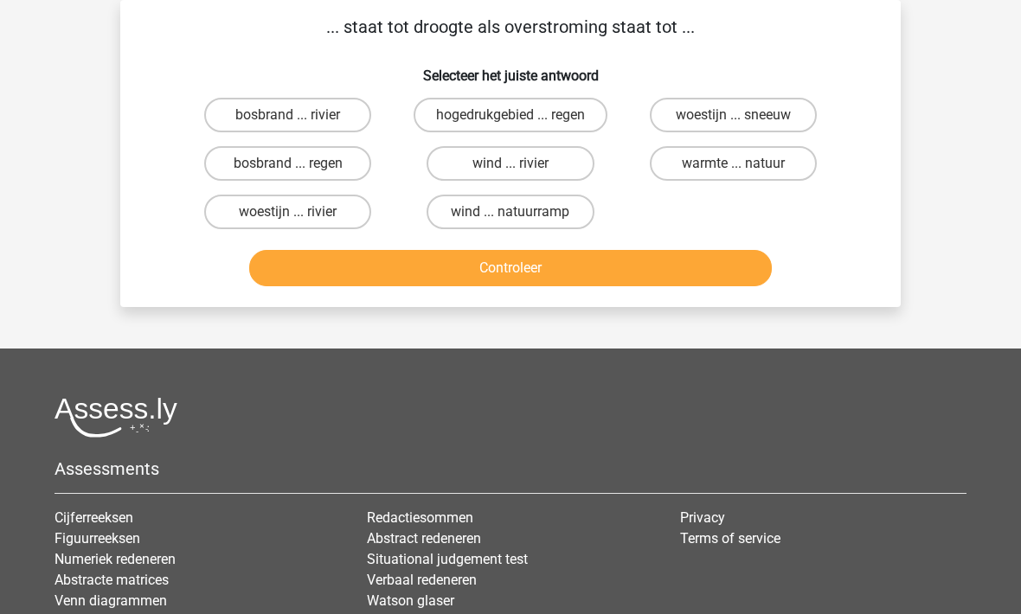
click at [279, 171] on label "bosbrand ... regen" at bounding box center [287, 163] width 167 height 35
click at [288, 171] on input "bosbrand ... regen" at bounding box center [293, 169] width 11 height 11
radio input "true"
click at [382, 274] on button "Controleer" at bounding box center [510, 268] width 523 height 36
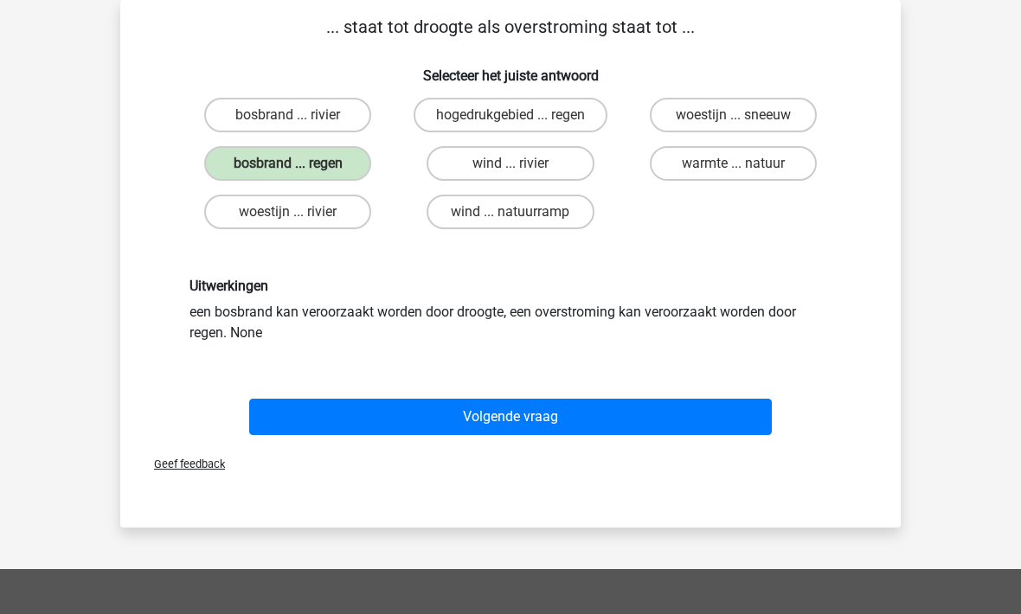
click at [486, 427] on button "Volgende vraag" at bounding box center [510, 417] width 523 height 36
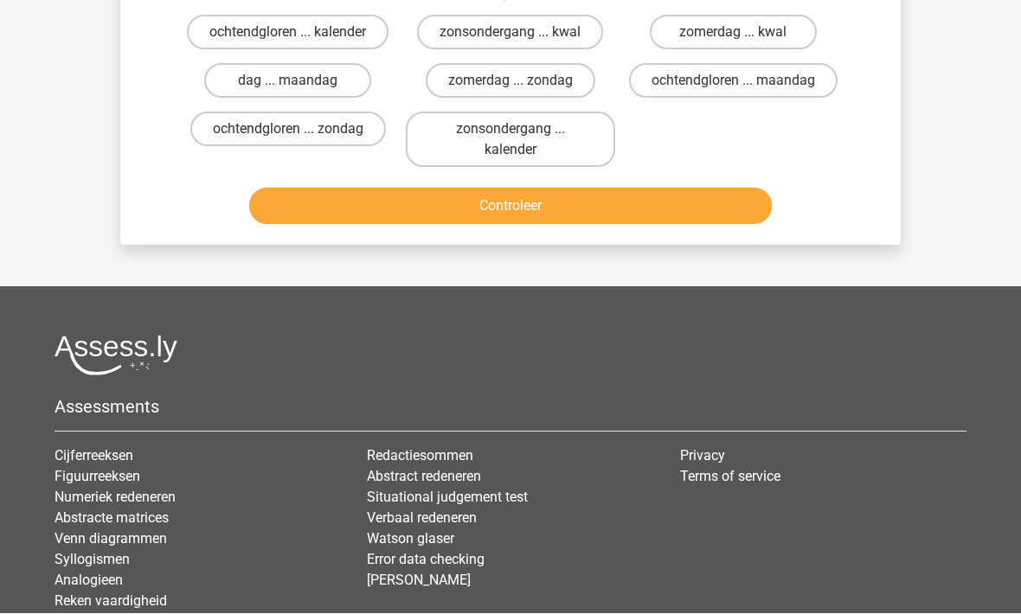
click at [456, 168] on label "zonsondergang ... kalender" at bounding box center [510, 139] width 209 height 55
click at [511, 141] on input "zonsondergang ... kalender" at bounding box center [516, 135] width 11 height 11
radio input "true"
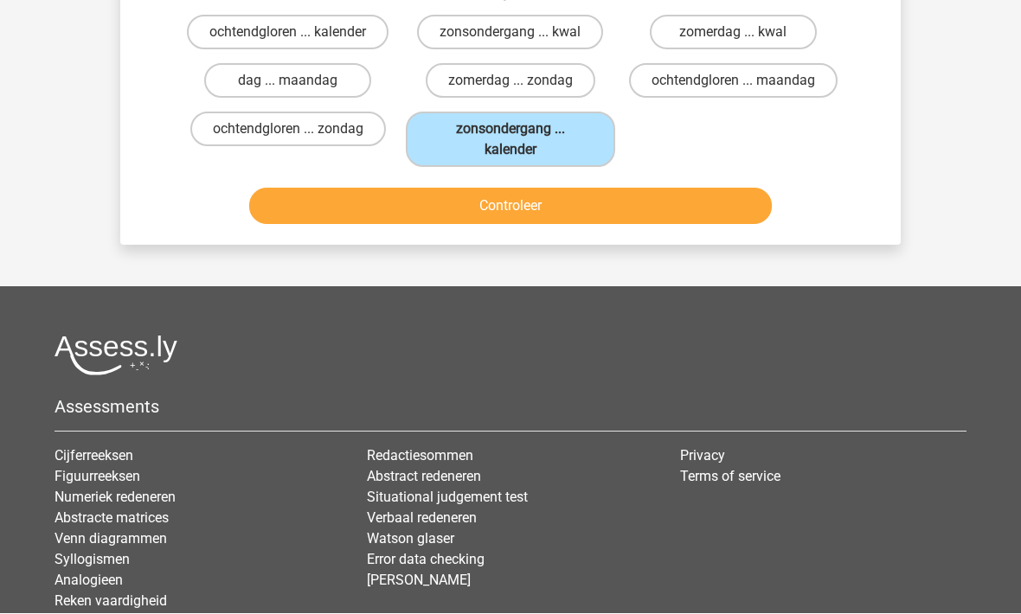
scroll to position [163, 0]
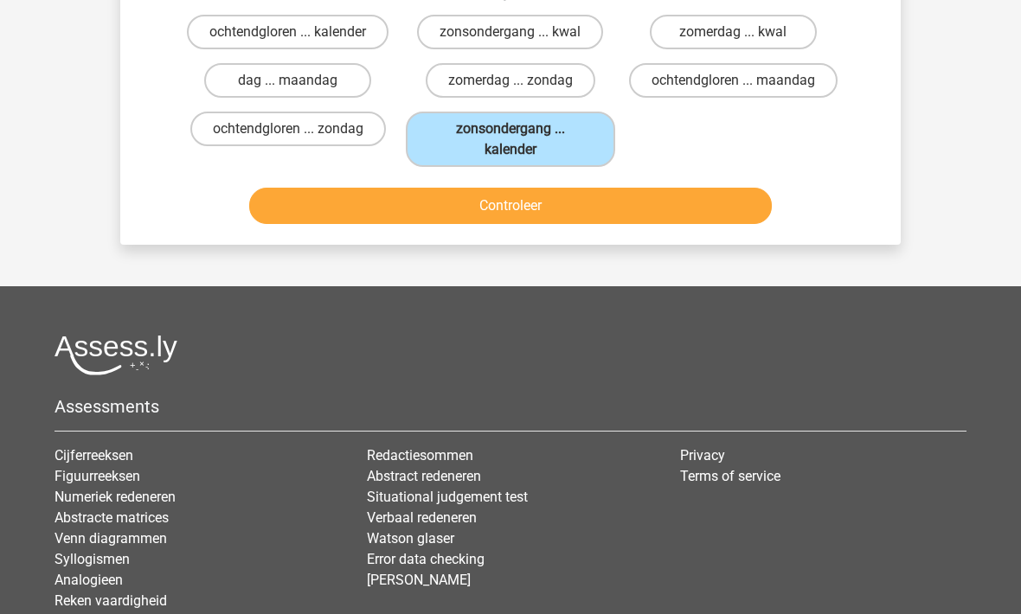
click at [414, 224] on button "Controleer" at bounding box center [510, 206] width 523 height 36
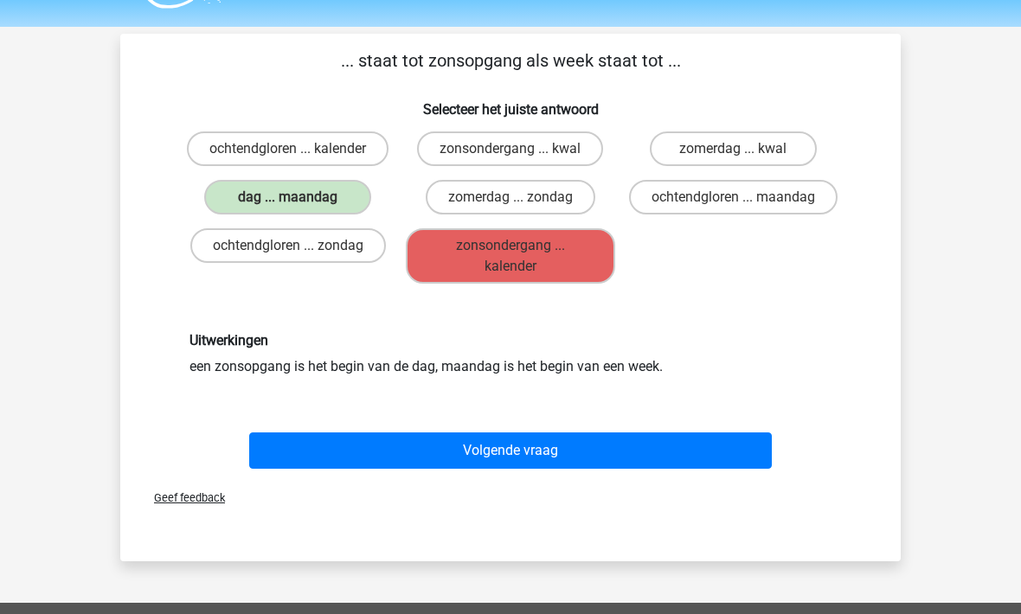
scroll to position [37, 0]
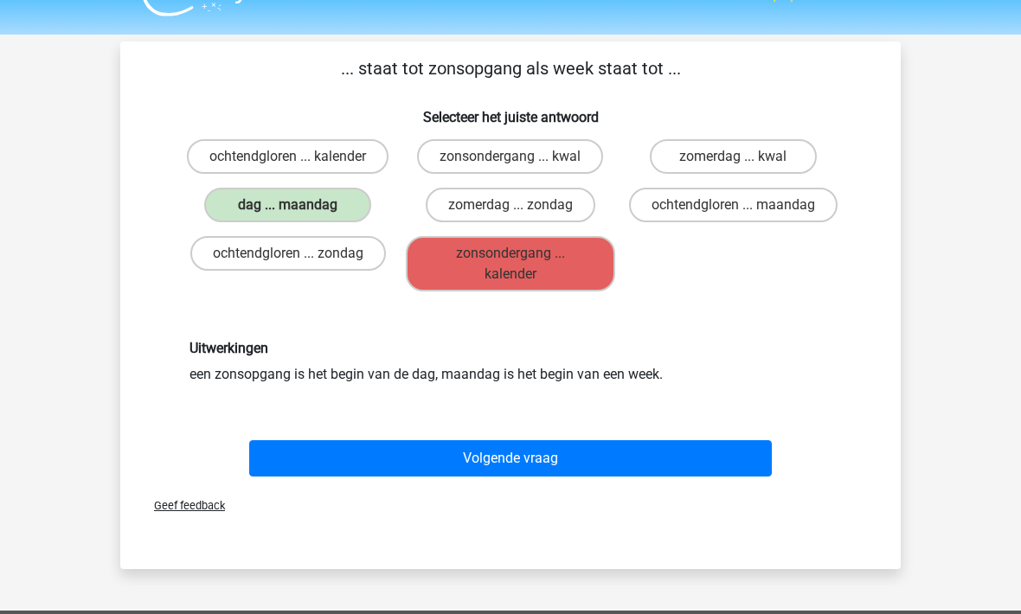
click at [415, 478] on button "Volgende vraag" at bounding box center [510, 459] width 523 height 36
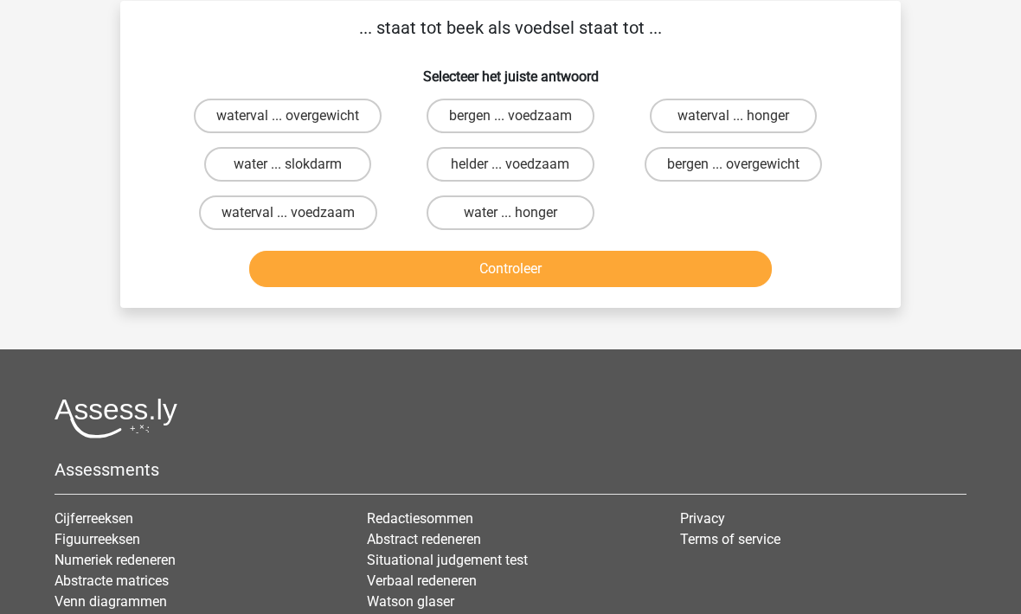
scroll to position [79, 0]
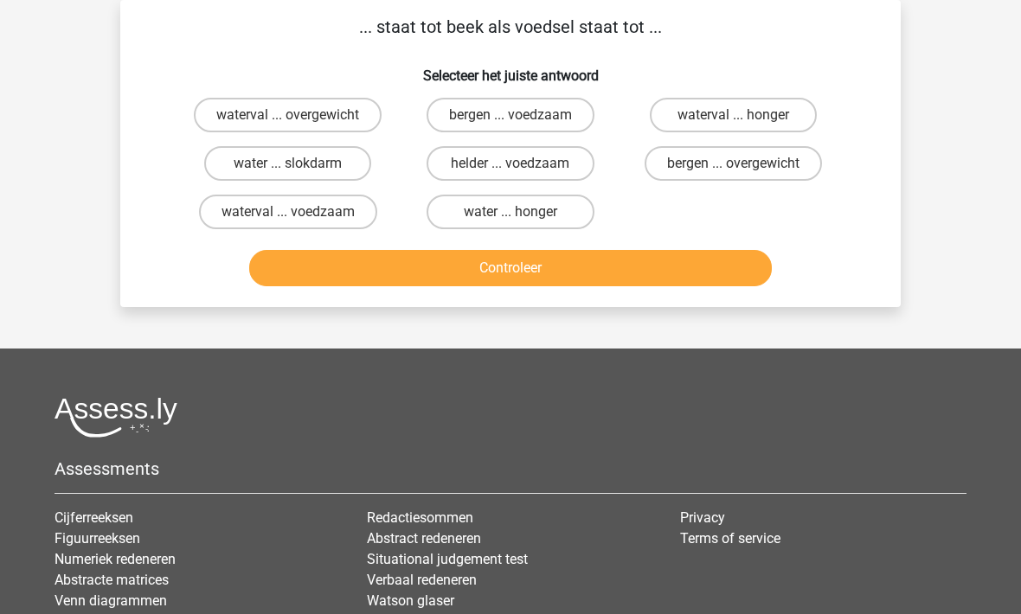
click at [472, 111] on label "bergen ... voedzaam" at bounding box center [511, 116] width 168 height 35
click at [511, 116] on input "bergen ... voedzaam" at bounding box center [516, 121] width 11 height 11
radio input "true"
click at [418, 273] on button "Controleer" at bounding box center [510, 268] width 523 height 36
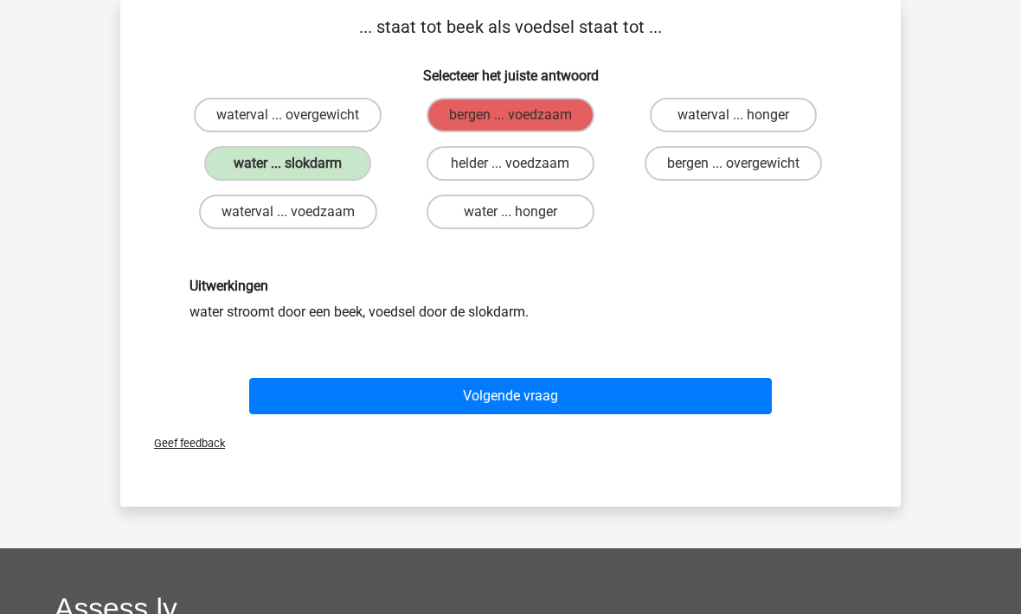
click at [375, 395] on button "Volgende vraag" at bounding box center [510, 397] width 523 height 36
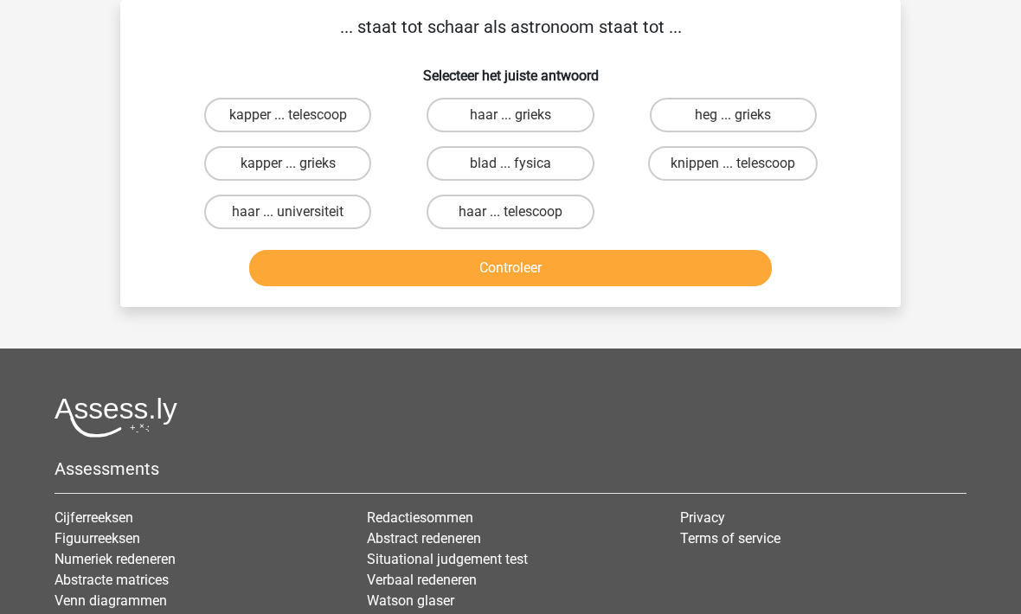
click at [253, 112] on label "kapper ... telescoop" at bounding box center [287, 115] width 167 height 35
click at [288, 115] on input "kapper ... telescoop" at bounding box center [293, 120] width 11 height 11
radio input "true"
click at [373, 281] on button "Controleer" at bounding box center [510, 268] width 523 height 36
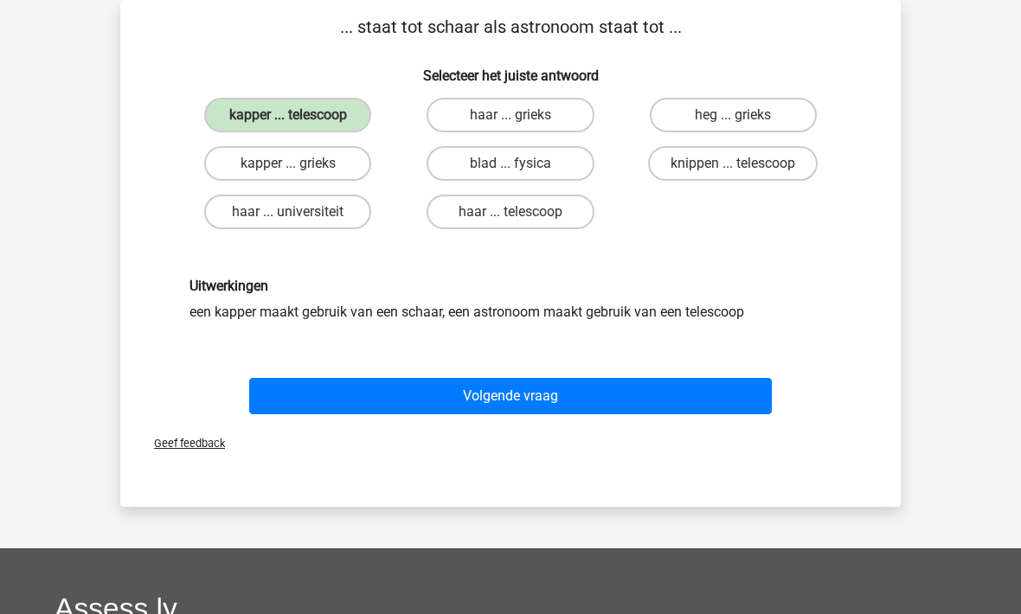
click at [359, 413] on button "Volgende vraag" at bounding box center [510, 396] width 523 height 36
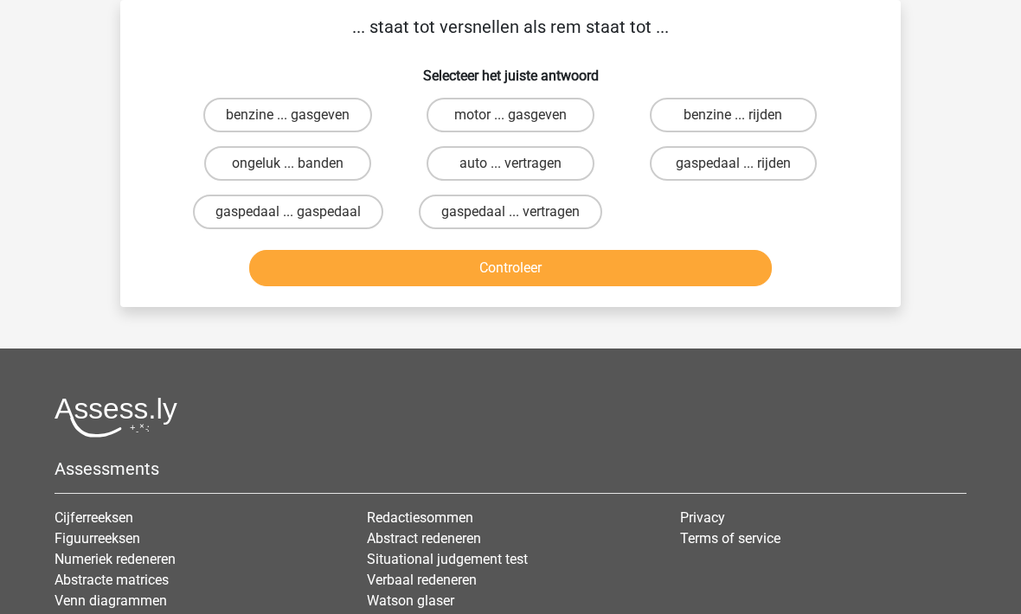
click at [459, 218] on label "gaspedaal ... vertragen" at bounding box center [510, 212] width 183 height 35
click at [511, 218] on input "gaspedaal ... vertragen" at bounding box center [516, 217] width 11 height 11
radio input "true"
click at [487, 286] on button "Controleer" at bounding box center [510, 268] width 523 height 36
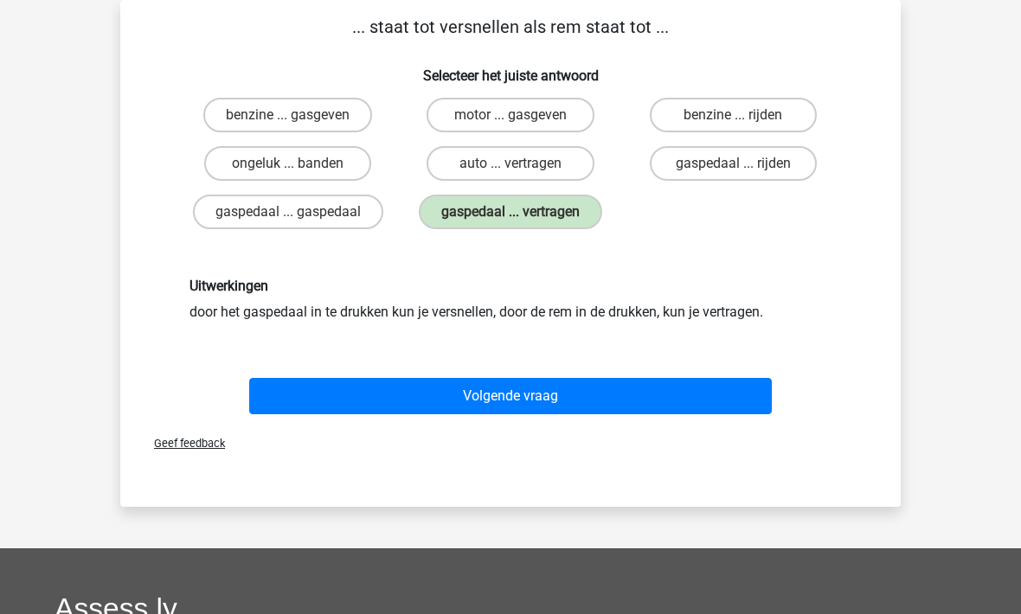
click at [359, 404] on button "Volgende vraag" at bounding box center [510, 396] width 523 height 36
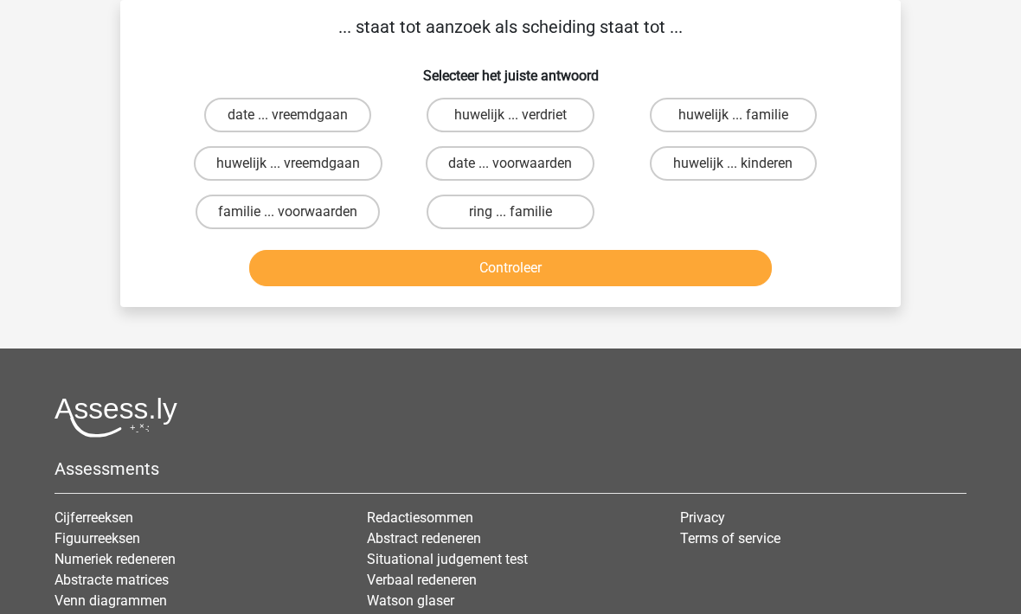
click at [259, 164] on label "huwelijk ... vreemdgaan" at bounding box center [288, 163] width 189 height 35
click at [288, 164] on input "huwelijk ... vreemdgaan" at bounding box center [293, 169] width 11 height 11
radio input "true"
click at [366, 267] on button "Controleer" at bounding box center [510, 268] width 523 height 36
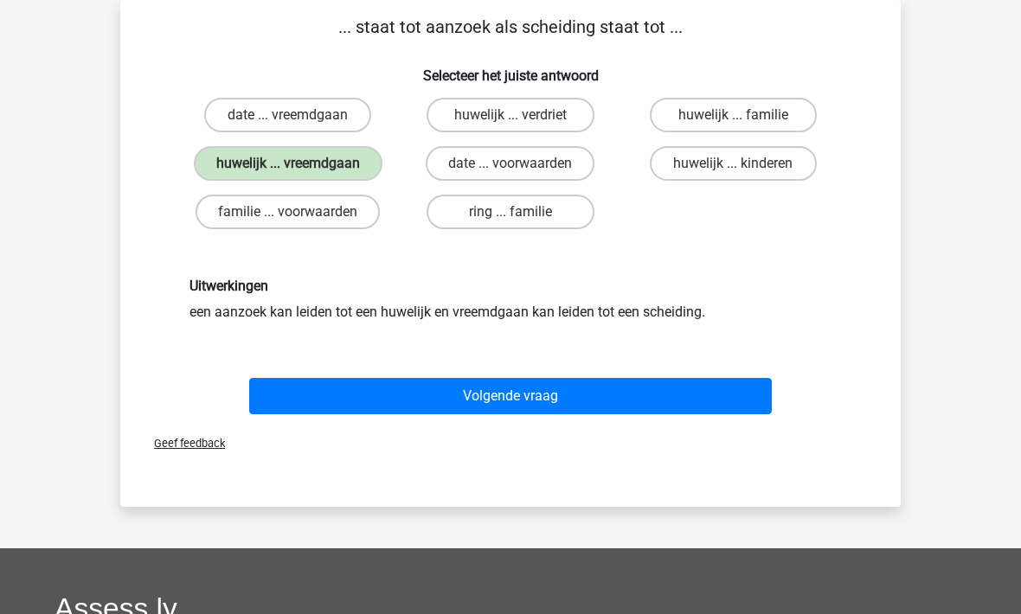
click at [426, 399] on button "Volgende vraag" at bounding box center [510, 396] width 523 height 36
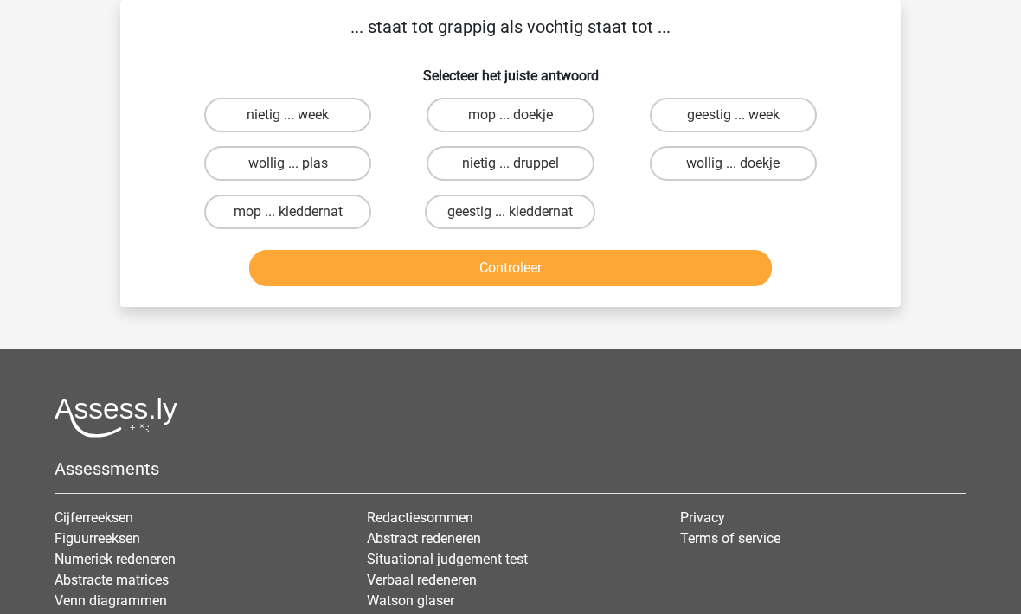
click at [276, 169] on label "wollig ... plas" at bounding box center [287, 163] width 167 height 35
click at [288, 169] on input "wollig ... plas" at bounding box center [293, 169] width 11 height 11
radio input "true"
click at [389, 274] on button "Controleer" at bounding box center [510, 268] width 523 height 36
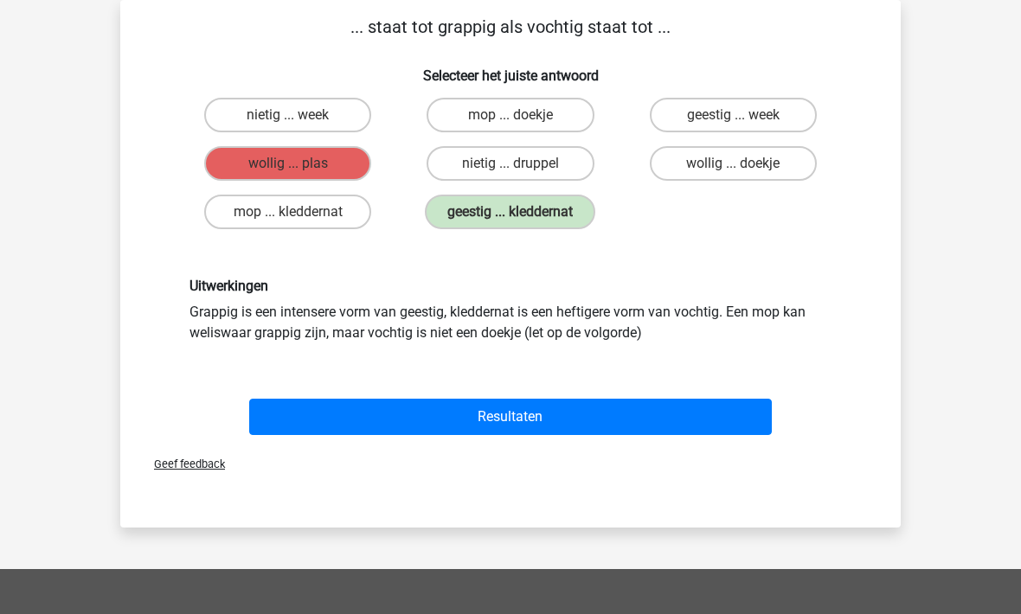
click at [485, 417] on button "Resultaten" at bounding box center [510, 417] width 523 height 36
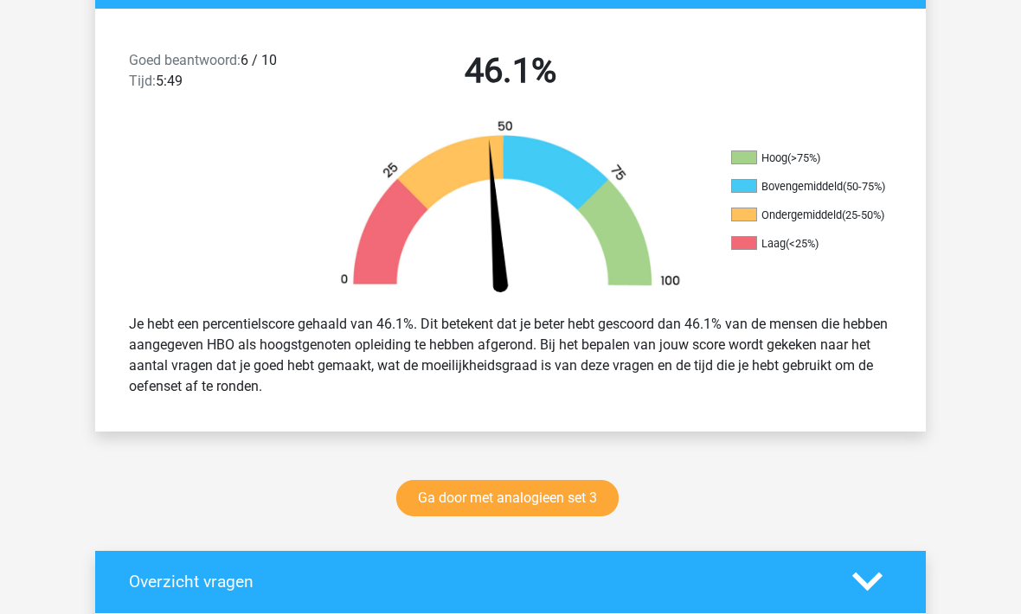
scroll to position [431, 0]
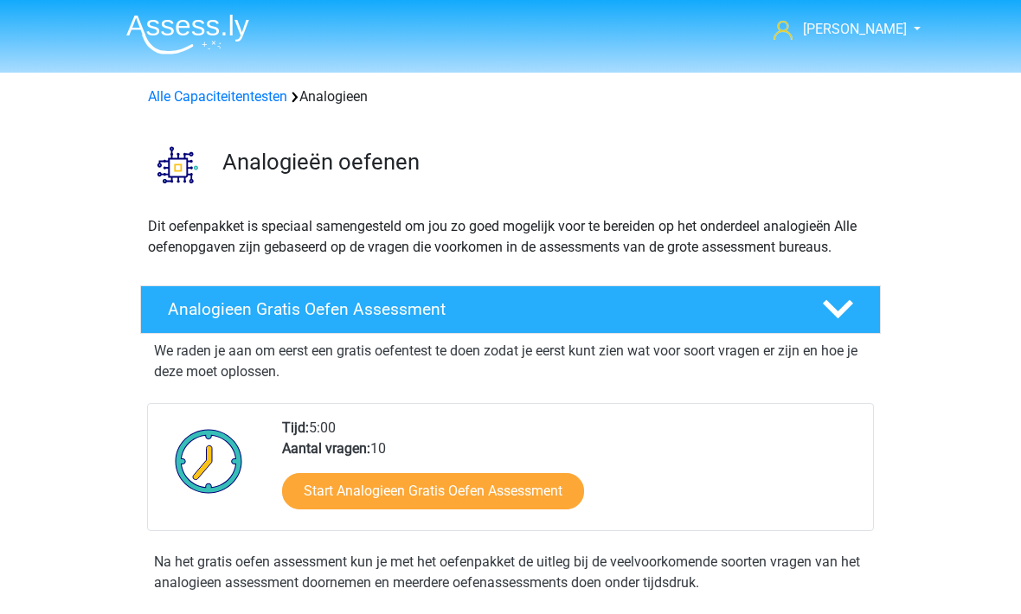
scroll to position [714, 0]
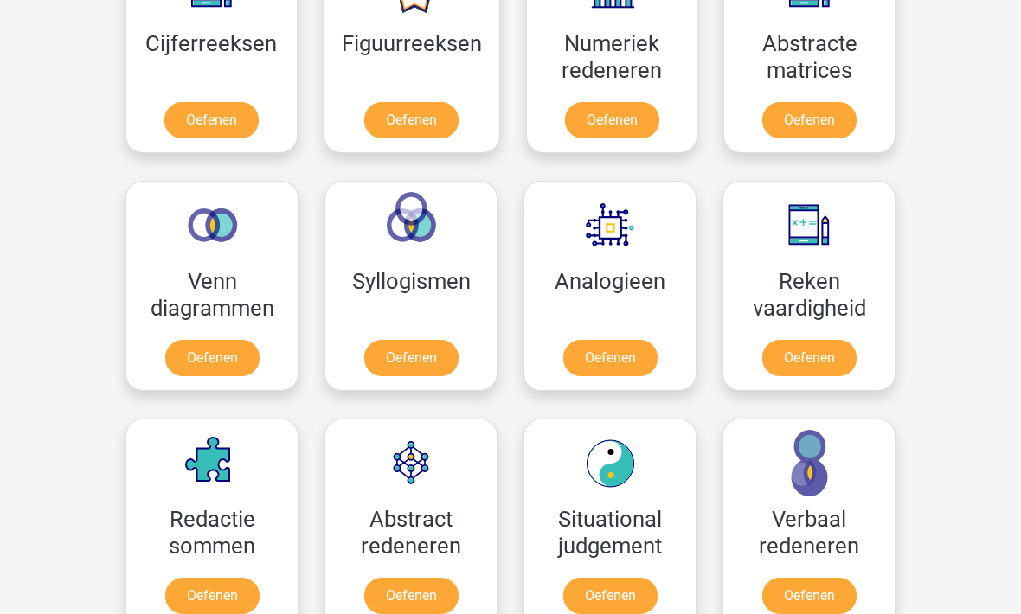
scroll to position [879, 0]
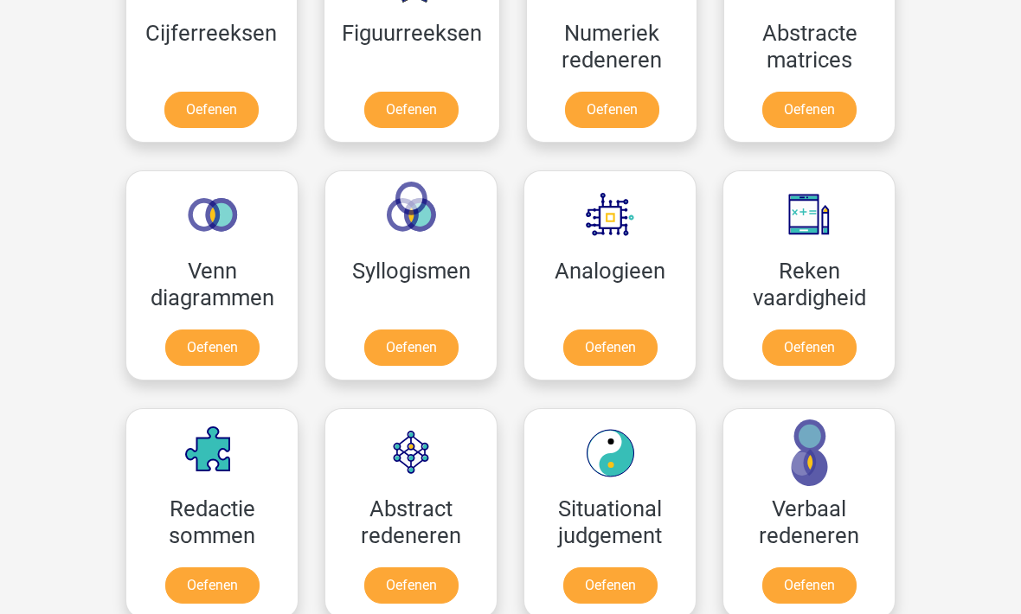
click at [193, 330] on link "Oefenen" at bounding box center [212, 348] width 94 height 36
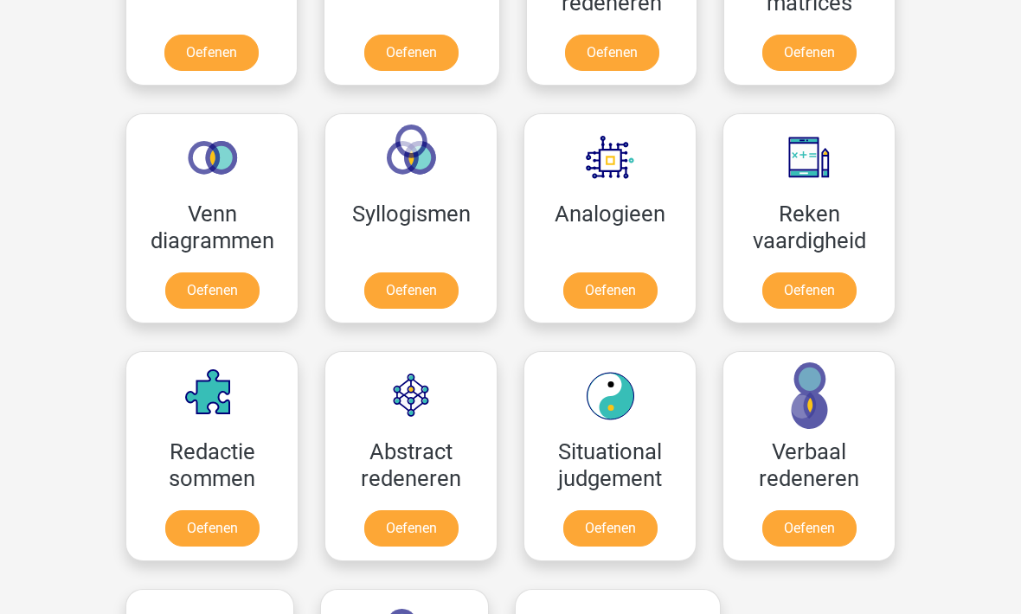
click at [383, 273] on link "Oefenen" at bounding box center [411, 291] width 94 height 36
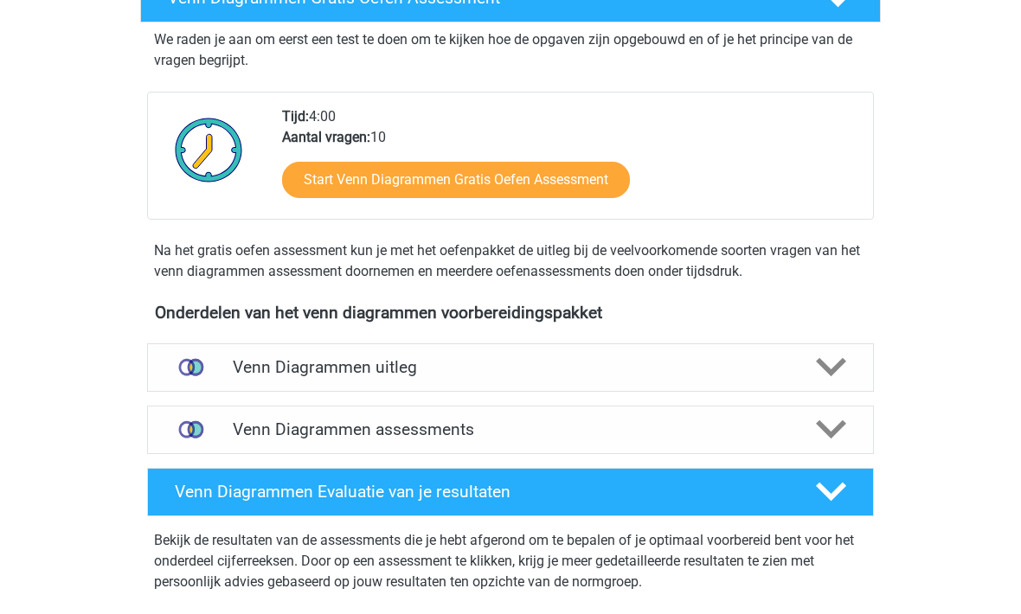
click at [256, 369] on h4 "Venn Diagrammen uitleg" at bounding box center [510, 367] width 555 height 20
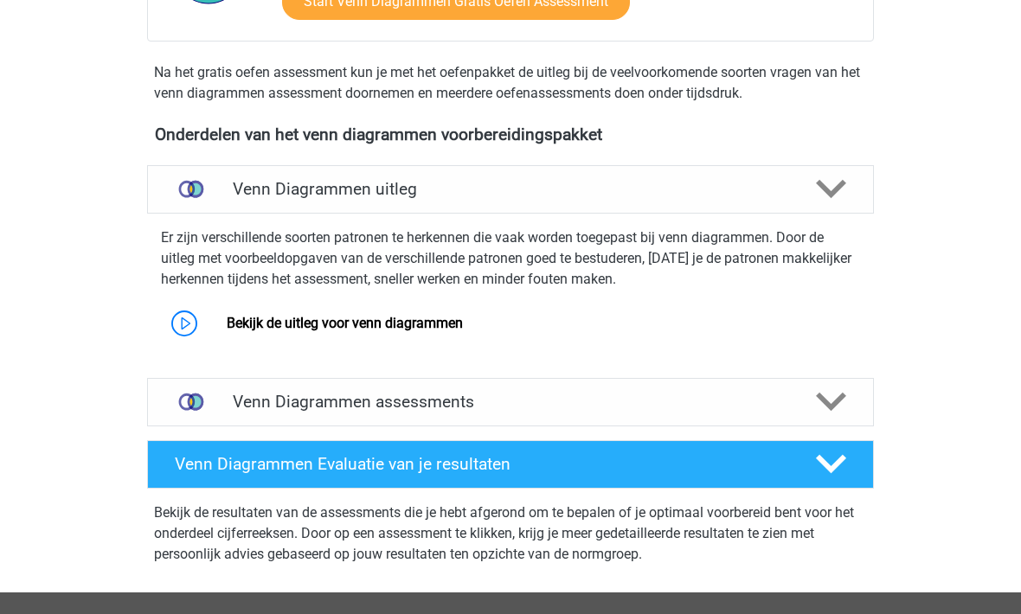
scroll to position [510, 0]
click at [269, 329] on link "Bekijk de uitleg voor venn diagrammen" at bounding box center [345, 323] width 236 height 16
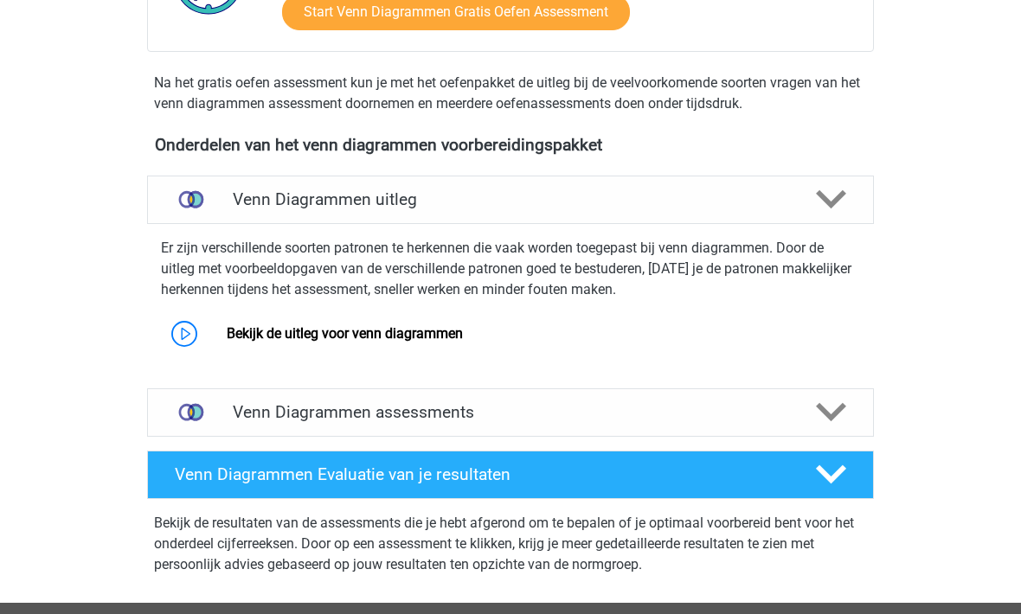
scroll to position [466, 0]
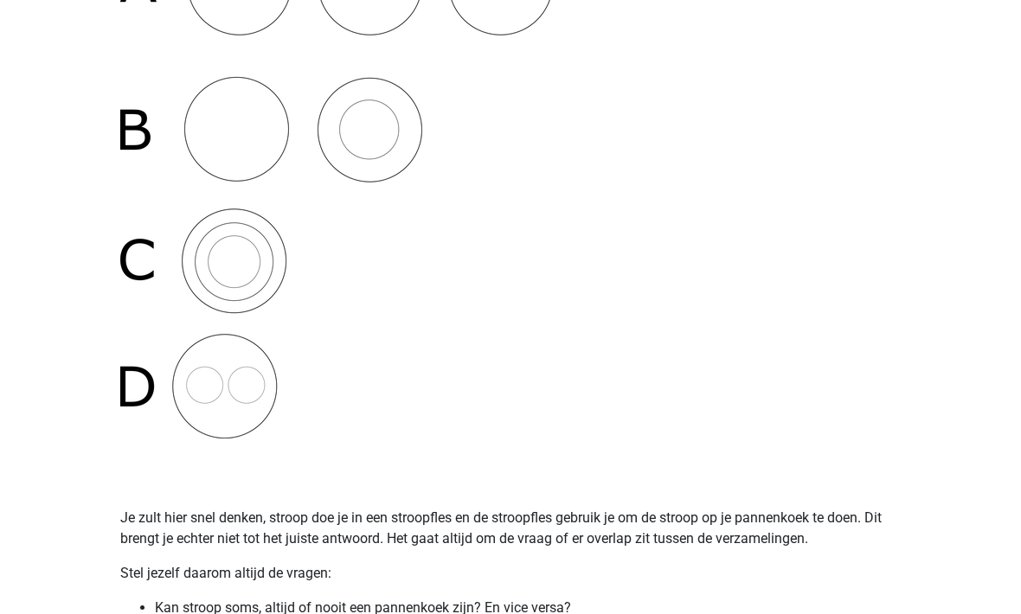
scroll to position [486, 0]
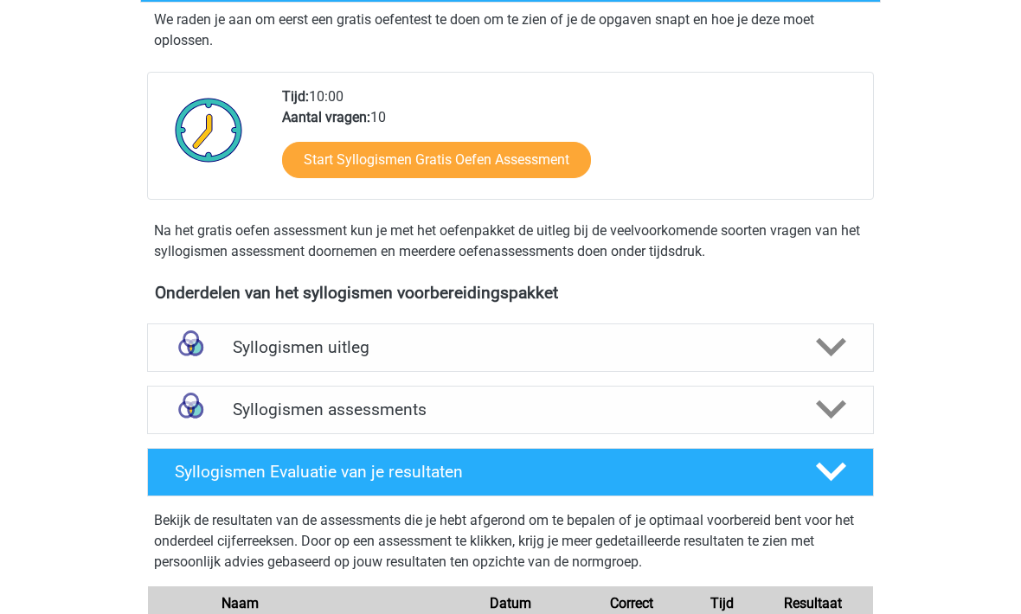
scroll to position [383, 0]
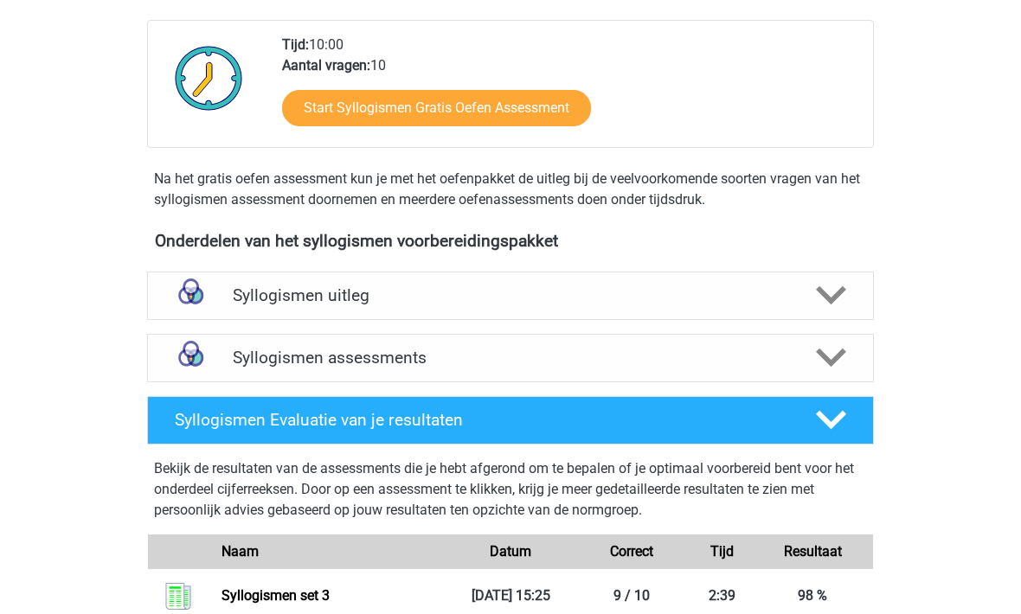
click at [253, 301] on h4 "Syllogismen uitleg" at bounding box center [510, 296] width 555 height 20
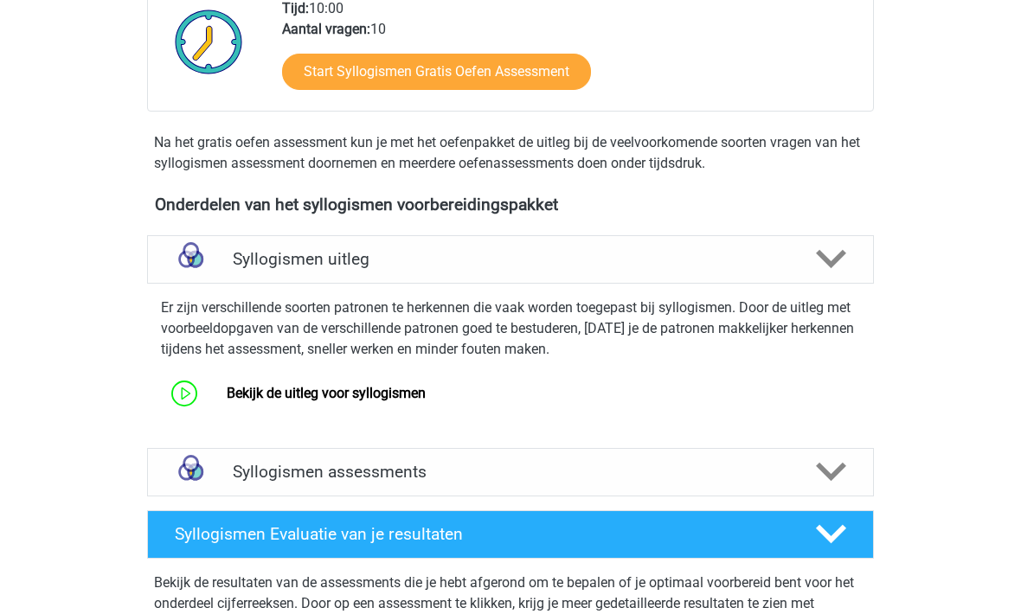
click at [257, 460] on div "Syllogismen assessments" at bounding box center [510, 473] width 727 height 48
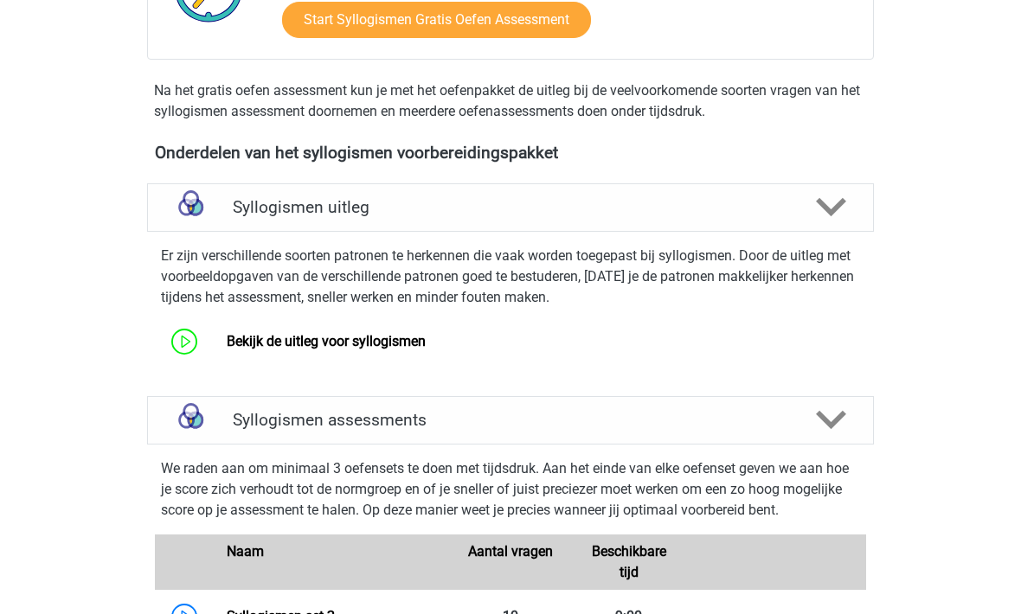
scroll to position [472, 0]
click at [248, 350] on link "Bekijk de uitleg voor syllogismen" at bounding box center [326, 341] width 199 height 16
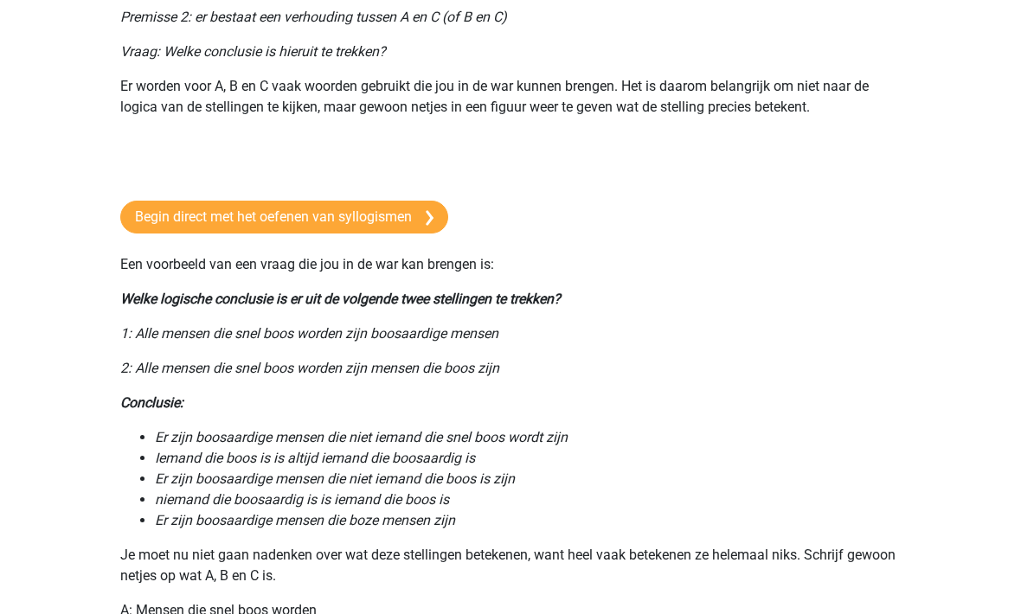
scroll to position [254, 0]
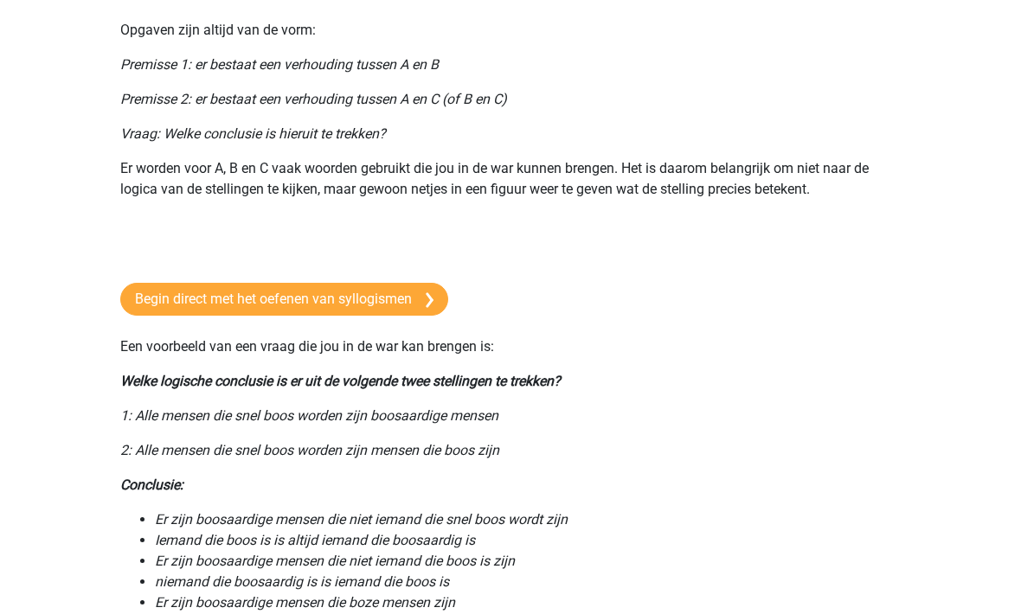
click at [214, 296] on link "Begin direct met het oefenen van syllogismen" at bounding box center [284, 299] width 328 height 33
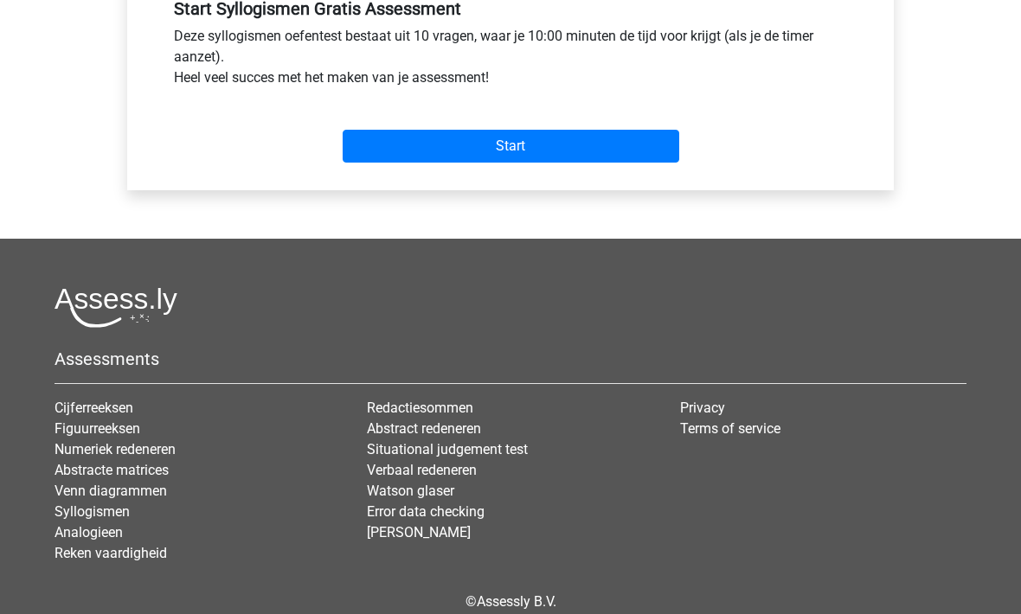
scroll to position [671, 0]
click at [392, 140] on input "Start" at bounding box center [511, 147] width 337 height 33
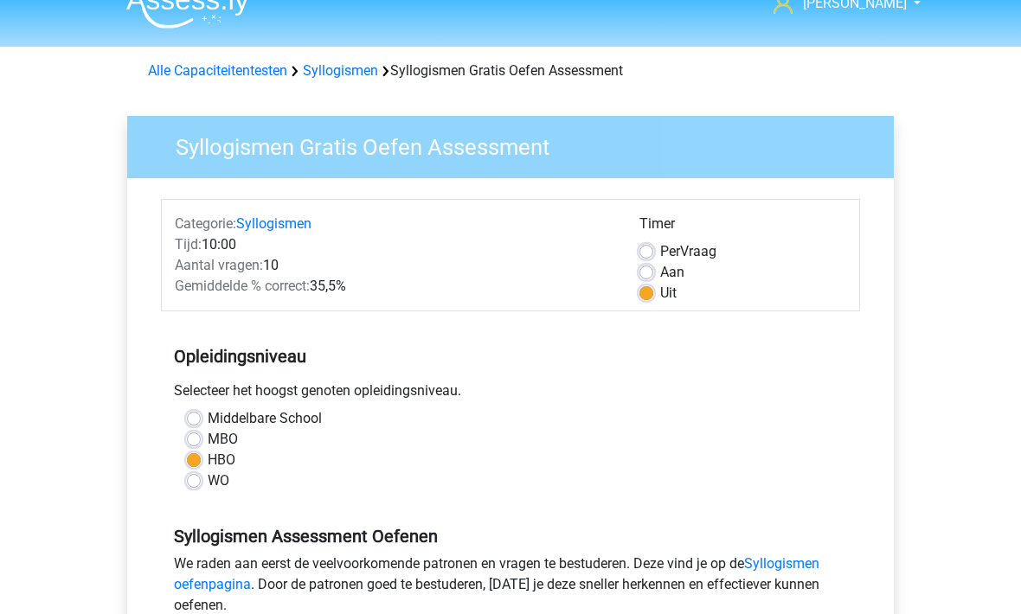
scroll to position [0, 0]
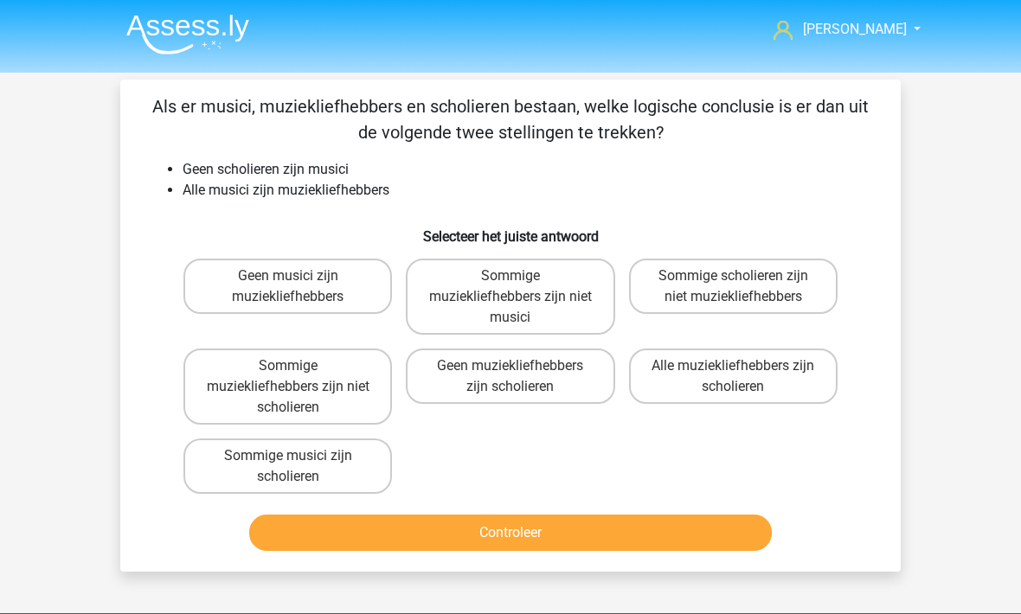
click at [682, 278] on label "Sommige scholieren zijn niet muziekliefhebbers" at bounding box center [733, 286] width 209 height 55
click at [733, 278] on input "Sommige scholieren zijn niet muziekliefhebbers" at bounding box center [738, 281] width 11 height 11
radio input "true"
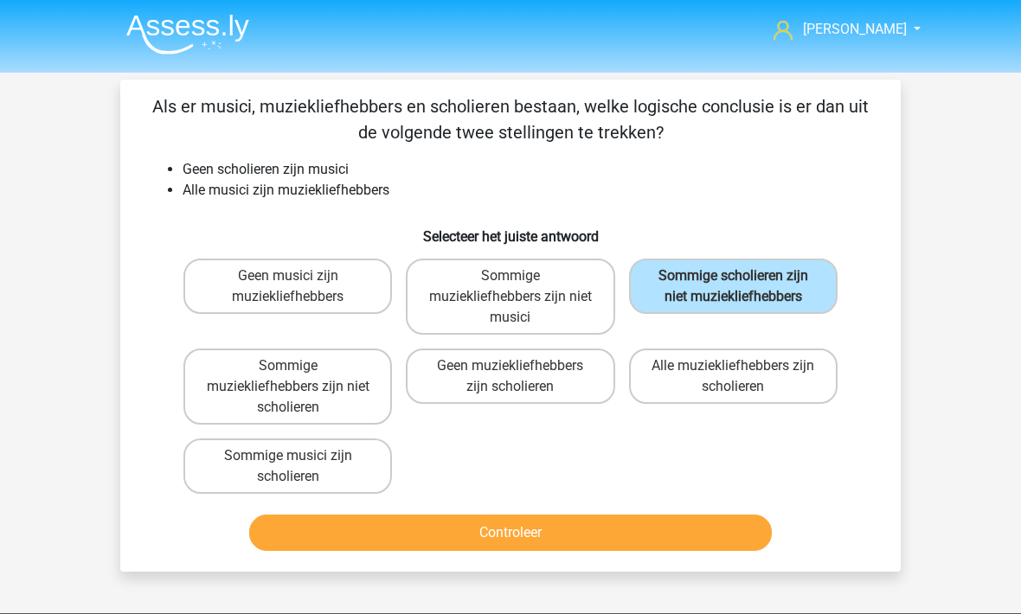
click at [465, 532] on button "Controleer" at bounding box center [510, 533] width 523 height 36
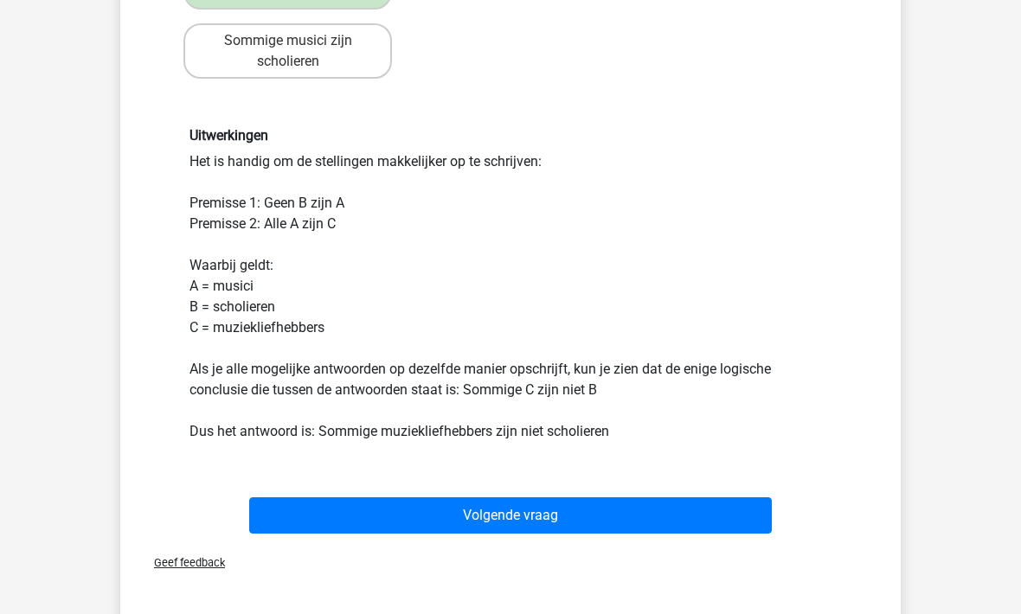
click at [321, 511] on button "Volgende vraag" at bounding box center [510, 516] width 523 height 36
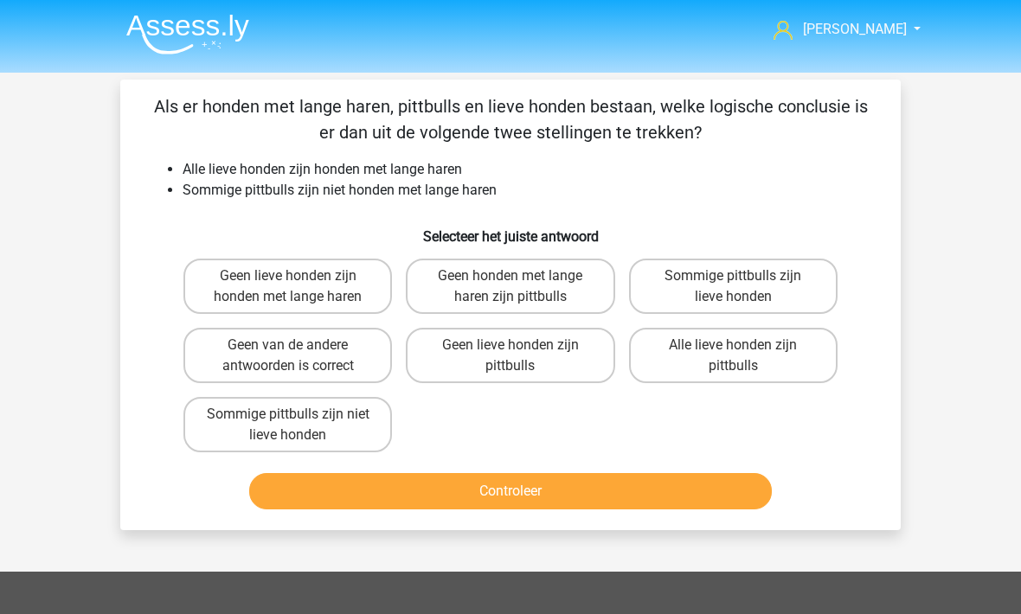
click at [223, 437] on label "Sommige pittbulls zijn niet lieve honden" at bounding box center [287, 424] width 209 height 55
click at [288, 426] on input "Sommige pittbulls zijn niet lieve honden" at bounding box center [293, 419] width 11 height 11
radio input "true"
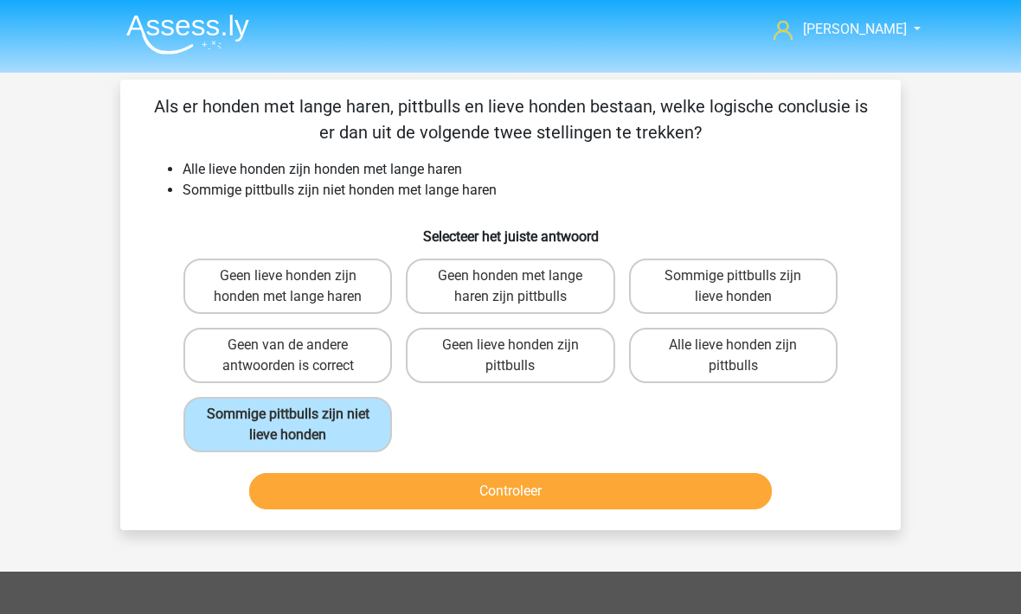
click at [297, 492] on button "Controleer" at bounding box center [510, 491] width 523 height 36
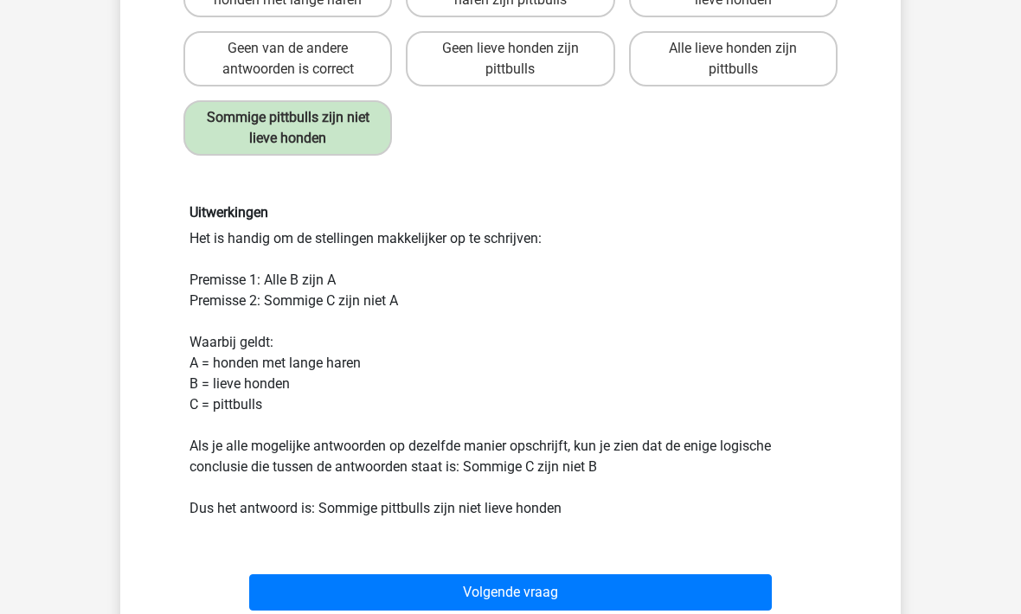
click at [297, 601] on button "Volgende vraag" at bounding box center [510, 593] width 523 height 36
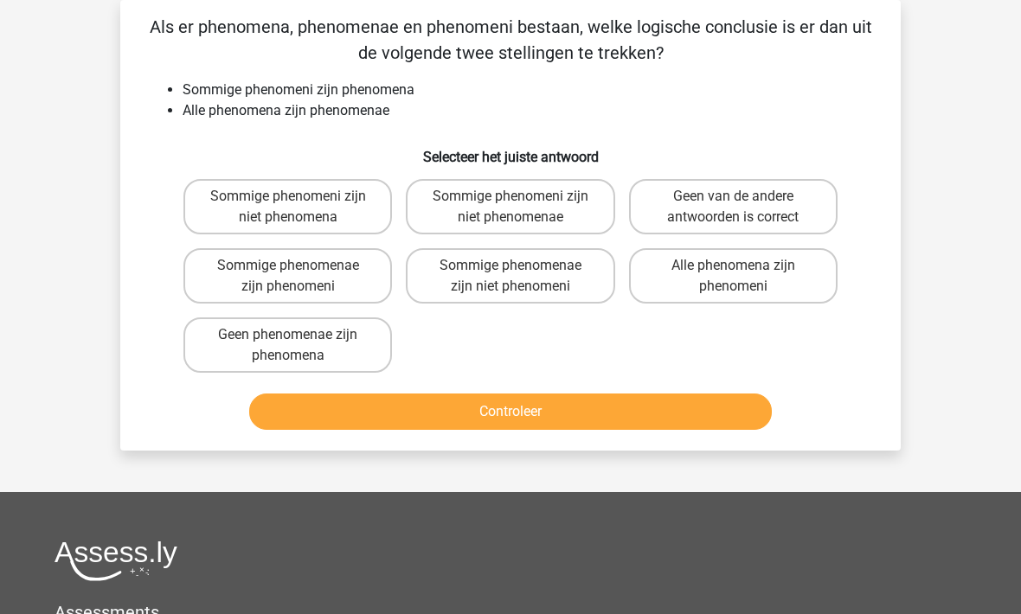
scroll to position [136, 0]
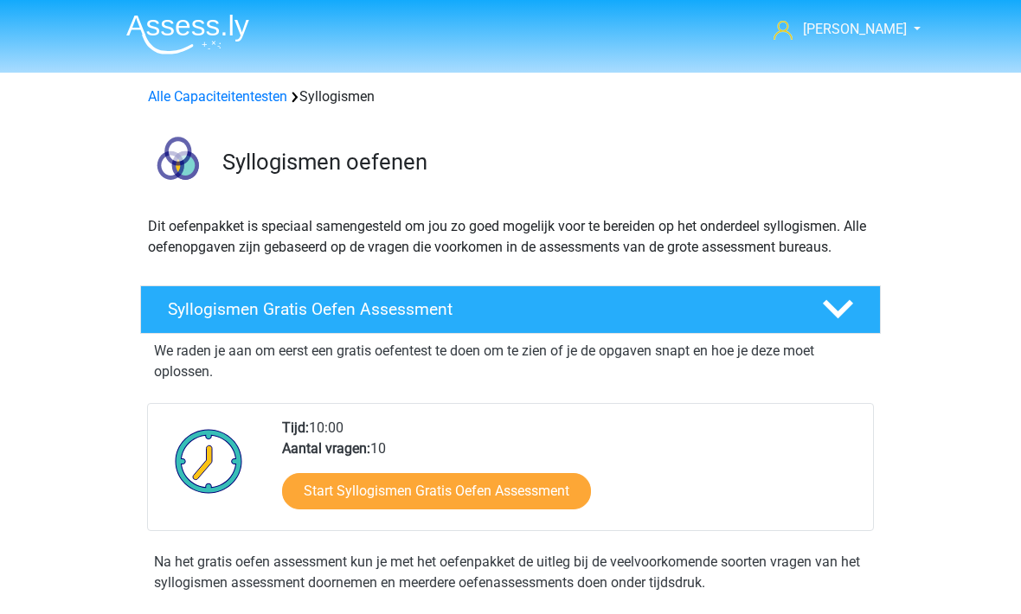
scroll to position [529, 0]
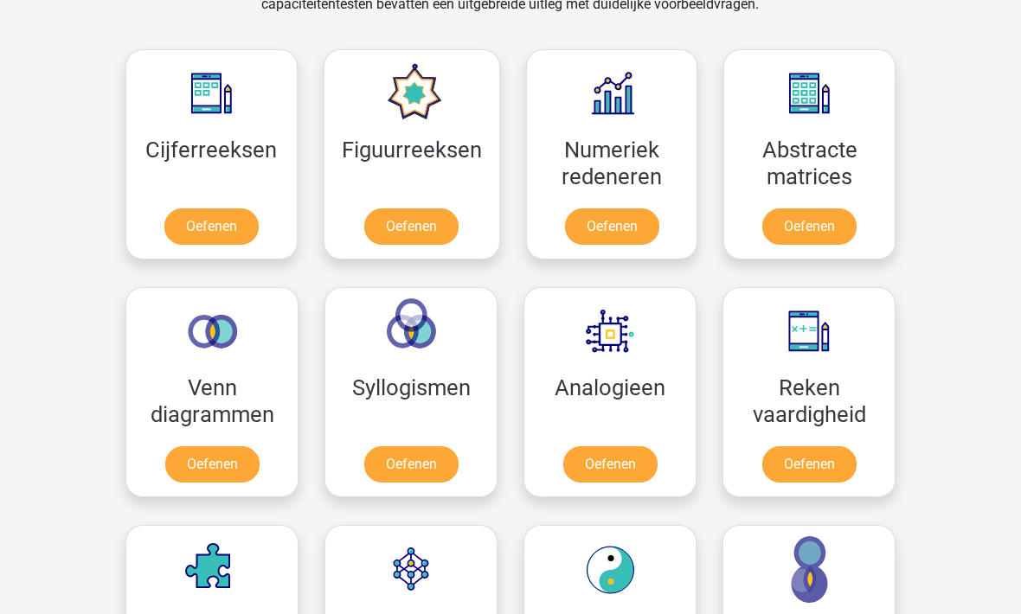
scroll to position [761, 0]
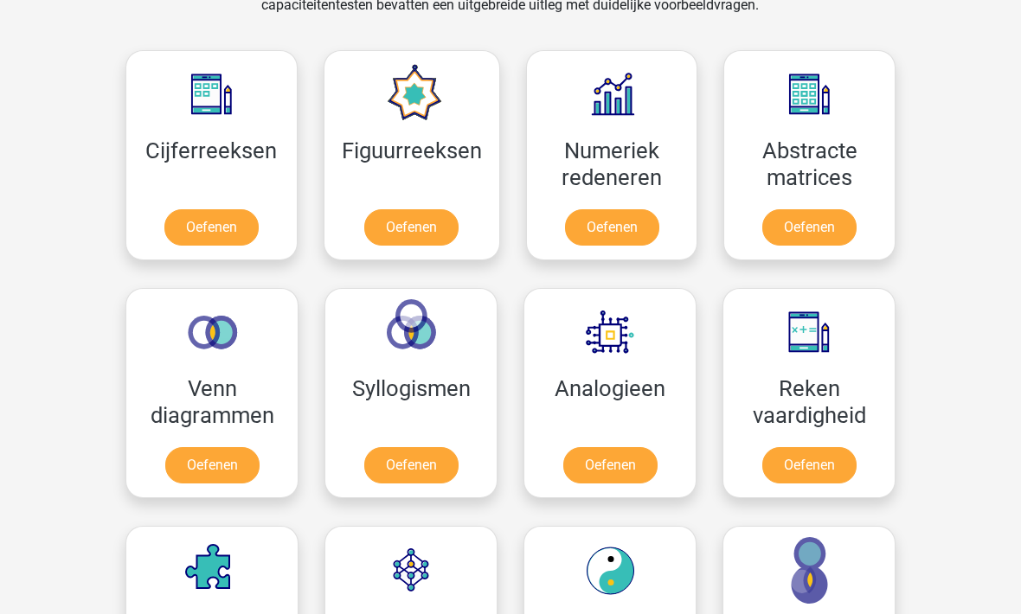
click at [591, 475] on link "Oefenen" at bounding box center [610, 465] width 94 height 36
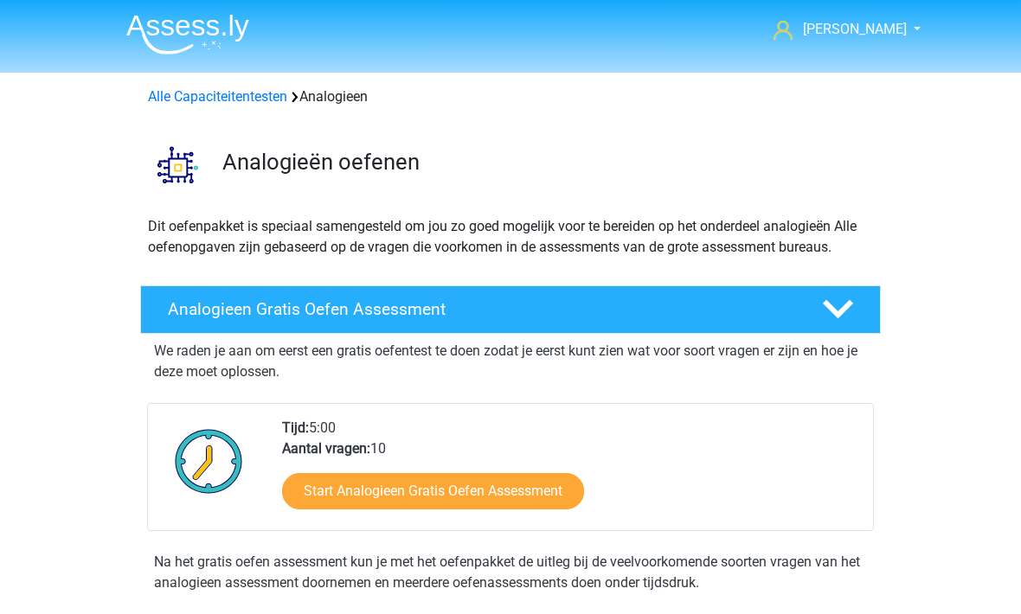
click at [325, 504] on link "Start Analogieen Gratis Oefen Assessment" at bounding box center [433, 491] width 302 height 36
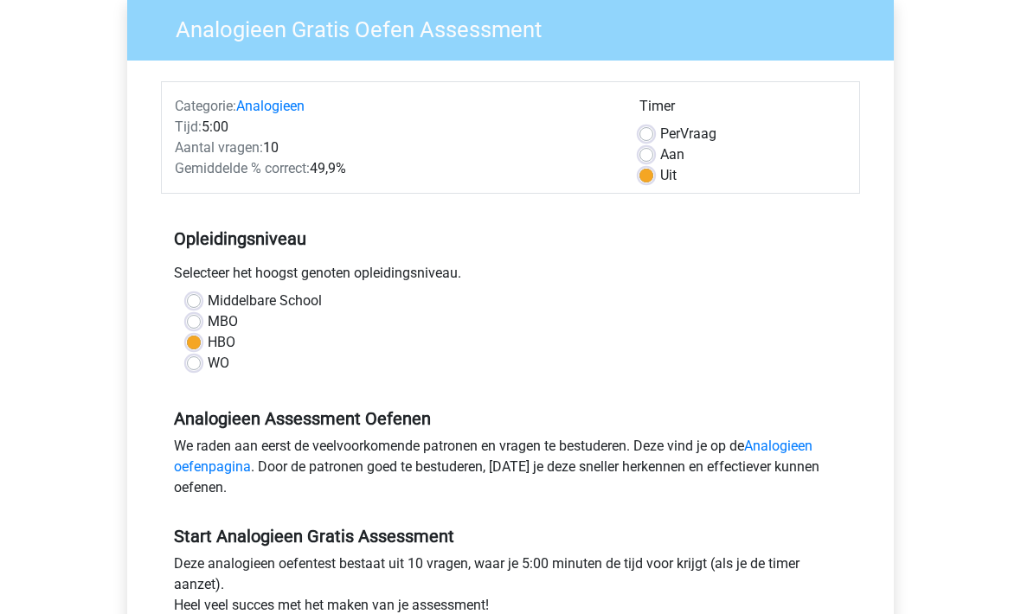
scroll to position [330, 0]
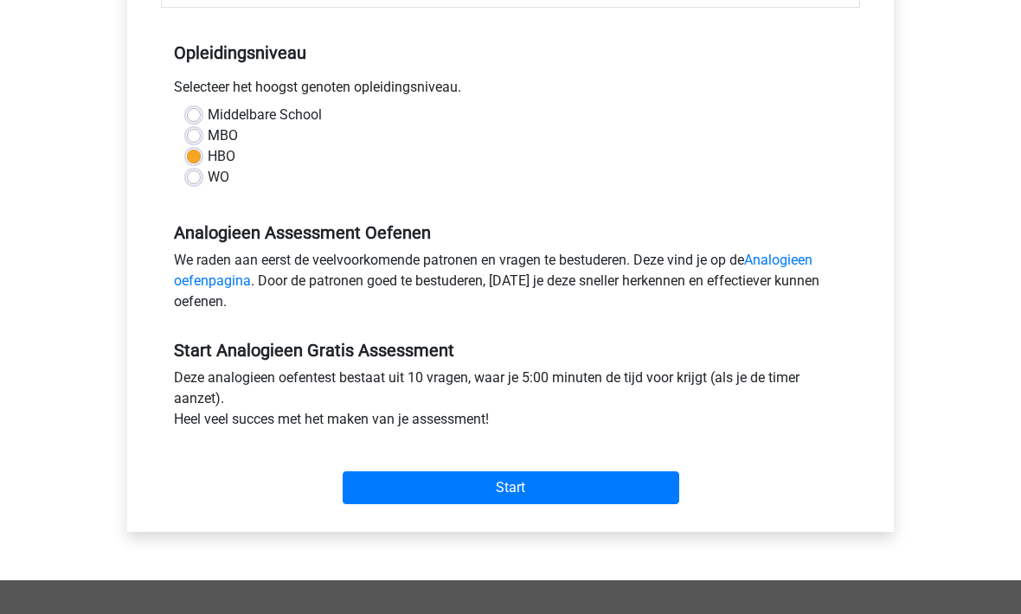
click at [375, 485] on input "Start" at bounding box center [511, 488] width 337 height 33
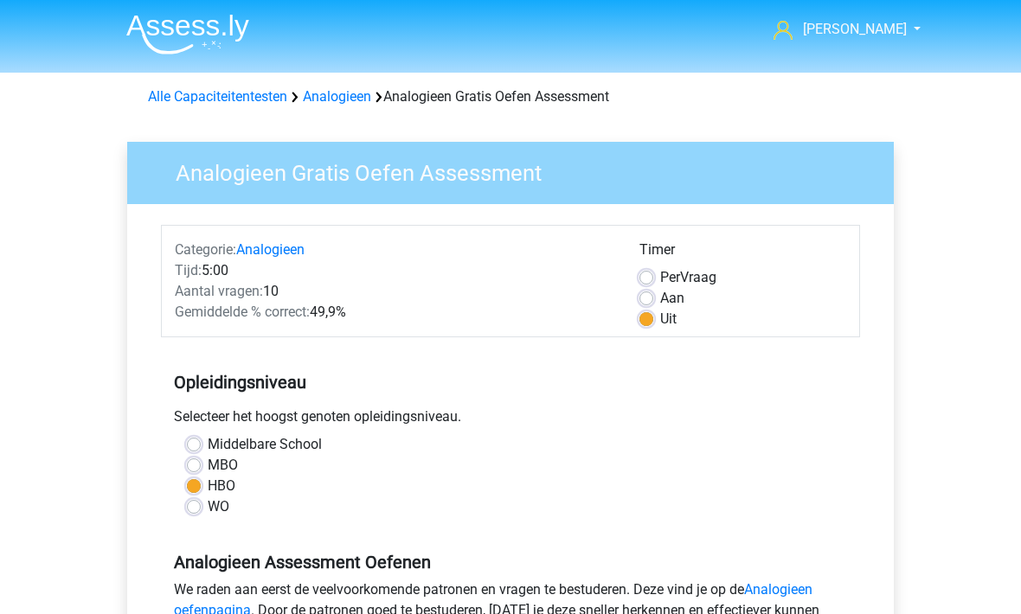
scroll to position [387, 0]
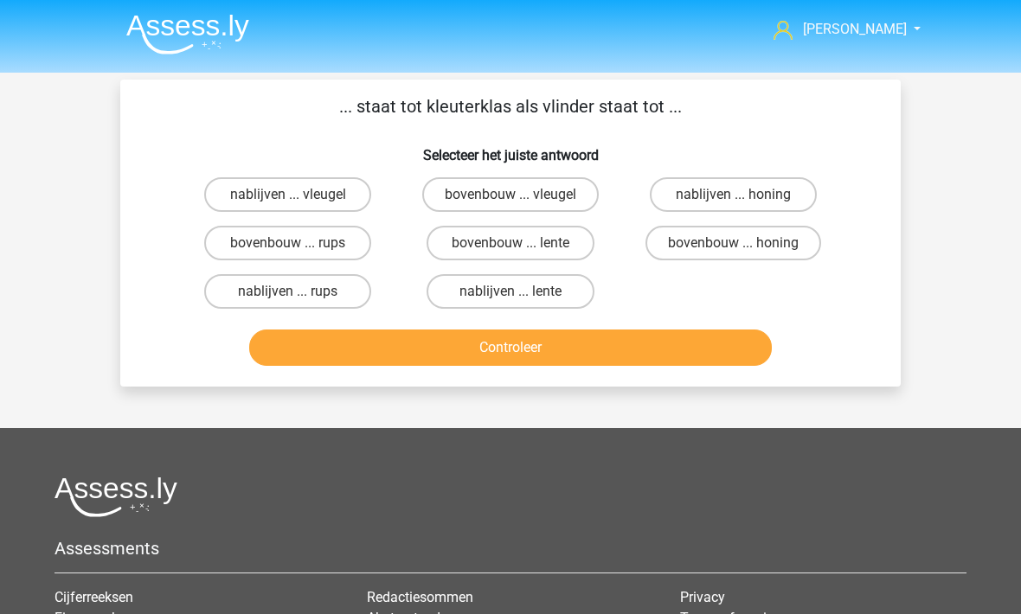
click at [232, 241] on label "bovenbouw ... rups" at bounding box center [287, 243] width 167 height 35
click at [288, 243] on input "bovenbouw ... rups" at bounding box center [293, 248] width 11 height 11
radio input "true"
click at [345, 346] on button "Controleer" at bounding box center [510, 348] width 523 height 36
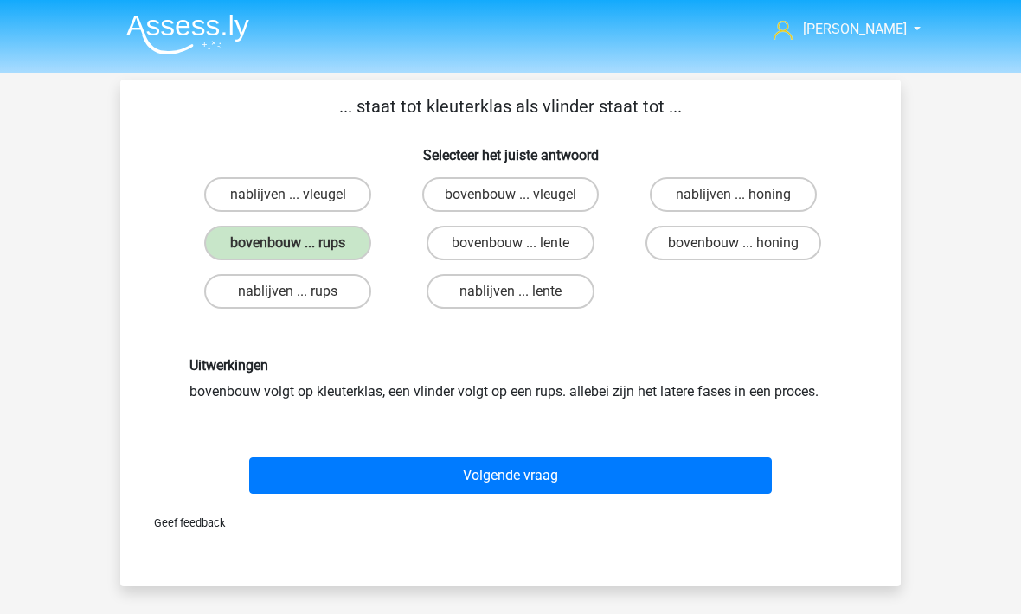
click at [418, 479] on button "Volgende vraag" at bounding box center [510, 476] width 523 height 36
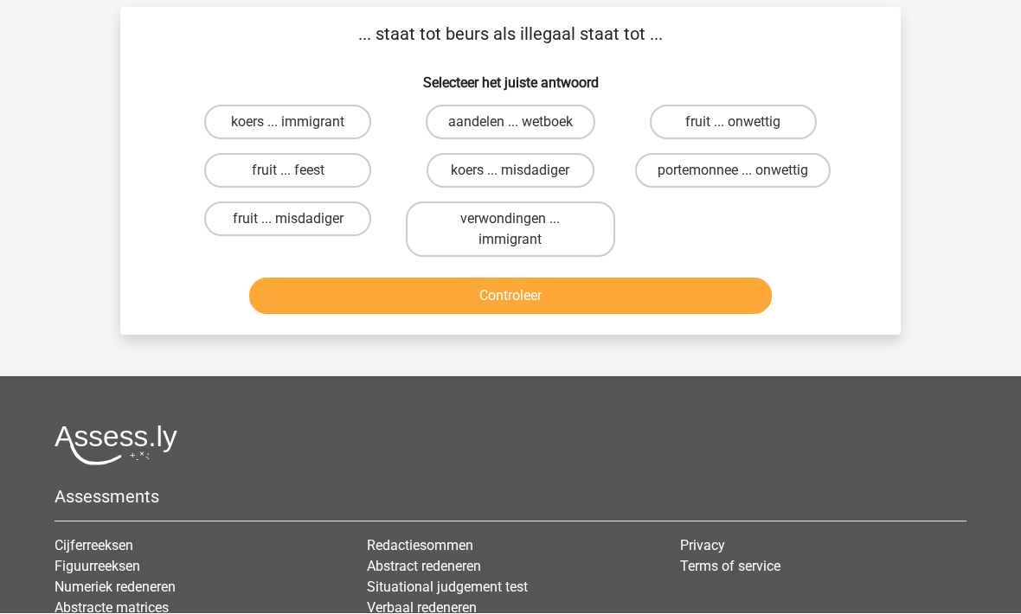
scroll to position [79, 0]
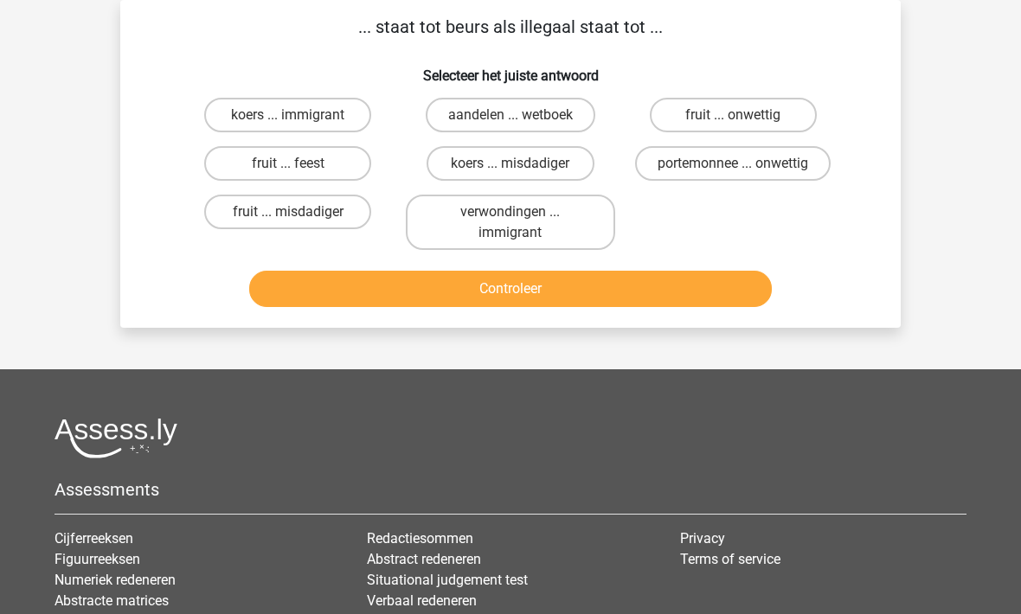
click at [678, 159] on label "portemonnee ... onwettig" at bounding box center [733, 164] width 196 height 35
click at [733, 164] on input "portemonnee ... onwettig" at bounding box center [738, 169] width 11 height 11
radio input "true"
click at [507, 281] on button "Controleer" at bounding box center [510, 289] width 523 height 36
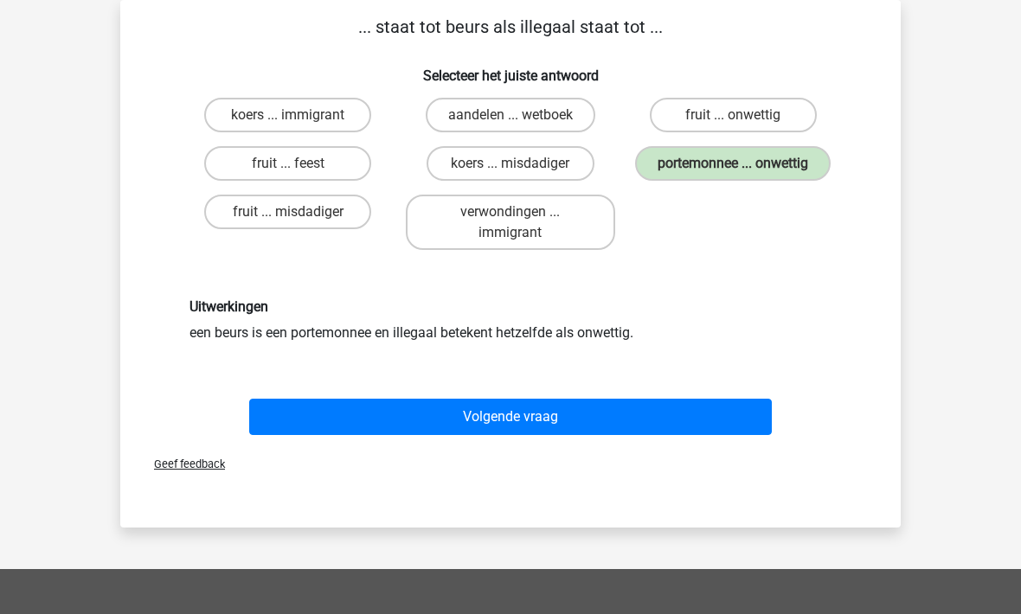
click at [436, 401] on button "Volgende vraag" at bounding box center [510, 418] width 523 height 36
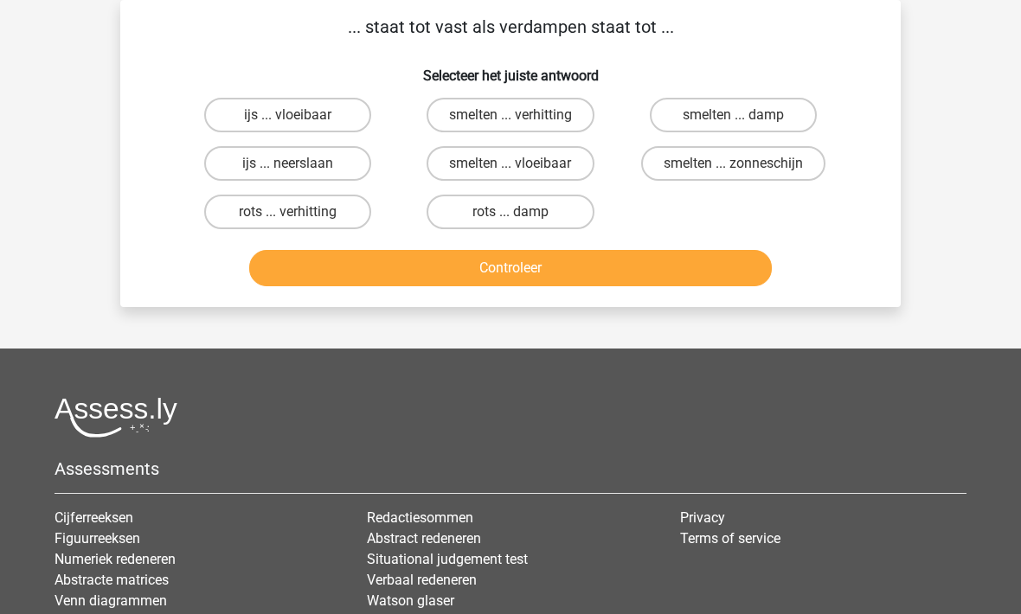
click at [249, 123] on label "ijs ... vloeibaar" at bounding box center [287, 115] width 167 height 35
click at [288, 123] on input "ijs ... vloeibaar" at bounding box center [293, 120] width 11 height 11
radio input "true"
click at [304, 279] on button "Controleer" at bounding box center [510, 268] width 523 height 36
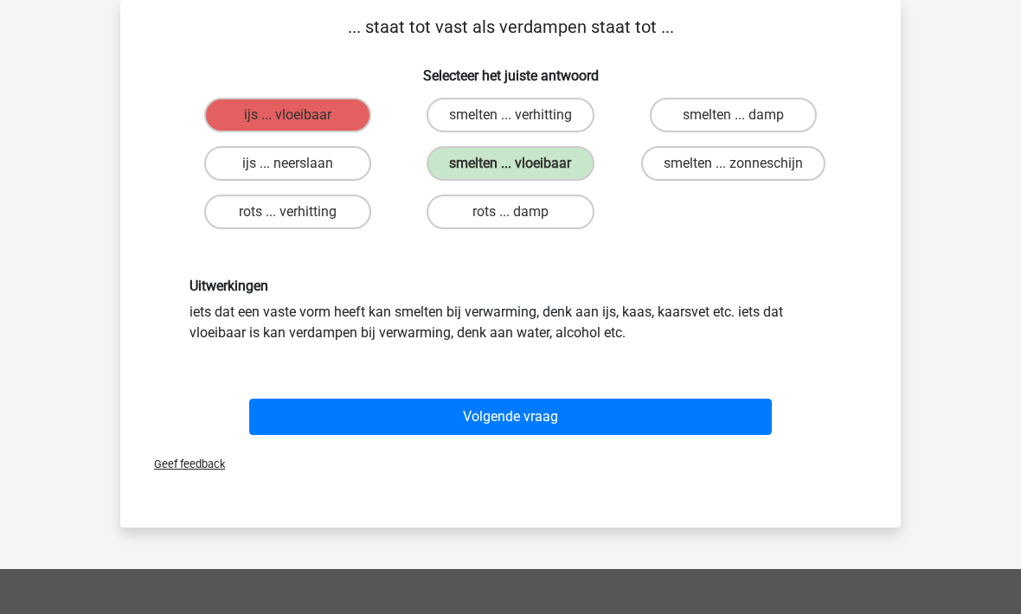
click at [521, 419] on button "Volgende vraag" at bounding box center [510, 417] width 523 height 36
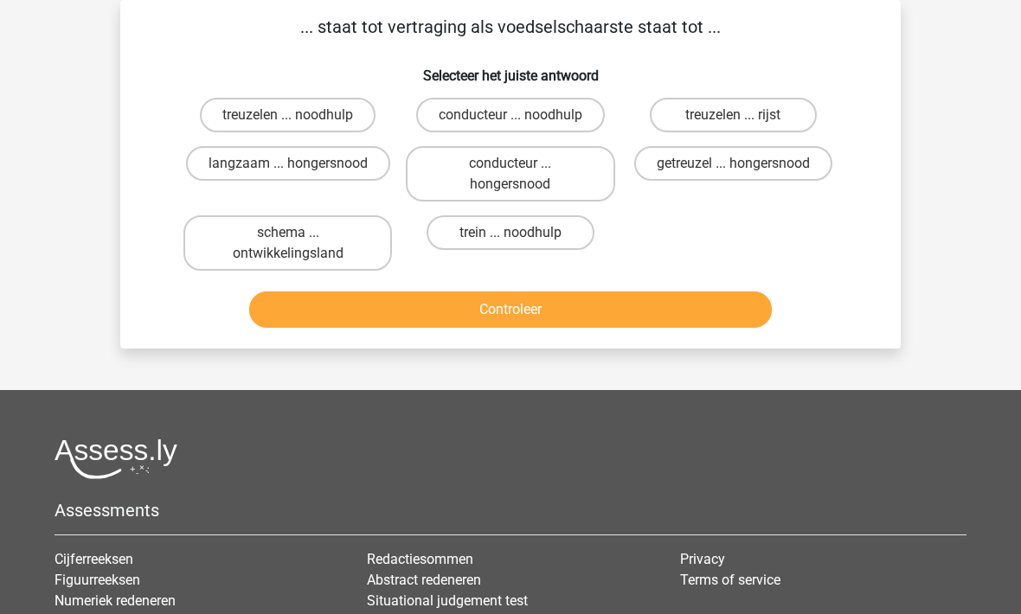
click at [202, 168] on label "langzaam ... hongersnood" at bounding box center [288, 163] width 204 height 35
click at [288, 168] on input "langzaam ... hongersnood" at bounding box center [293, 169] width 11 height 11
radio input "true"
click at [367, 316] on button "Controleer" at bounding box center [510, 310] width 523 height 36
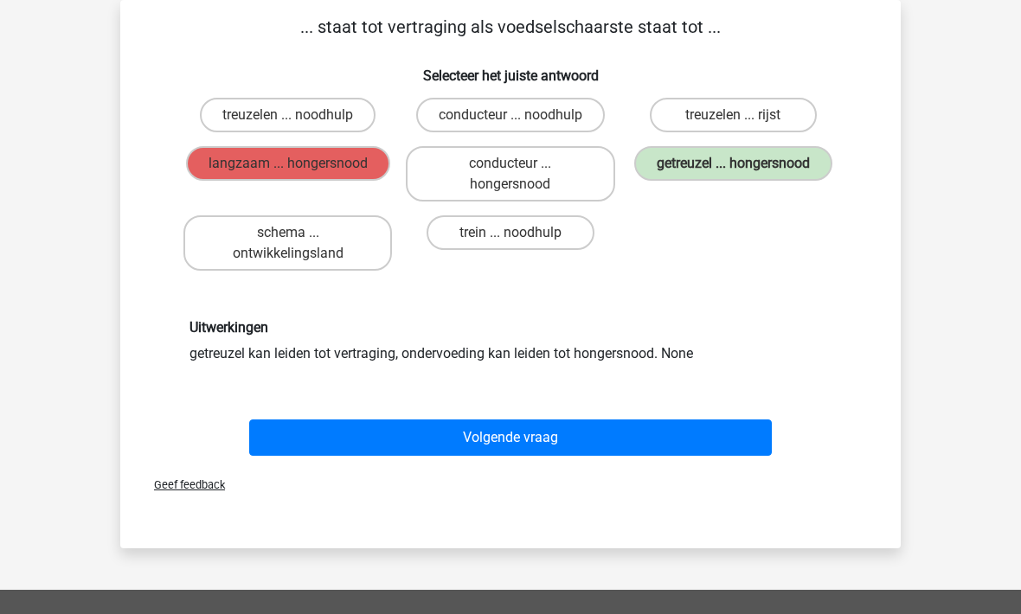
click at [408, 455] on button "Volgende vraag" at bounding box center [510, 438] width 523 height 36
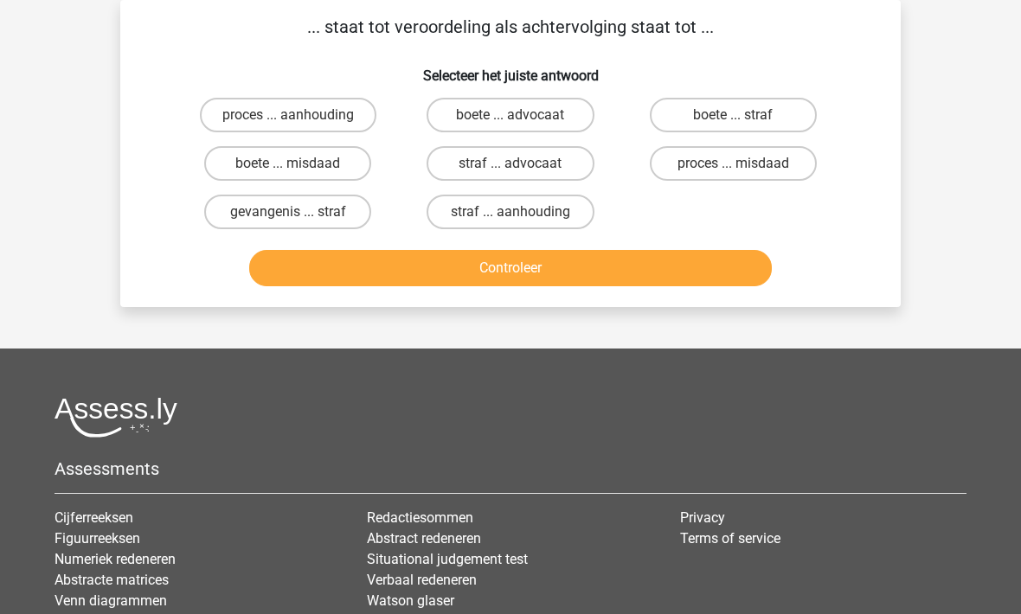
click at [256, 119] on label "proces ... aanhouding" at bounding box center [288, 115] width 177 height 35
click at [288, 119] on input "proces ... aanhouding" at bounding box center [293, 120] width 11 height 11
radio input "true"
click at [376, 278] on button "Controleer" at bounding box center [510, 268] width 523 height 36
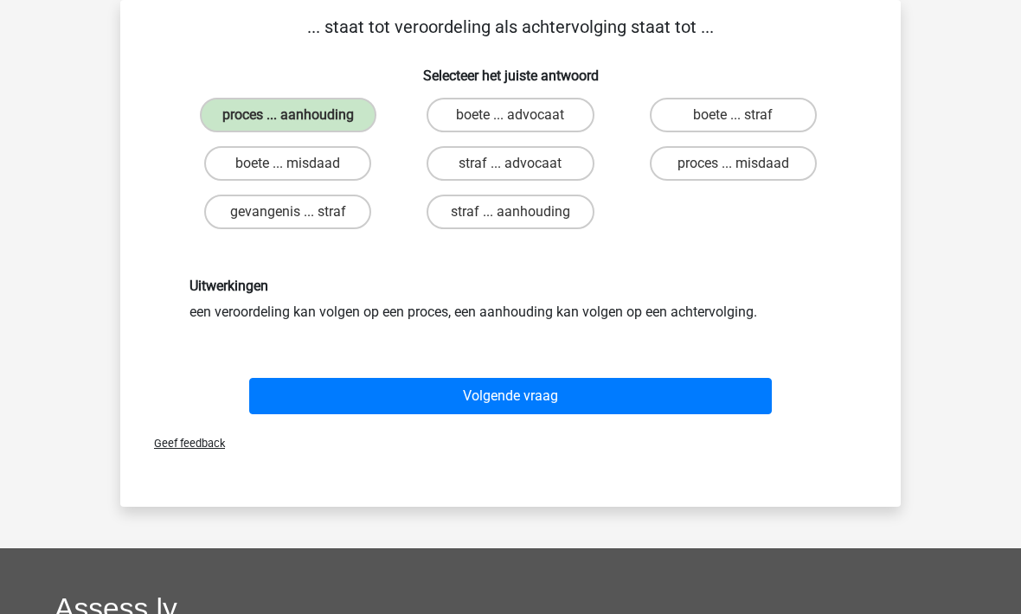
click at [414, 413] on button "Volgende vraag" at bounding box center [510, 396] width 523 height 36
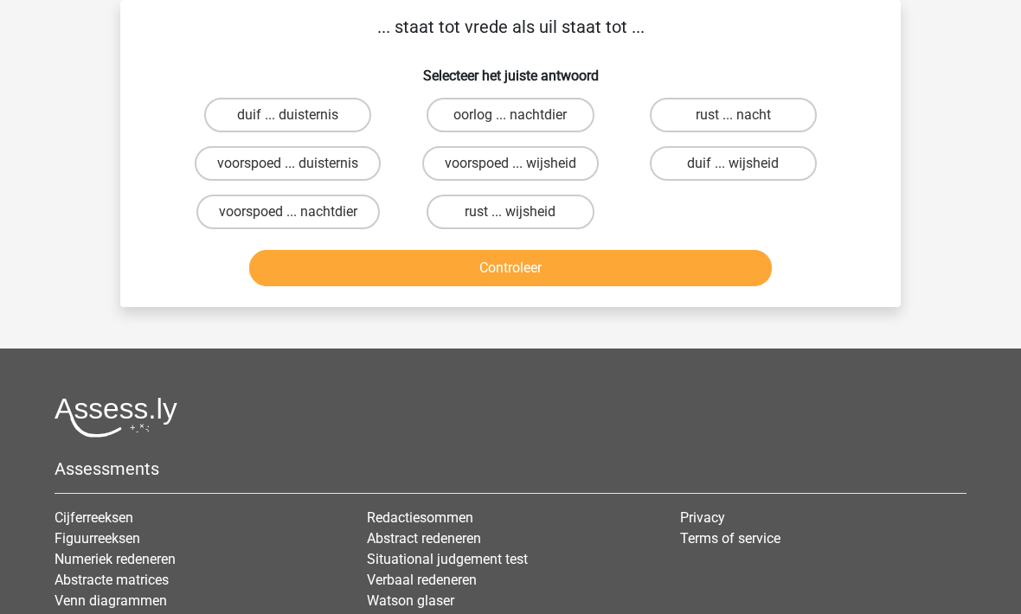
click at [696, 178] on label "duif ... wijsheid" at bounding box center [733, 163] width 167 height 35
click at [733, 175] on input "duif ... wijsheid" at bounding box center [738, 169] width 11 height 11
radio input "true"
click at [491, 260] on button "Controleer" at bounding box center [510, 268] width 523 height 36
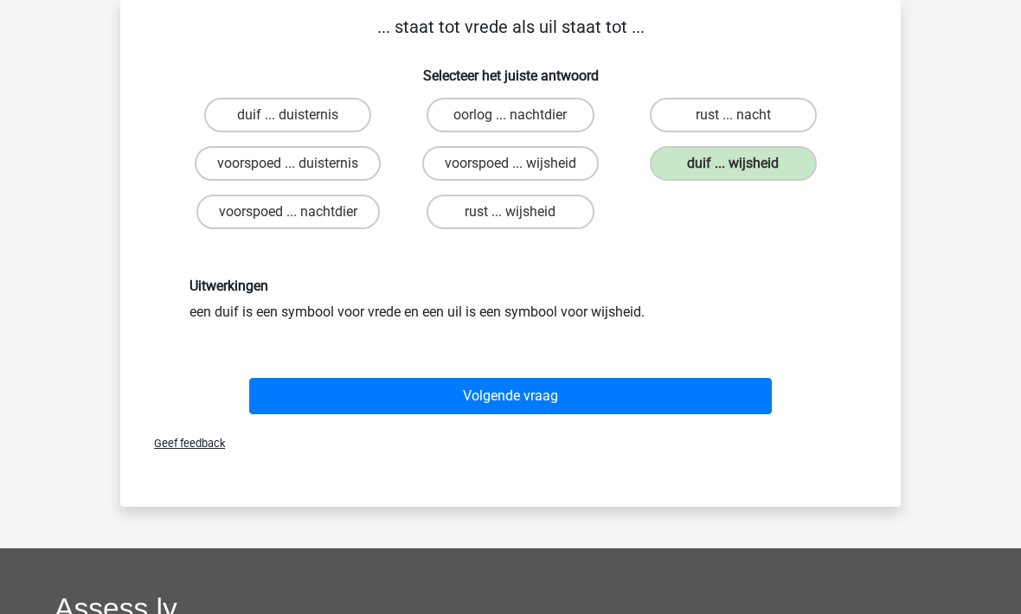
click at [347, 392] on button "Volgende vraag" at bounding box center [510, 396] width 523 height 36
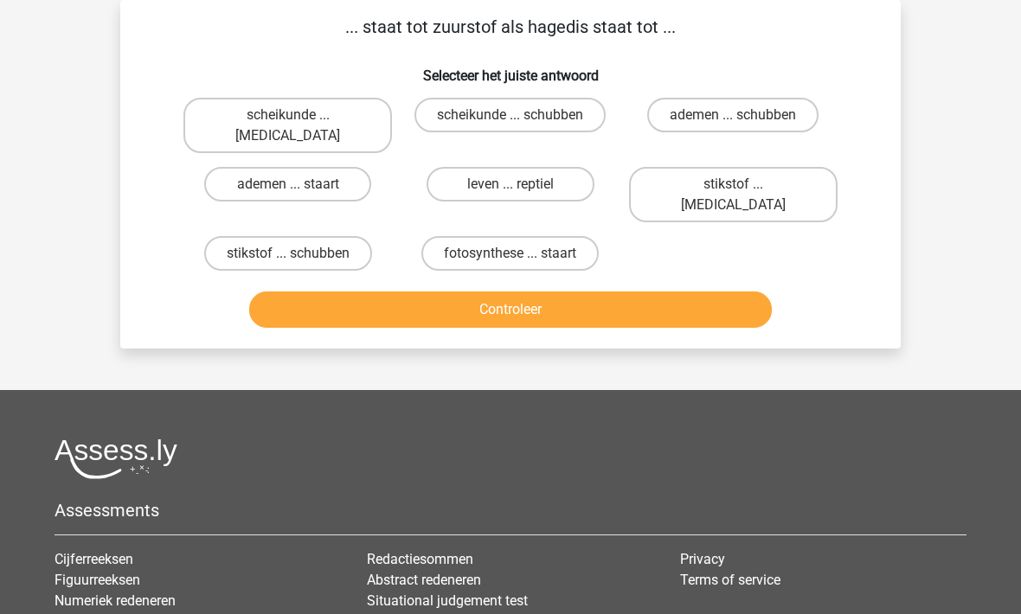
click at [276, 102] on label "scheikunde ... krokodil" at bounding box center [287, 125] width 209 height 55
click at [288, 115] on input "scheikunde ... krokodil" at bounding box center [293, 120] width 11 height 11
radio input "true"
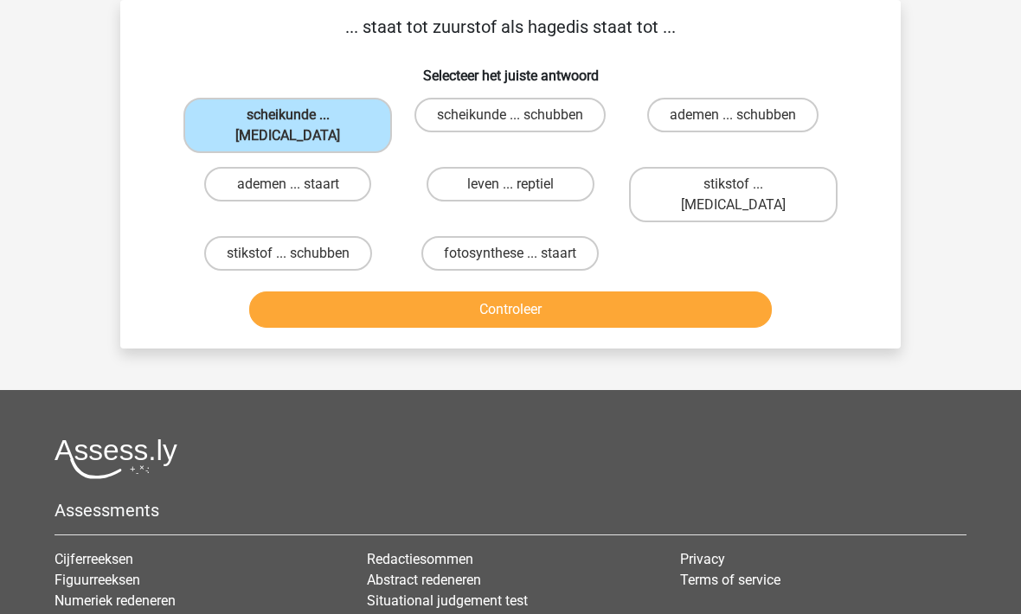
click at [449, 292] on button "Controleer" at bounding box center [510, 310] width 523 height 36
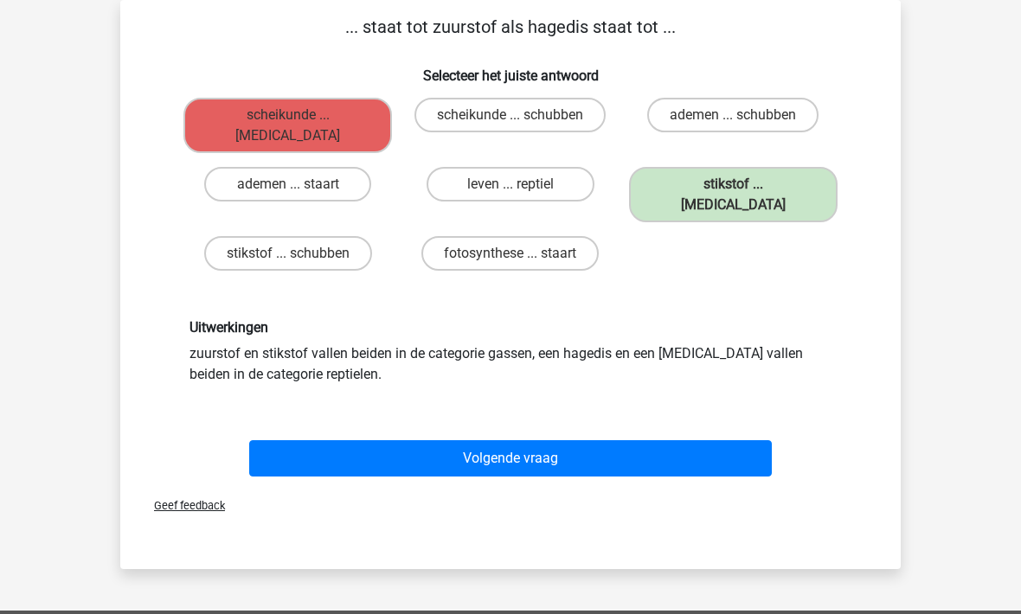
click at [418, 440] on button "Volgende vraag" at bounding box center [510, 458] width 523 height 36
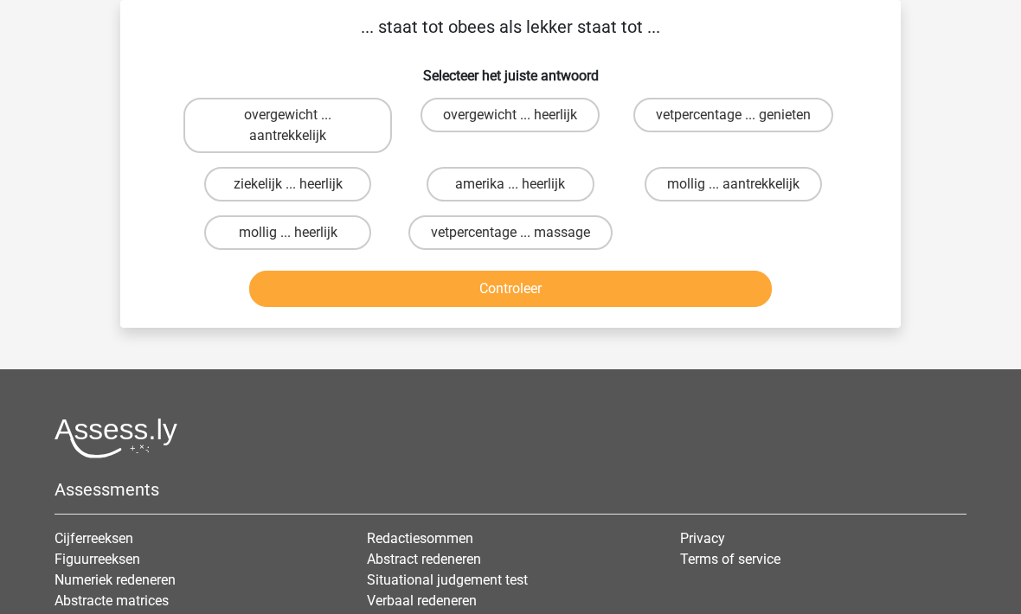
click at [233, 127] on label "overgewicht ... aantrekkelijk" at bounding box center [287, 125] width 209 height 55
click at [288, 126] on input "overgewicht ... aantrekkelijk" at bounding box center [293, 120] width 11 height 11
radio input "true"
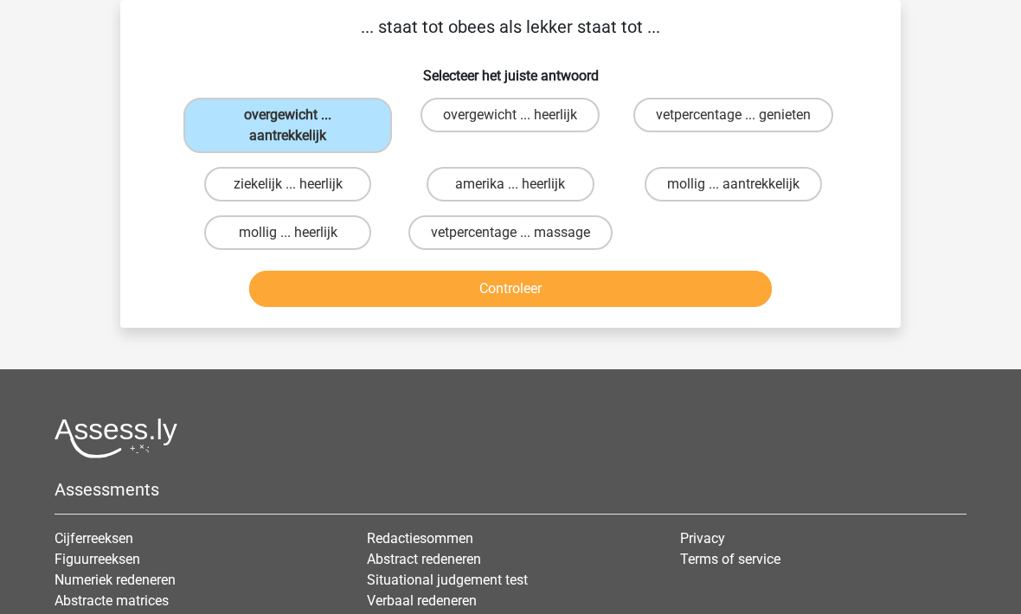
click at [488, 121] on label "overgewicht ... heerlijk" at bounding box center [510, 115] width 179 height 35
click at [511, 121] on input "overgewicht ... heerlijk" at bounding box center [516, 120] width 11 height 11
radio input "true"
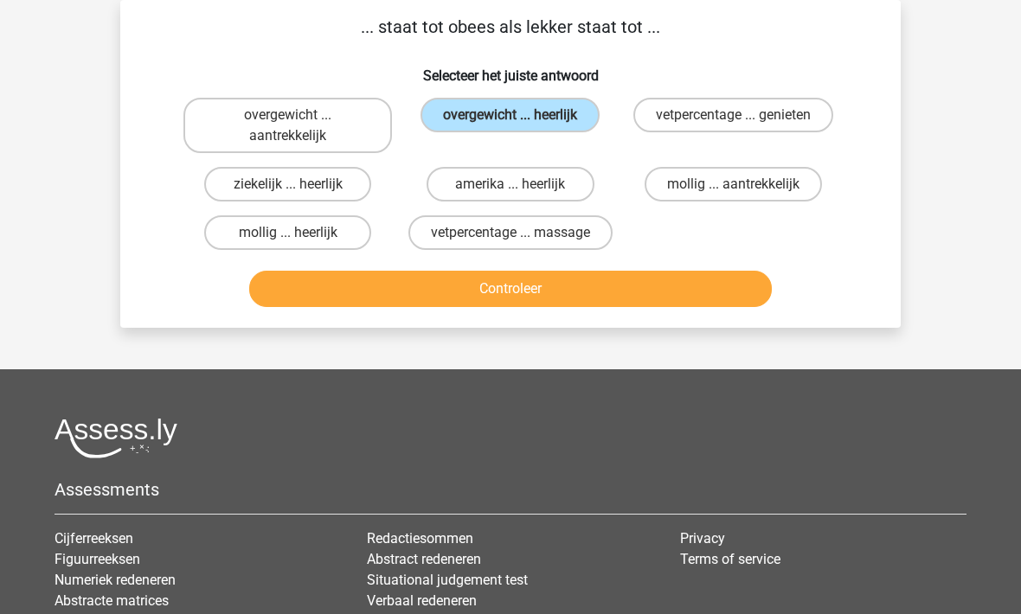
click at [459, 295] on button "Controleer" at bounding box center [510, 289] width 523 height 36
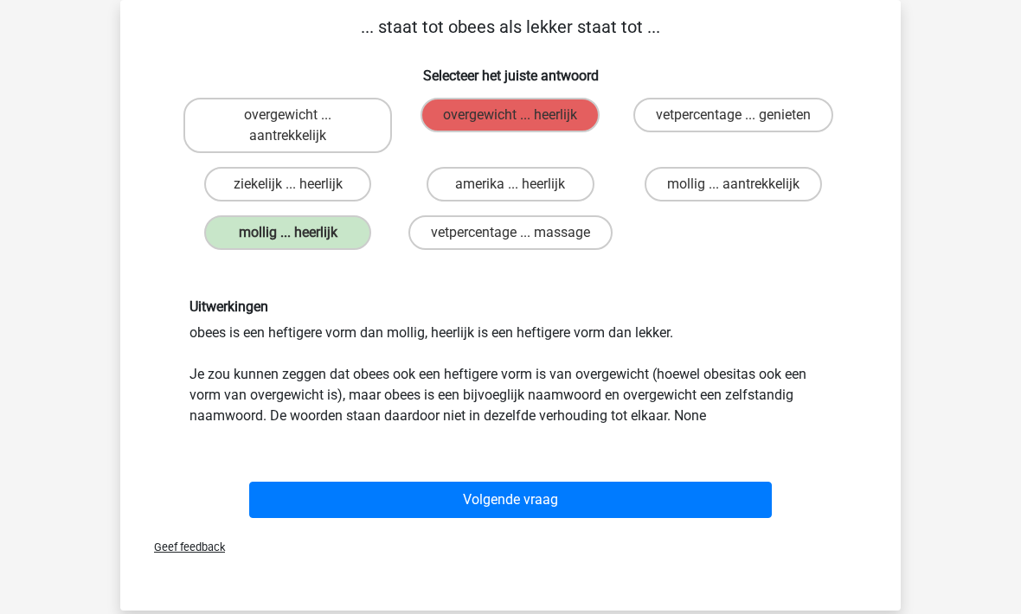
click at [370, 492] on button "Volgende vraag" at bounding box center [510, 500] width 523 height 36
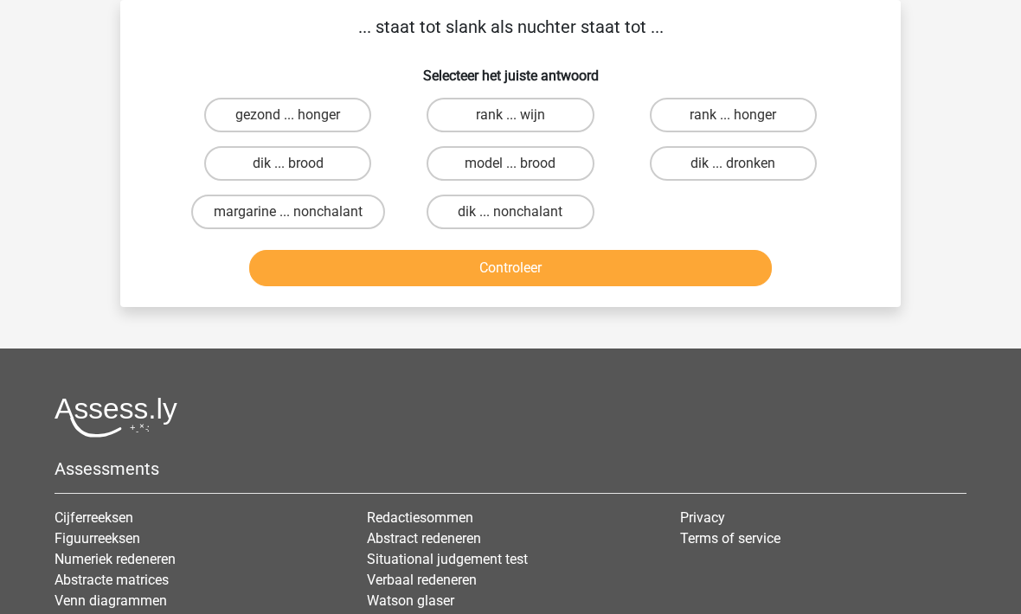
click at [463, 217] on label "dik ... nonchalant" at bounding box center [510, 212] width 167 height 35
click at [511, 217] on input "dik ... nonchalant" at bounding box center [516, 217] width 11 height 11
radio input "true"
click at [483, 267] on button "Controleer" at bounding box center [510, 268] width 523 height 36
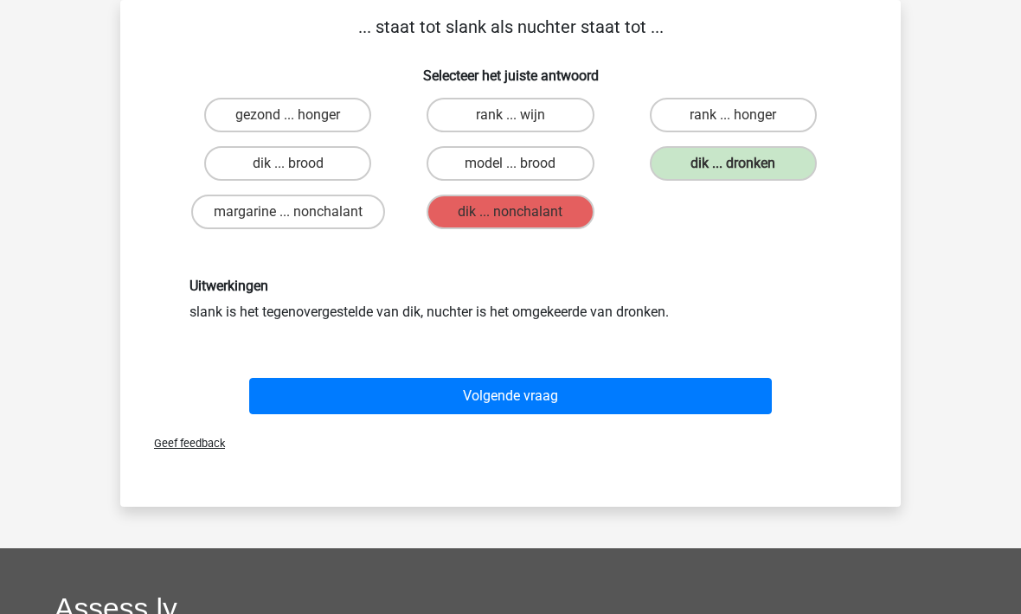
click at [502, 402] on button "Volgende vraag" at bounding box center [510, 396] width 523 height 36
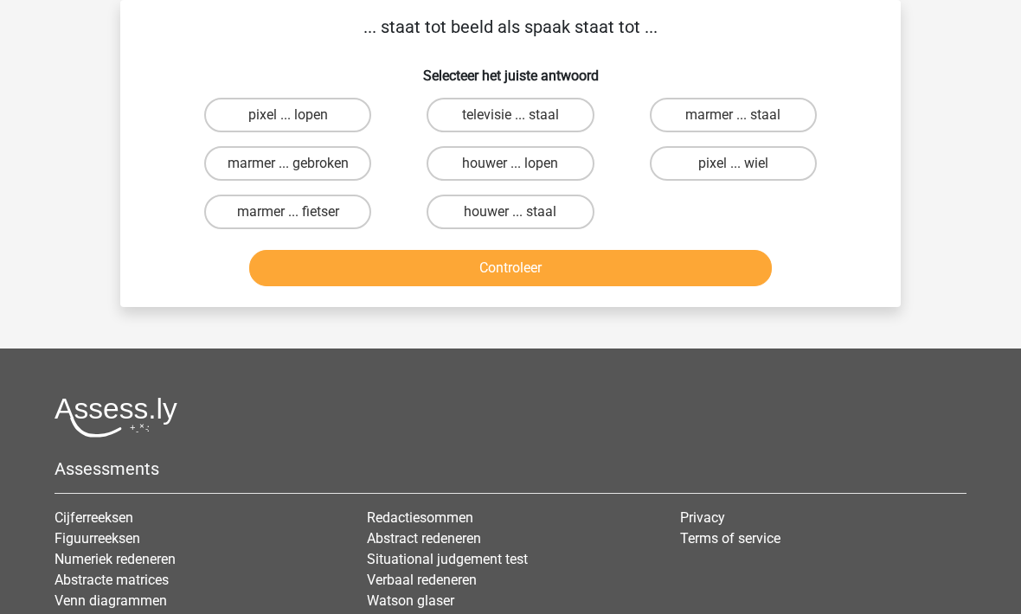
click at [699, 120] on label "marmer ... staal" at bounding box center [733, 115] width 167 height 35
click at [733, 120] on input "marmer ... staal" at bounding box center [738, 120] width 11 height 11
radio input "true"
click at [428, 267] on button "Controleer" at bounding box center [510, 268] width 523 height 36
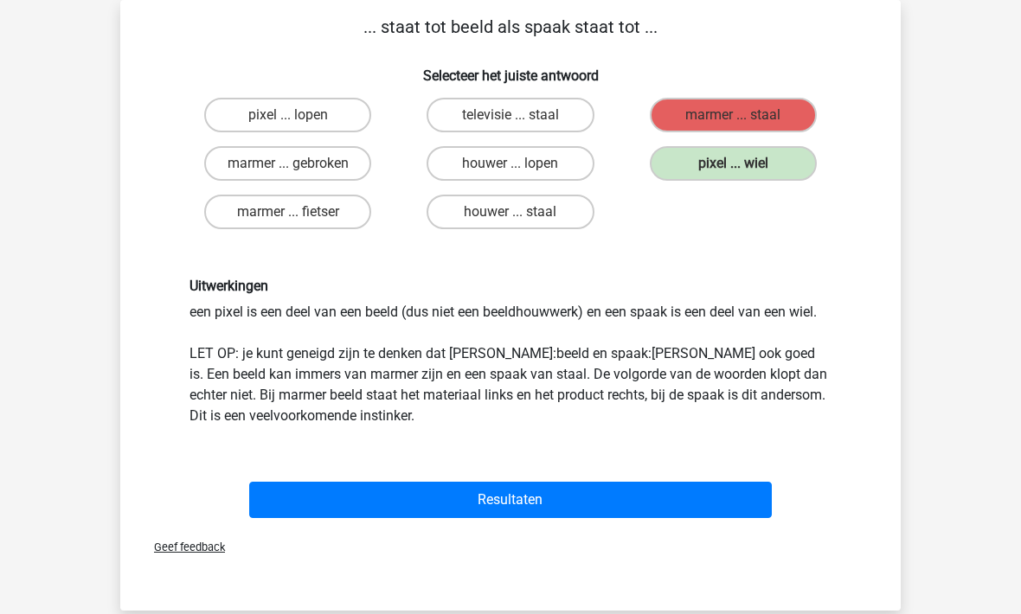
click at [505, 491] on button "Resultaten" at bounding box center [510, 500] width 523 height 36
click at [515, 509] on button "Resultaten" at bounding box center [510, 500] width 523 height 36
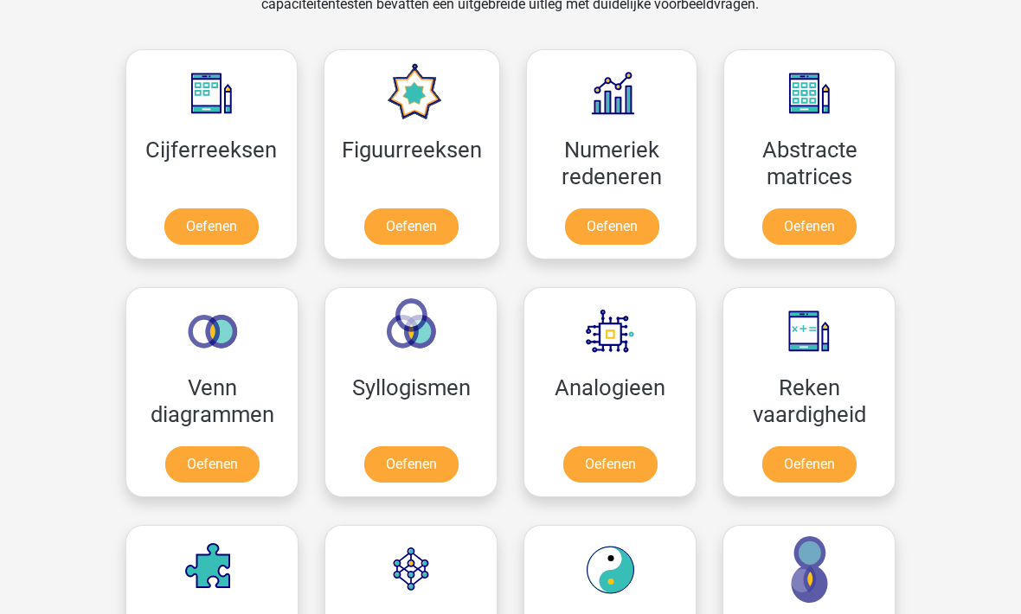
scroll to position [761, 0]
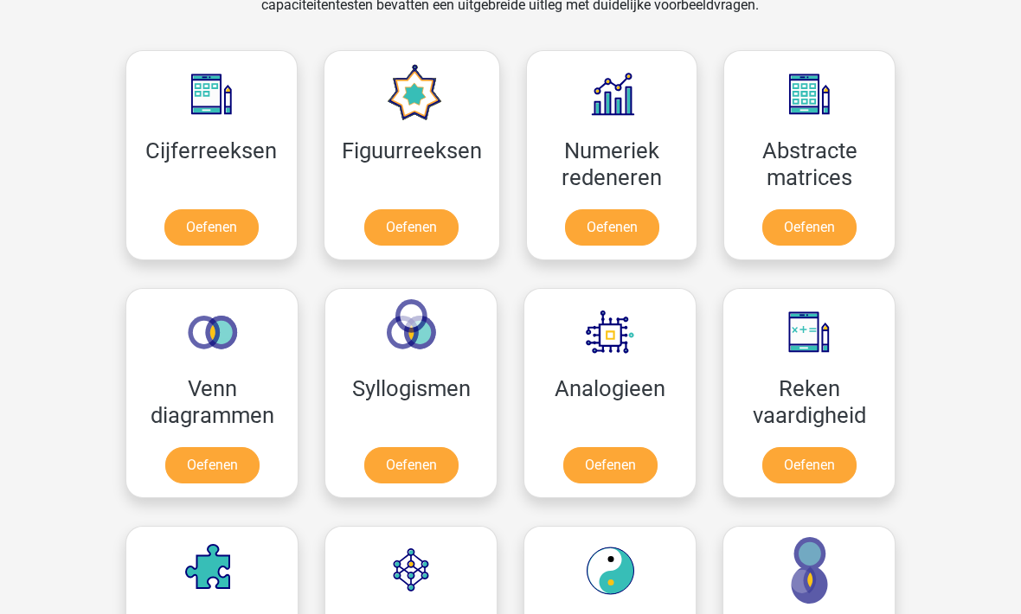
click at [421, 217] on link "Oefenen" at bounding box center [411, 227] width 94 height 36
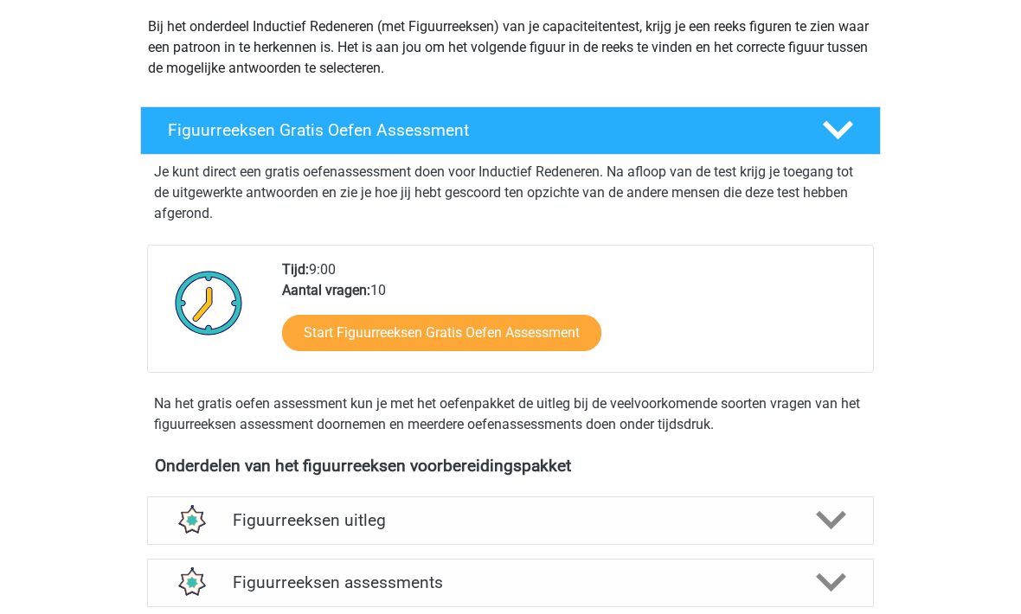
scroll to position [201, 0]
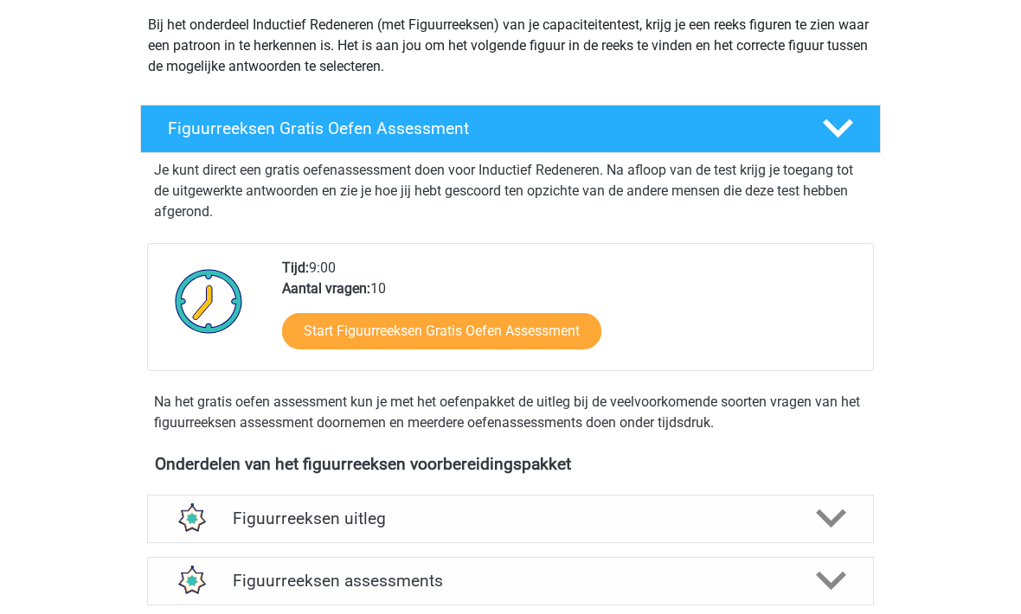
click at [326, 322] on link "Start Figuurreeksen Gratis Oefen Assessment" at bounding box center [441, 332] width 319 height 36
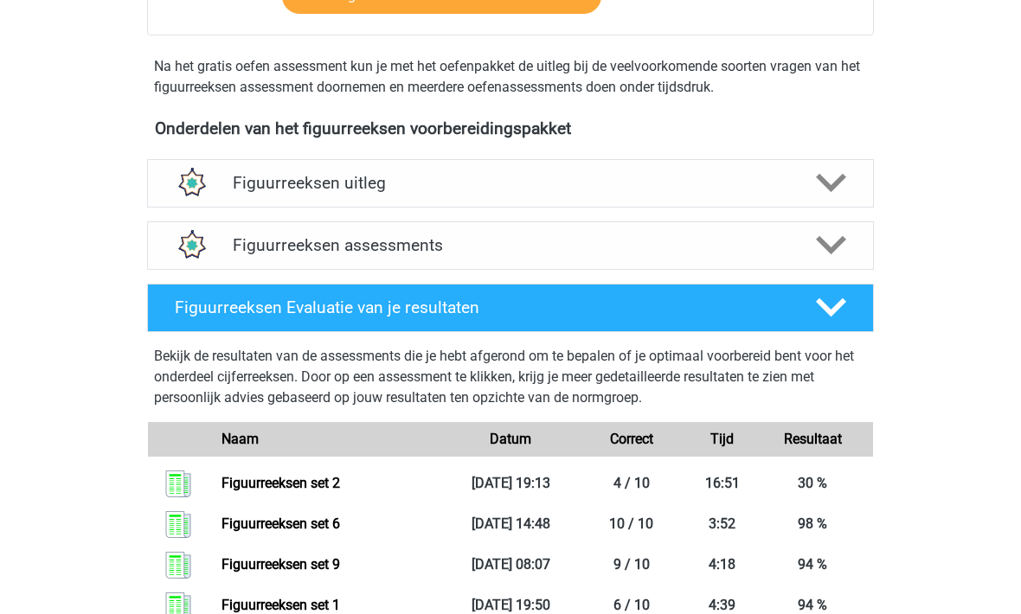
scroll to position [518, 0]
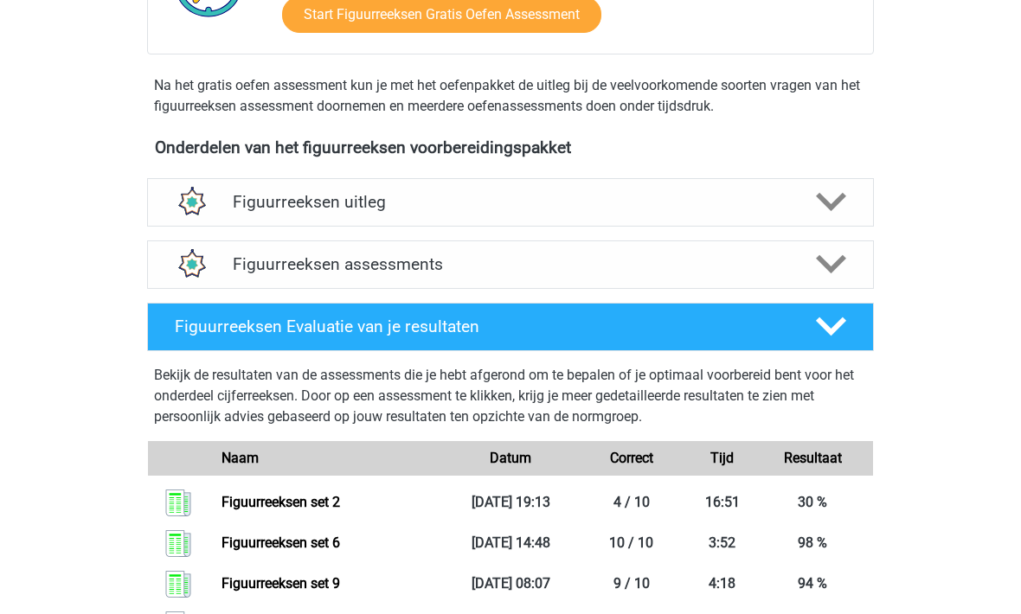
click at [269, 266] on h4 "Figuurreeksen assessments" at bounding box center [510, 264] width 555 height 20
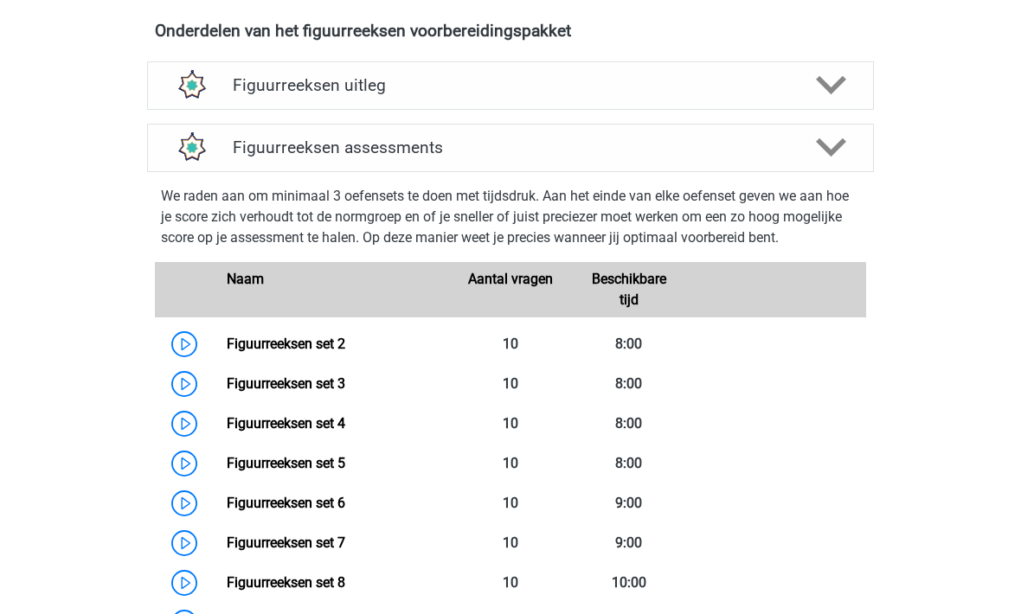
scroll to position [635, 0]
click at [273, 385] on link "Figuurreeksen set 3" at bounding box center [286, 384] width 119 height 16
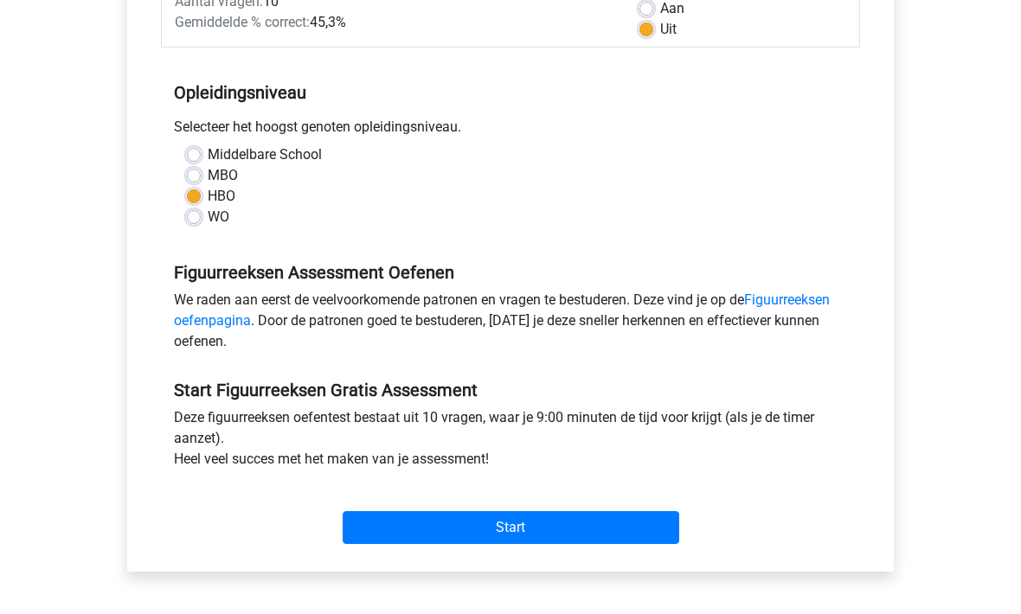
scroll to position [299, 0]
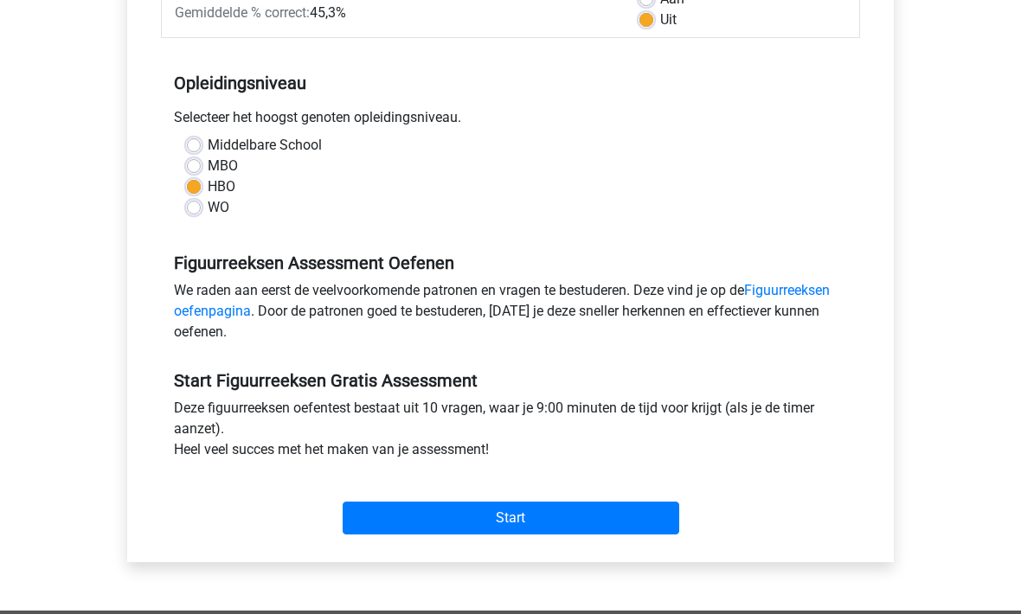
click at [389, 521] on input "Start" at bounding box center [511, 519] width 337 height 33
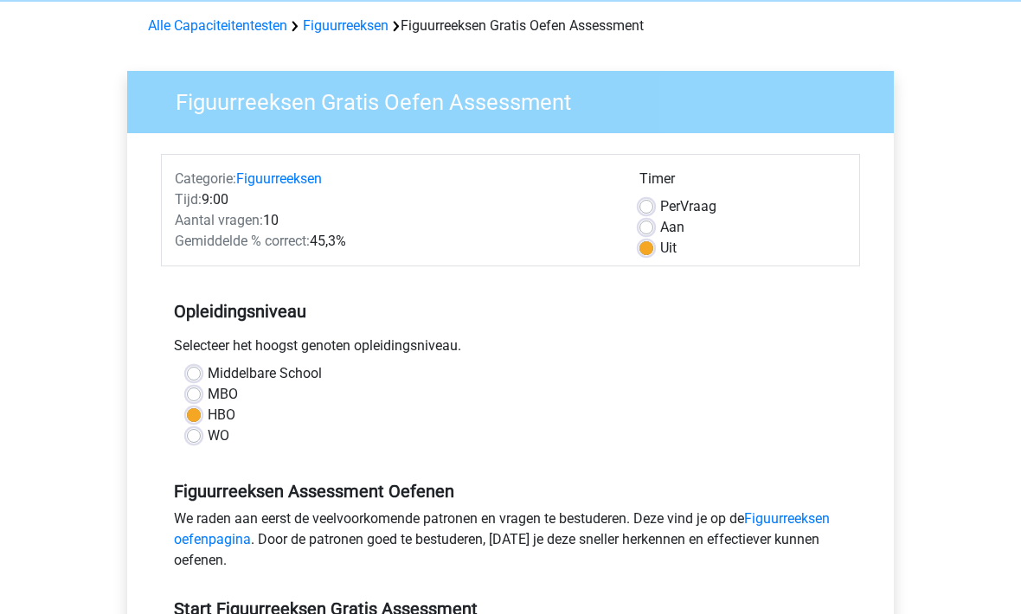
scroll to position [56, 0]
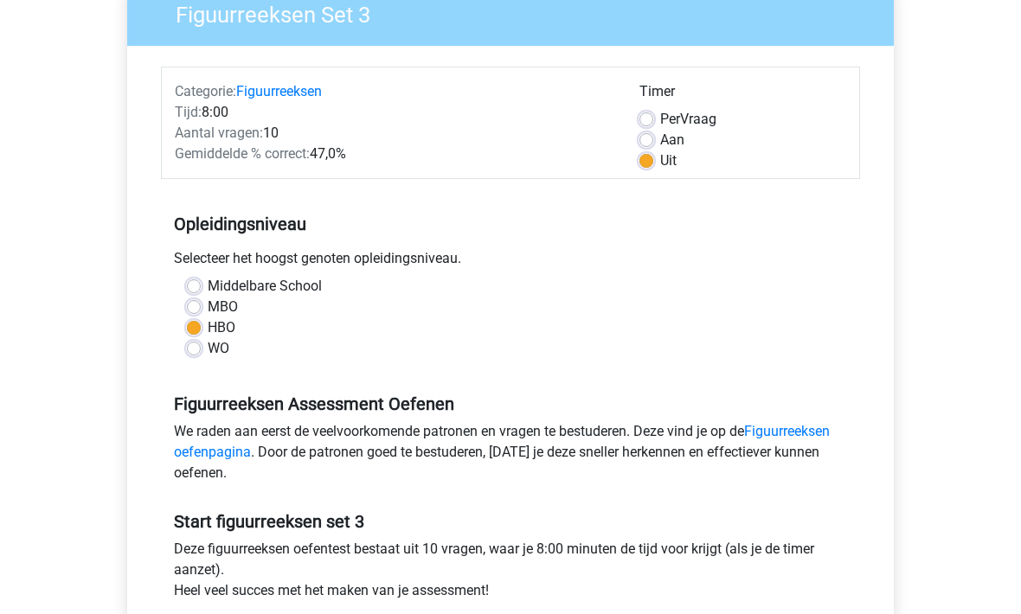
scroll to position [315, 0]
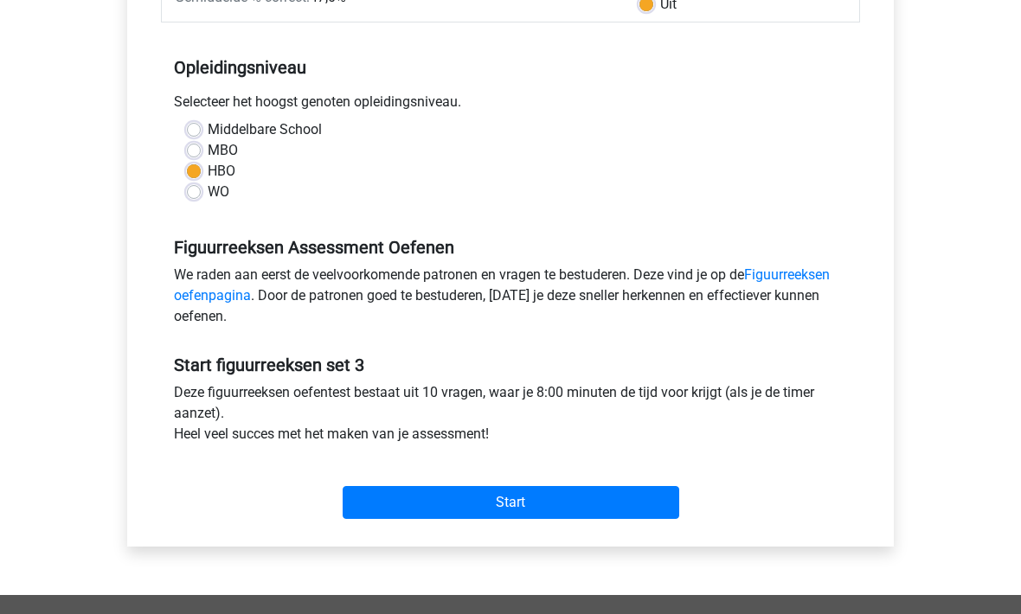
click at [422, 513] on input "Start" at bounding box center [511, 502] width 337 height 33
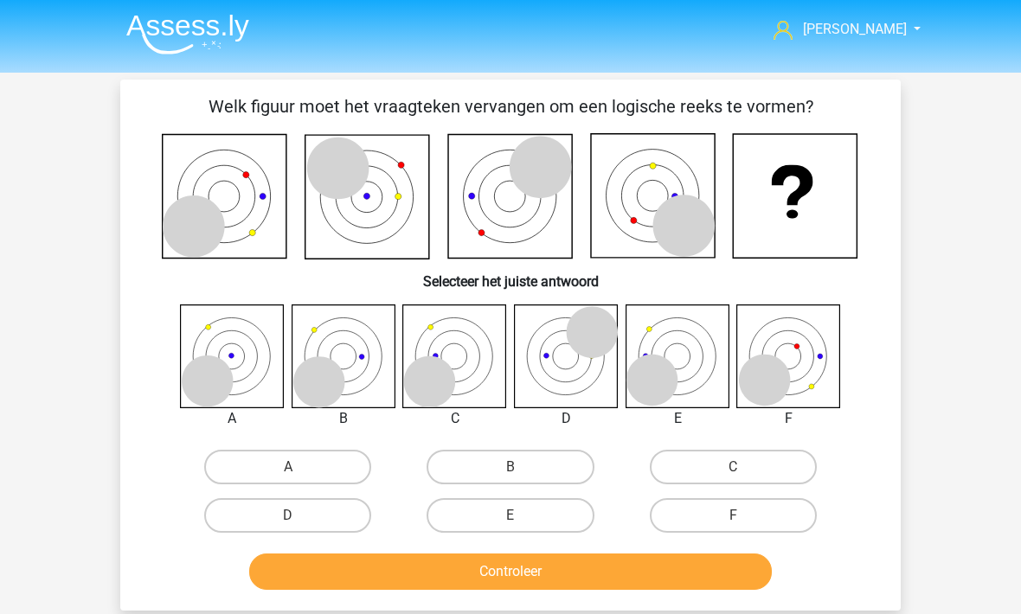
click at [720, 458] on label "C" at bounding box center [733, 467] width 167 height 35
click at [733, 467] on input "C" at bounding box center [738, 472] width 11 height 11
radio input "true"
click at [651, 563] on button "Controleer" at bounding box center [510, 572] width 523 height 36
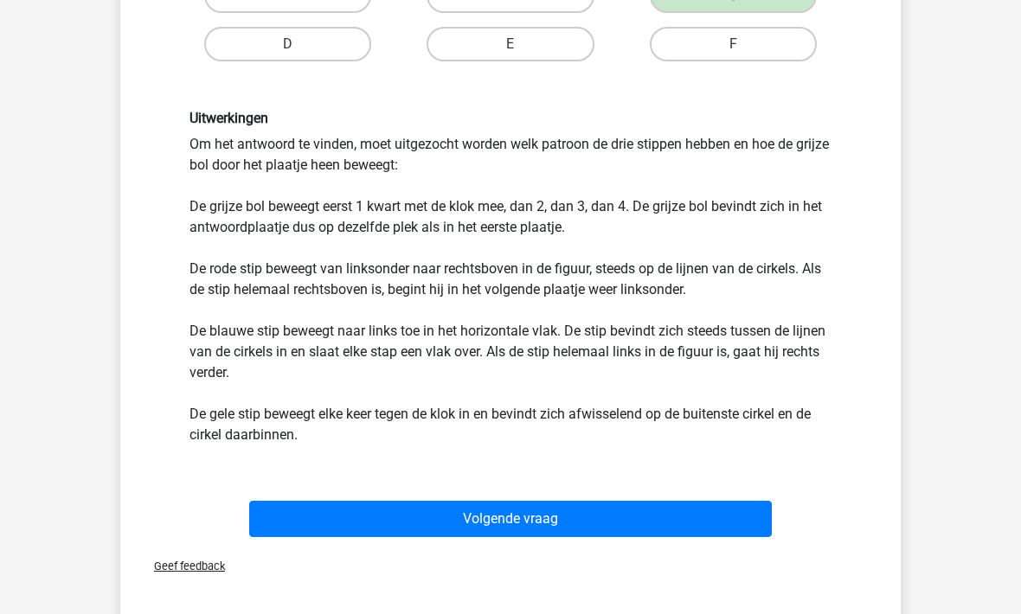
click at [582, 527] on button "Volgende vraag" at bounding box center [510, 519] width 523 height 36
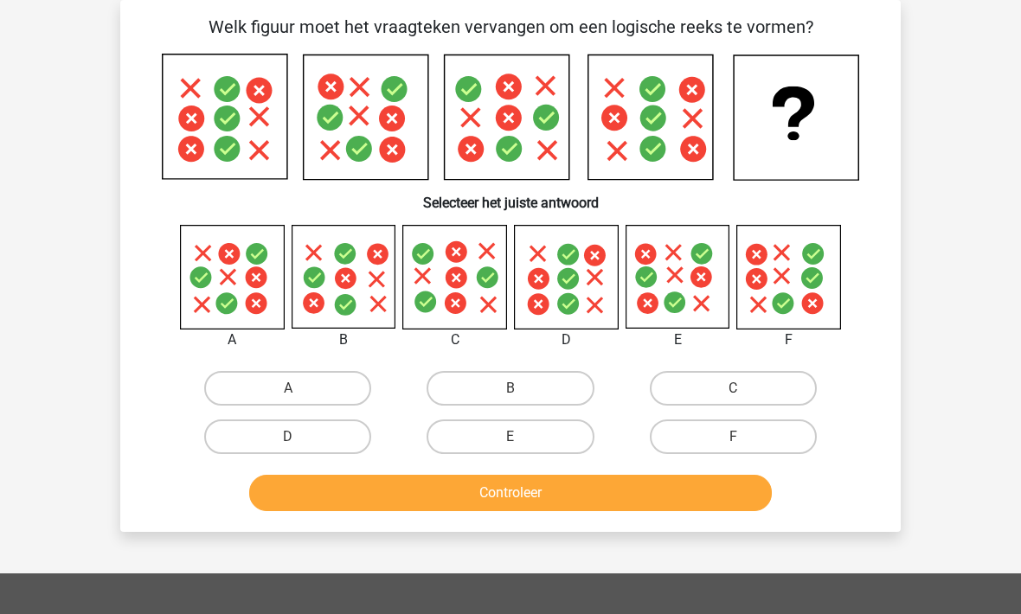
scroll to position [79, 0]
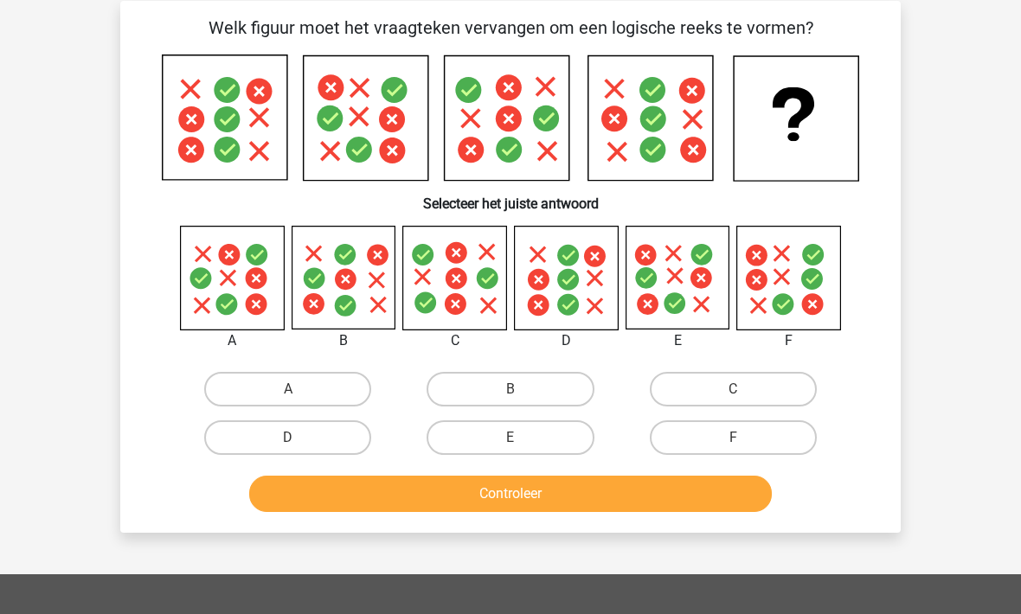
click at [480, 435] on label "E" at bounding box center [510, 438] width 167 height 35
click at [511, 438] on input "E" at bounding box center [516, 443] width 11 height 11
radio input "true"
click at [458, 492] on button "Controleer" at bounding box center [510, 494] width 523 height 36
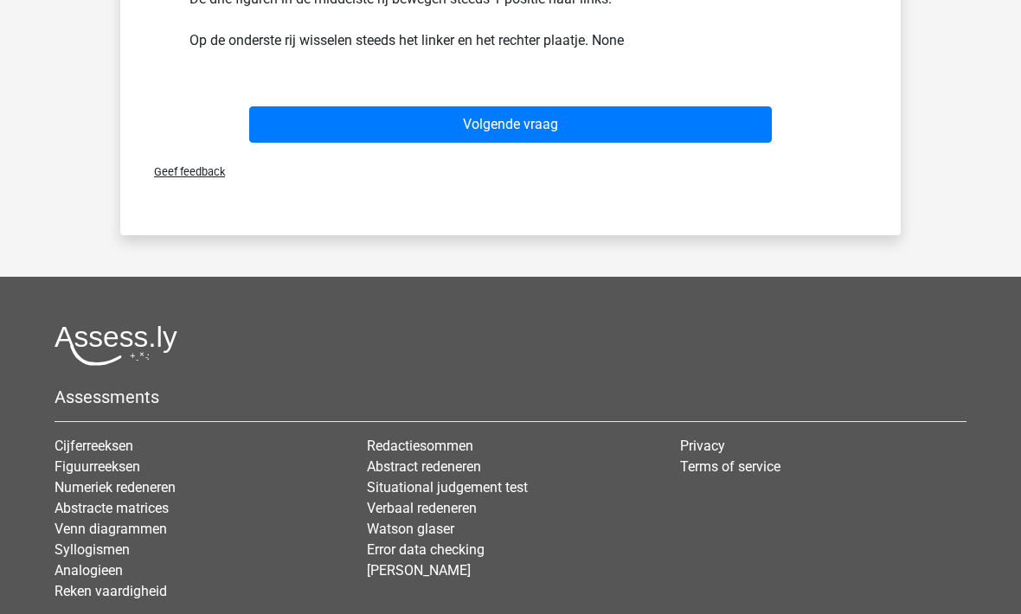
click at [377, 123] on button "Volgende vraag" at bounding box center [510, 124] width 523 height 36
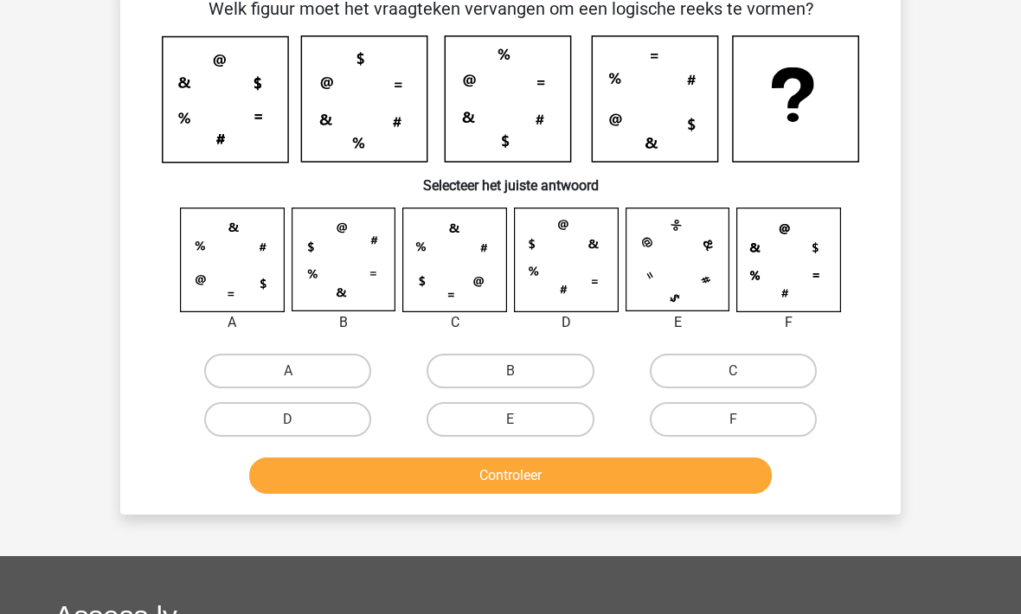
scroll to position [80, 0]
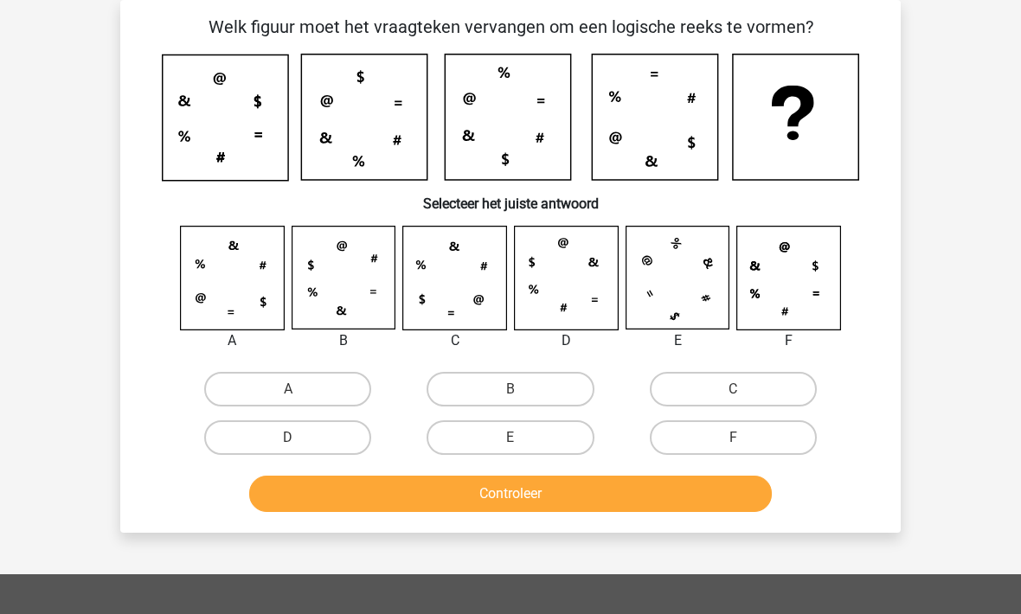
click at [303, 532] on div "Welk figuur moet het vraagteken vervangen om een logische reeks te vormen? Sele…" at bounding box center [510, 266] width 780 height 532
click at [496, 451] on label "E" at bounding box center [510, 438] width 167 height 35
click at [511, 449] on input "E" at bounding box center [516, 443] width 11 height 11
radio input "true"
click at [466, 504] on button "Controleer" at bounding box center [510, 494] width 523 height 36
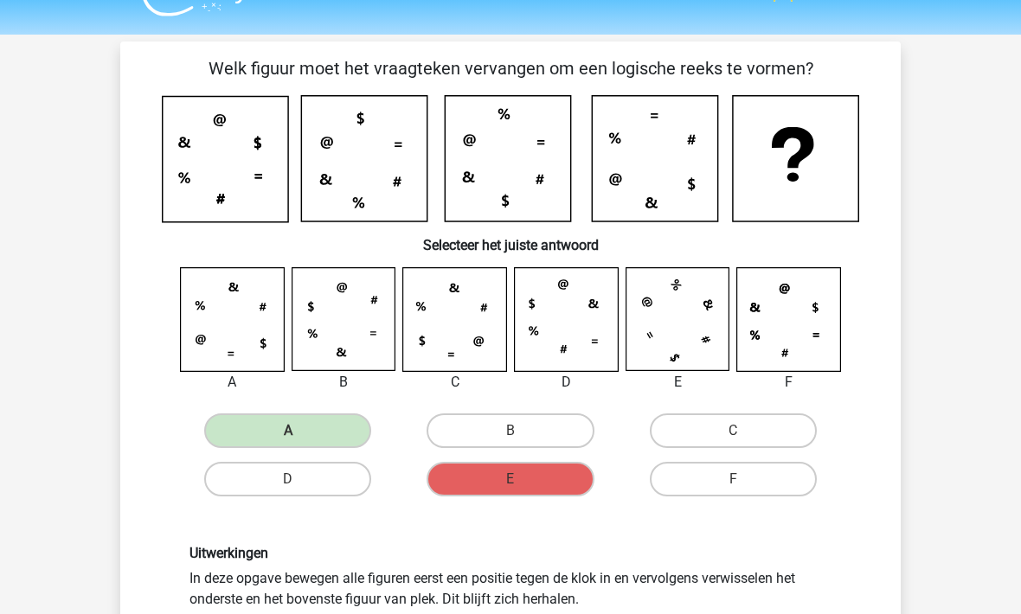
scroll to position [33, 0]
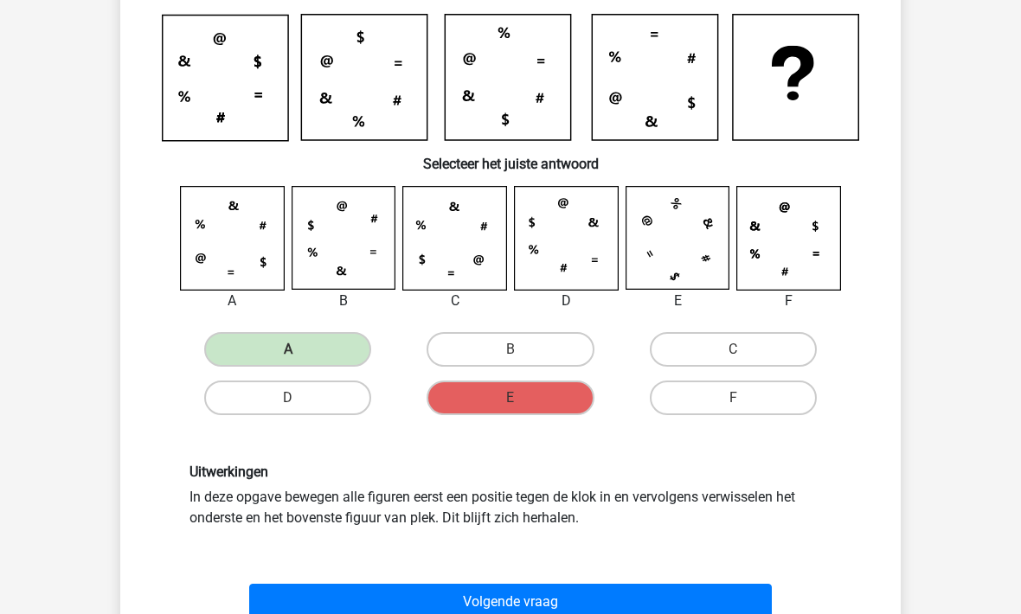
click at [446, 585] on button "Volgende vraag" at bounding box center [510, 603] width 523 height 36
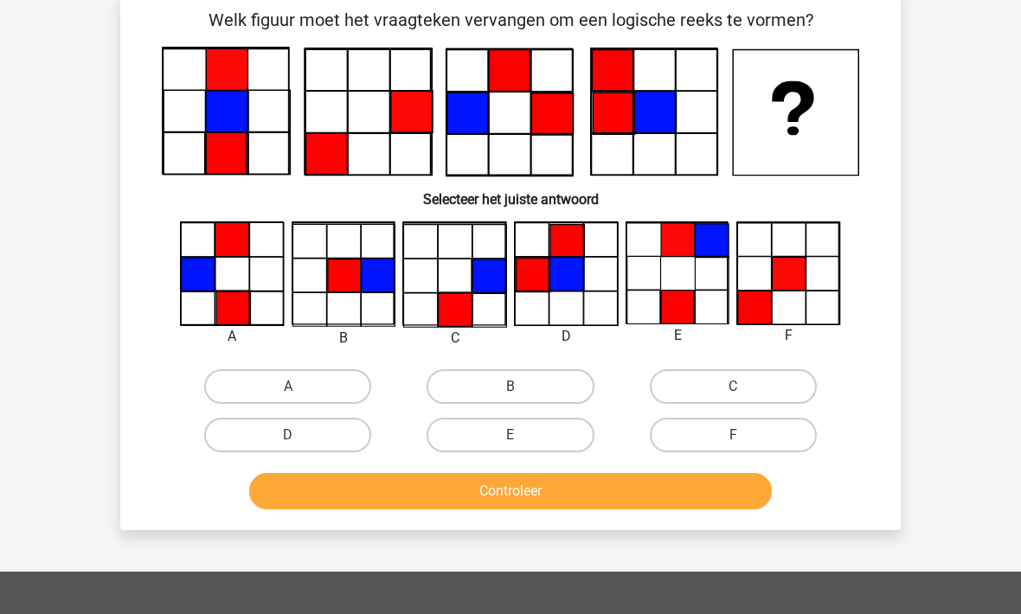
scroll to position [80, 0]
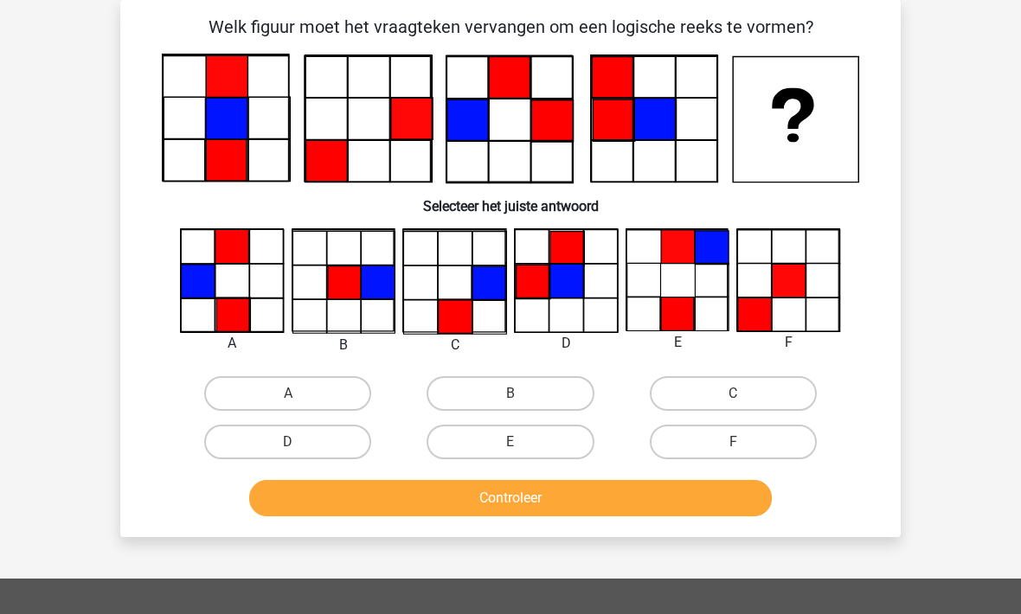
click at [479, 404] on label "B" at bounding box center [510, 393] width 167 height 35
click at [511, 404] on input "B" at bounding box center [516, 399] width 11 height 11
radio input "true"
click at [453, 459] on label "E" at bounding box center [510, 442] width 167 height 35
click at [511, 453] on input "E" at bounding box center [516, 447] width 11 height 11
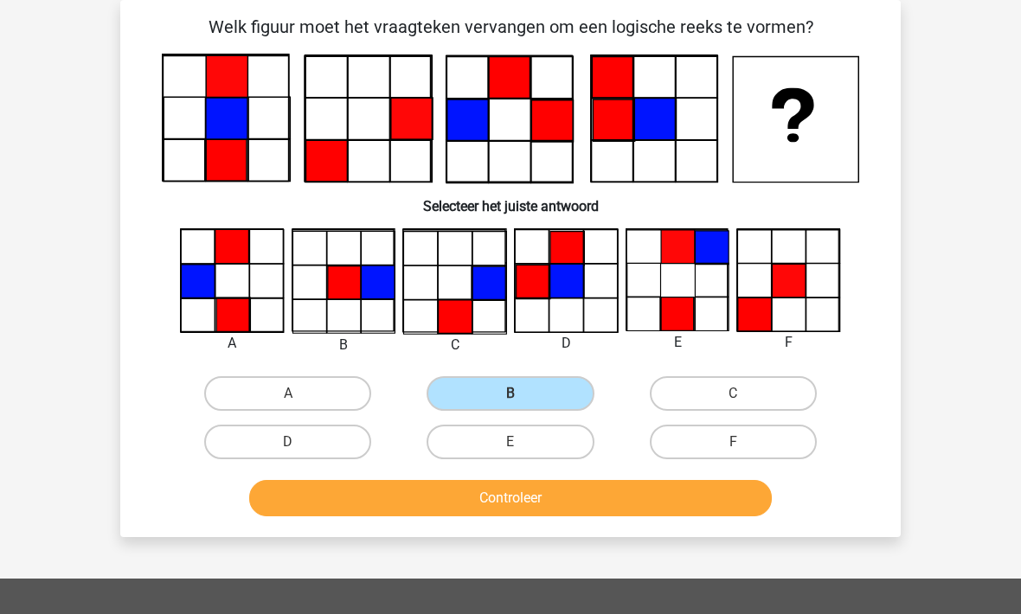
radio input "true"
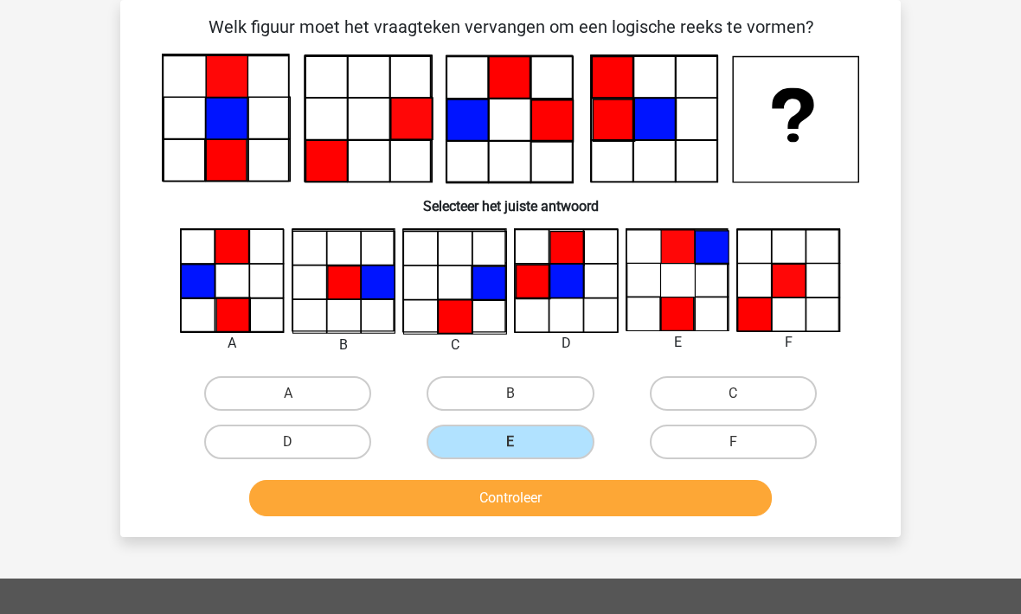
click at [433, 514] on button "Controleer" at bounding box center [510, 498] width 523 height 36
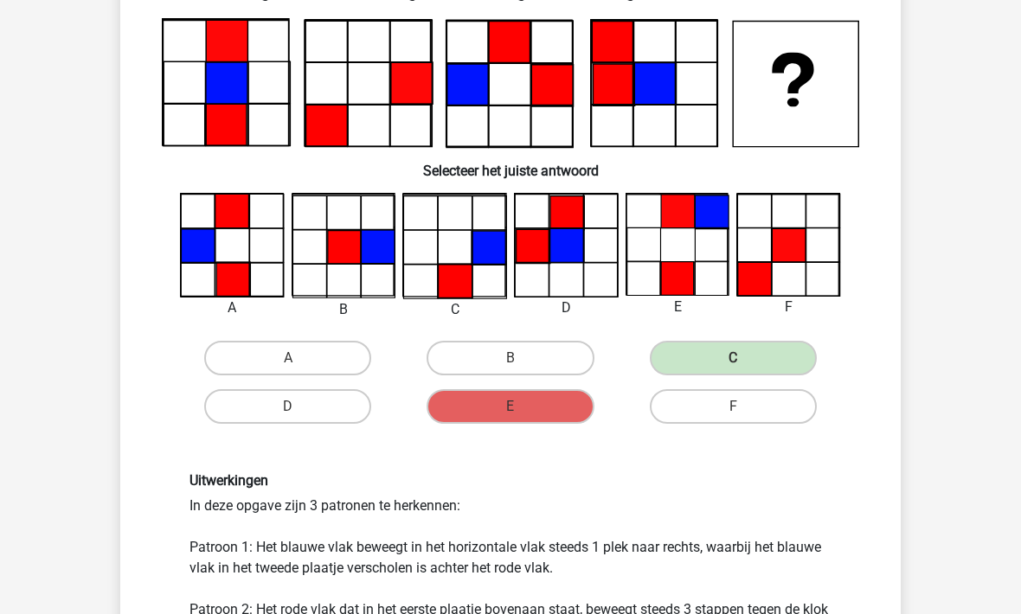
scroll to position [113, 0]
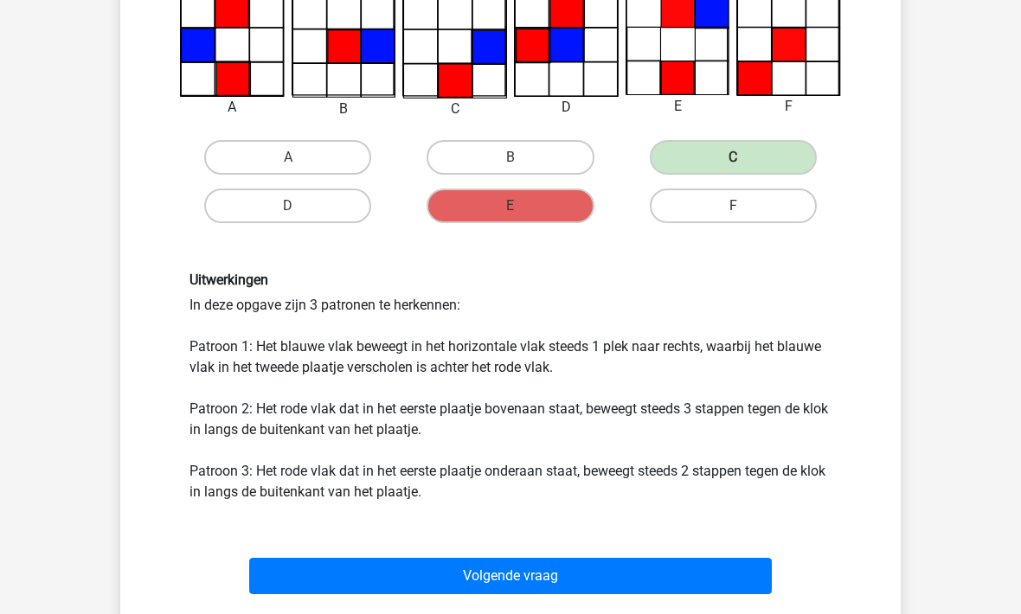
click at [733, 585] on button "Volgende vraag" at bounding box center [510, 576] width 523 height 36
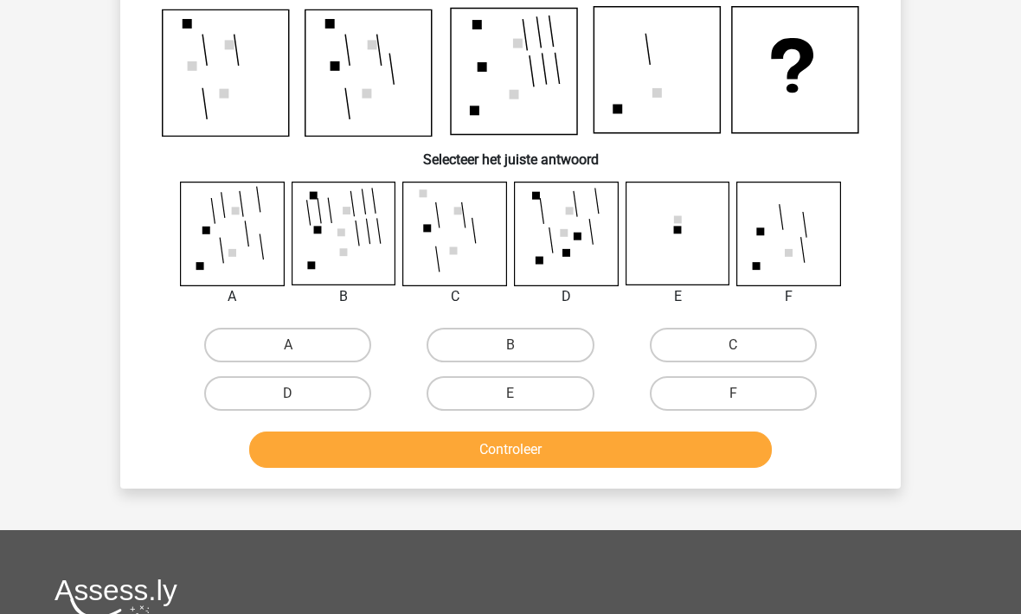
scroll to position [80, 0]
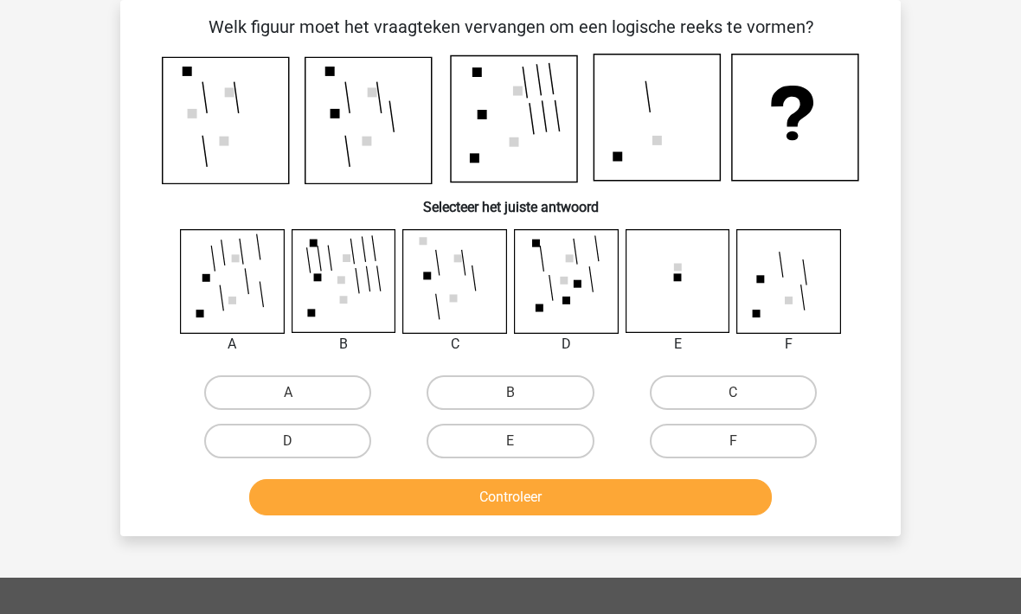
click at [785, 406] on label "C" at bounding box center [733, 393] width 167 height 35
click at [744, 404] on input "C" at bounding box center [738, 398] width 11 height 11
radio input "true"
click at [724, 495] on button "Controleer" at bounding box center [510, 497] width 523 height 36
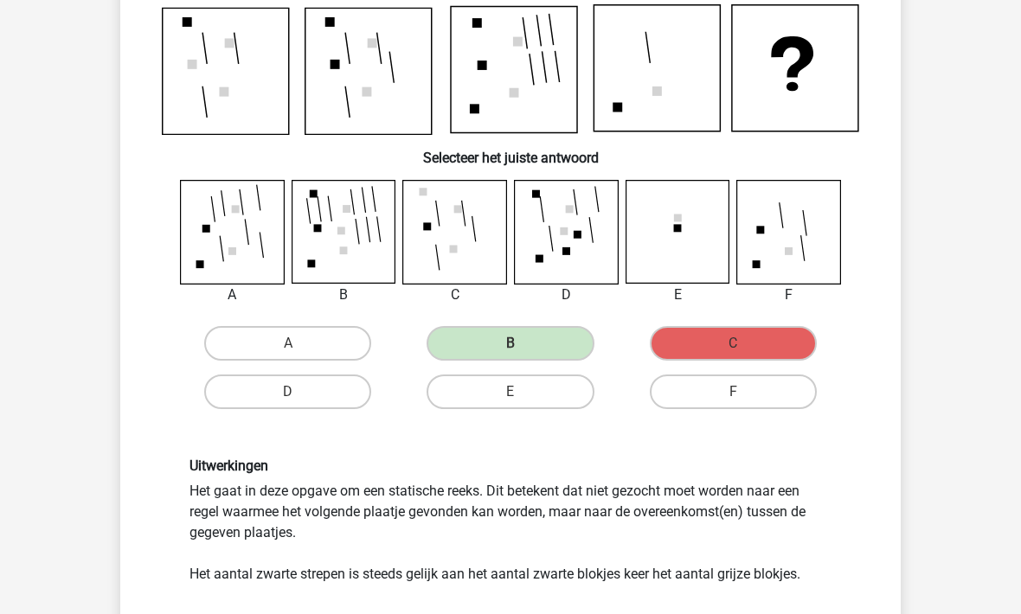
scroll to position [132, 0]
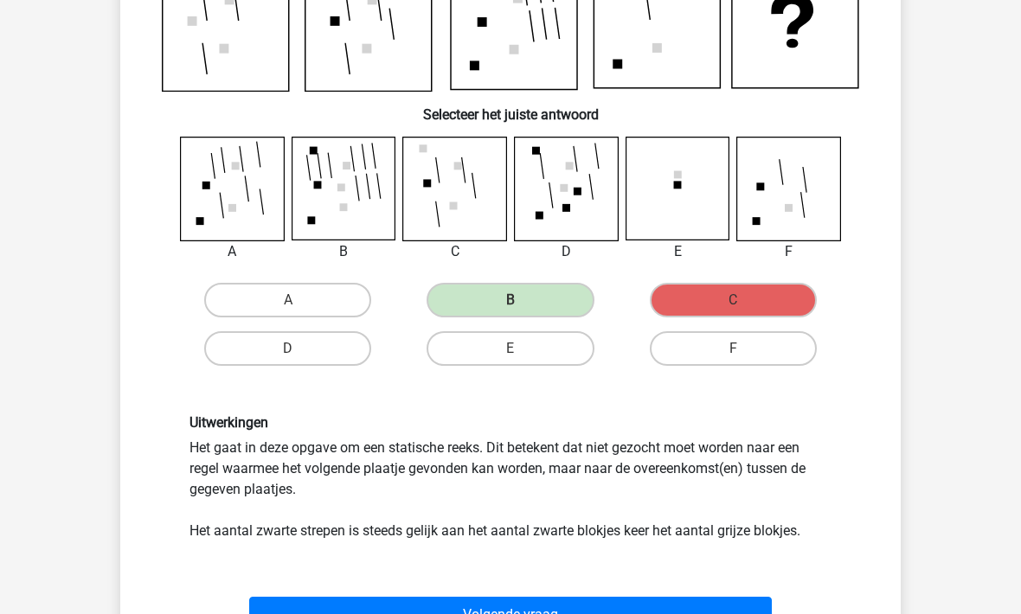
click at [738, 607] on button "Volgende vraag" at bounding box center [510, 615] width 523 height 36
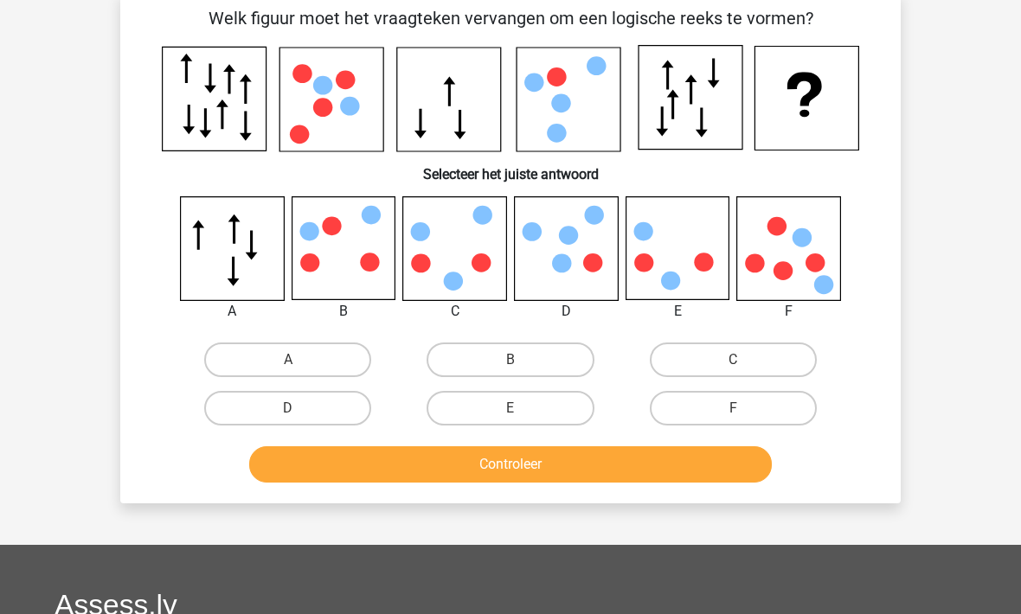
scroll to position [80, 0]
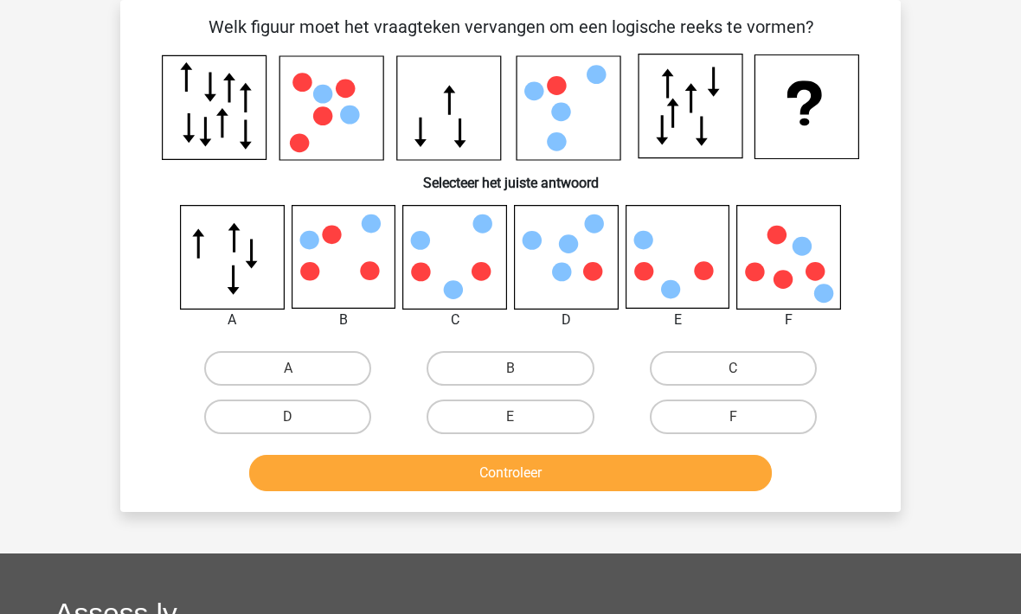
click at [483, 376] on label "B" at bounding box center [510, 368] width 167 height 35
click at [511, 376] on input "B" at bounding box center [516, 374] width 11 height 11
radio input "true"
click at [488, 478] on button "Controleer" at bounding box center [510, 473] width 523 height 36
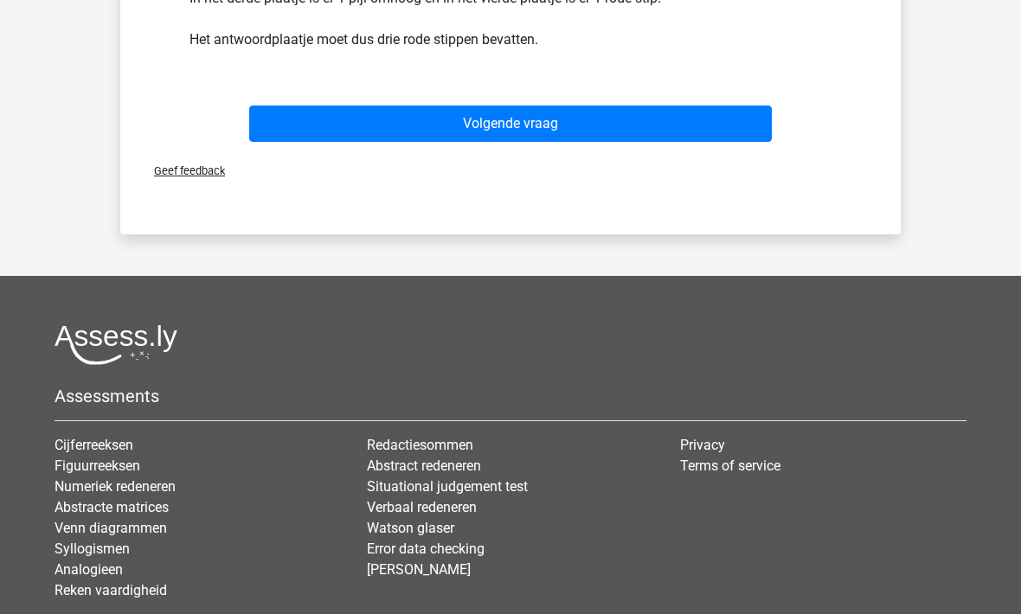
click at [408, 107] on button "Volgende vraag" at bounding box center [510, 124] width 523 height 36
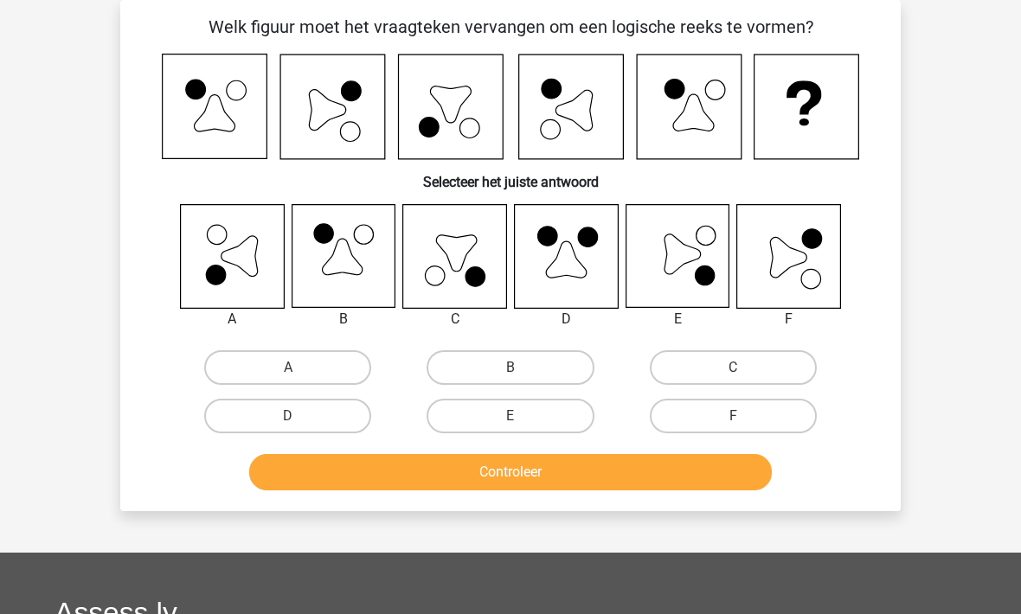
click at [726, 420] on label "F" at bounding box center [733, 416] width 167 height 35
click at [733, 420] on input "F" at bounding box center [738, 421] width 11 height 11
radio input "true"
click at [595, 483] on button "Controleer" at bounding box center [510, 472] width 523 height 36
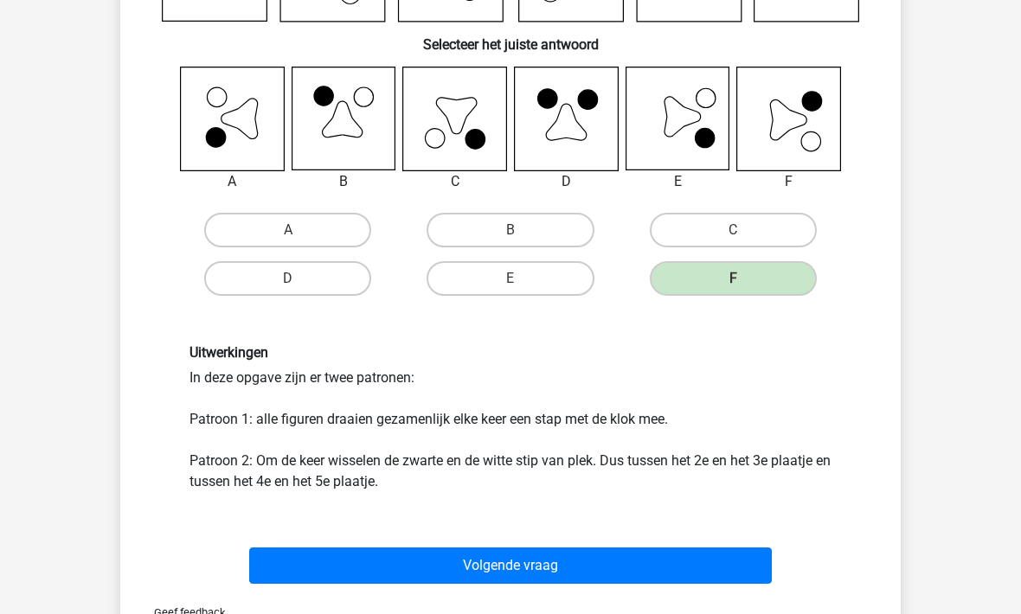
click at [412, 575] on button "Volgende vraag" at bounding box center [510, 567] width 523 height 36
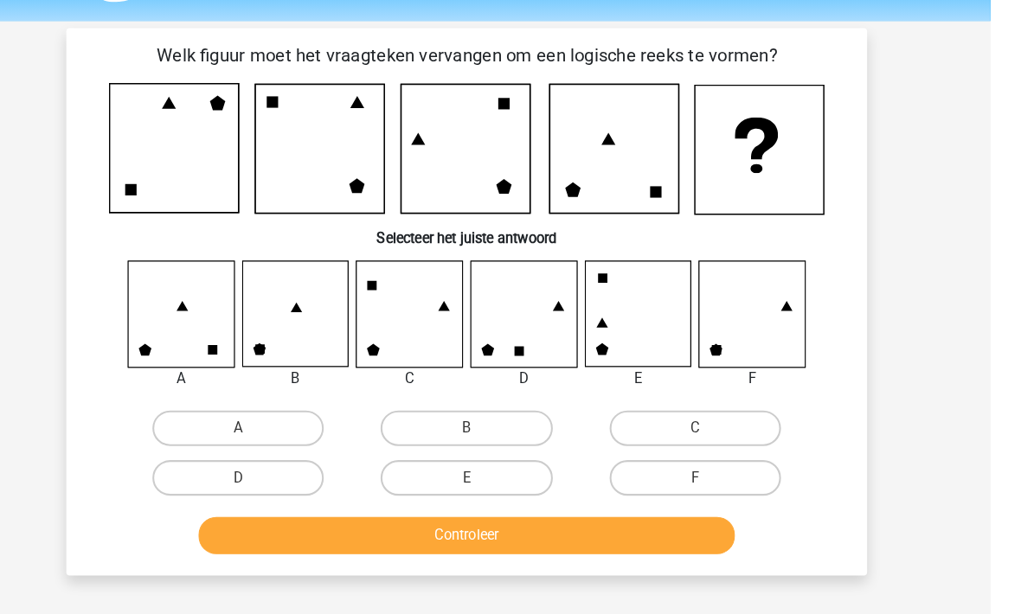
scroll to position [47, 0]
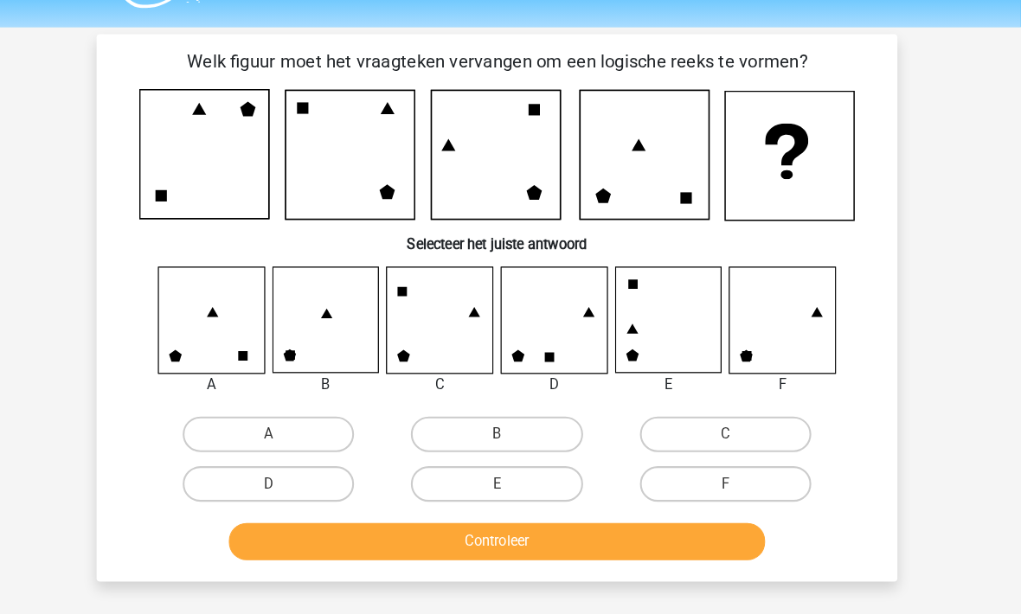
click at [691, 482] on label "F" at bounding box center [733, 471] width 167 height 35
click at [733, 482] on input "F" at bounding box center [738, 477] width 11 height 11
radio input "true"
click at [507, 535] on button "Controleer" at bounding box center [510, 528] width 523 height 36
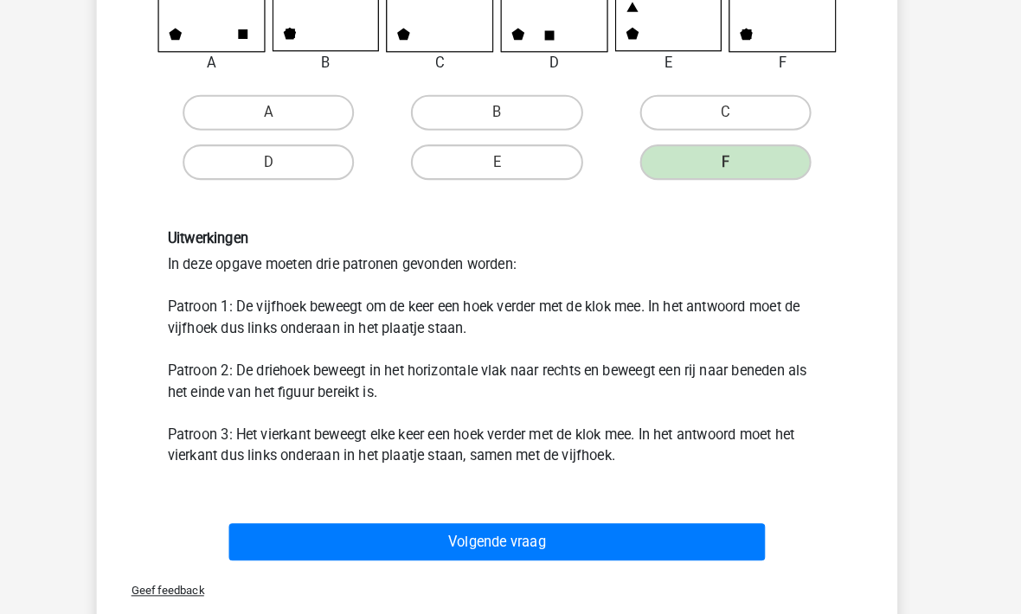
click at [374, 516] on button "Volgende vraag" at bounding box center [510, 529] width 523 height 36
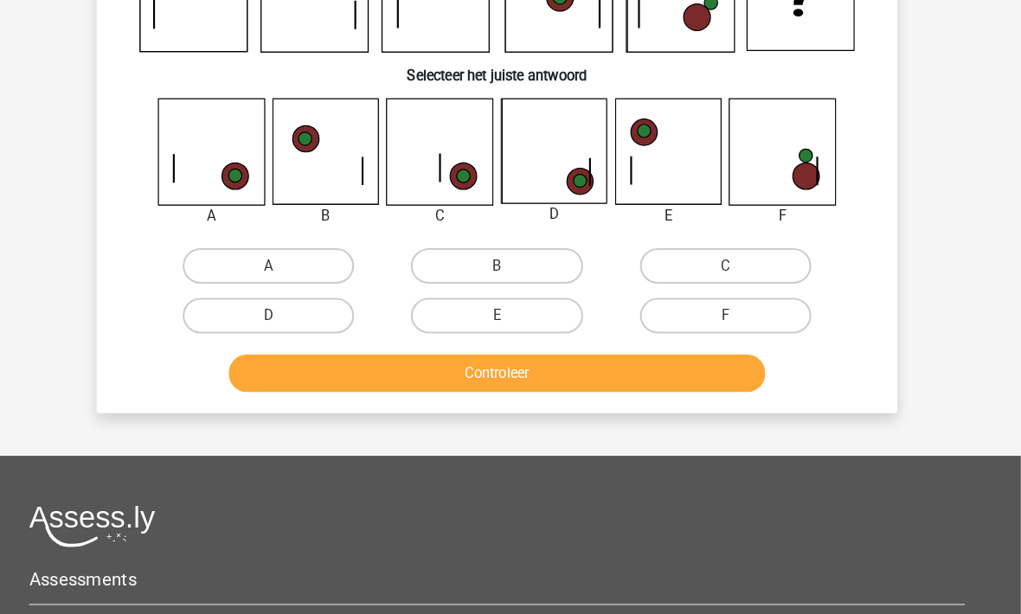
scroll to position [80, 0]
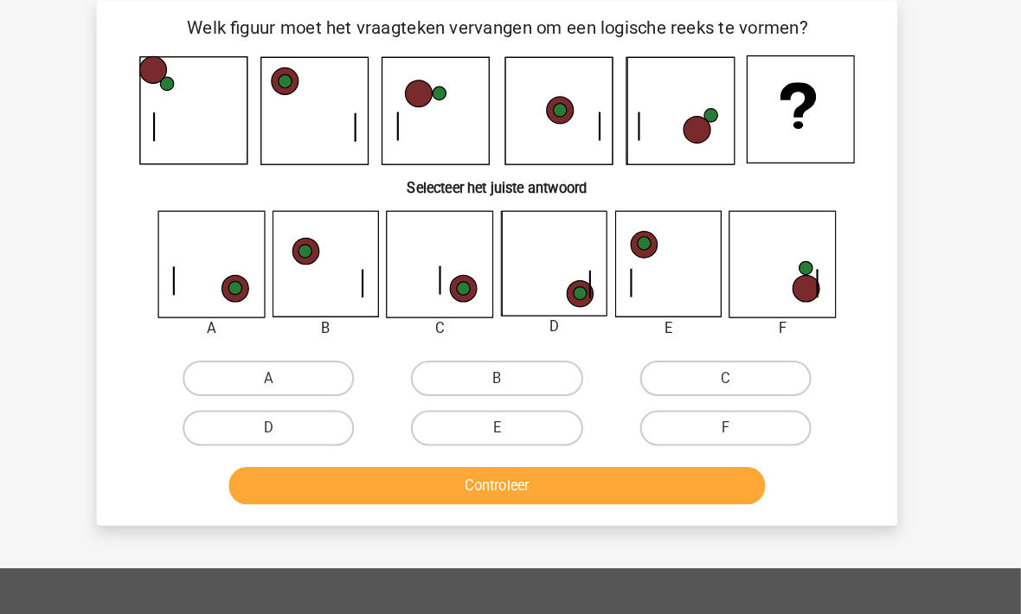
click at [480, 369] on label "B" at bounding box center [510, 368] width 167 height 35
click at [511, 369] on input "B" at bounding box center [516, 374] width 11 height 11
radio input "true"
click at [470, 473] on button "Controleer" at bounding box center [510, 473] width 523 height 36
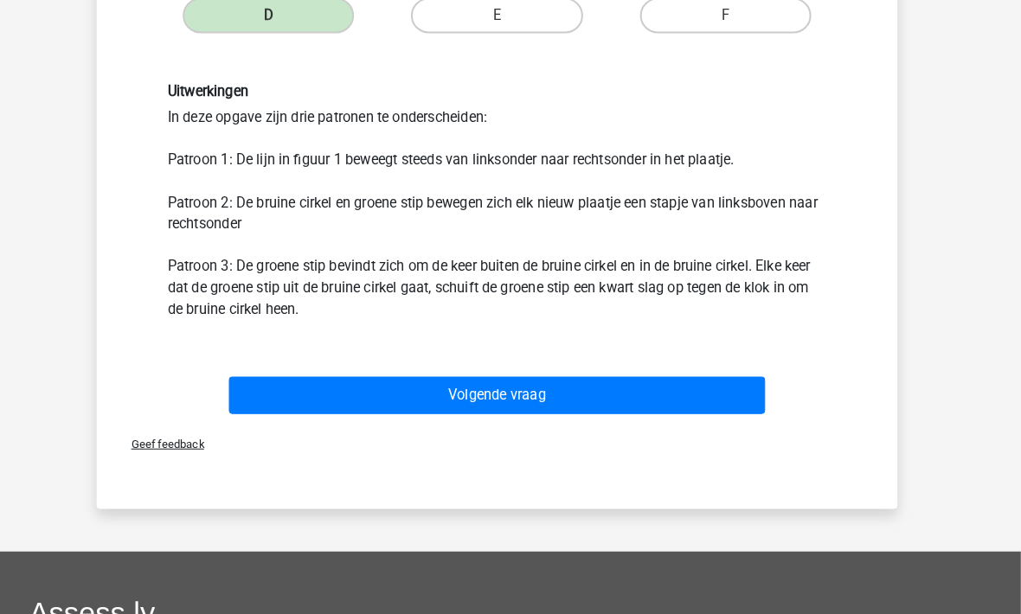
click at [381, 367] on button "Volgende vraag" at bounding box center [510, 385] width 523 height 36
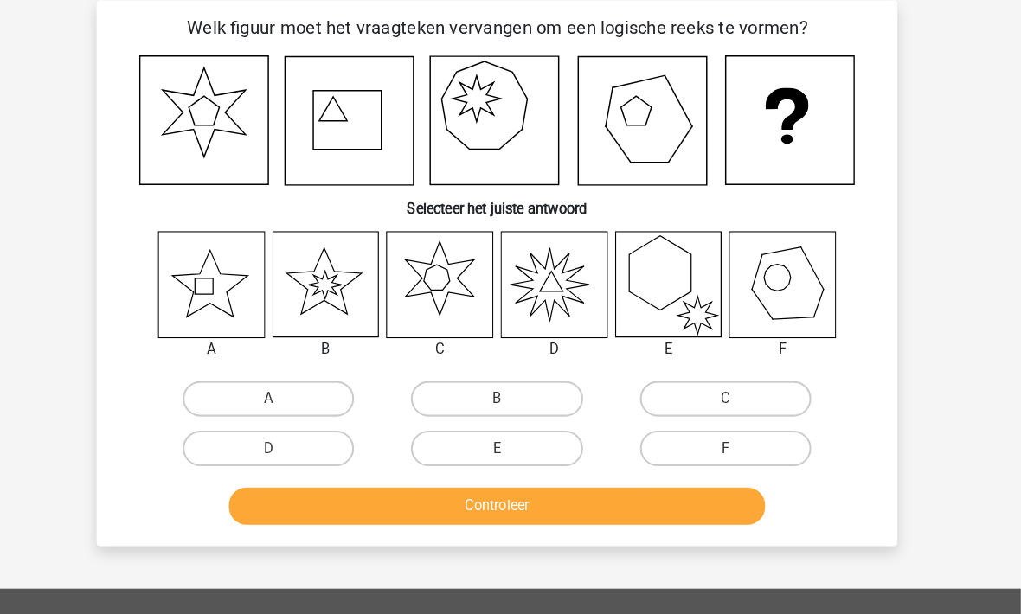
click at [234, 393] on label "A" at bounding box center [287, 388] width 167 height 35
click at [288, 393] on input "A" at bounding box center [293, 394] width 11 height 11
radio input "true"
click at [341, 494] on button "Controleer" at bounding box center [510, 493] width 523 height 36
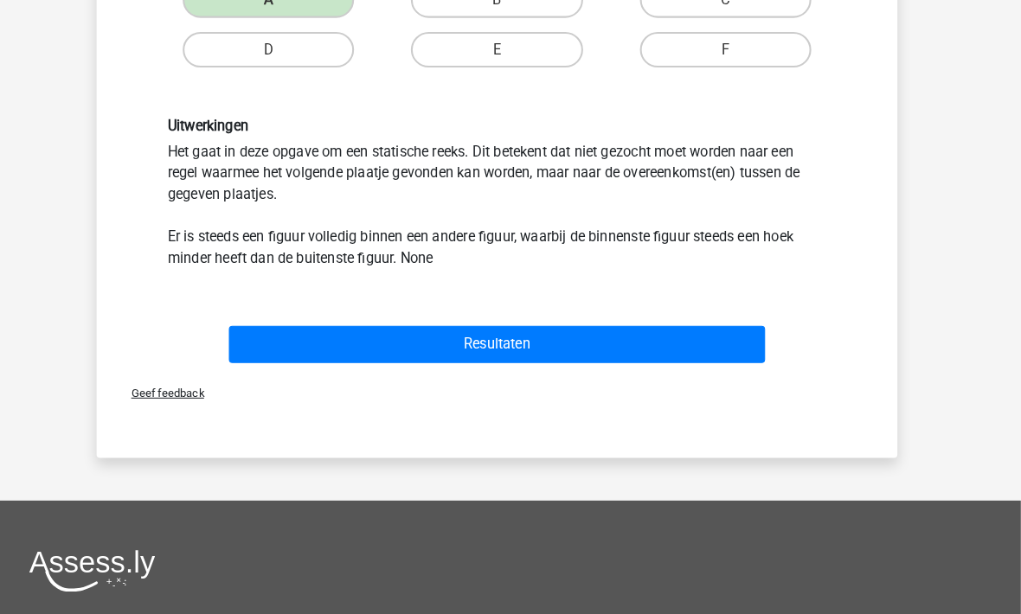
scroll to position [469, 0]
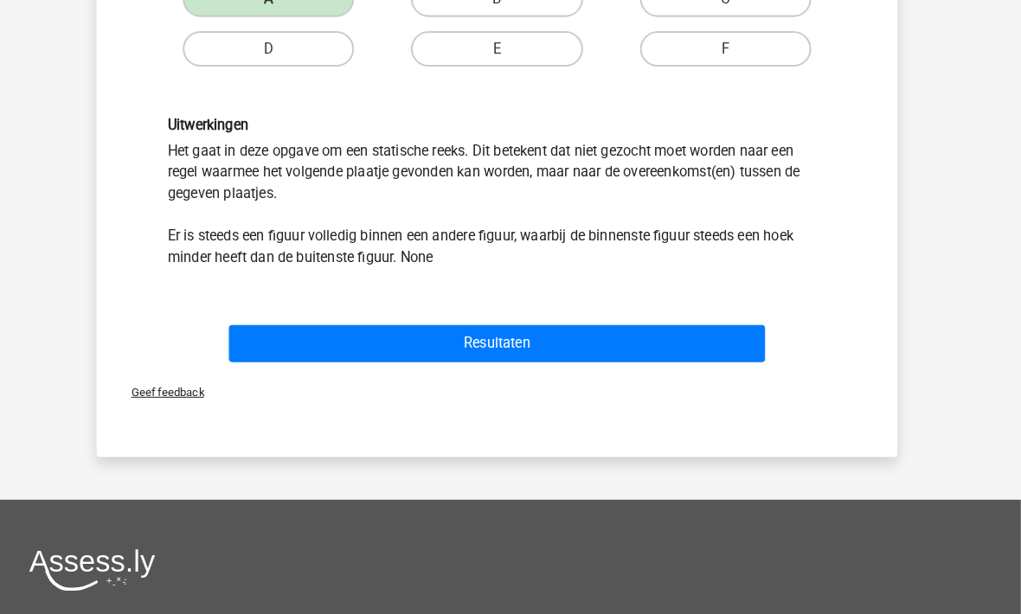
click at [482, 342] on button "Resultaten" at bounding box center [510, 335] width 523 height 36
click at [476, 317] on button "Resultaten" at bounding box center [510, 335] width 523 height 36
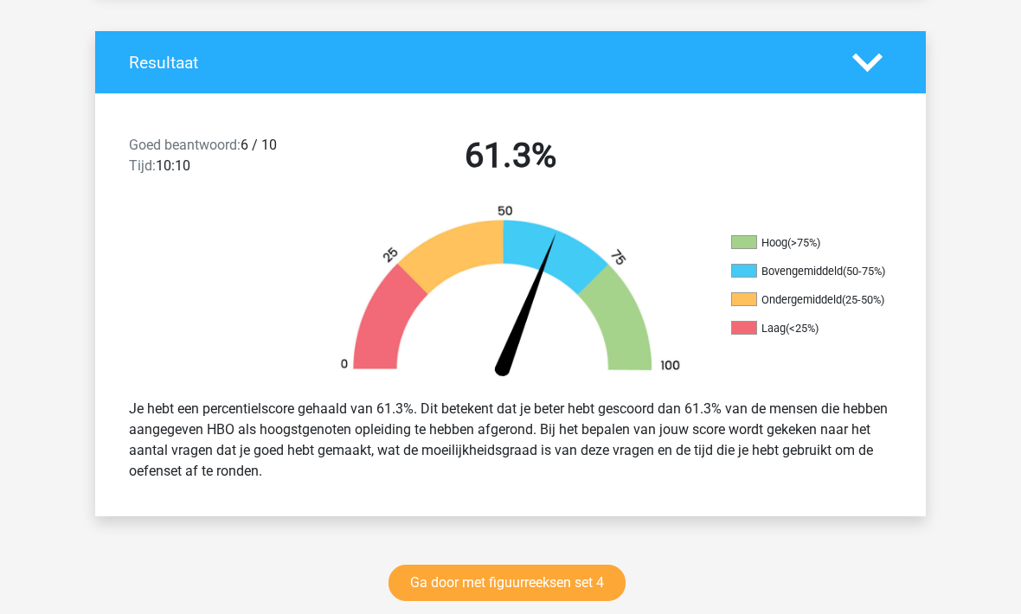
scroll to position [367, 0]
